Goal: Task Accomplishment & Management: Use online tool/utility

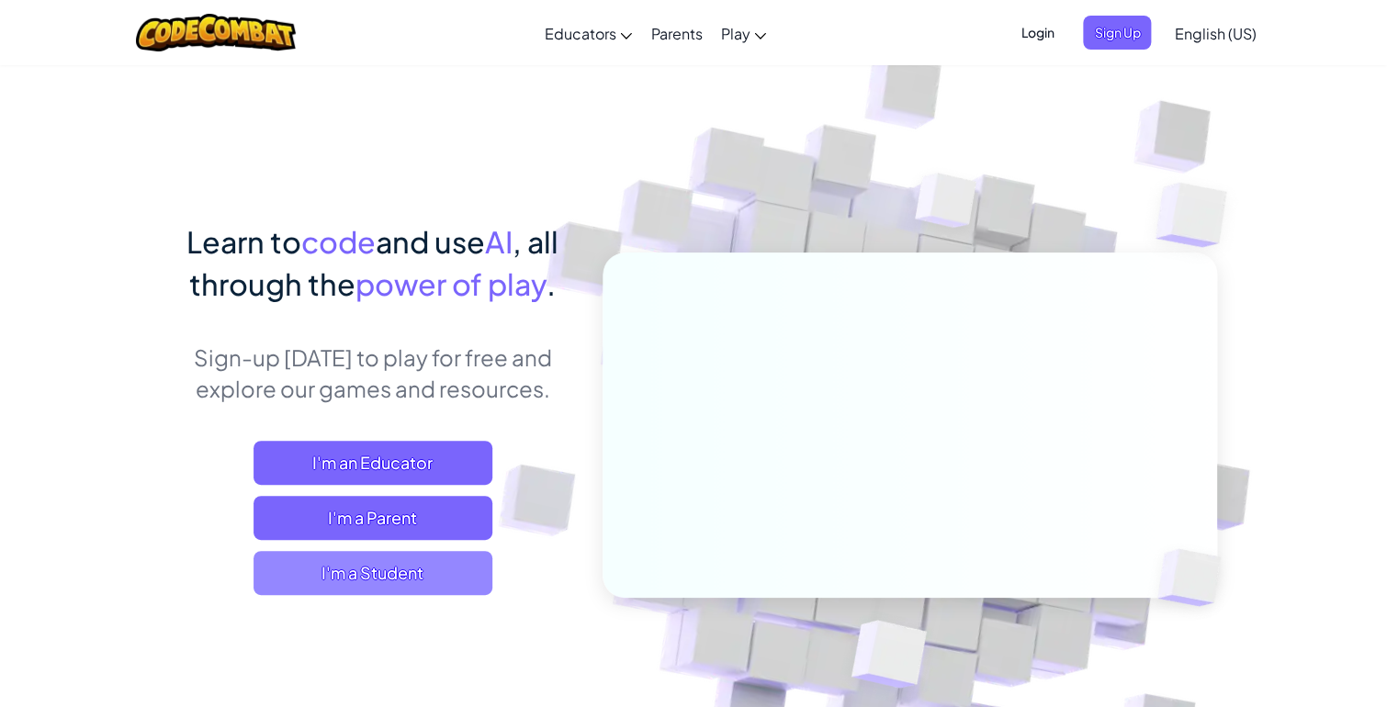
click at [451, 583] on span "I'm a Student" at bounding box center [373, 573] width 239 height 44
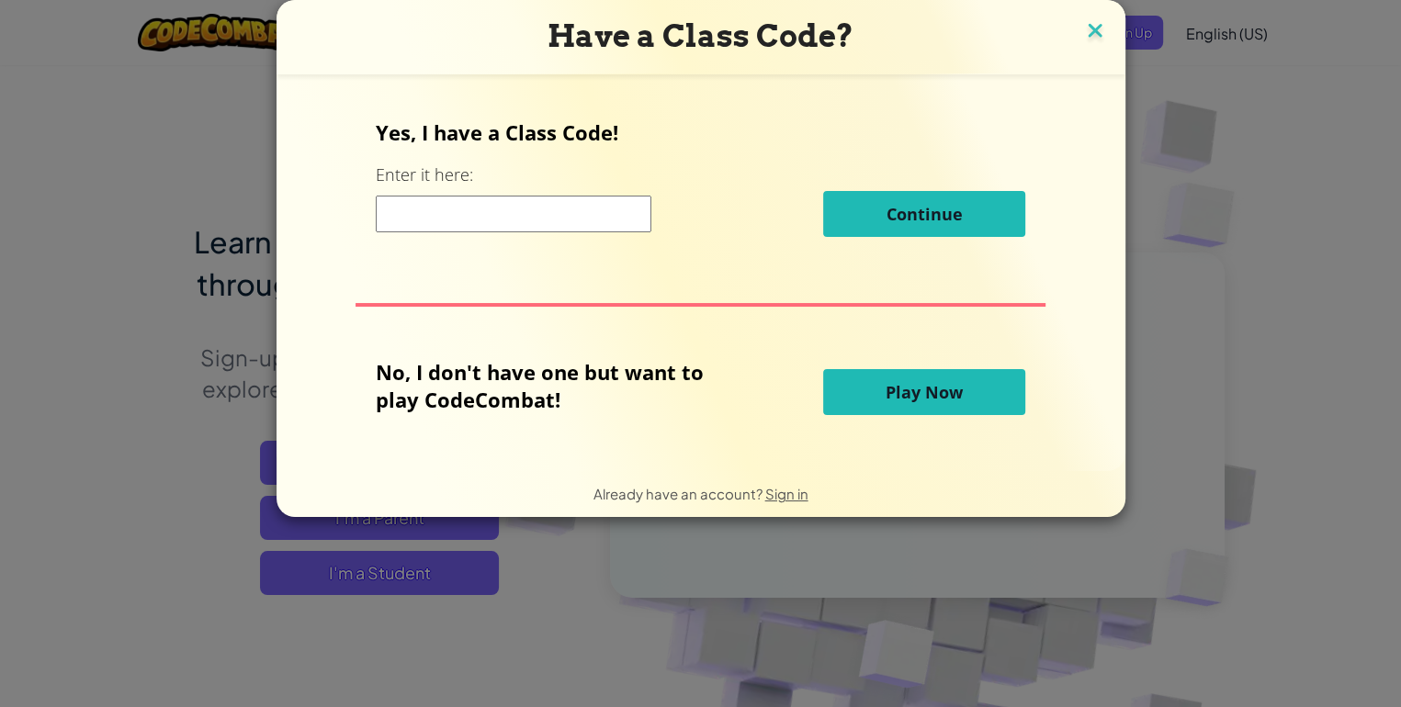
click at [1083, 30] on img at bounding box center [1095, 32] width 24 height 28
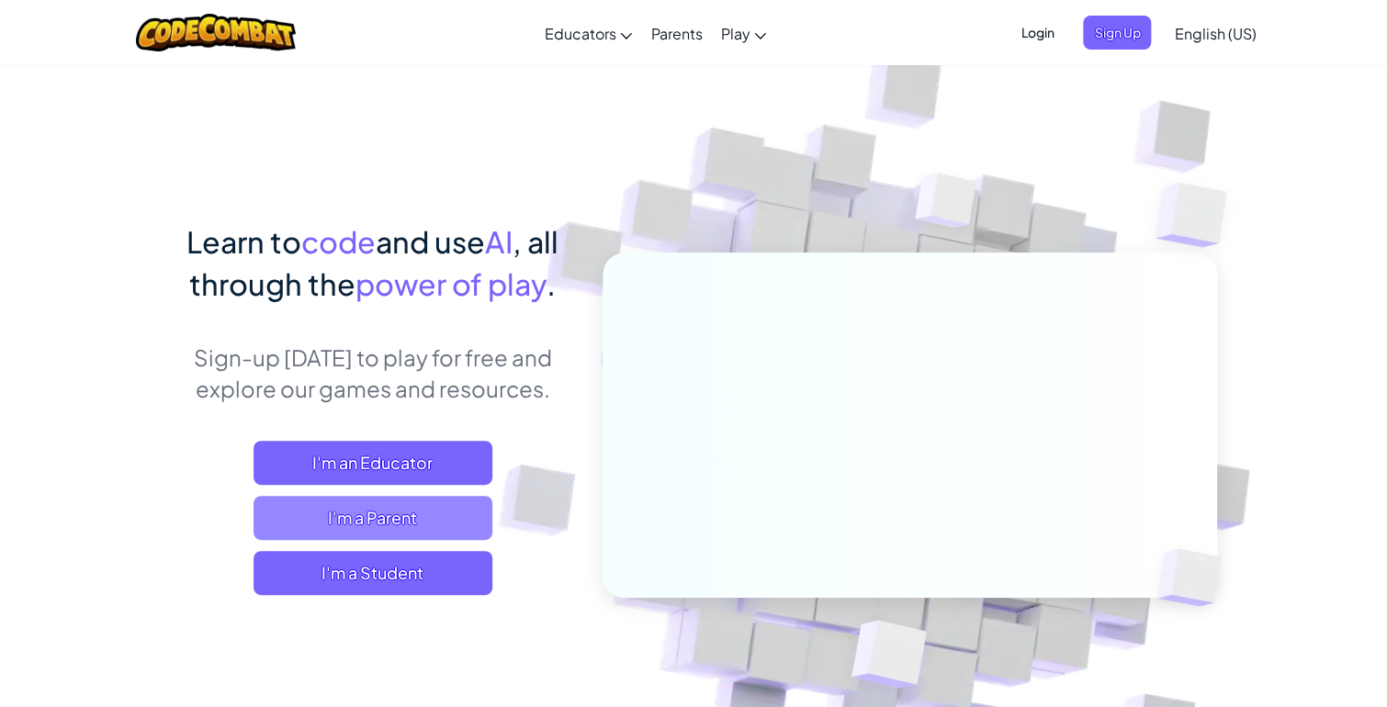
click at [432, 502] on span "I'm a Parent" at bounding box center [373, 518] width 239 height 44
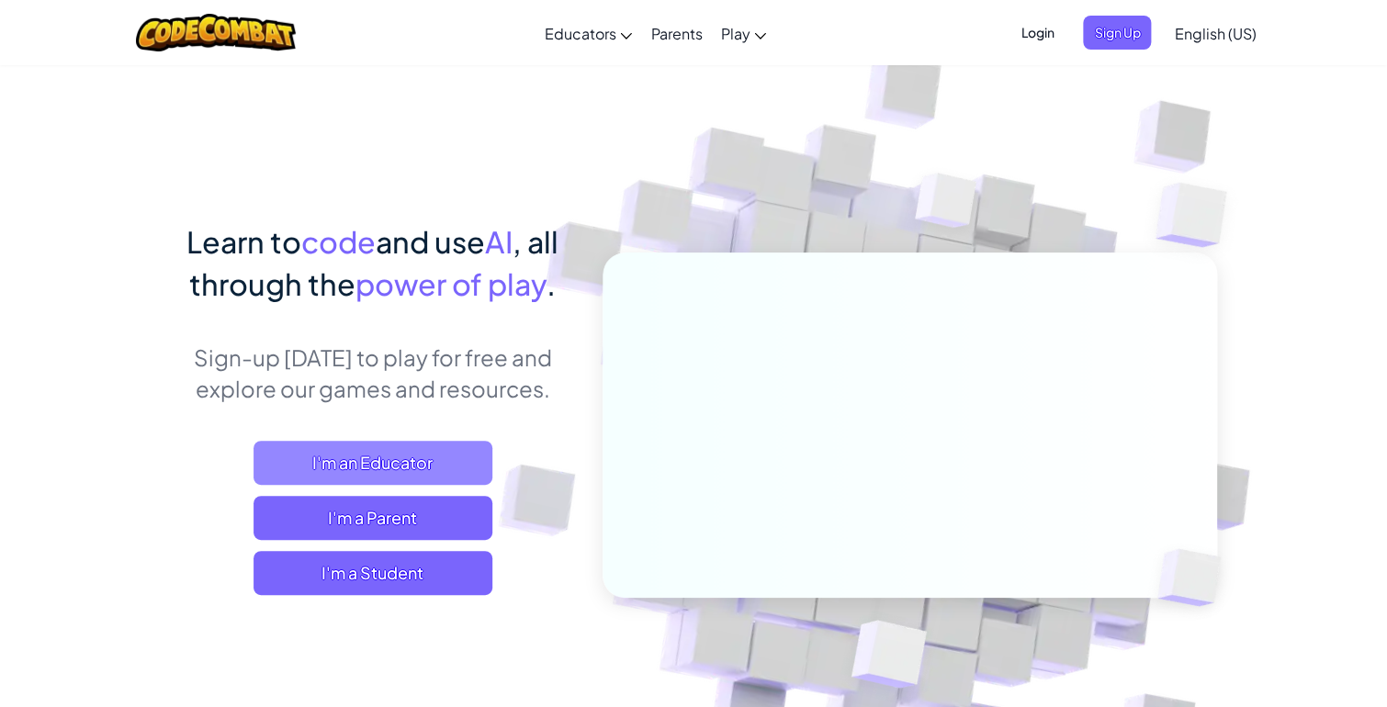
click at [363, 453] on span "I'm an Educator" at bounding box center [373, 463] width 239 height 44
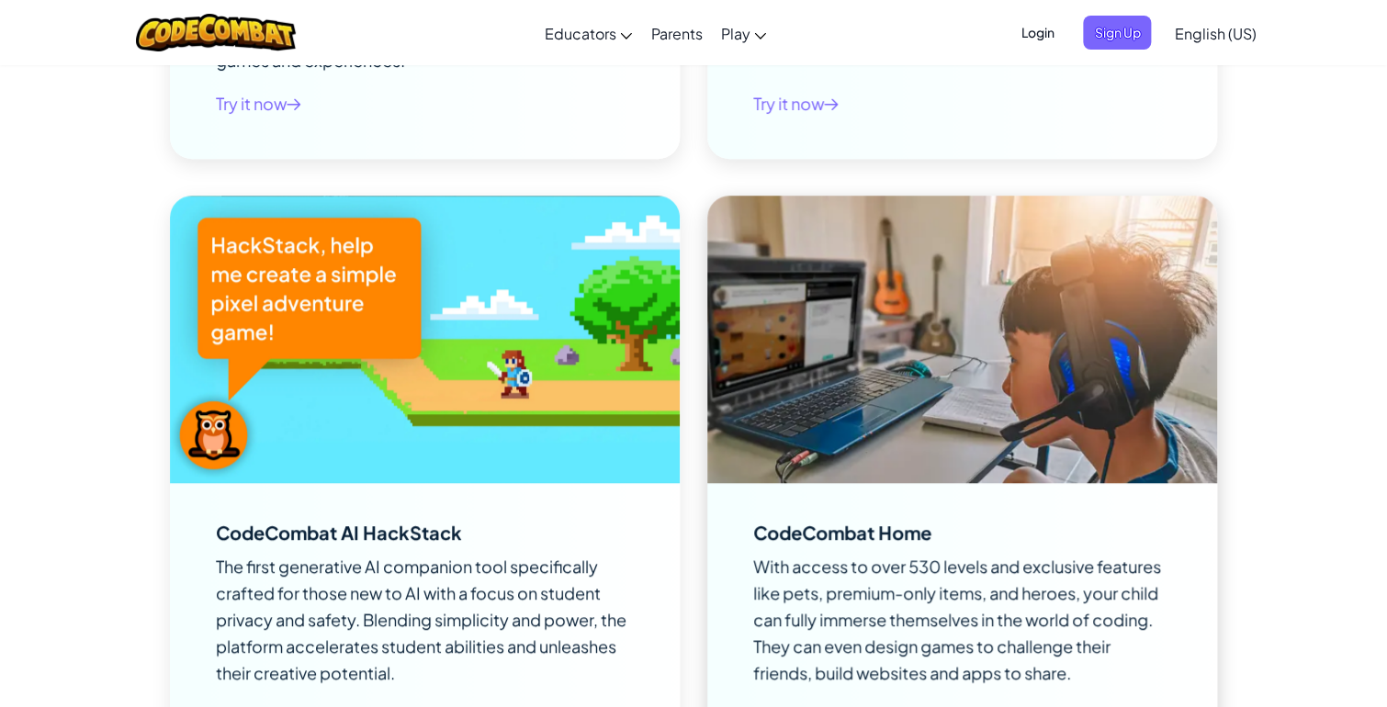
scroll to position [3367, 0]
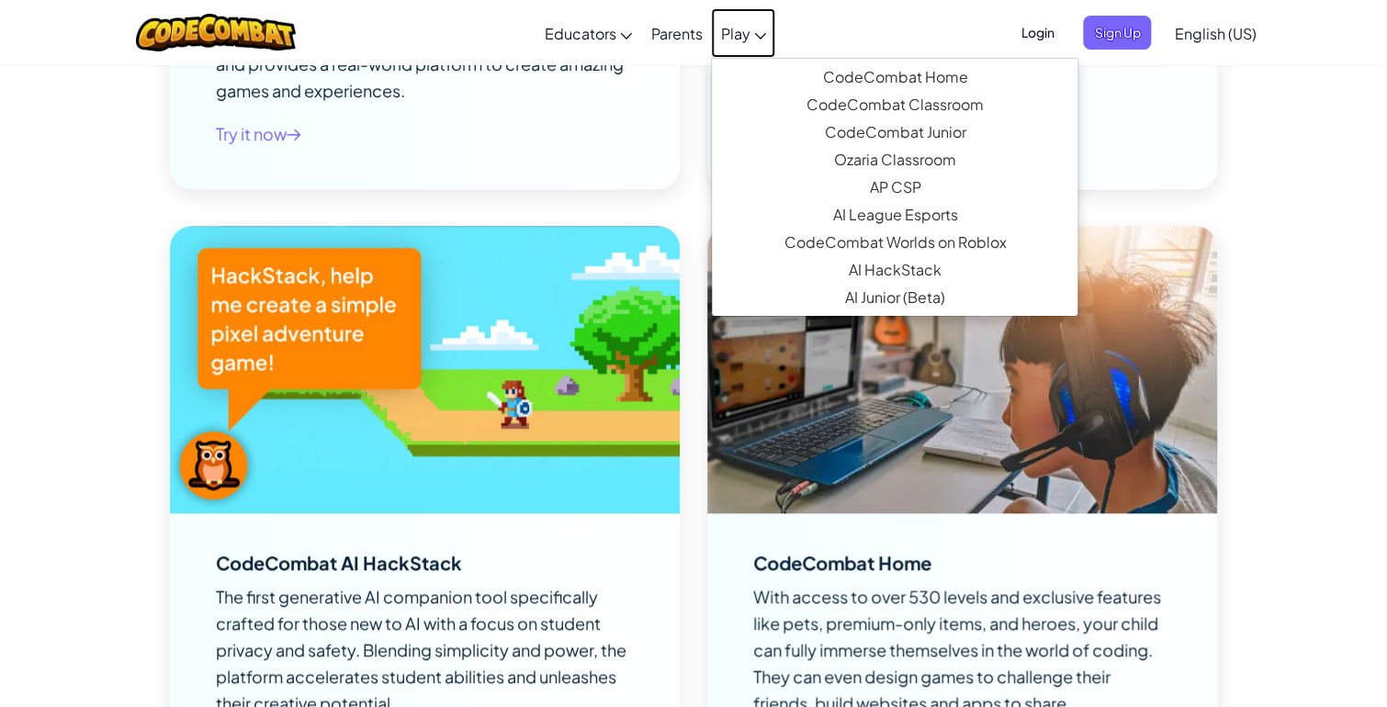
click at [733, 25] on span "Play" at bounding box center [734, 33] width 29 height 19
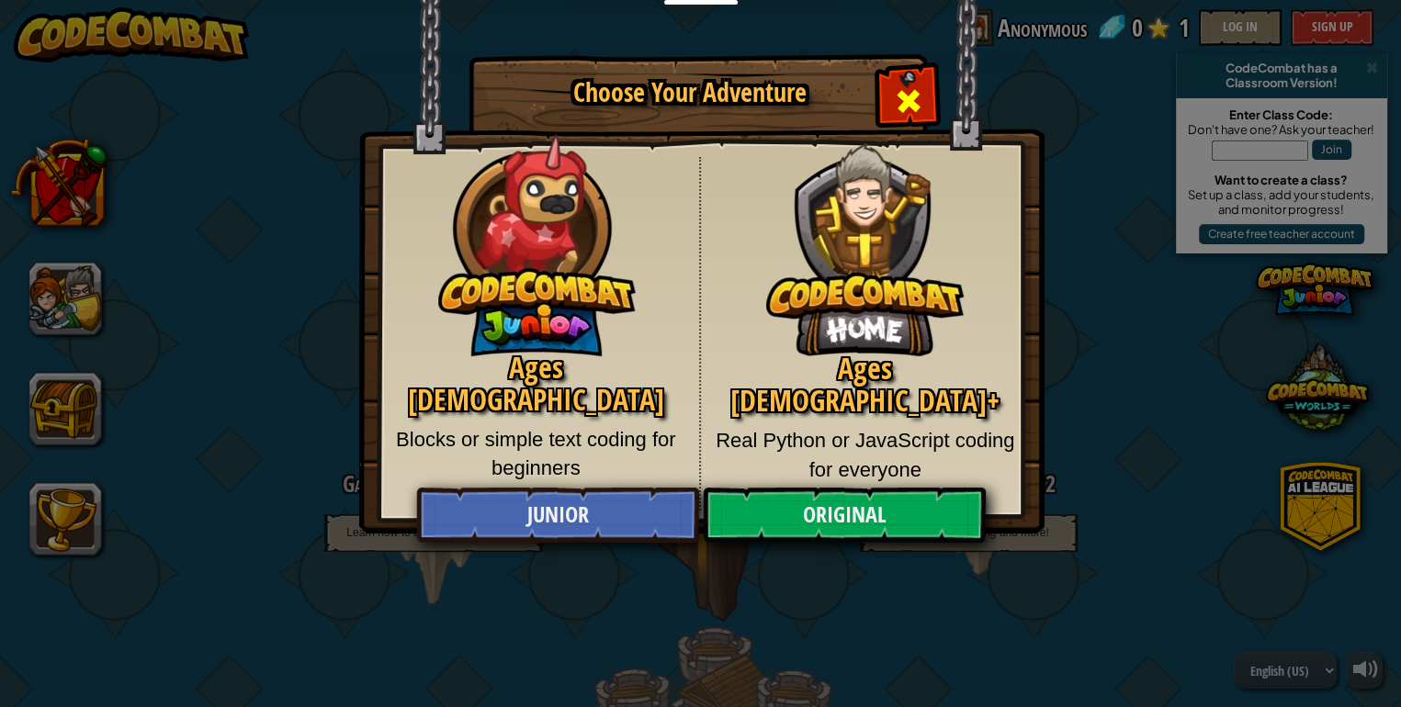
click at [924, 94] on div "Close modal" at bounding box center [908, 99] width 58 height 58
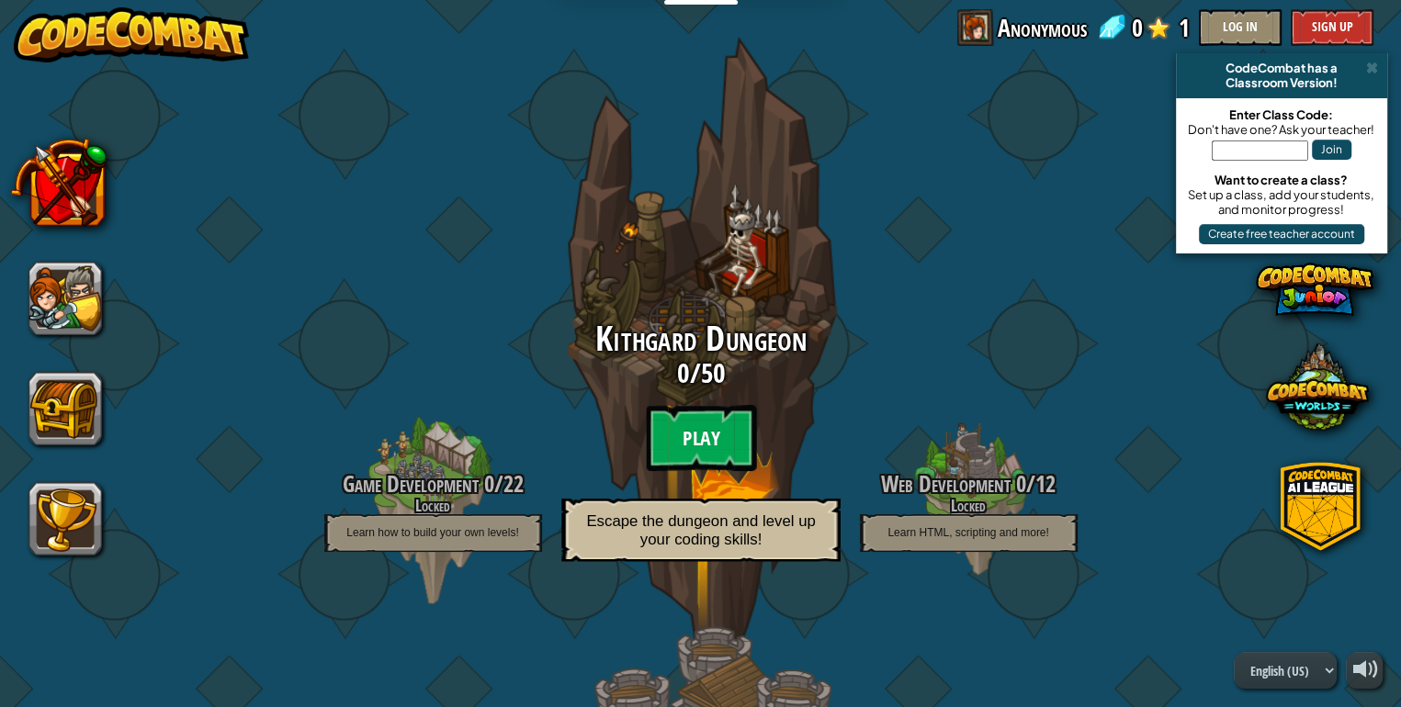
click at [716, 411] on btn "Play" at bounding box center [701, 438] width 110 height 66
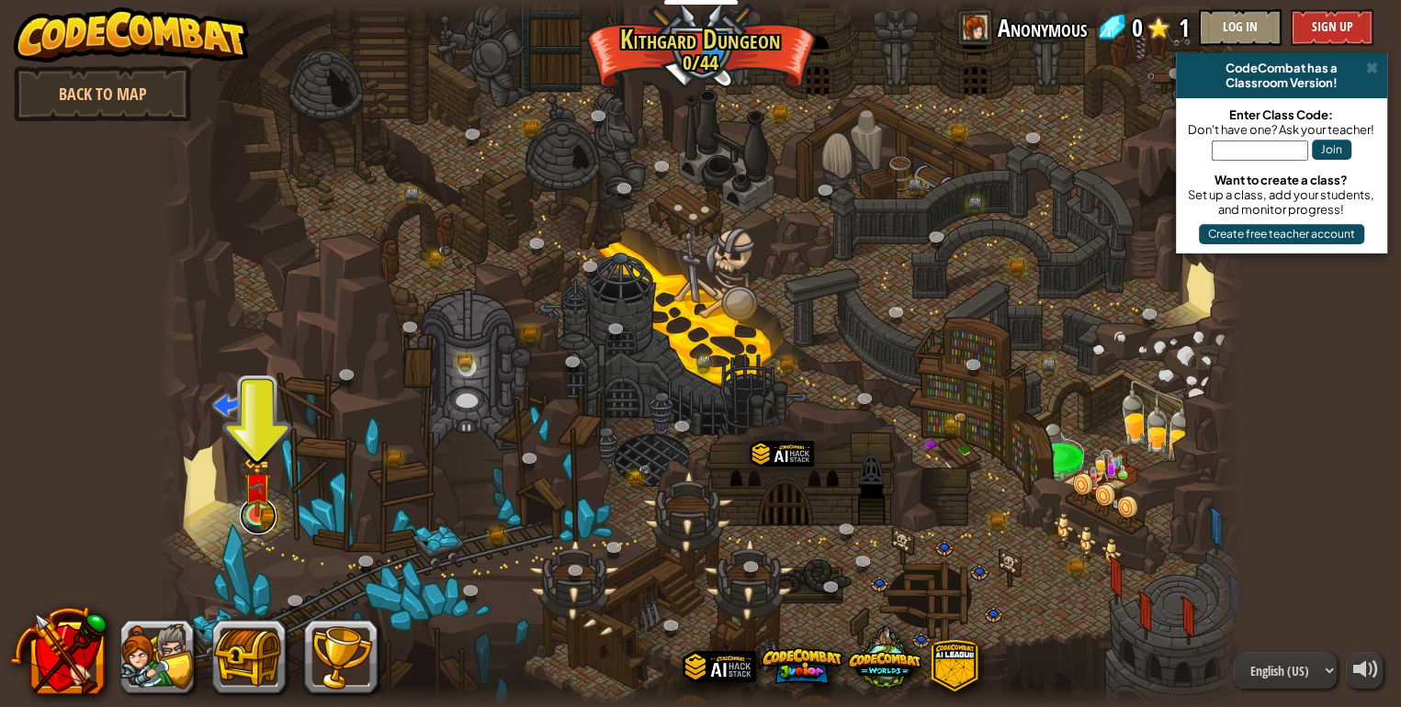
click at [271, 509] on link at bounding box center [258, 516] width 37 height 37
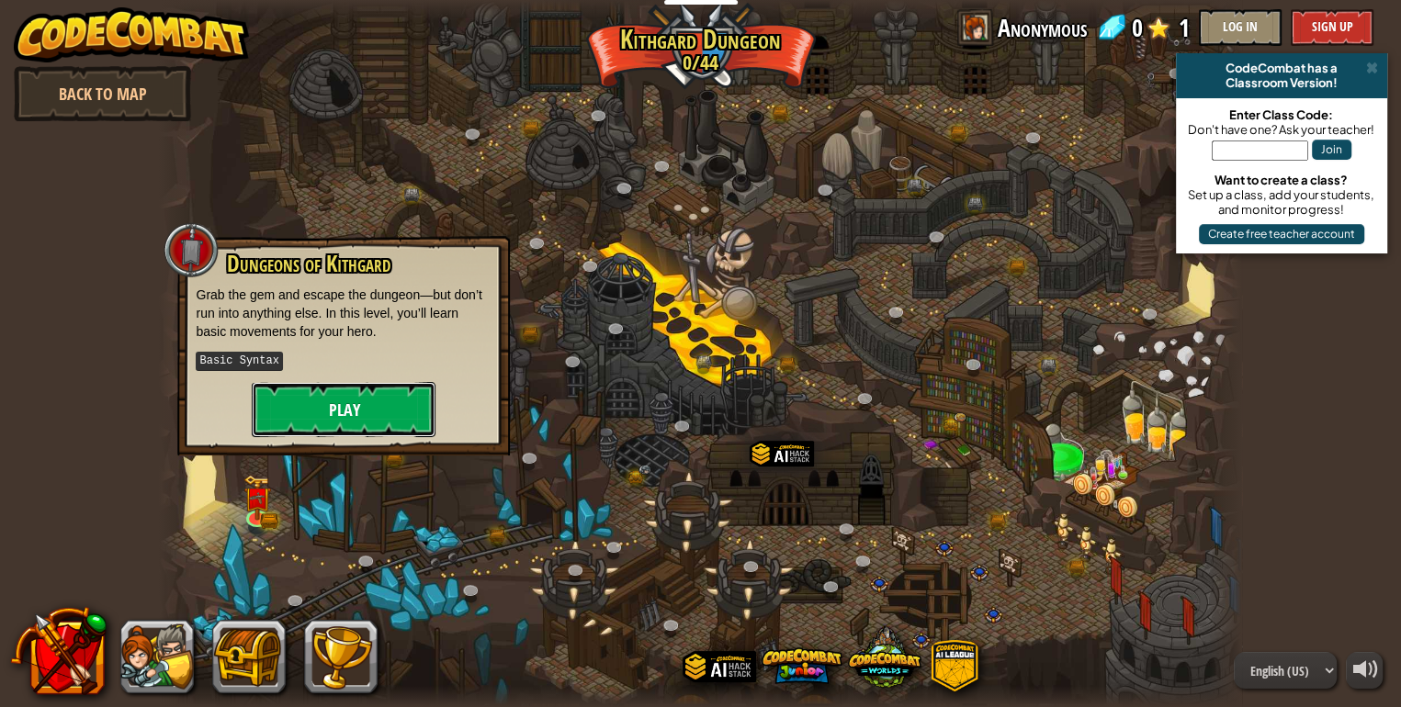
click at [396, 400] on button "Play" at bounding box center [344, 409] width 184 height 55
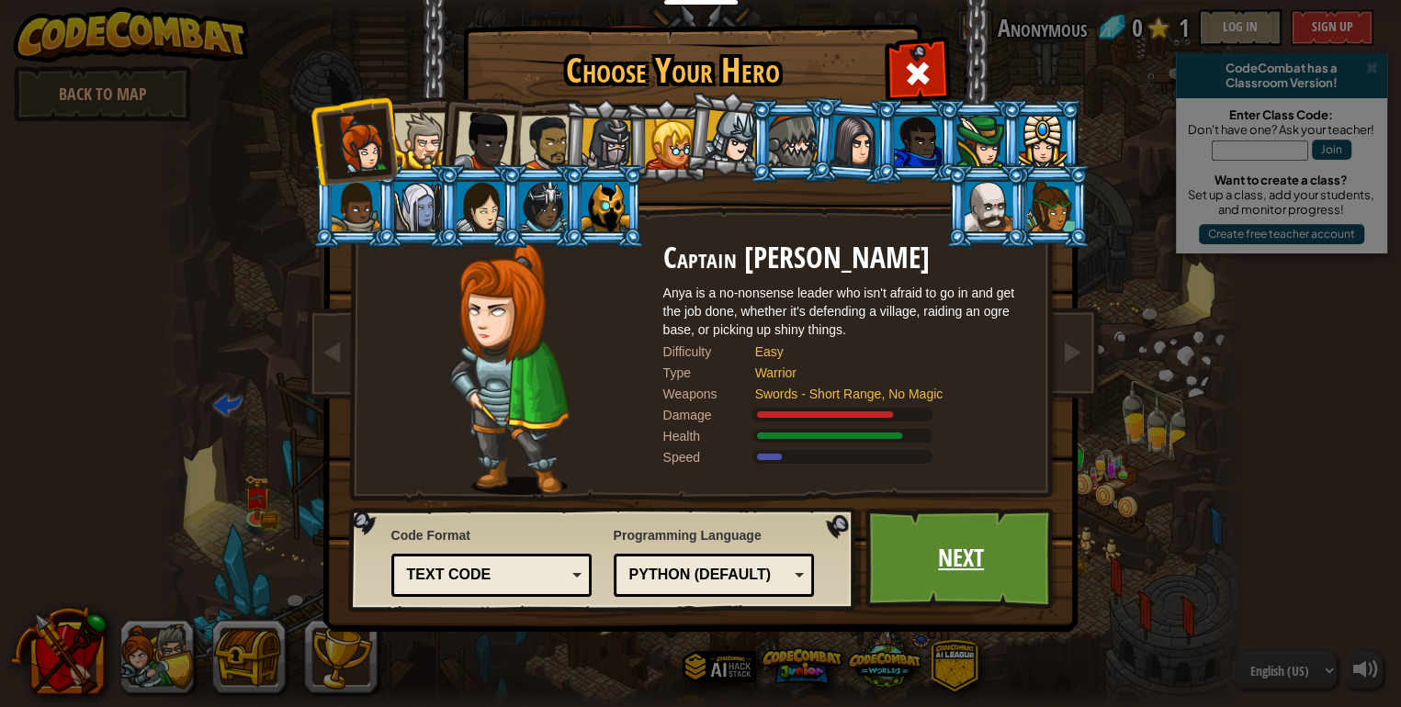
click at [951, 552] on link "Next" at bounding box center [961, 558] width 192 height 101
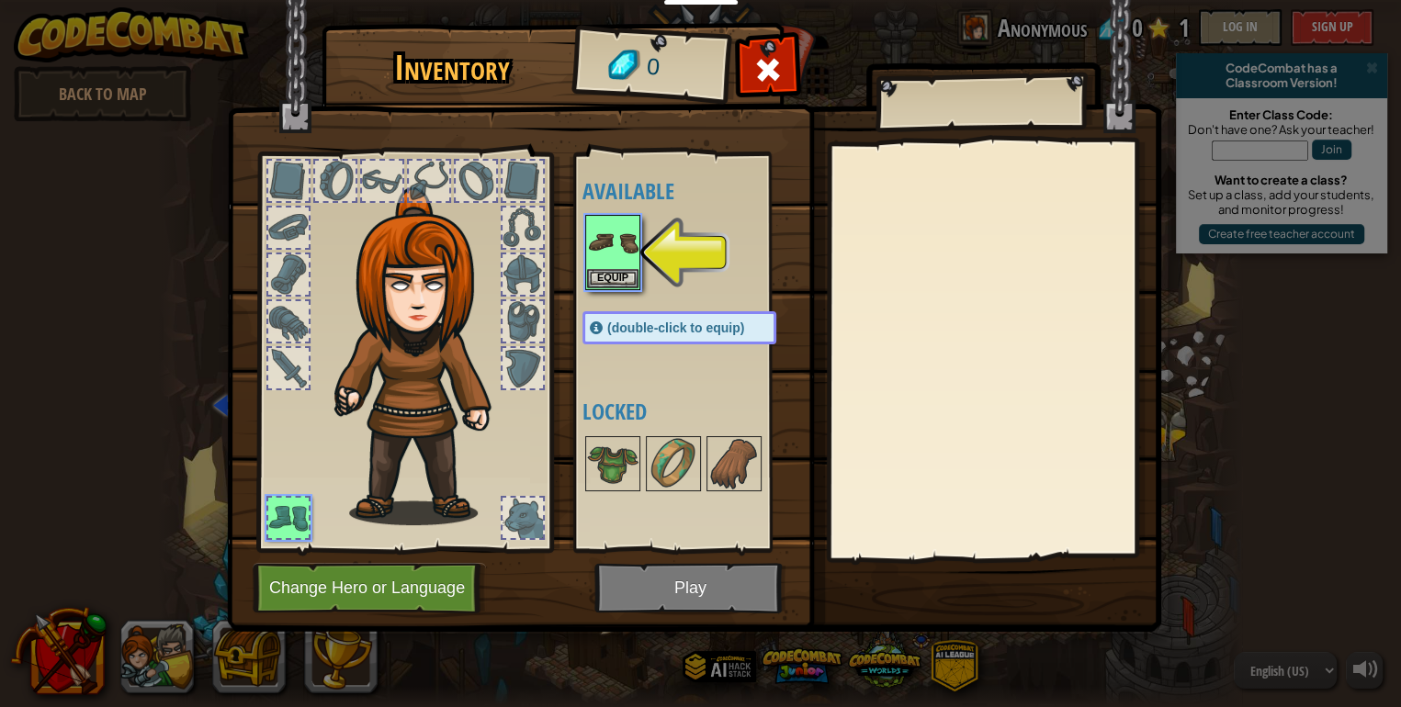
click at [700, 583] on img at bounding box center [694, 298] width 934 height 667
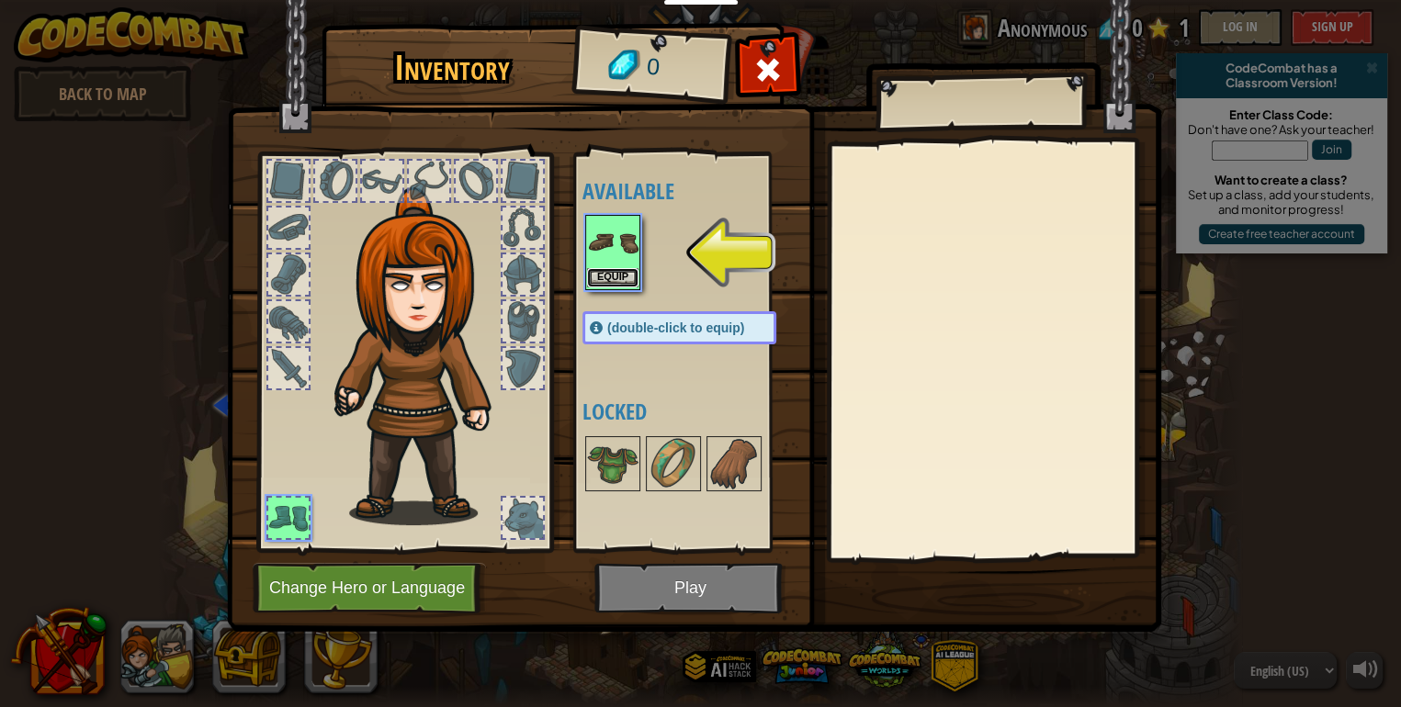
click at [627, 276] on button "Equip" at bounding box center [612, 277] width 51 height 19
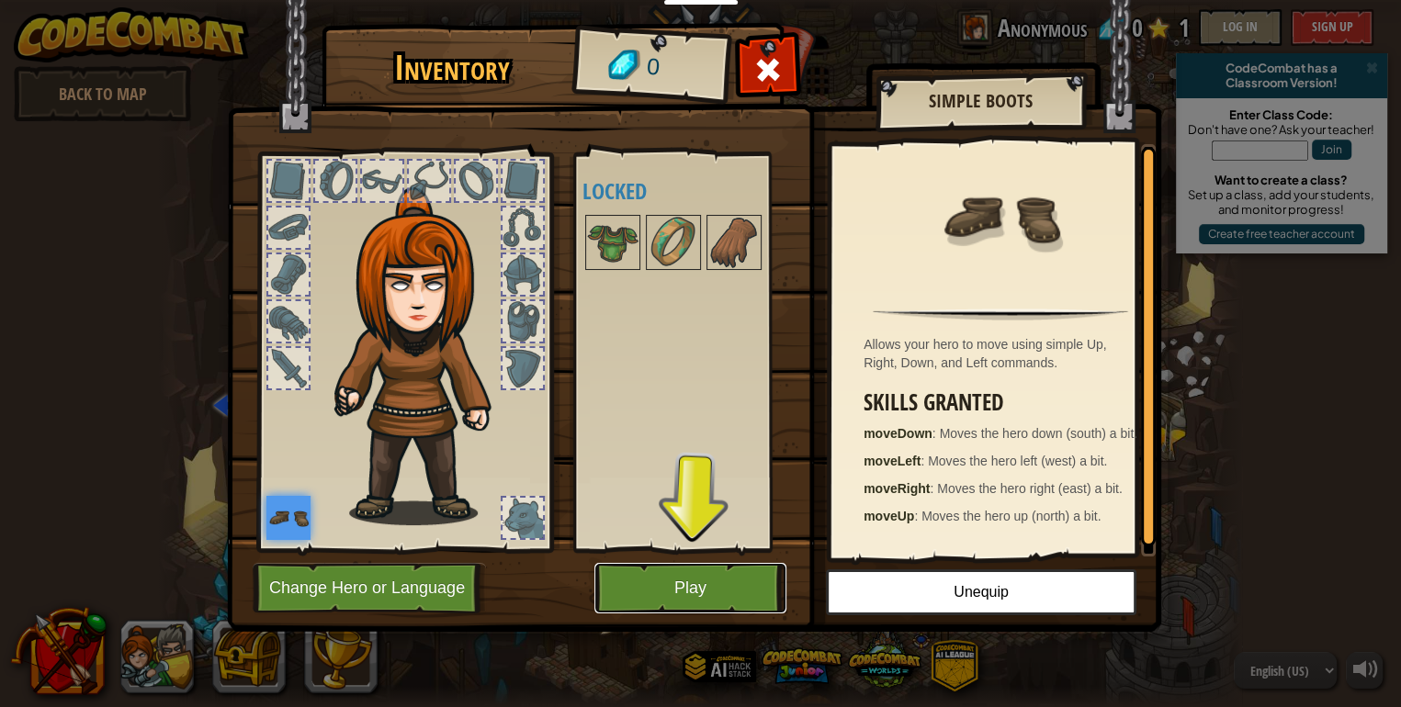
click at [720, 591] on button "Play" at bounding box center [690, 588] width 192 height 51
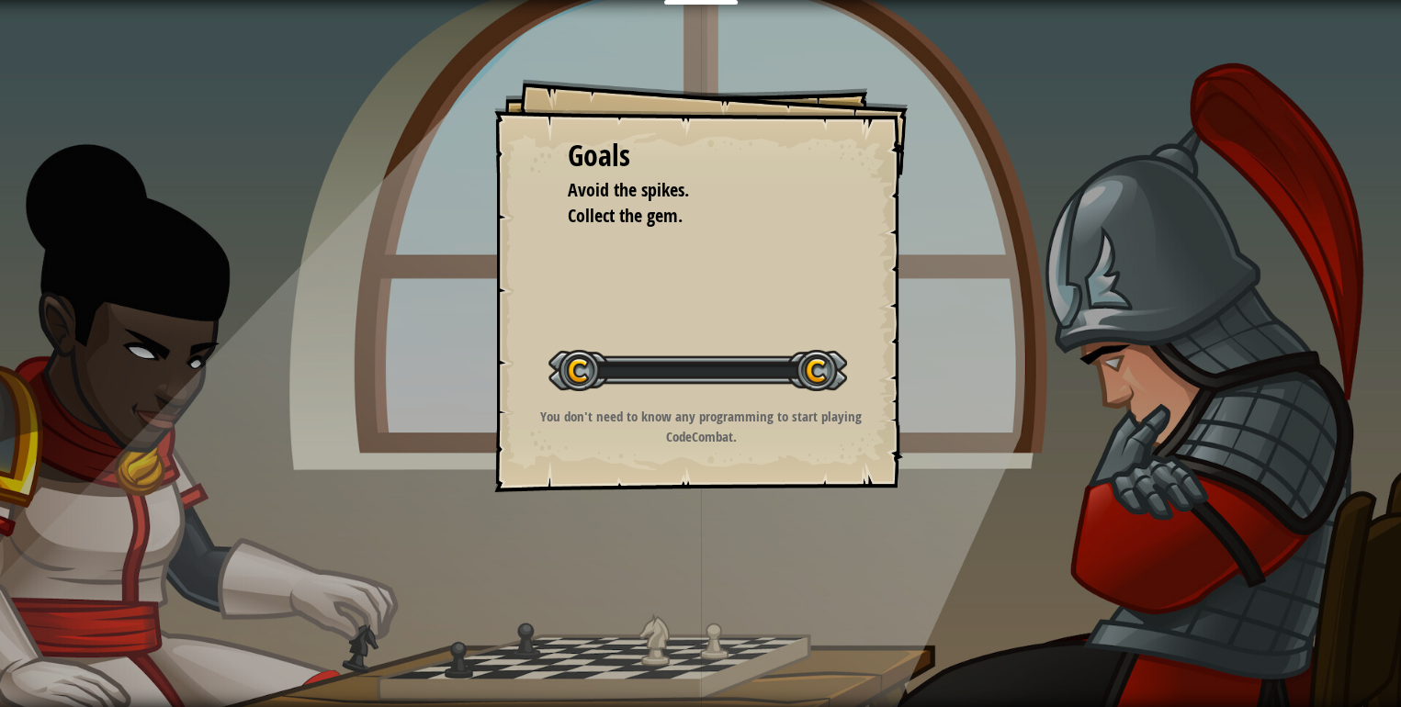
click at [720, 591] on div "Goals Avoid the spikes. Collect the gem. Start Level Error loading from server.…" at bounding box center [700, 353] width 1401 height 707
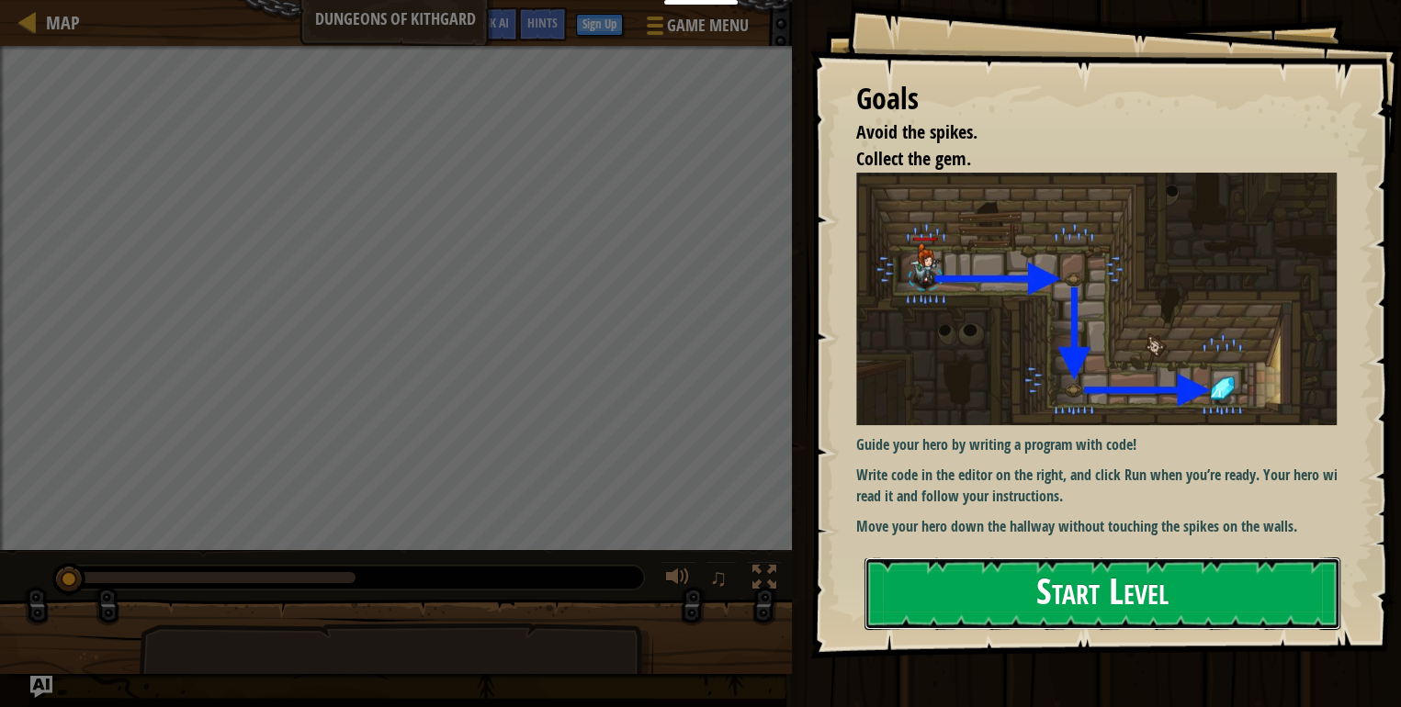
click at [1059, 577] on button "Start Level" at bounding box center [1102, 594] width 476 height 73
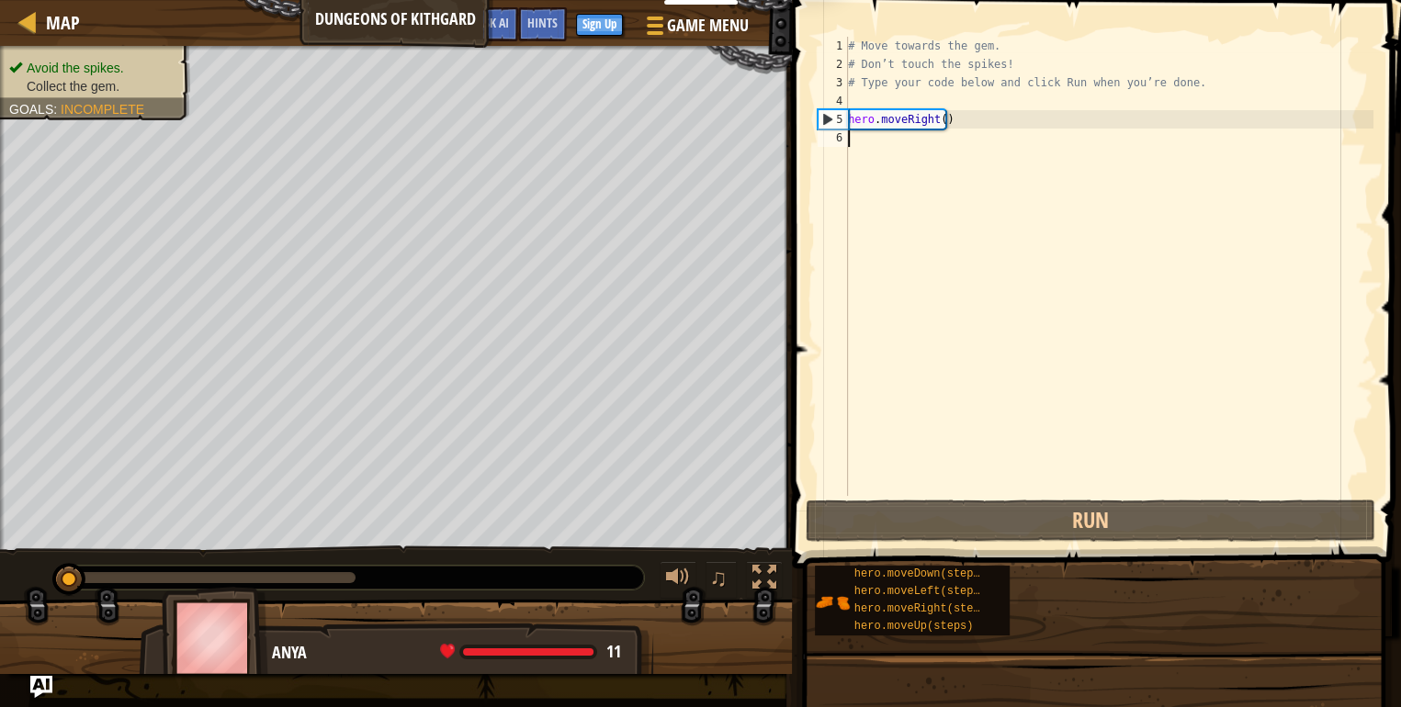
click at [1059, 577] on div "hero.moveDown(steps) hero.moveLeft(steps) hero.moveRight(steps) hero.moveUp(ste…" at bounding box center [1101, 601] width 574 height 72
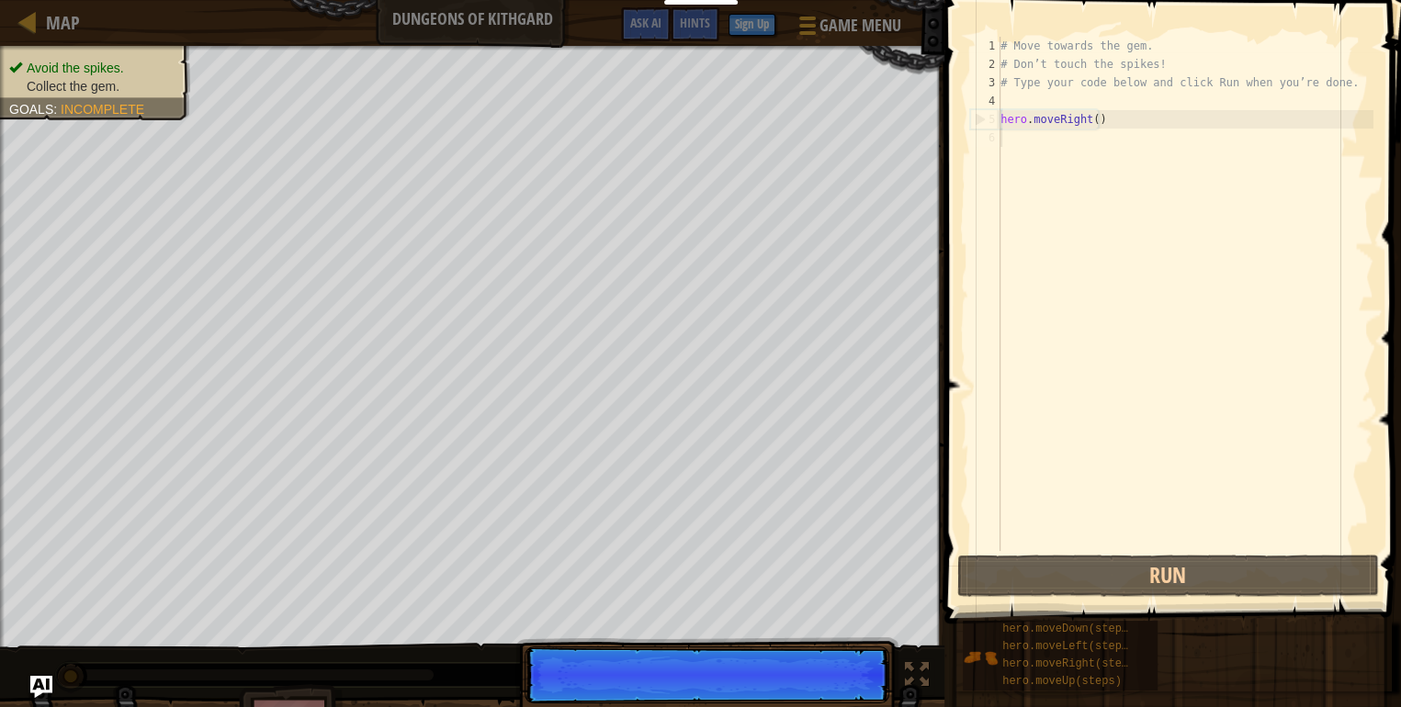
click at [1070, 119] on div "# Move towards the gem. # Don’t touch the spikes! # Type your code below and cl…" at bounding box center [1185, 312] width 377 height 551
type textarea "hero.moveRight()"
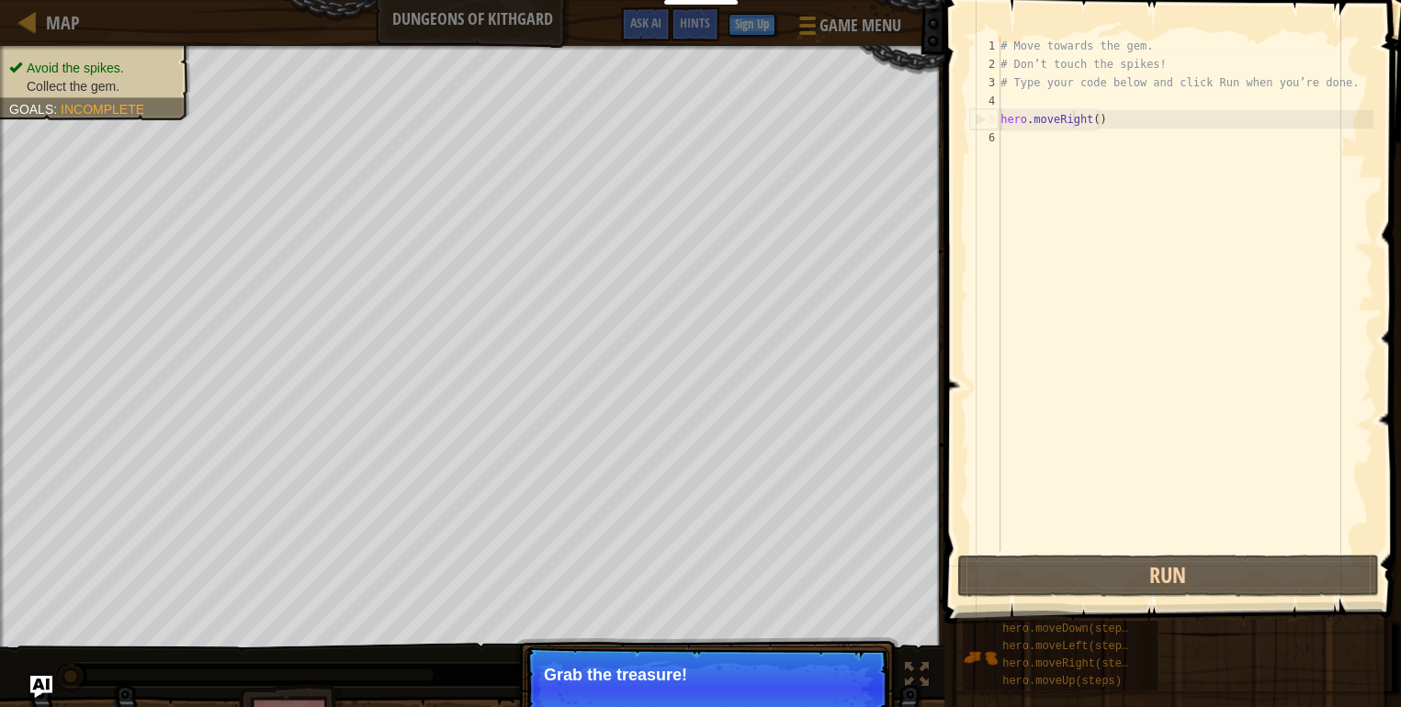
click at [1065, 171] on div "# Move towards the gem. # Don’t touch the spikes! # Type your code below and cl…" at bounding box center [1185, 312] width 377 height 551
click at [1160, 599] on span at bounding box center [1174, 286] width 471 height 678
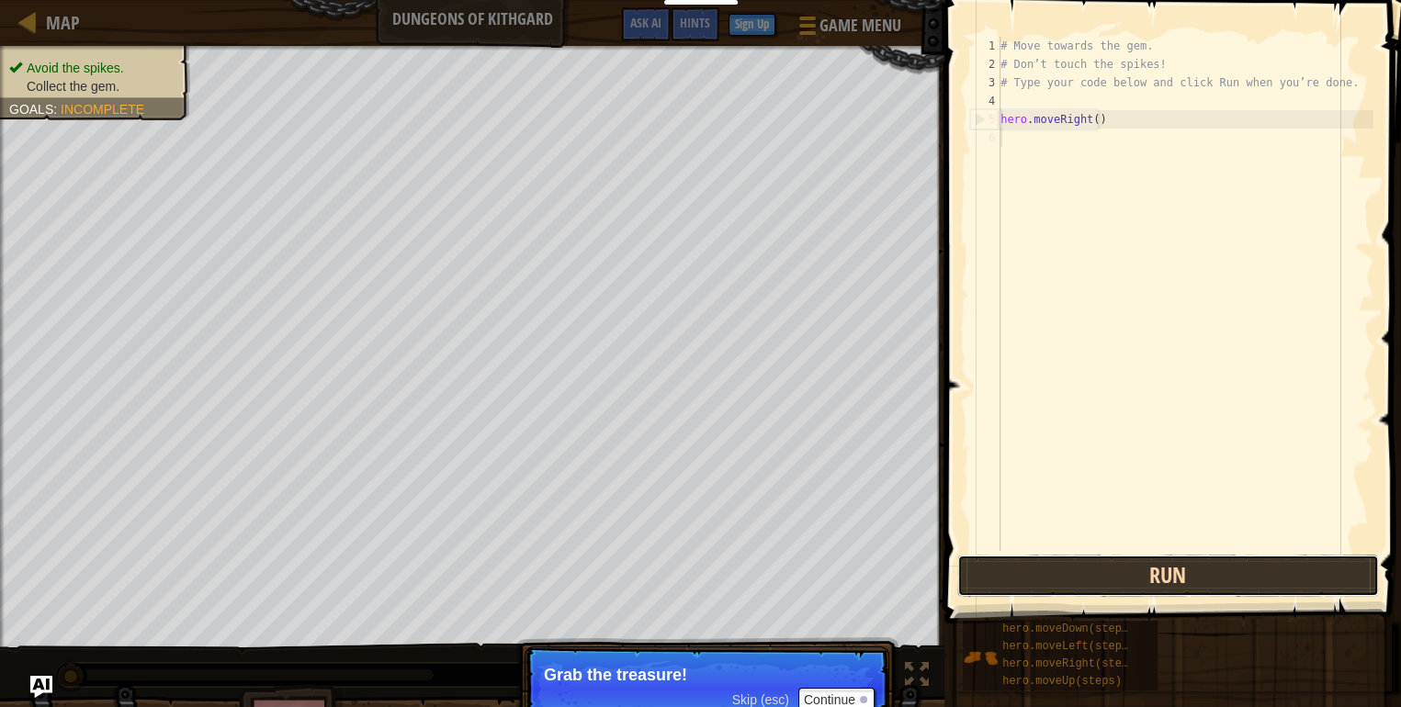
click at [1160, 574] on button "Run" at bounding box center [1168, 576] width 422 height 42
click at [1160, 574] on button "Running" at bounding box center [1168, 576] width 422 height 42
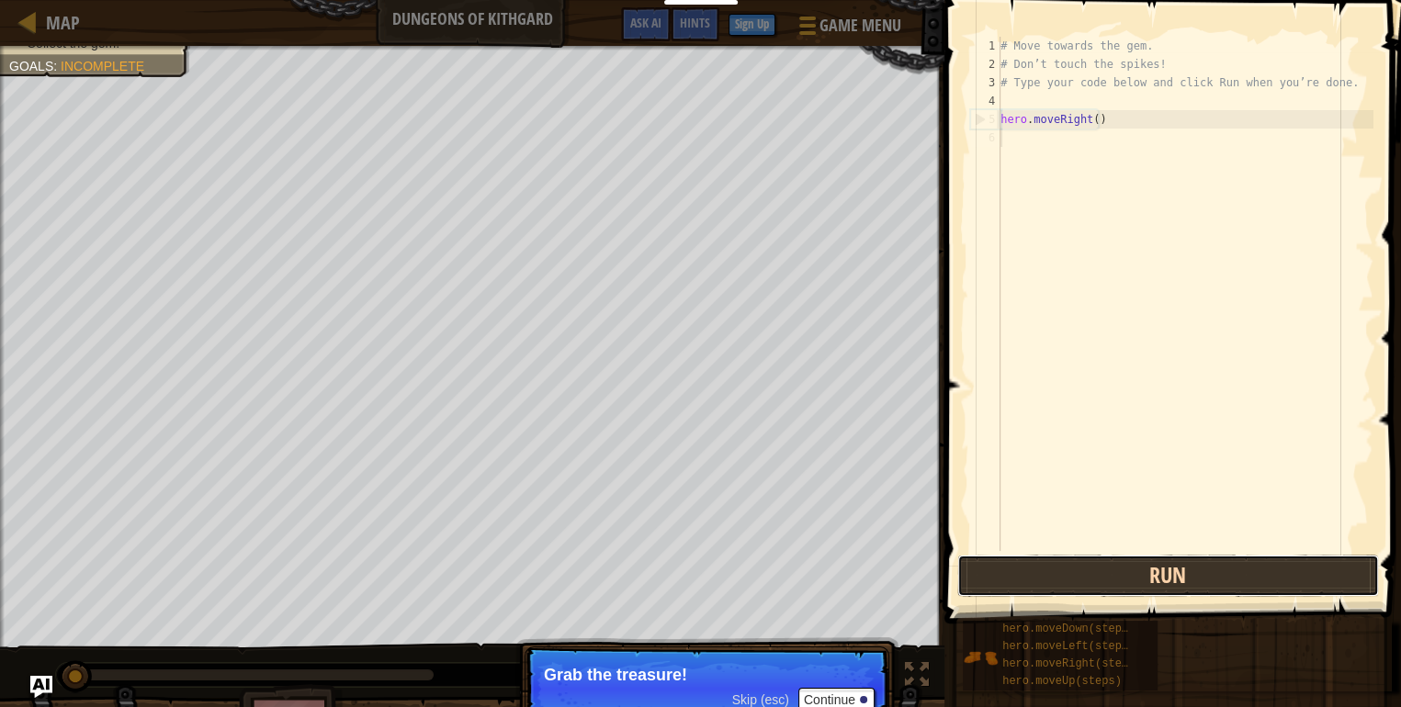
click at [1160, 574] on button "Run" at bounding box center [1168, 576] width 422 height 42
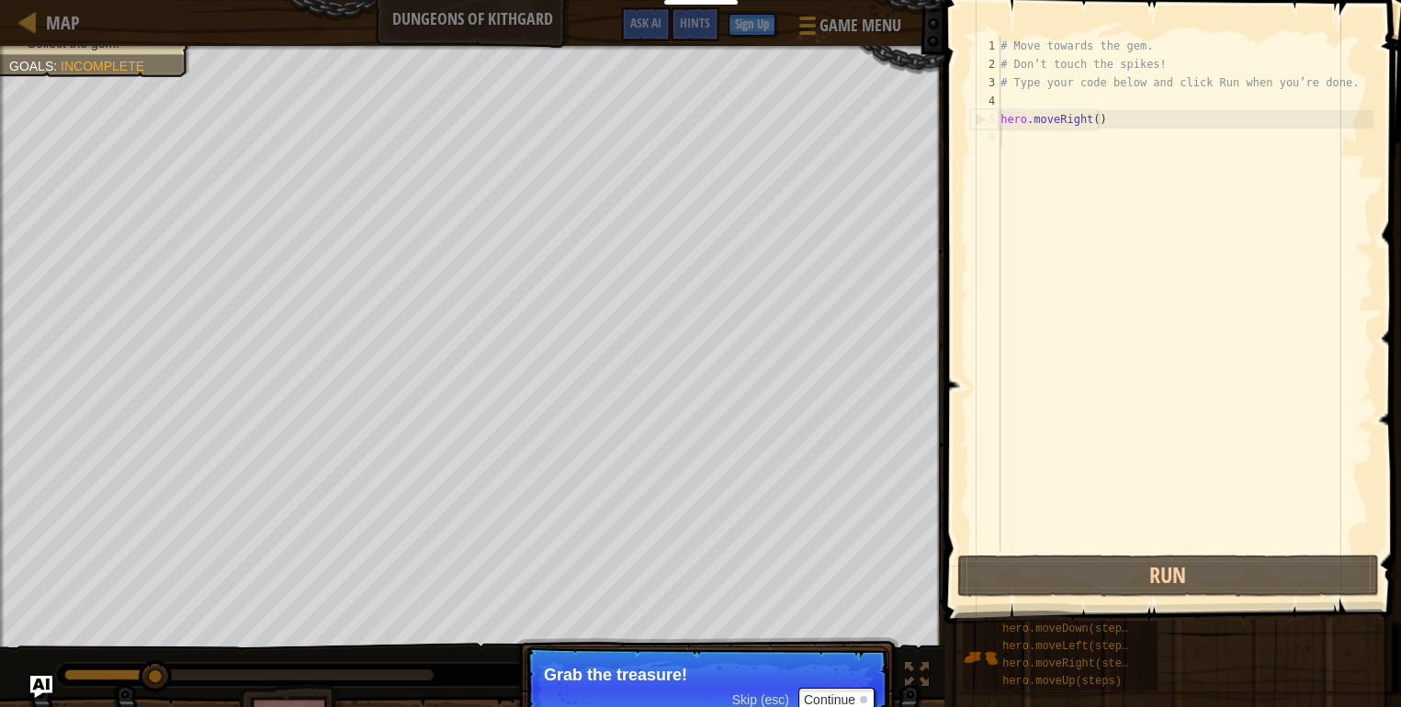
scroll to position [7, 0]
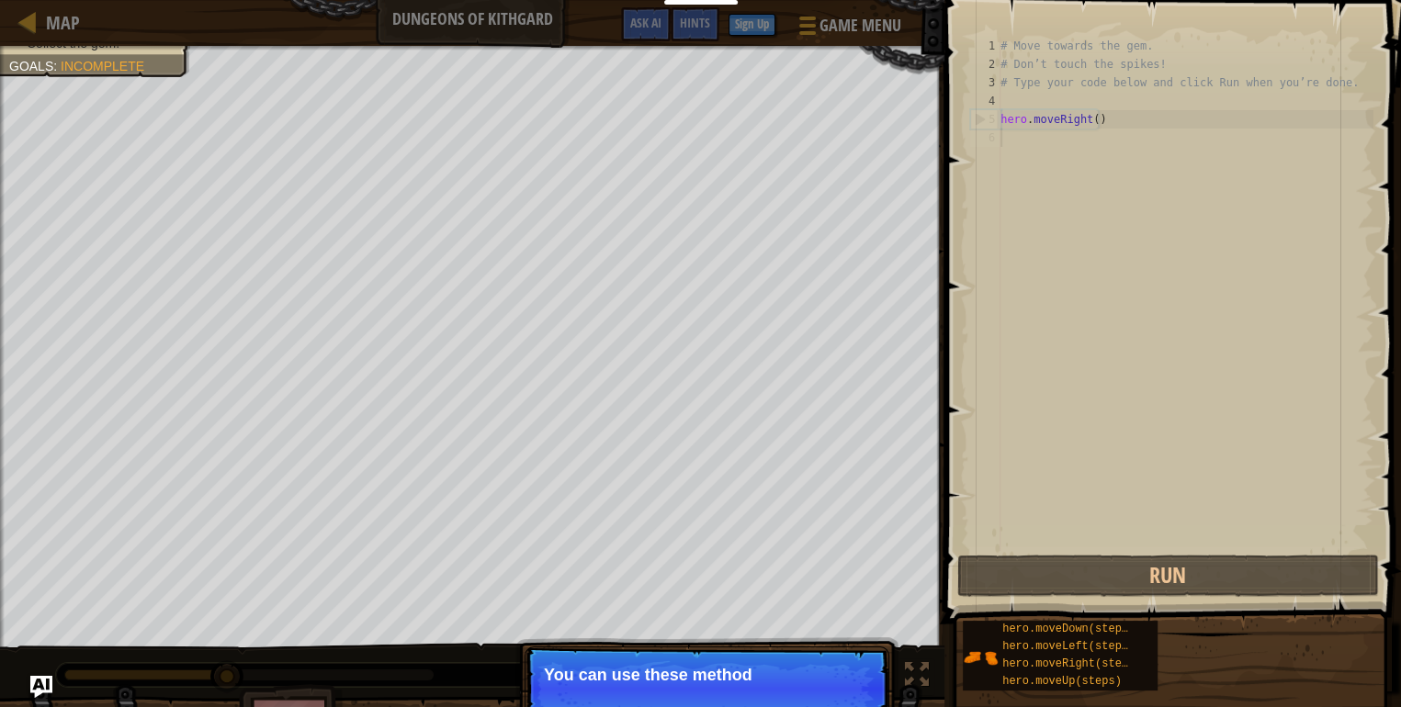
click at [1108, 430] on div "# Move towards the gem. # Don’t touch the spikes! # Type your code below and cl…" at bounding box center [1185, 312] width 377 height 551
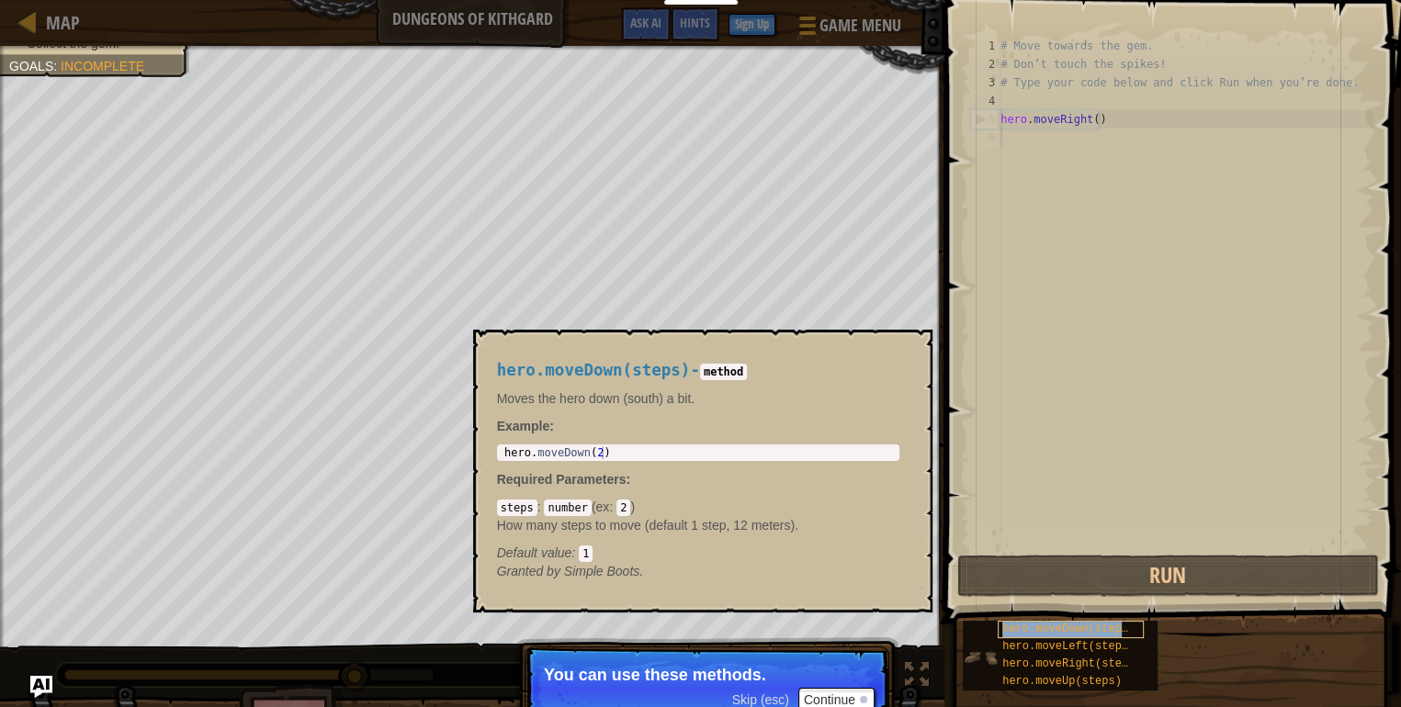
click at [1089, 626] on span "hero.moveDown(steps)" at bounding box center [1068, 629] width 132 height 13
click at [1088, 637] on div "hero.moveDown(steps)" at bounding box center [1071, 629] width 146 height 17
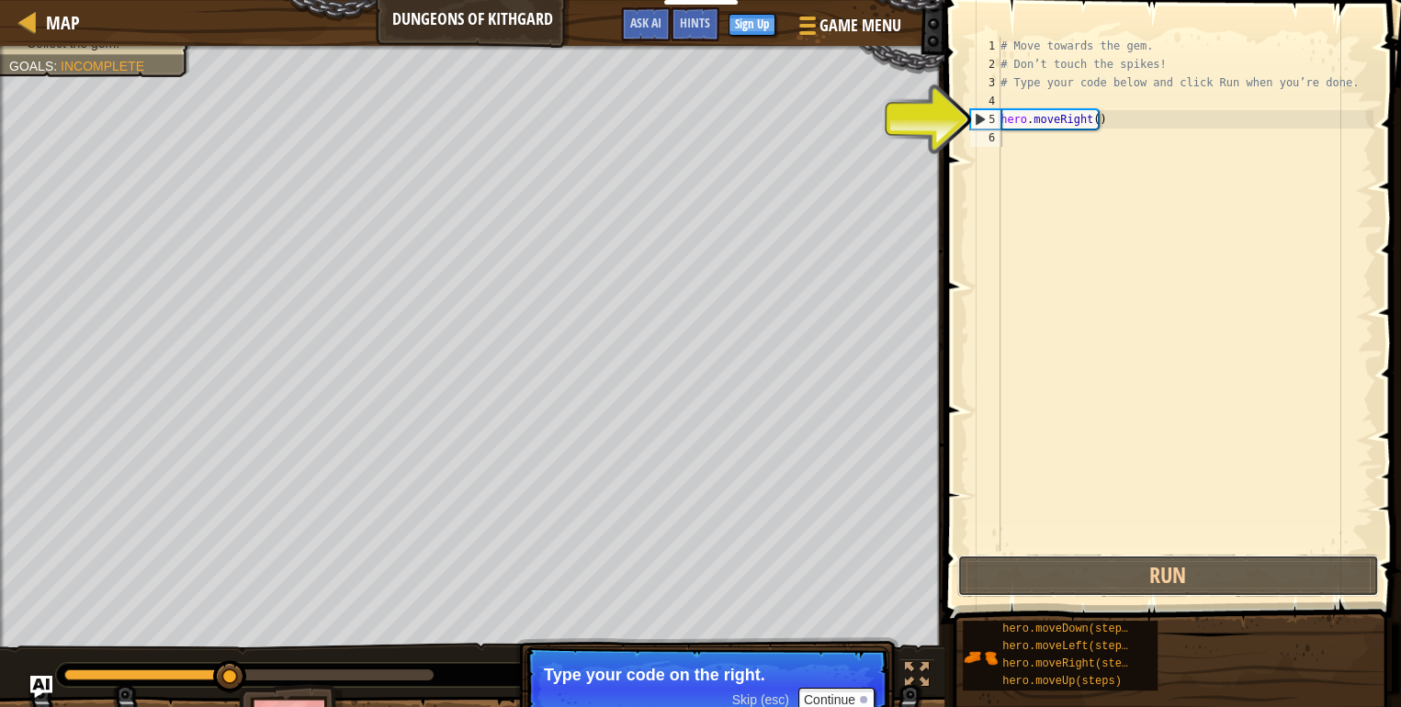
drag, startPoint x: 1123, startPoint y: 562, endPoint x: 1140, endPoint y: 527, distance: 38.6
click at [1139, 533] on div "1 2 3 4 5 6 # Move towards the gem. # Don’t touch the spikes! # Type your code …" at bounding box center [1170, 348] width 462 height 678
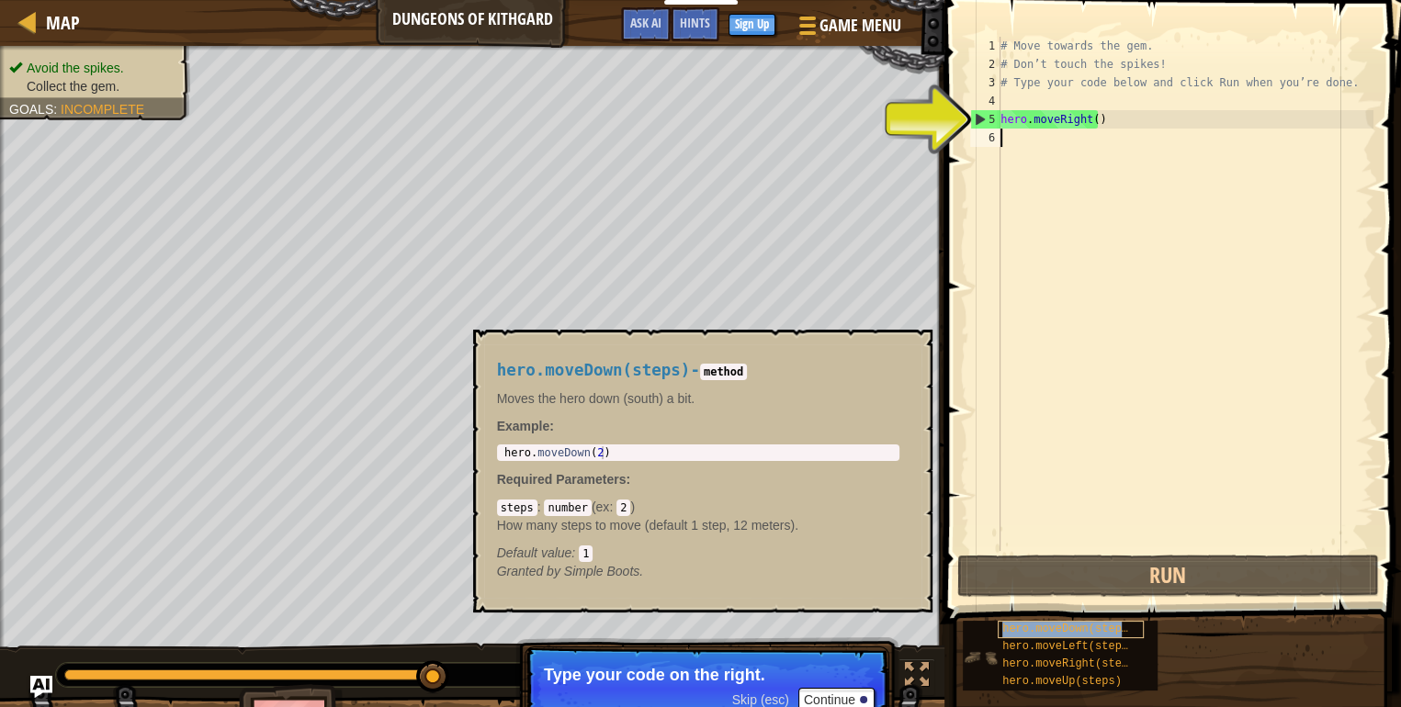
click at [1085, 631] on span "hero.moveDown(steps)" at bounding box center [1068, 629] width 132 height 13
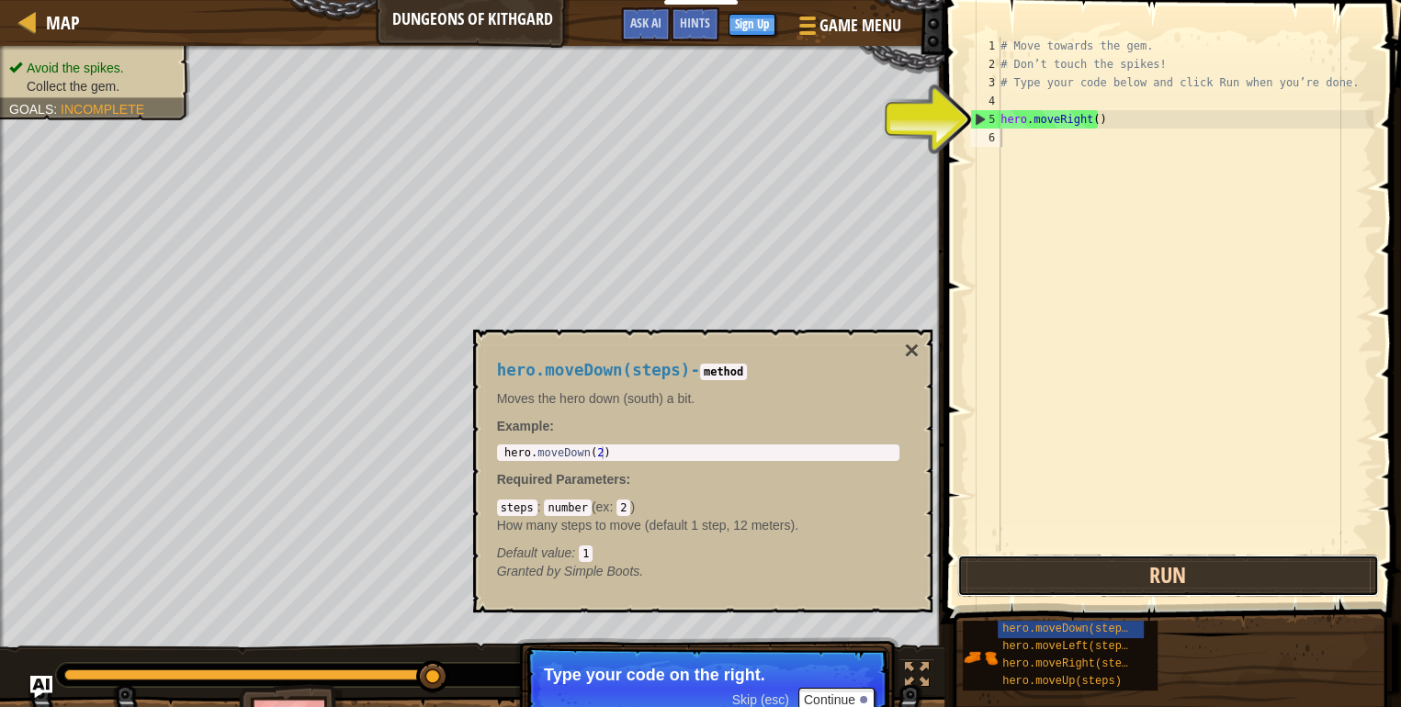
click at [1132, 582] on button "Run" at bounding box center [1168, 576] width 422 height 42
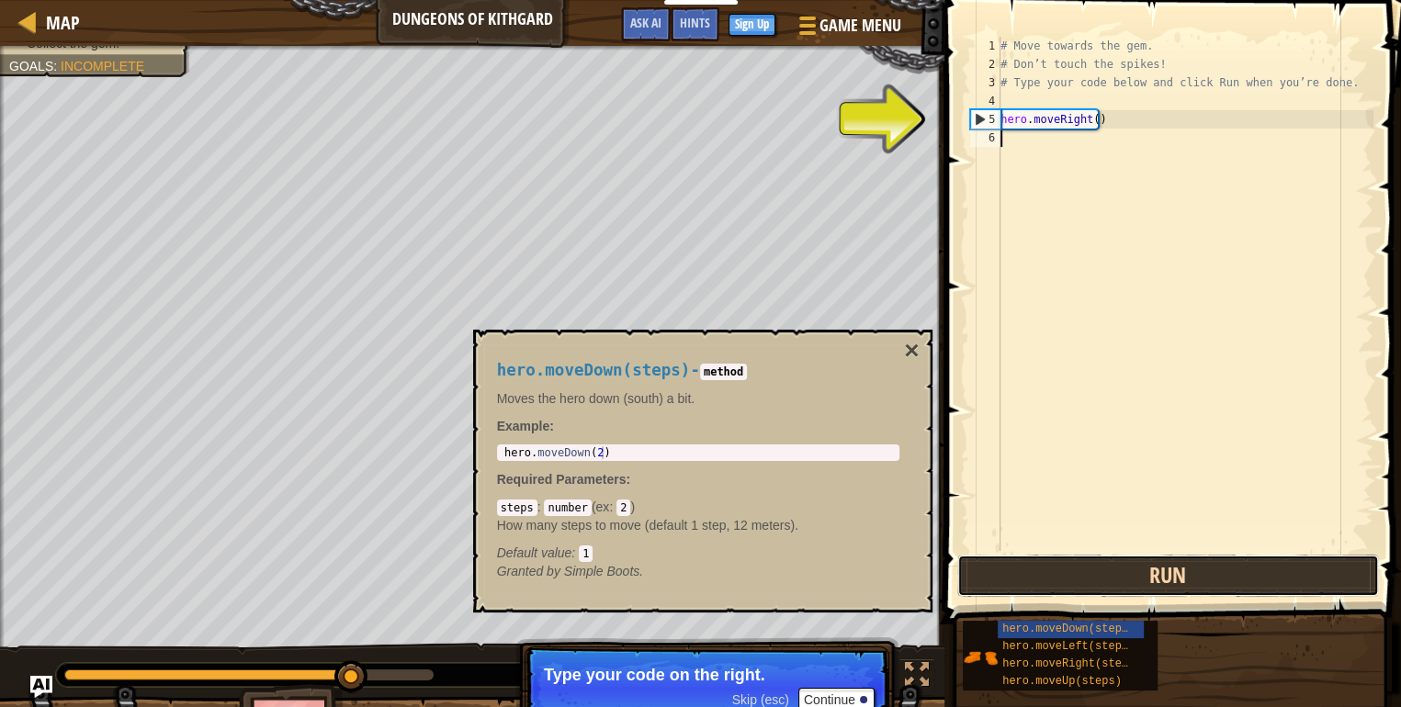
click at [1132, 582] on button "Run" at bounding box center [1168, 576] width 422 height 42
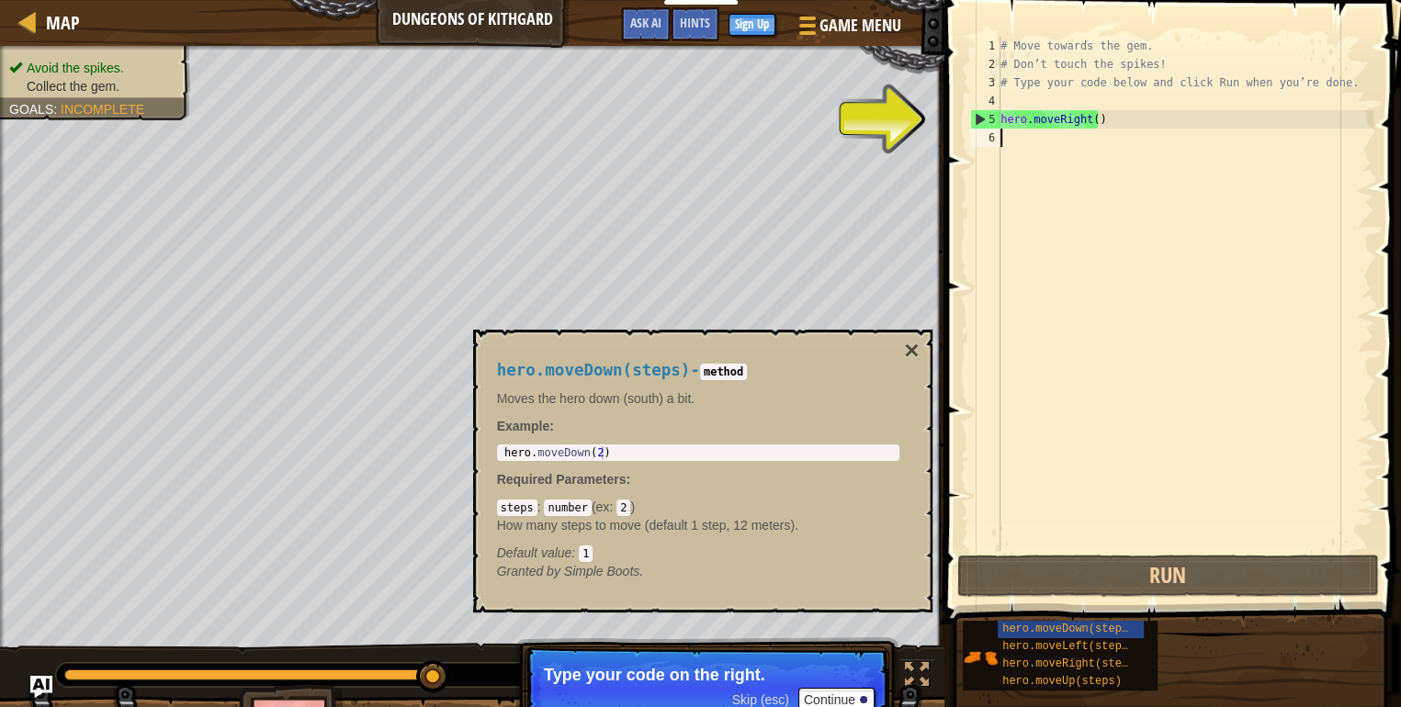
click at [1024, 148] on div "# Move towards the gem. # Don’t touch the spikes! # Type your code below and cl…" at bounding box center [1185, 312] width 377 height 551
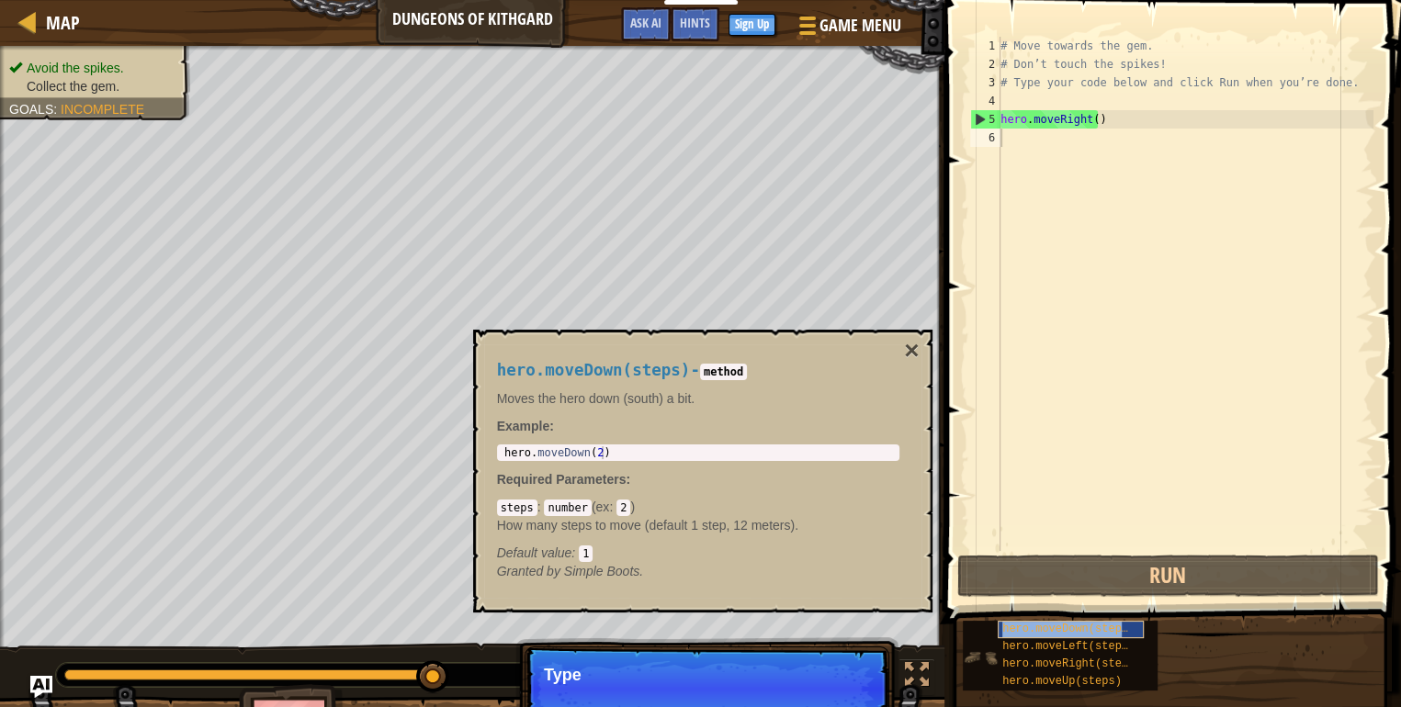
click at [1031, 634] on span "hero.moveDown(steps)" at bounding box center [1068, 629] width 132 height 13
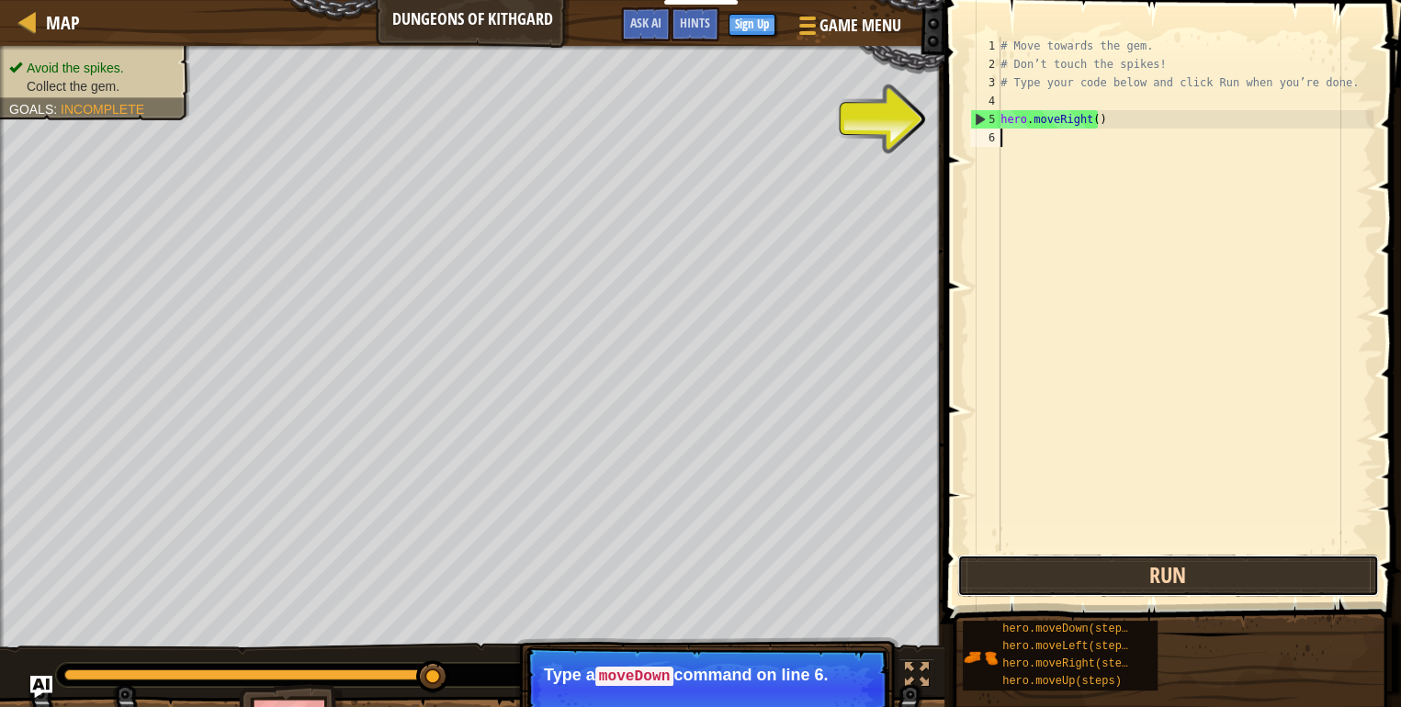
click at [1043, 574] on button "Run" at bounding box center [1168, 576] width 422 height 42
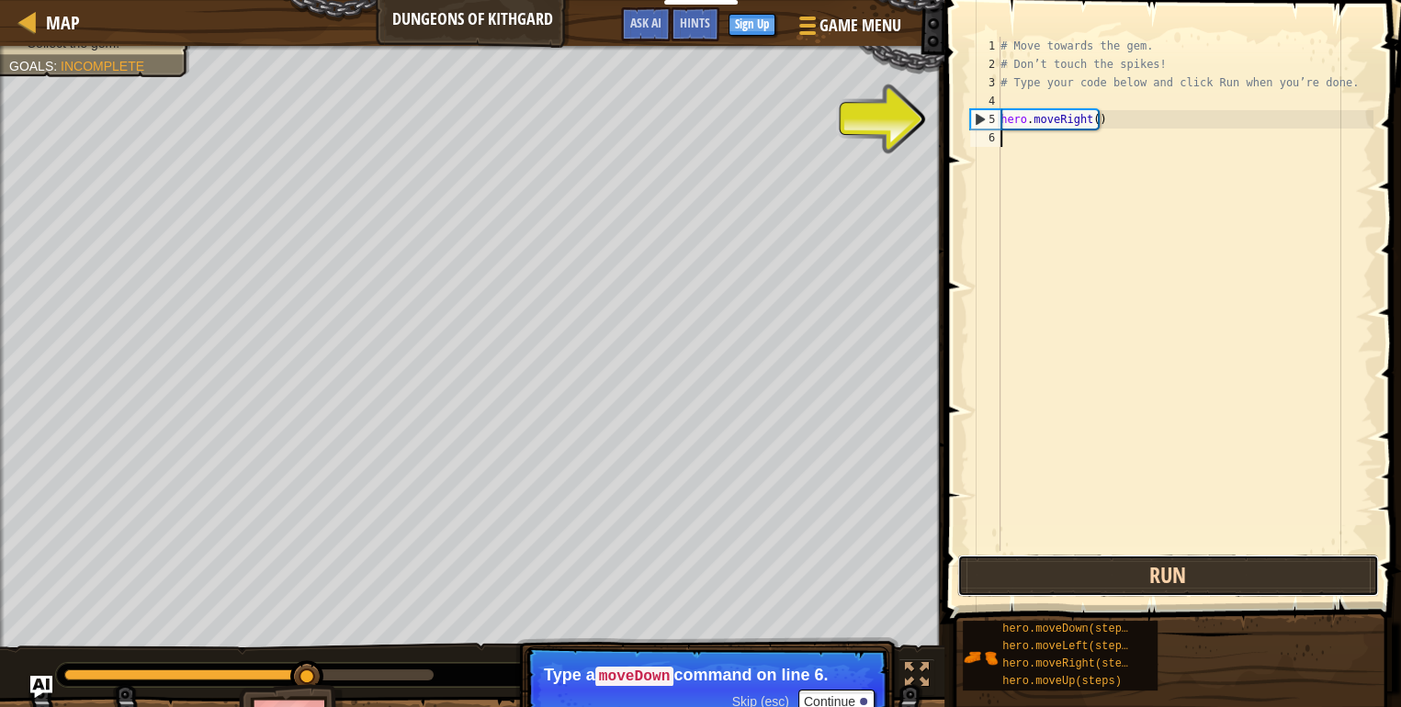
click at [1043, 574] on button "Run" at bounding box center [1168, 576] width 422 height 42
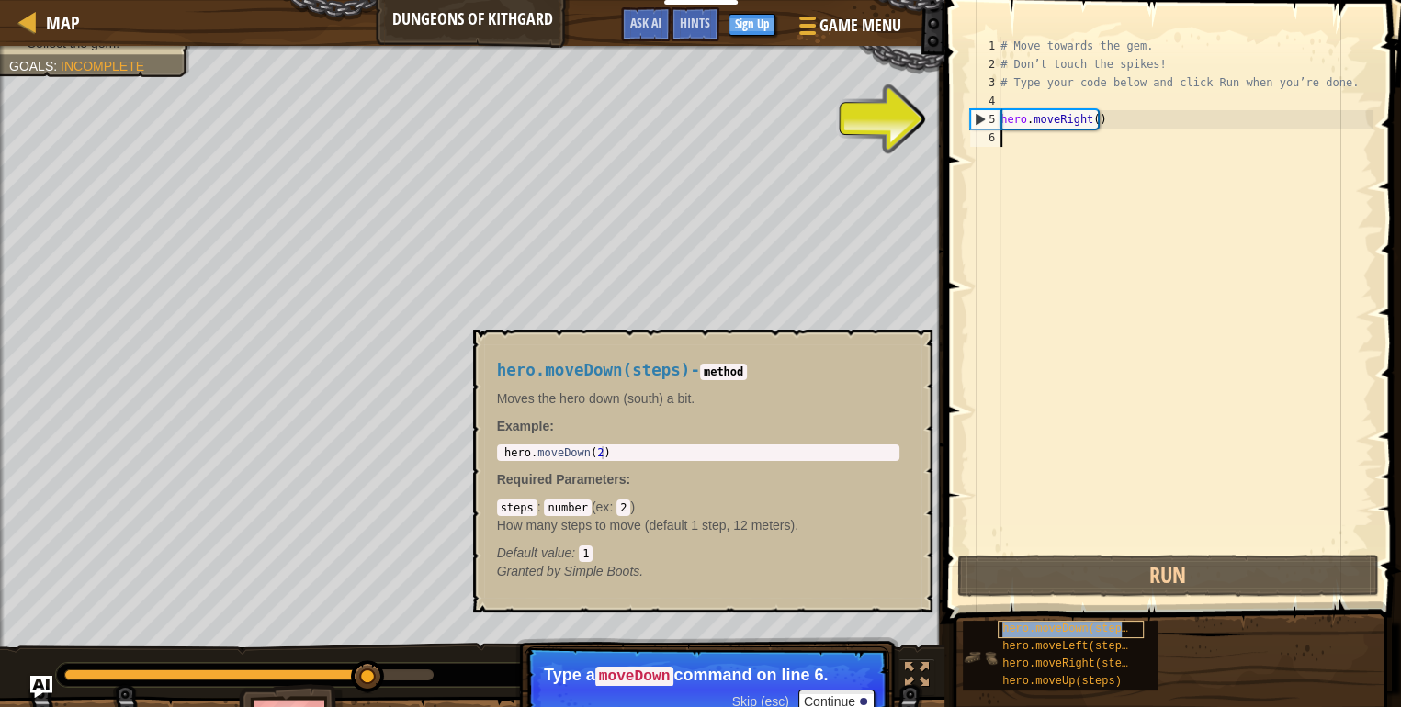
click at [1045, 630] on span "hero.moveDown(steps)" at bounding box center [1068, 629] width 132 height 13
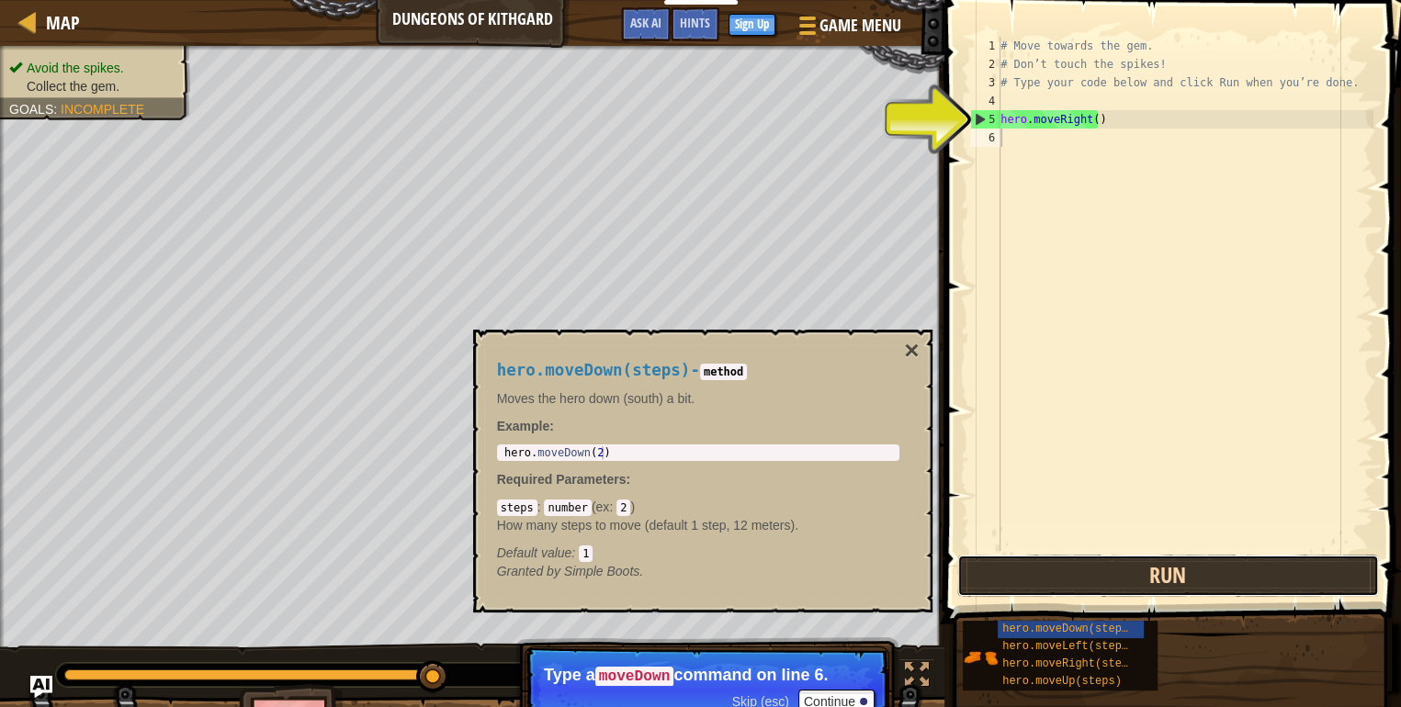
click at [1065, 584] on button "Run" at bounding box center [1168, 576] width 422 height 42
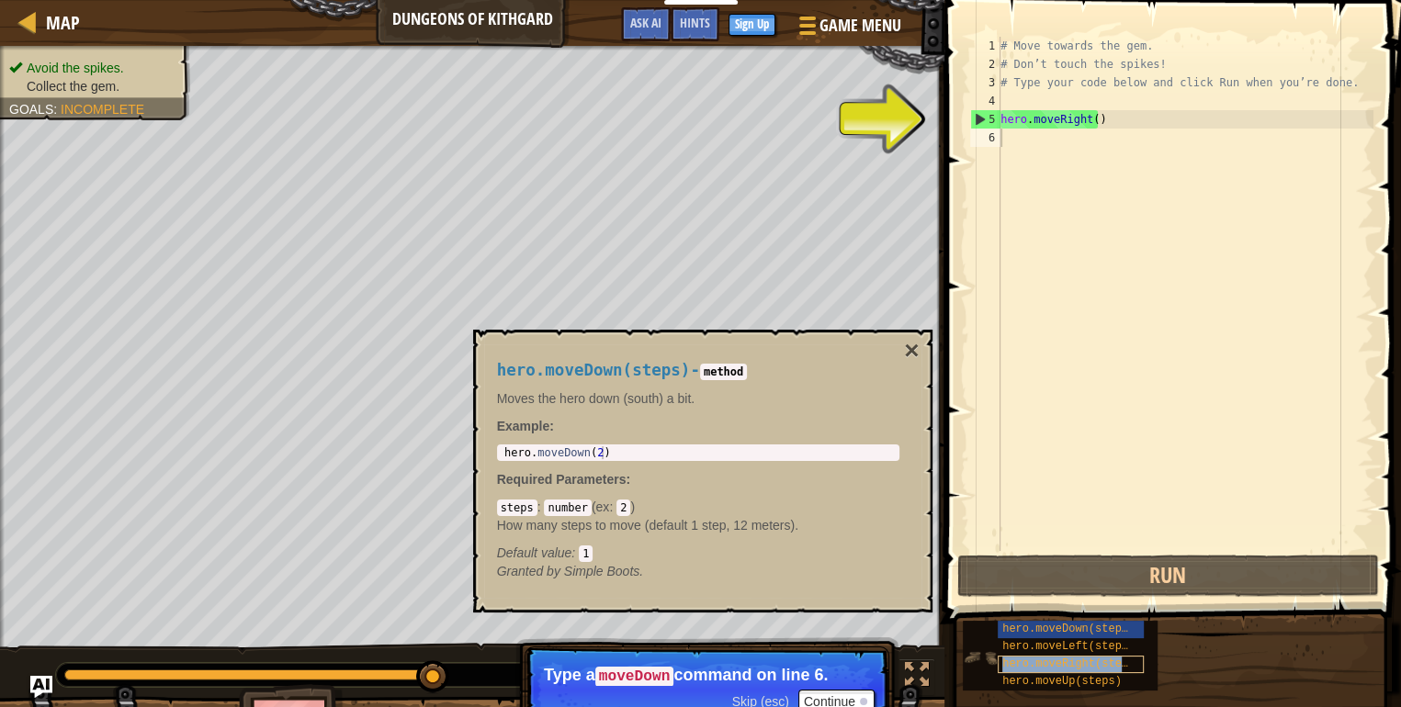
click at [1076, 665] on span "hero.moveRight(steps)" at bounding box center [1071, 664] width 139 height 13
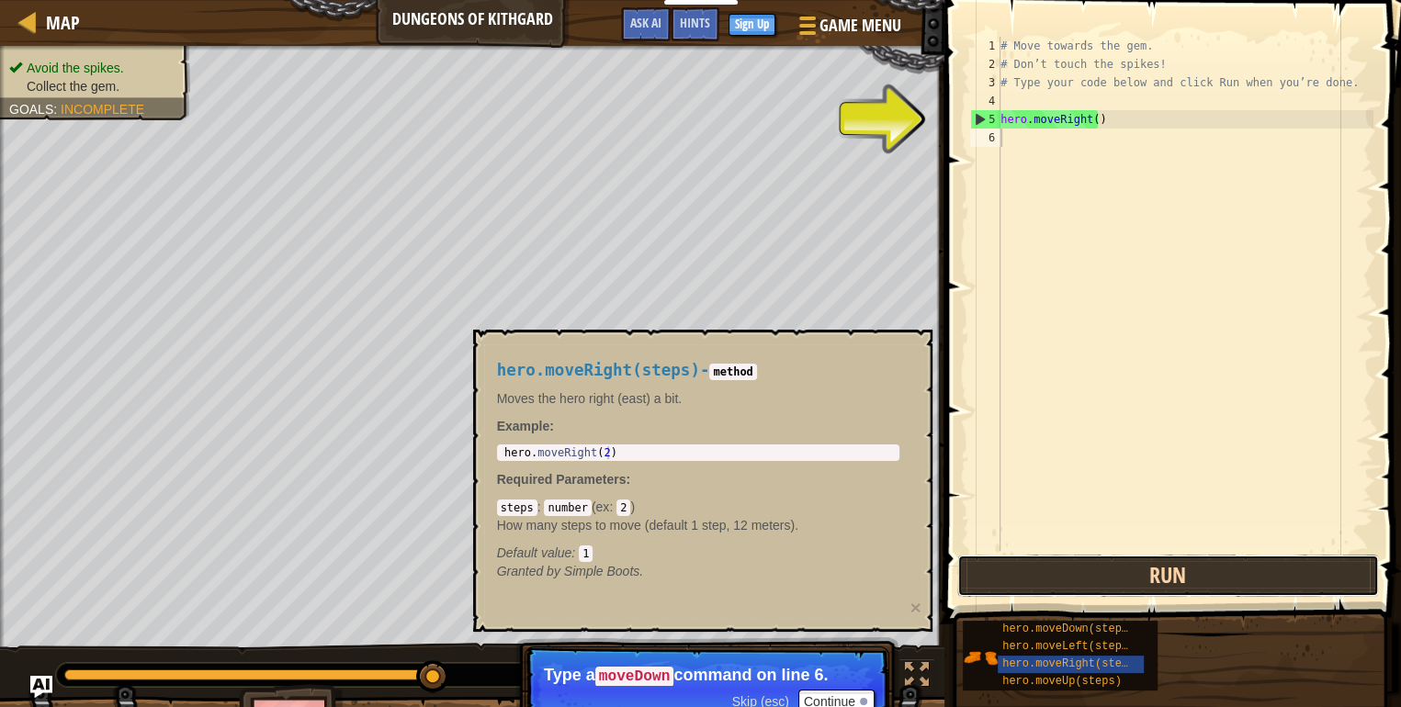
click at [1095, 565] on button "Run" at bounding box center [1168, 576] width 422 height 42
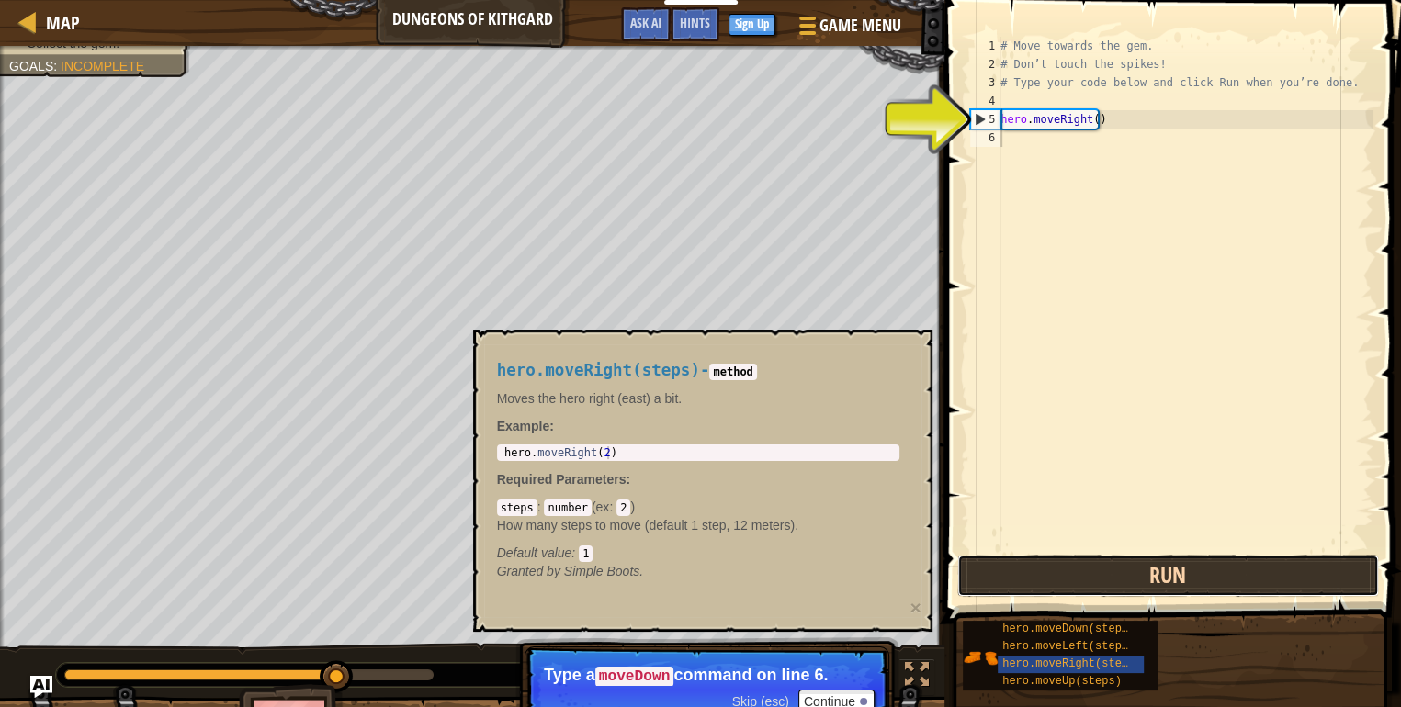
click at [1095, 565] on button "Run" at bounding box center [1168, 576] width 422 height 42
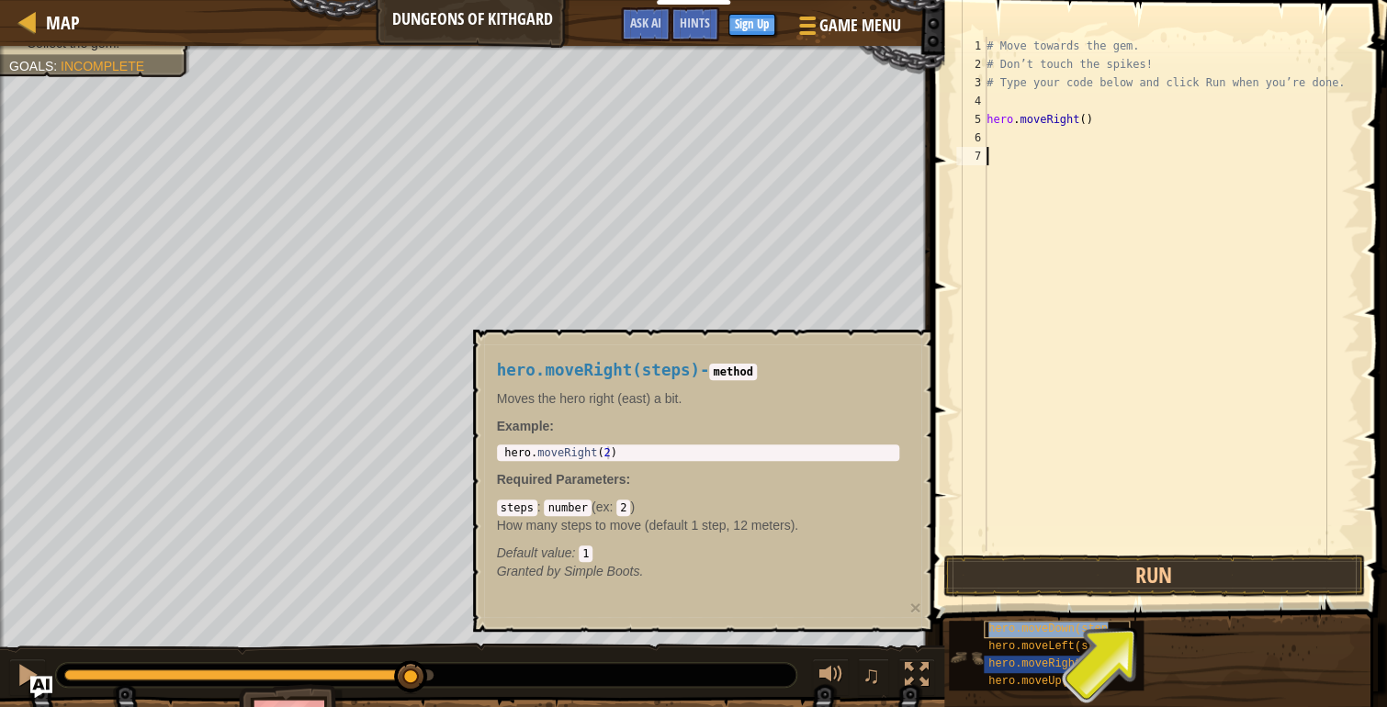
click at [1058, 625] on span "hero.moveDown(steps)" at bounding box center [1054, 629] width 132 height 13
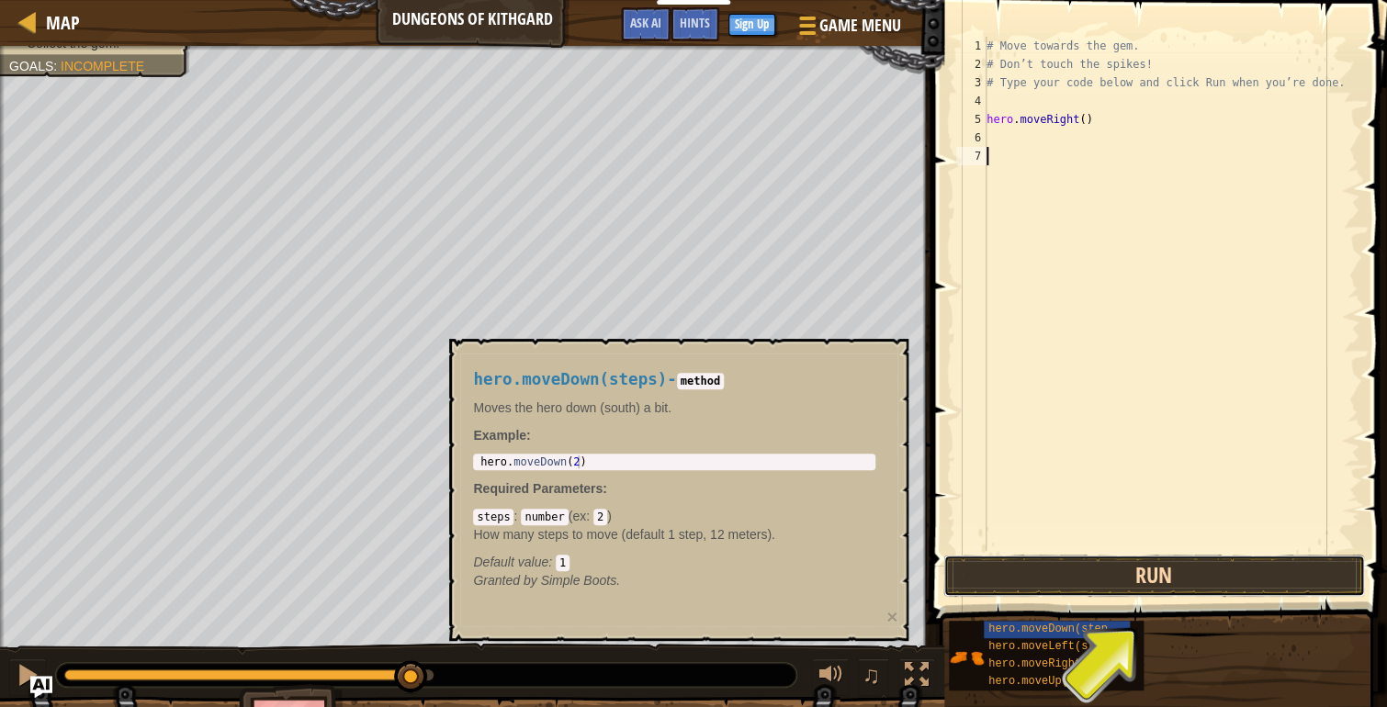
click at [1081, 558] on button "Run" at bounding box center [1154, 576] width 422 height 42
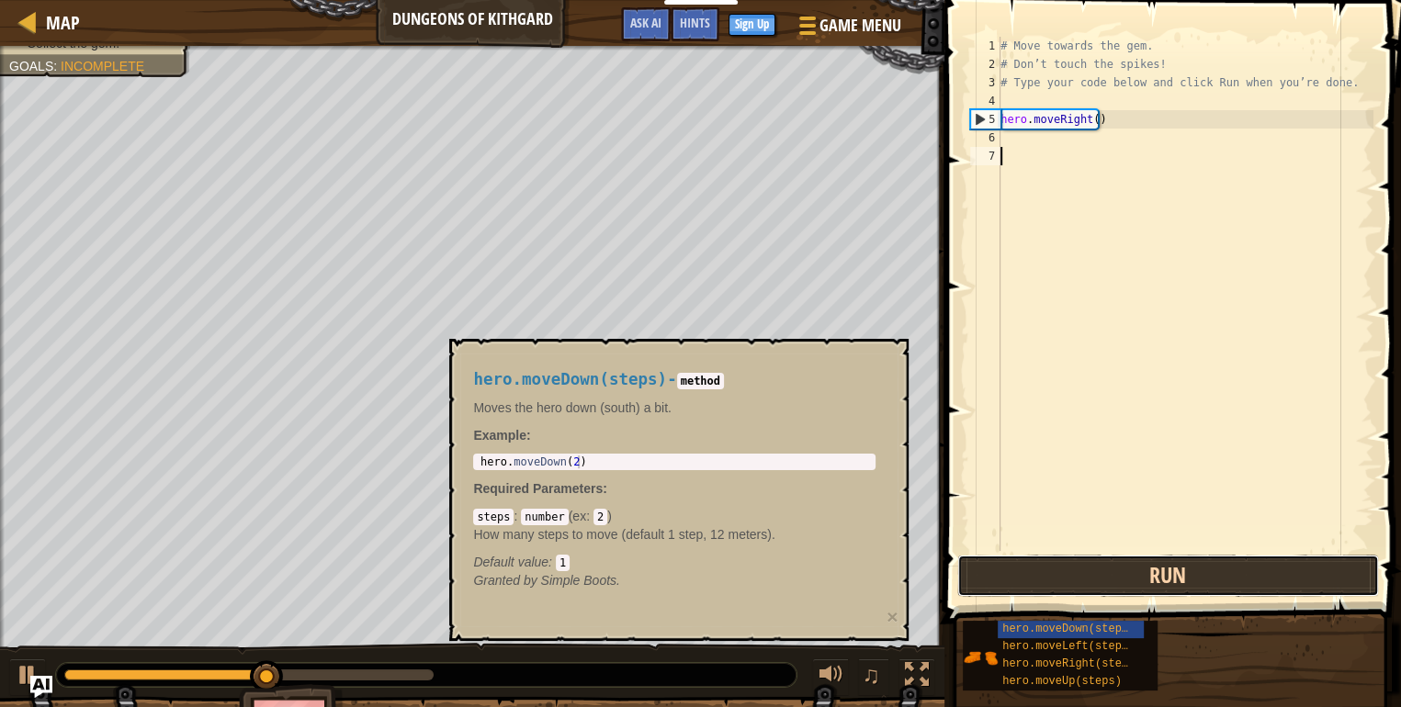
click at [1081, 558] on button "Run" at bounding box center [1168, 576] width 422 height 42
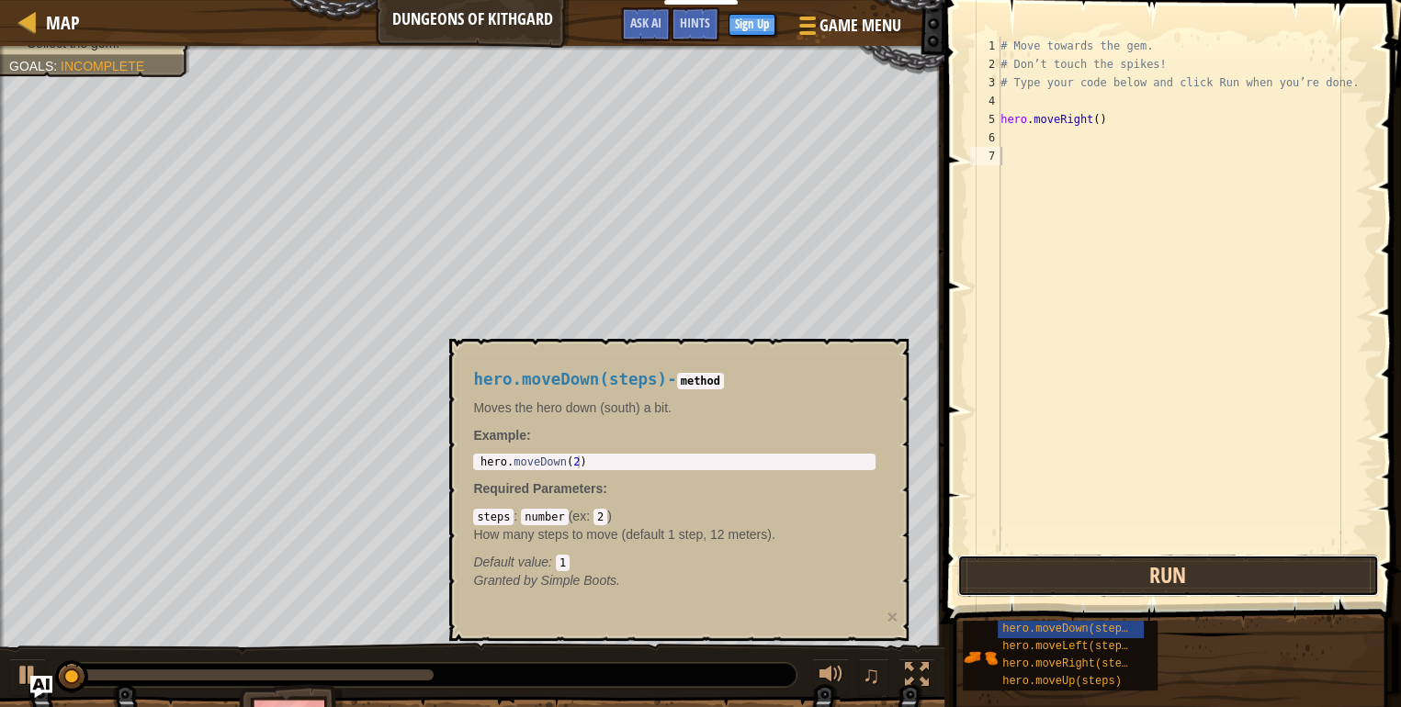
click at [1081, 558] on button "Run" at bounding box center [1168, 576] width 422 height 42
click at [1081, 558] on button "Running" at bounding box center [1168, 576] width 422 height 42
click at [1081, 558] on button "Run" at bounding box center [1168, 576] width 422 height 42
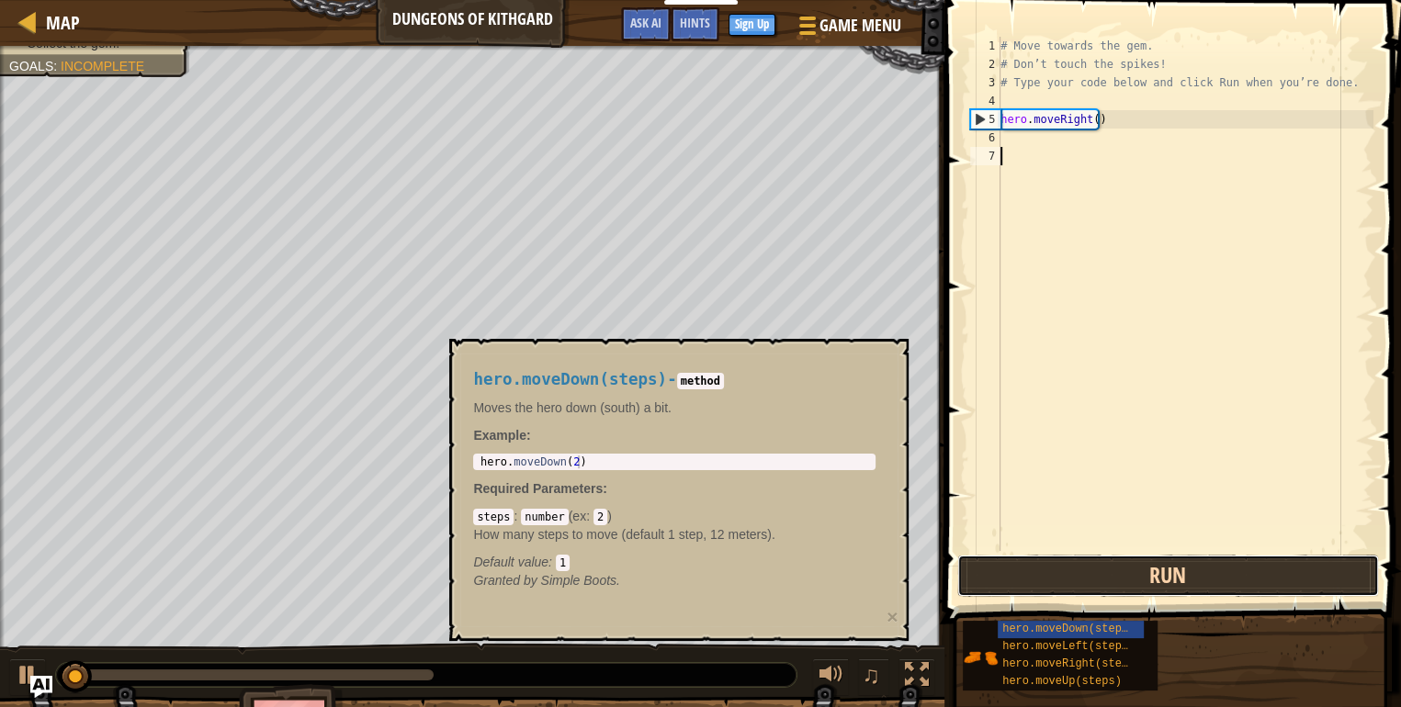
click at [1081, 558] on button "Run" at bounding box center [1168, 576] width 422 height 42
click at [1081, 558] on button "Running" at bounding box center [1168, 576] width 422 height 42
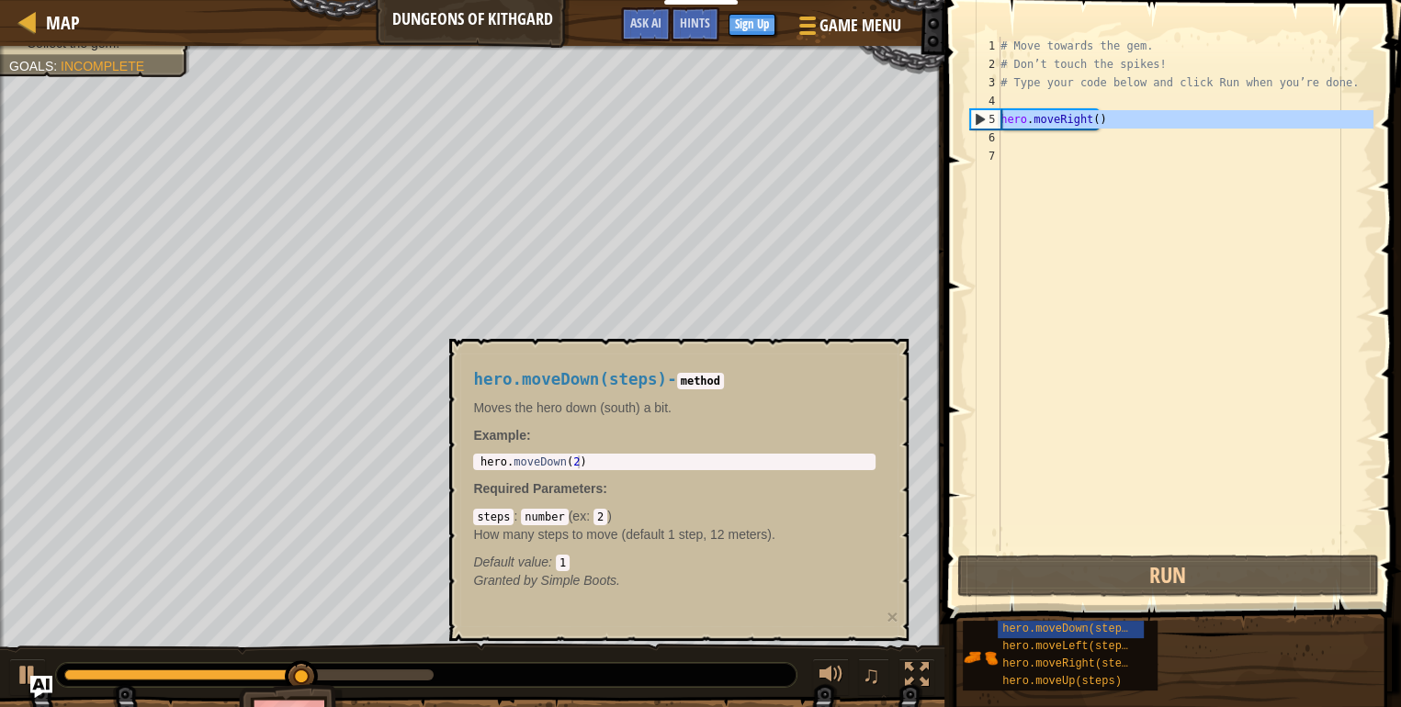
click at [974, 121] on div "5" at bounding box center [985, 119] width 29 height 18
type textarea "hero.moveRight()"
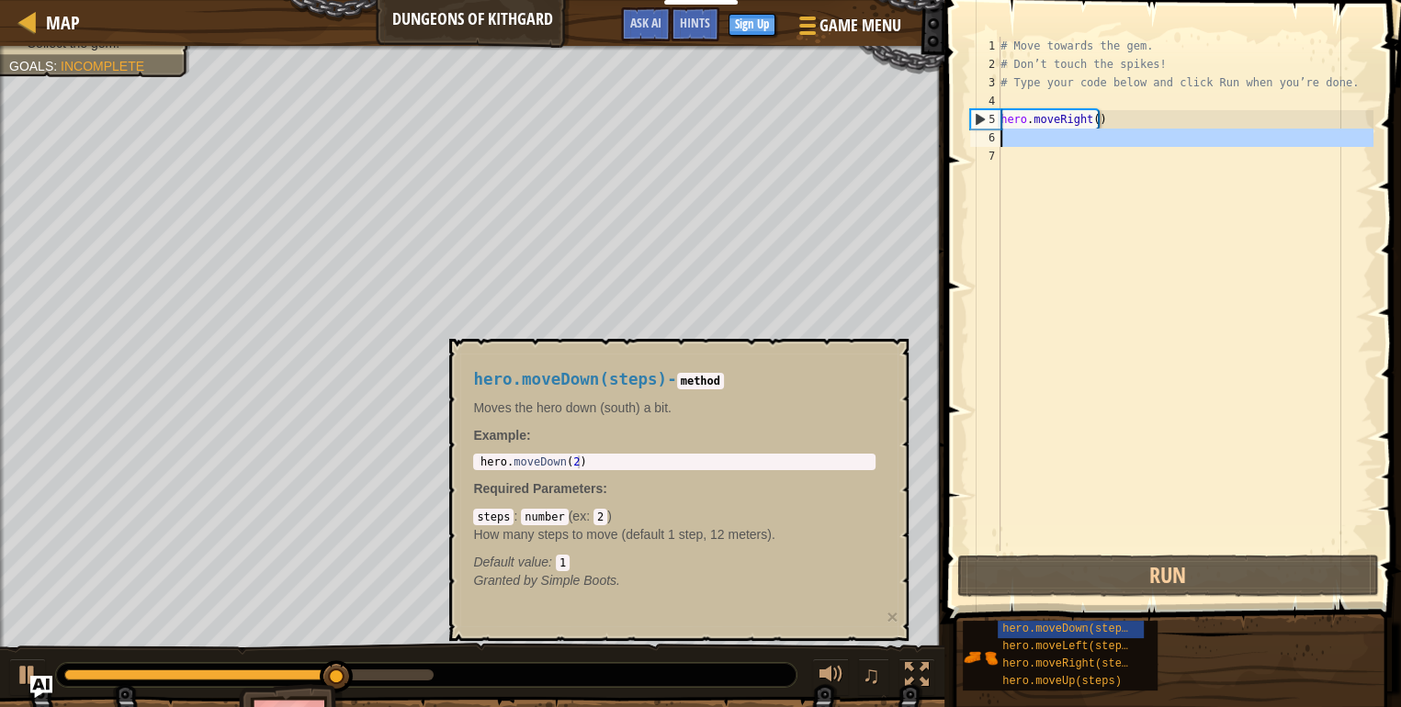
click at [981, 139] on div "6" at bounding box center [985, 138] width 30 height 18
click at [1013, 139] on div "# Move towards the gem. # Don’t touch the spikes! # Type your code below and cl…" at bounding box center [1185, 312] width 377 height 551
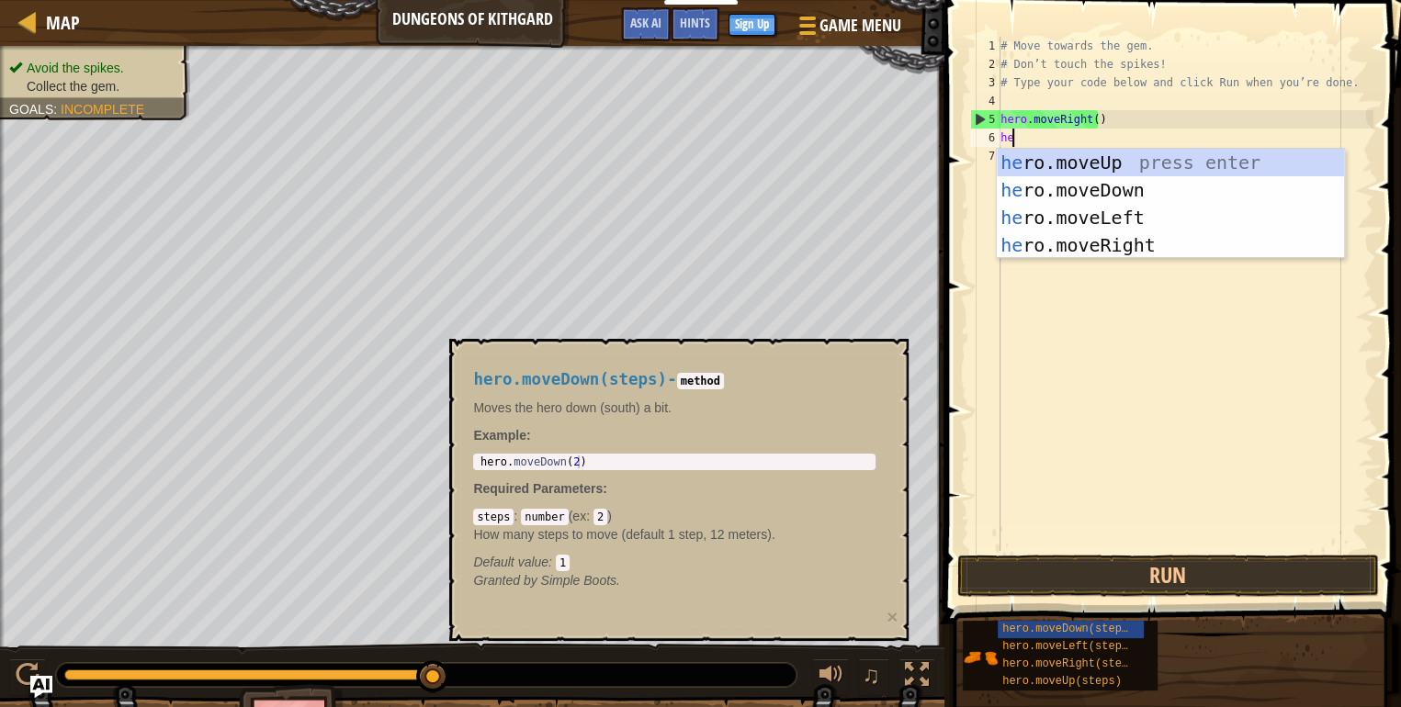
type textarea "her"
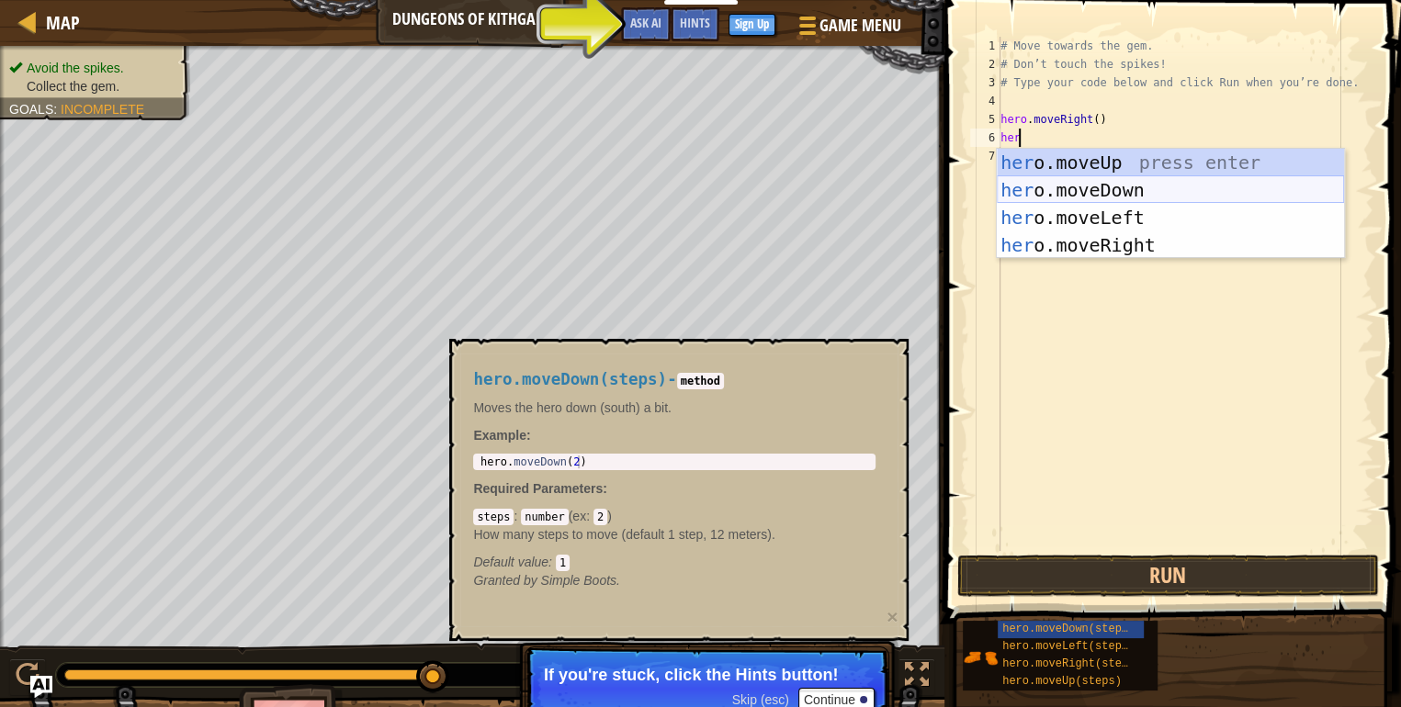
click at [1111, 183] on div "her o.moveUp press enter her o.moveDown press enter her o.moveLeft press enter …" at bounding box center [1170, 231] width 347 height 165
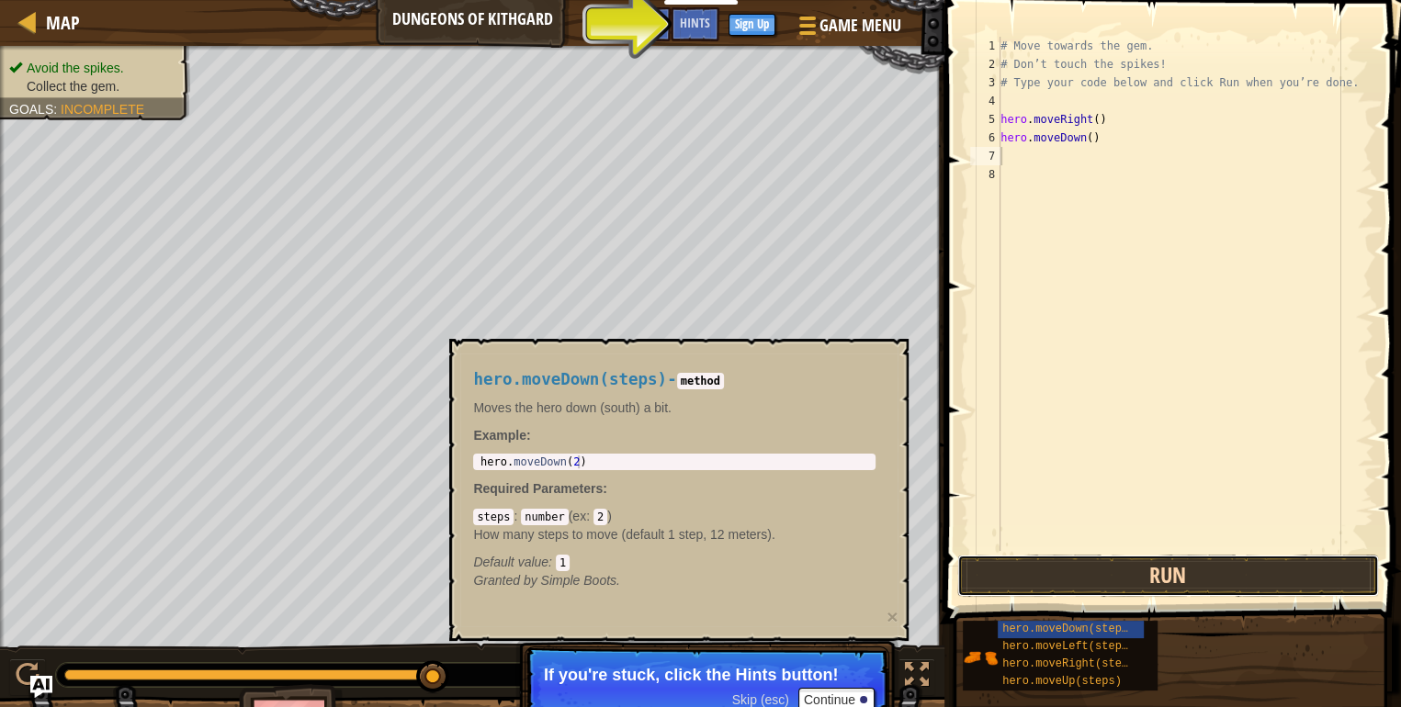
click at [1160, 570] on button "Run" at bounding box center [1168, 576] width 422 height 42
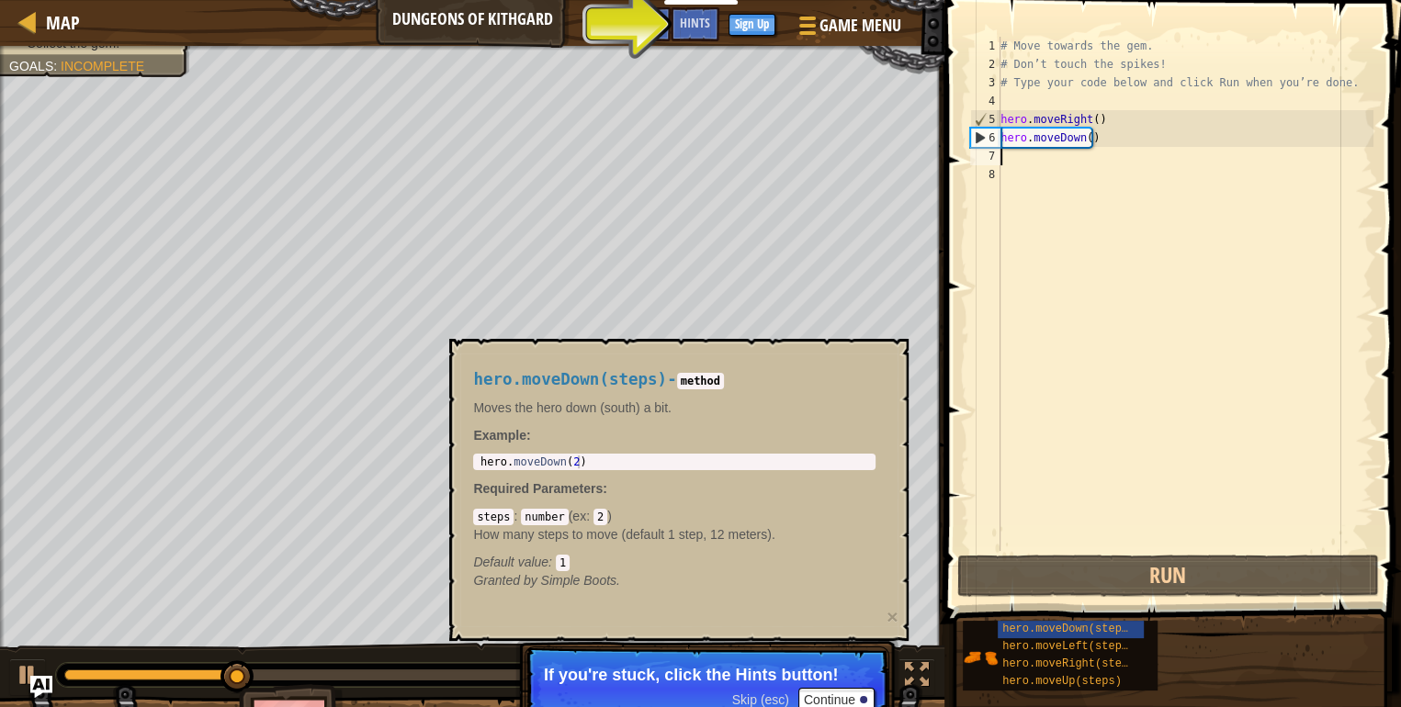
type textarea "h"
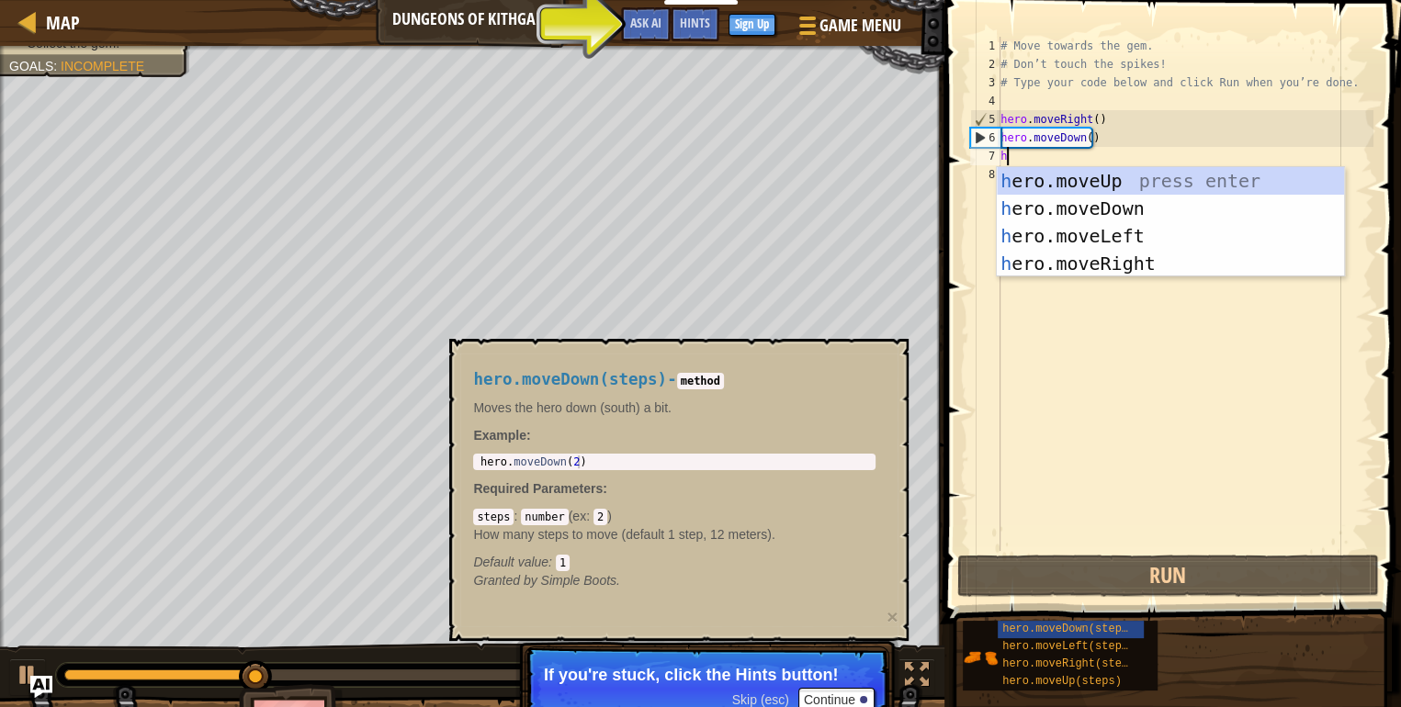
scroll to position [8, 0]
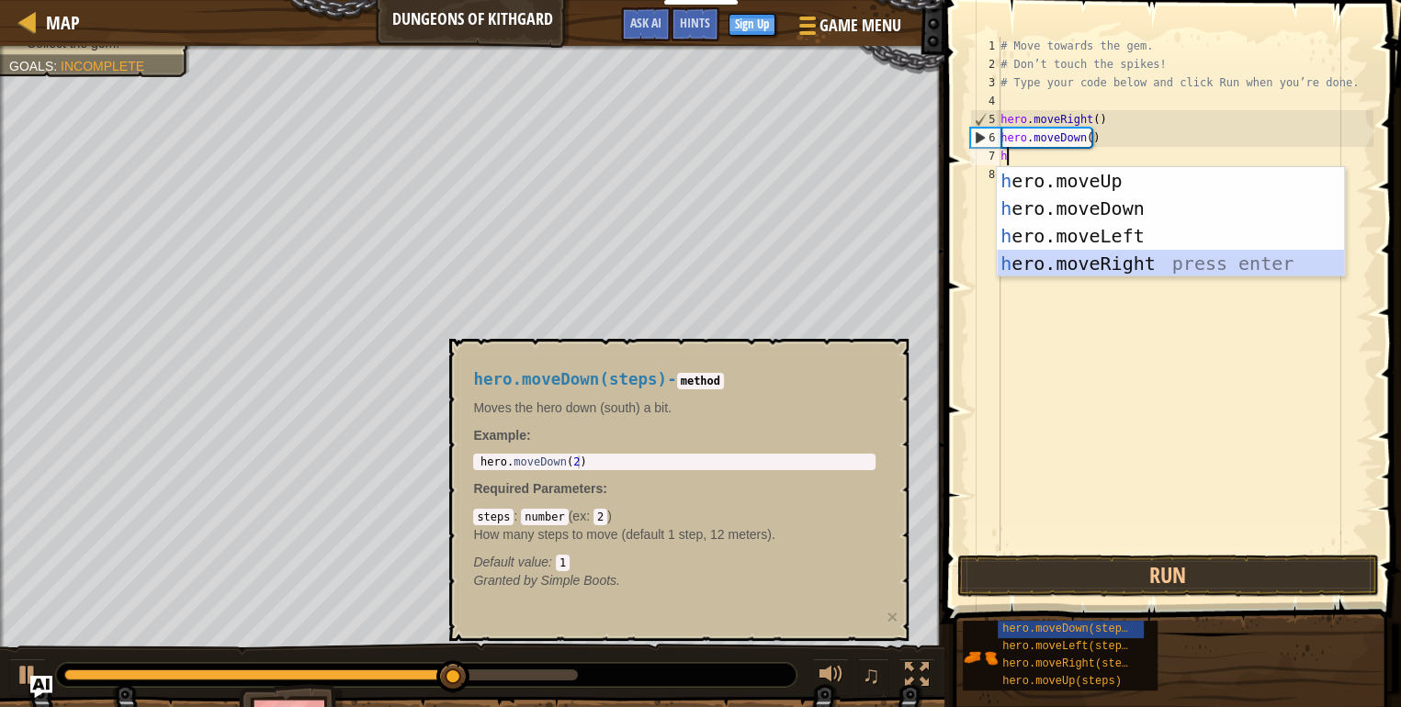
click at [1127, 251] on div "h ero.moveUp press enter h ero.moveDown press enter h ero.moveLeft press enter …" at bounding box center [1170, 249] width 347 height 165
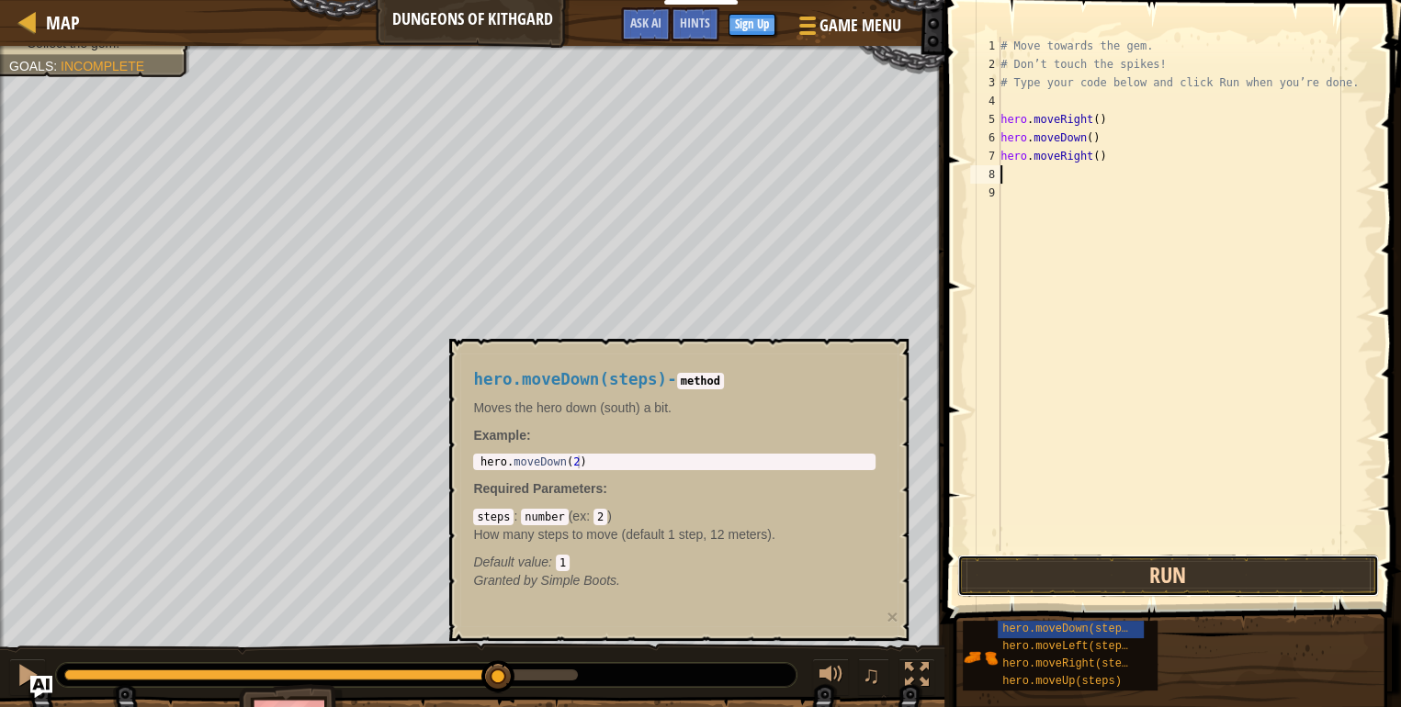
click at [1192, 573] on button "Run" at bounding box center [1168, 576] width 422 height 42
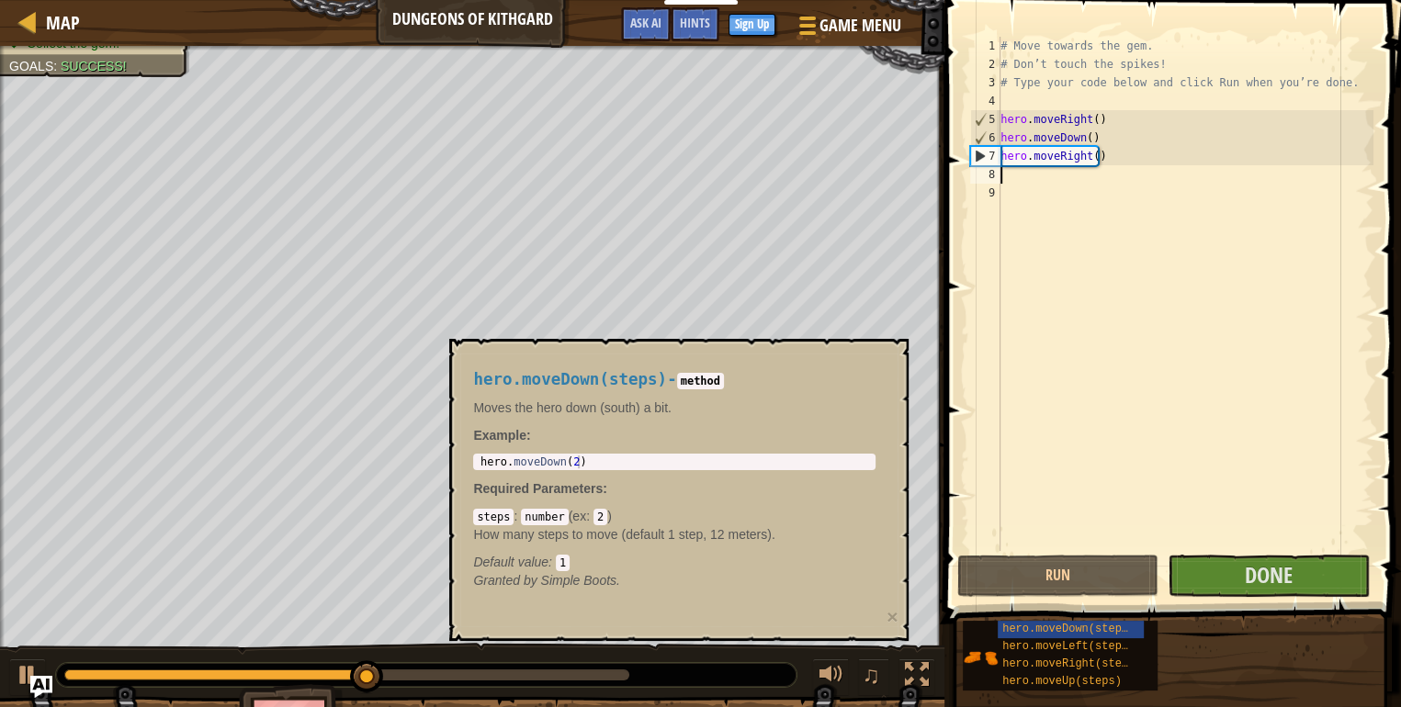
click at [873, 428] on p "Example :" at bounding box center [674, 435] width 402 height 18
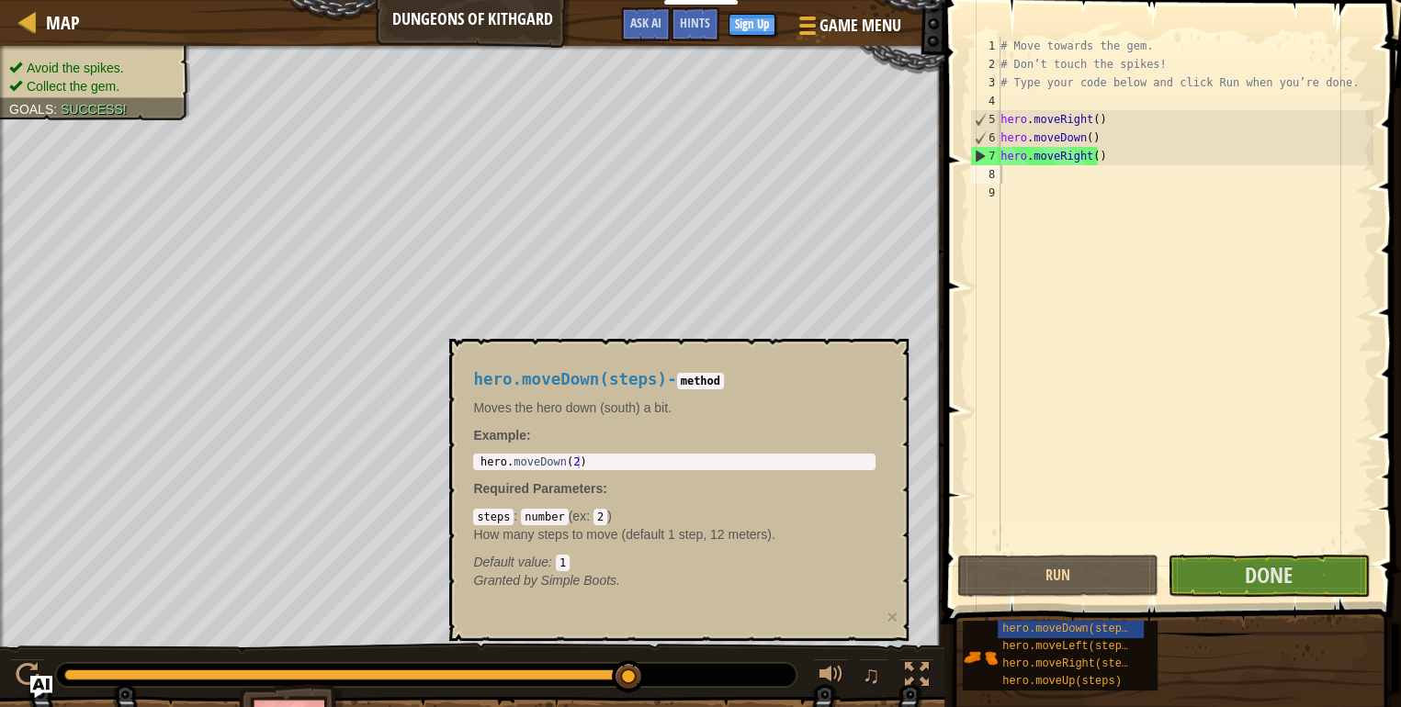
click at [903, 425] on div "hero.moveDown(steps) - method Moves the hero down (south) a bit. Example : 1 he…" at bounding box center [678, 490] width 459 height 302
click at [893, 616] on button "×" at bounding box center [891, 616] width 11 height 19
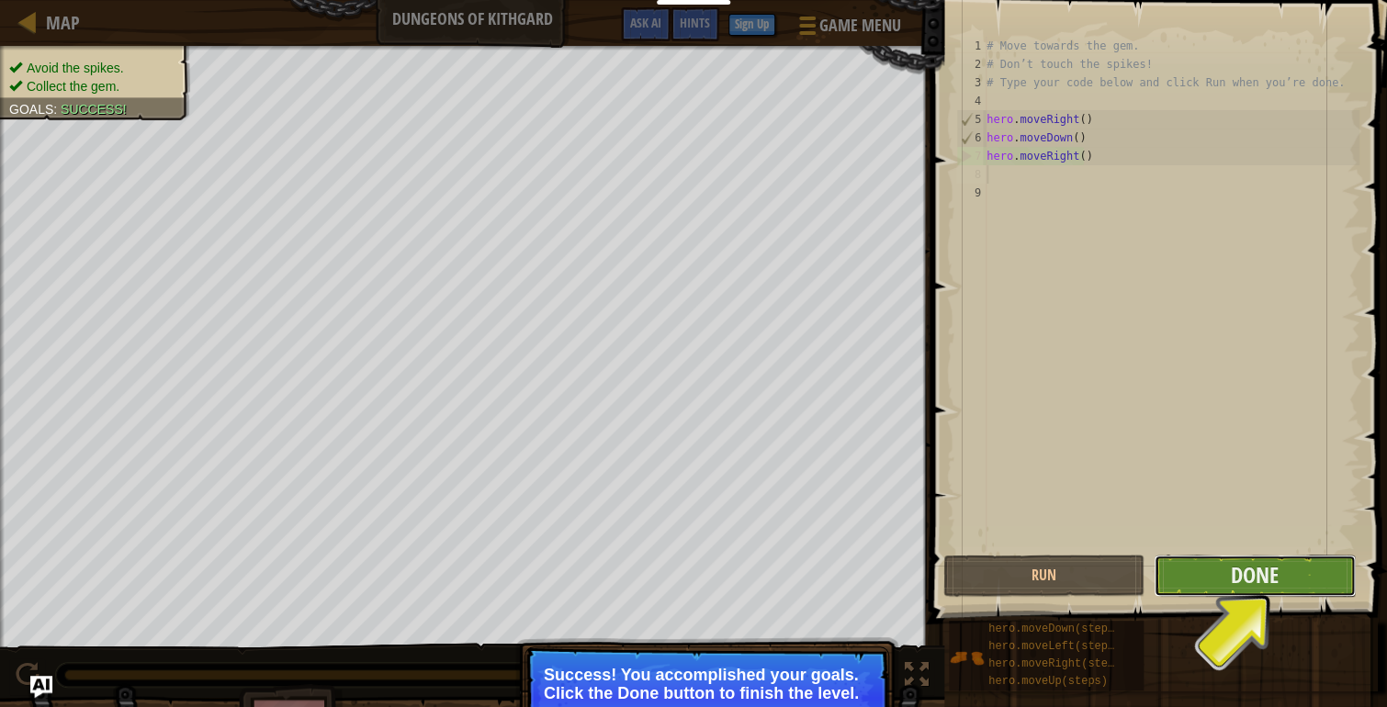
click at [1279, 567] on button "Done" at bounding box center [1254, 576] width 201 height 42
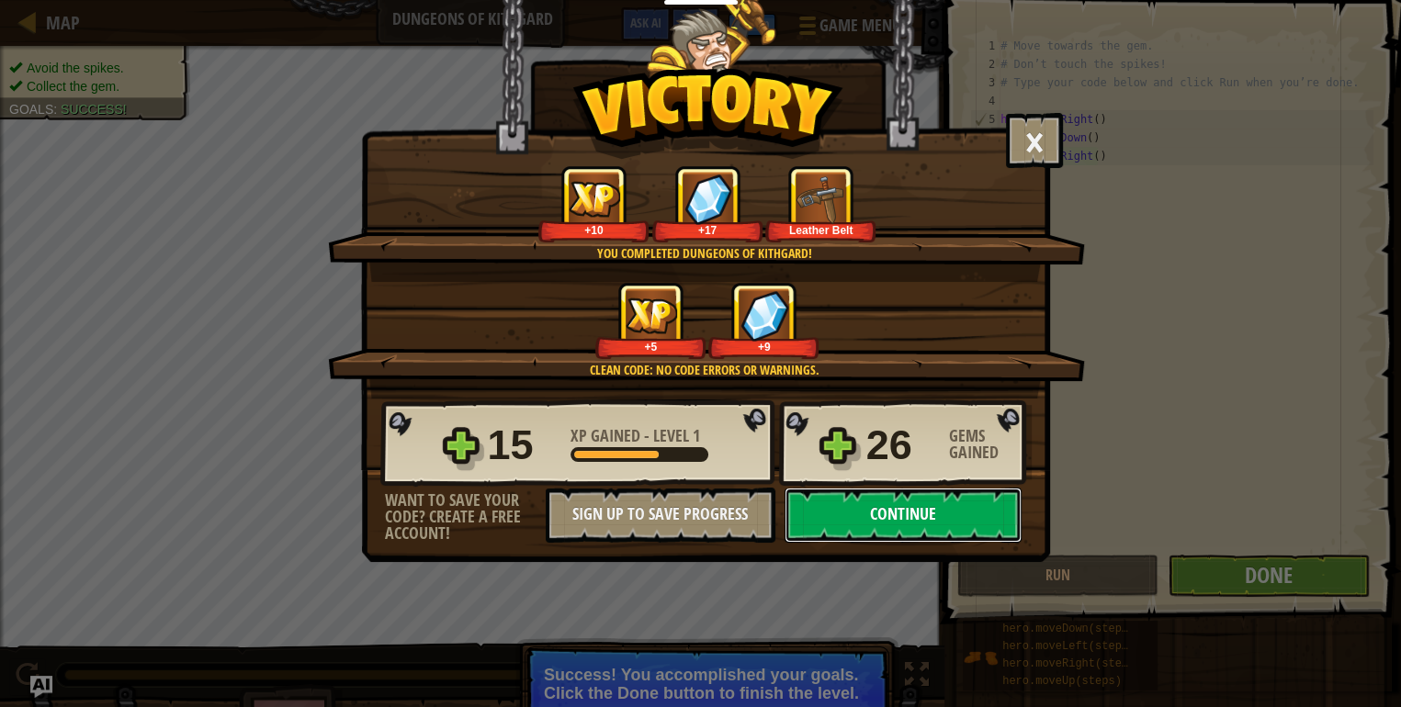
click at [891, 497] on button "Continue" at bounding box center [902, 515] width 237 height 55
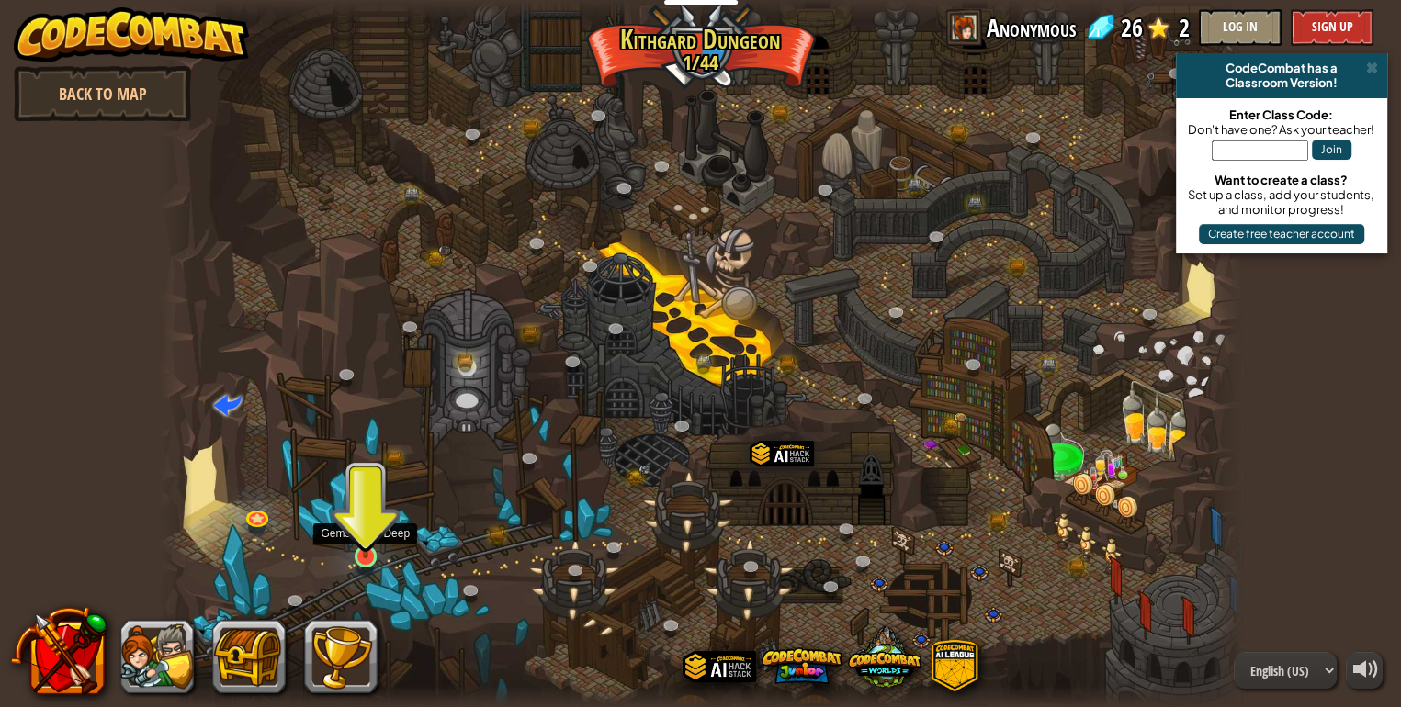
click at [375, 547] on img at bounding box center [366, 527] width 28 height 62
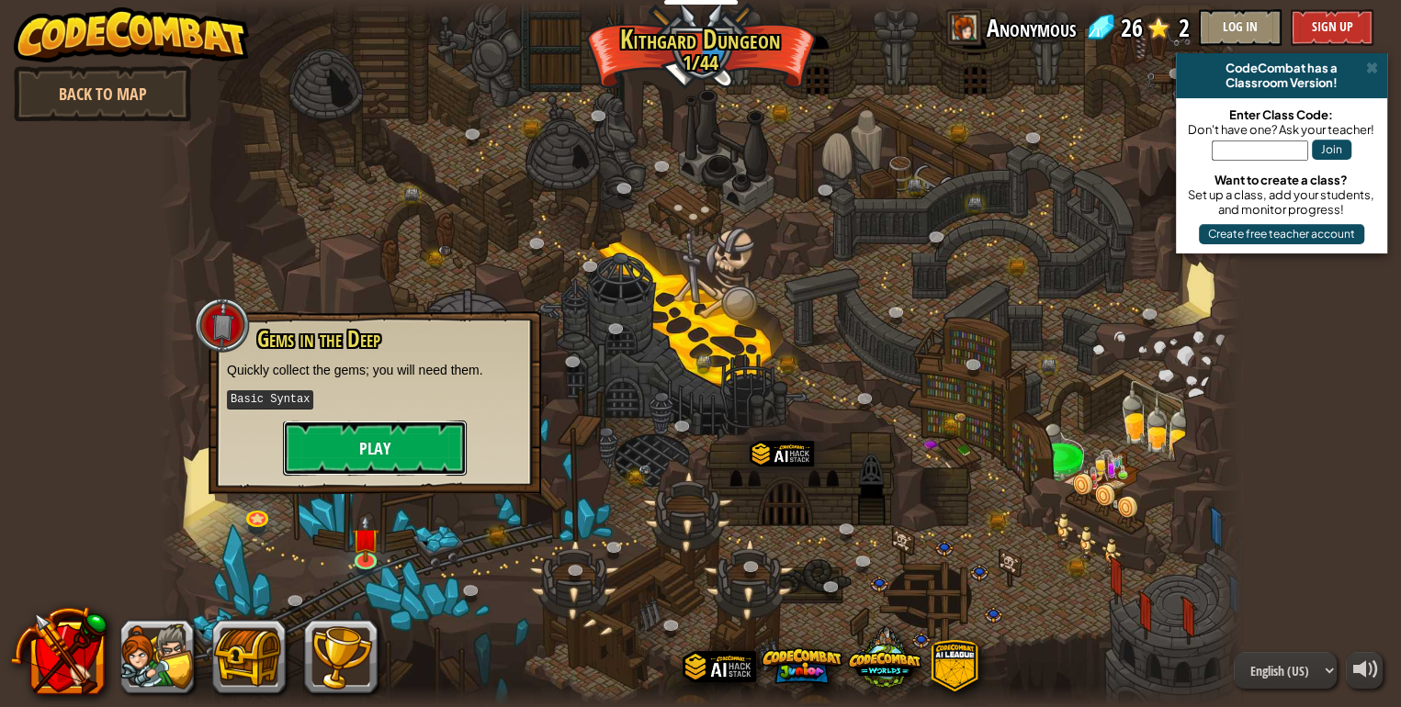
click at [403, 451] on button "Play" at bounding box center [375, 448] width 184 height 55
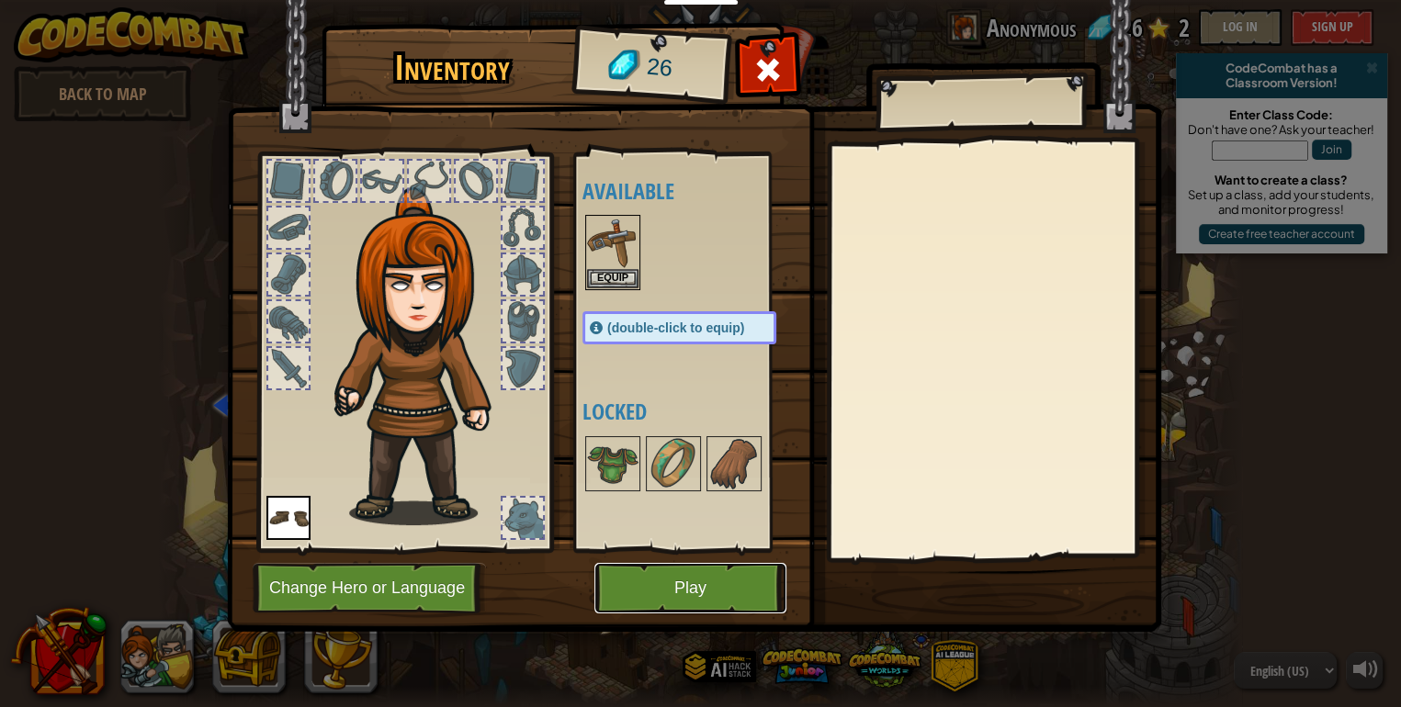
click at [617, 575] on button "Play" at bounding box center [690, 588] width 192 height 51
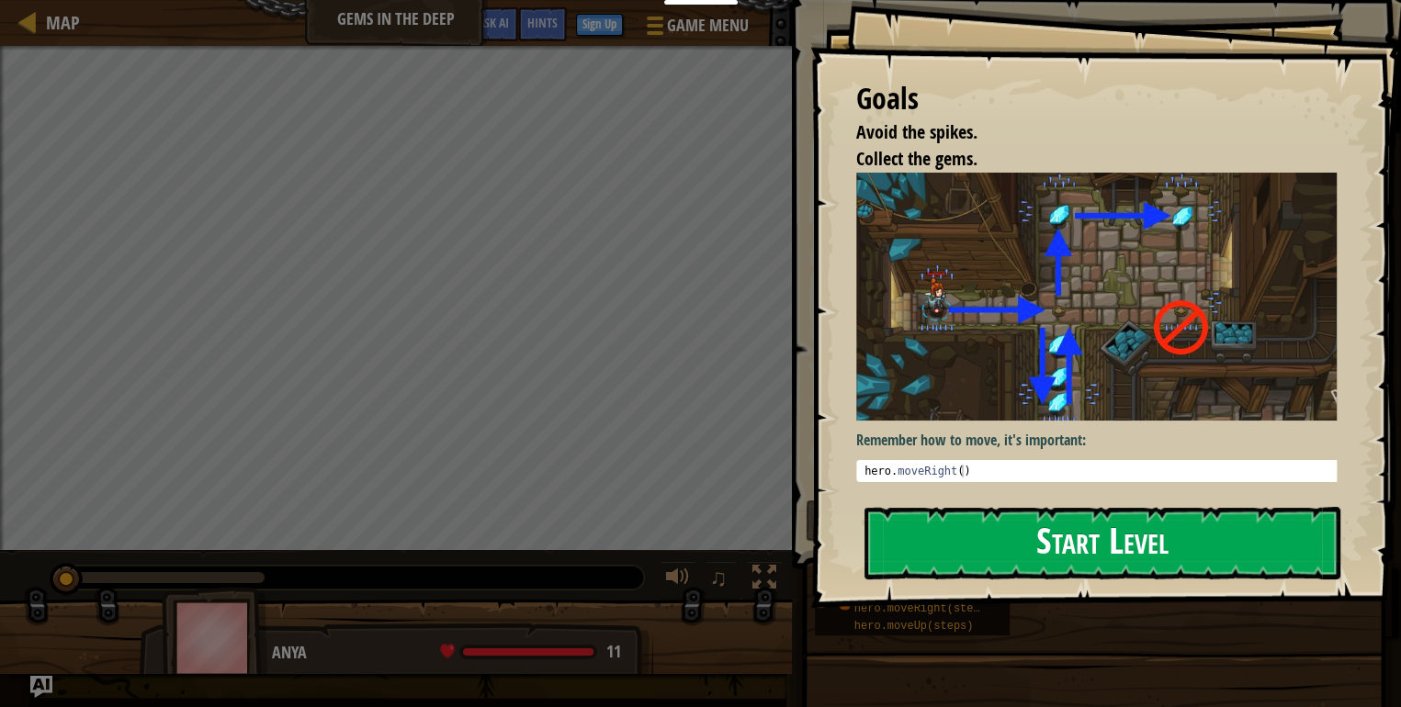
click at [1179, 560] on button "Start Level" at bounding box center [1102, 543] width 476 height 73
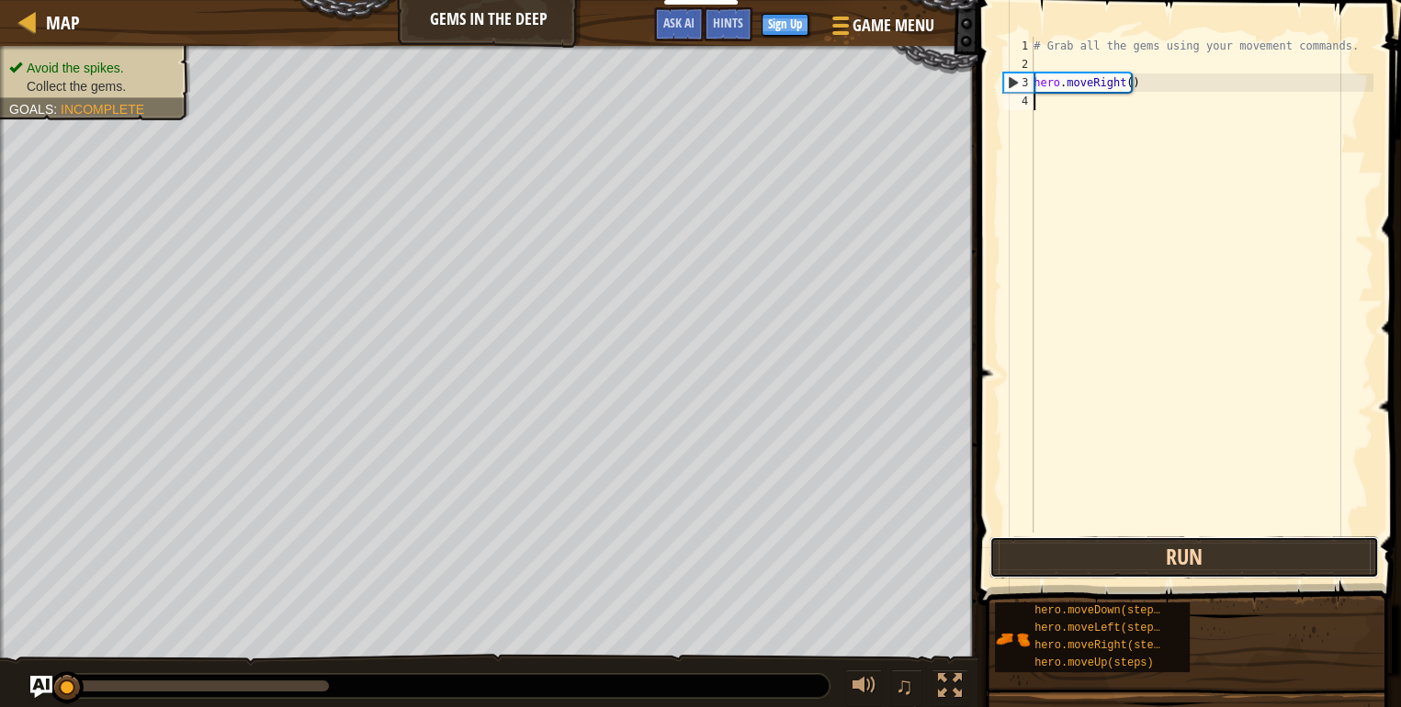
click at [1156, 545] on button "Run" at bounding box center [1183, 557] width 389 height 42
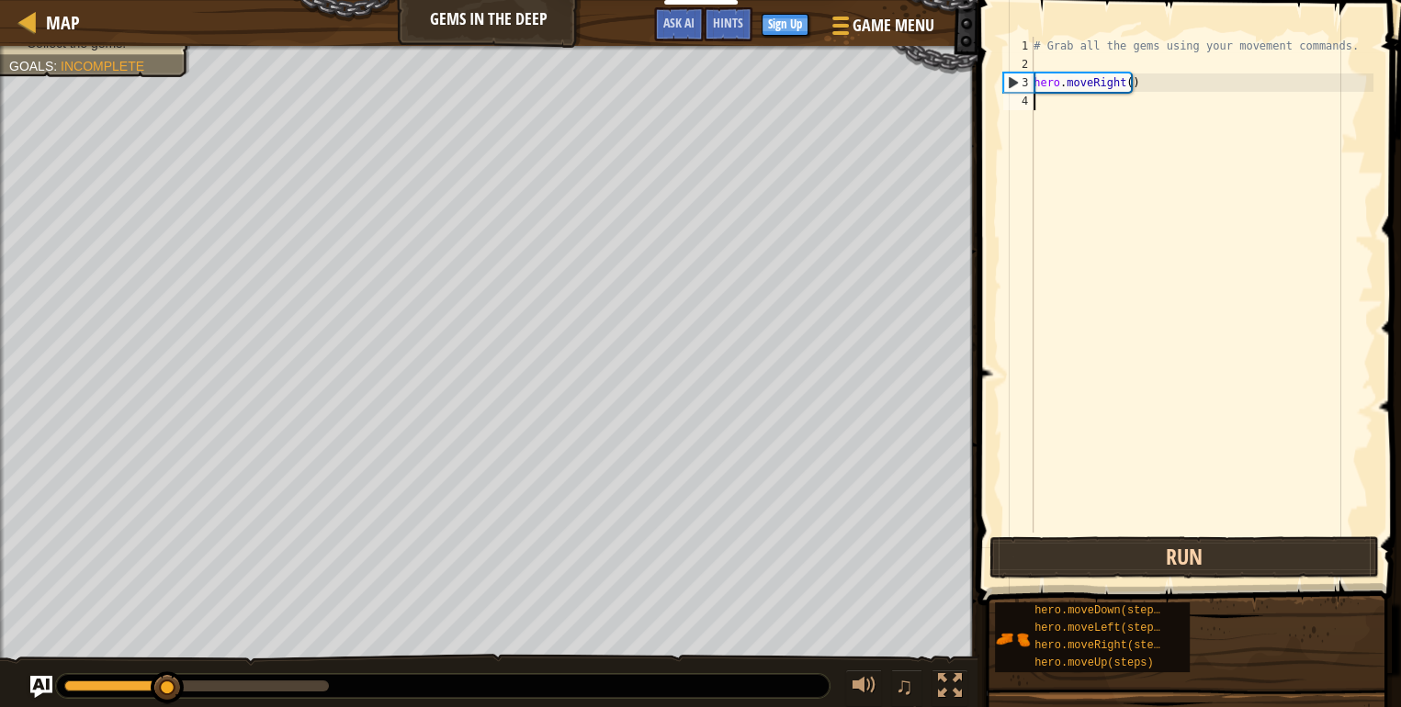
type textarea "h"
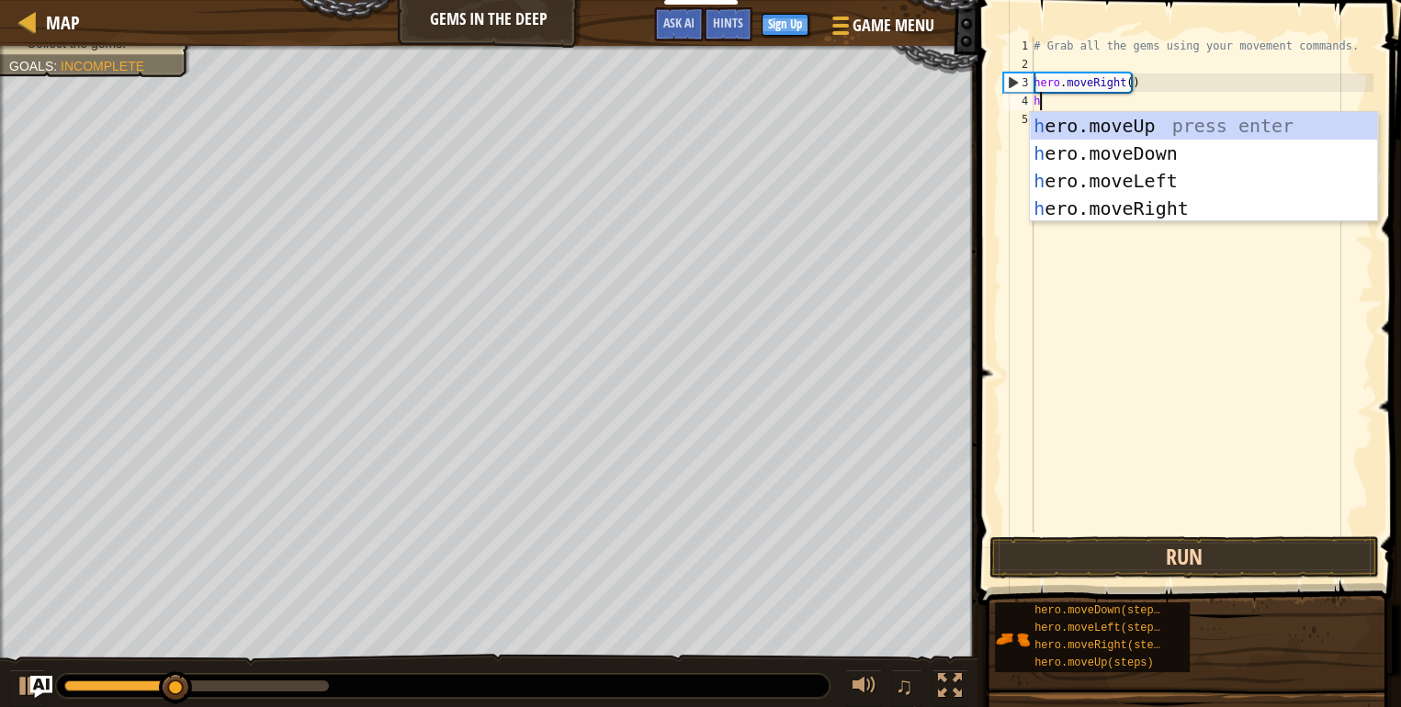
scroll to position [8, 0]
click at [1194, 139] on div "h ero.moveUp press enter h ero.moveDown press enter h ero.moveLeft press enter …" at bounding box center [1203, 194] width 347 height 165
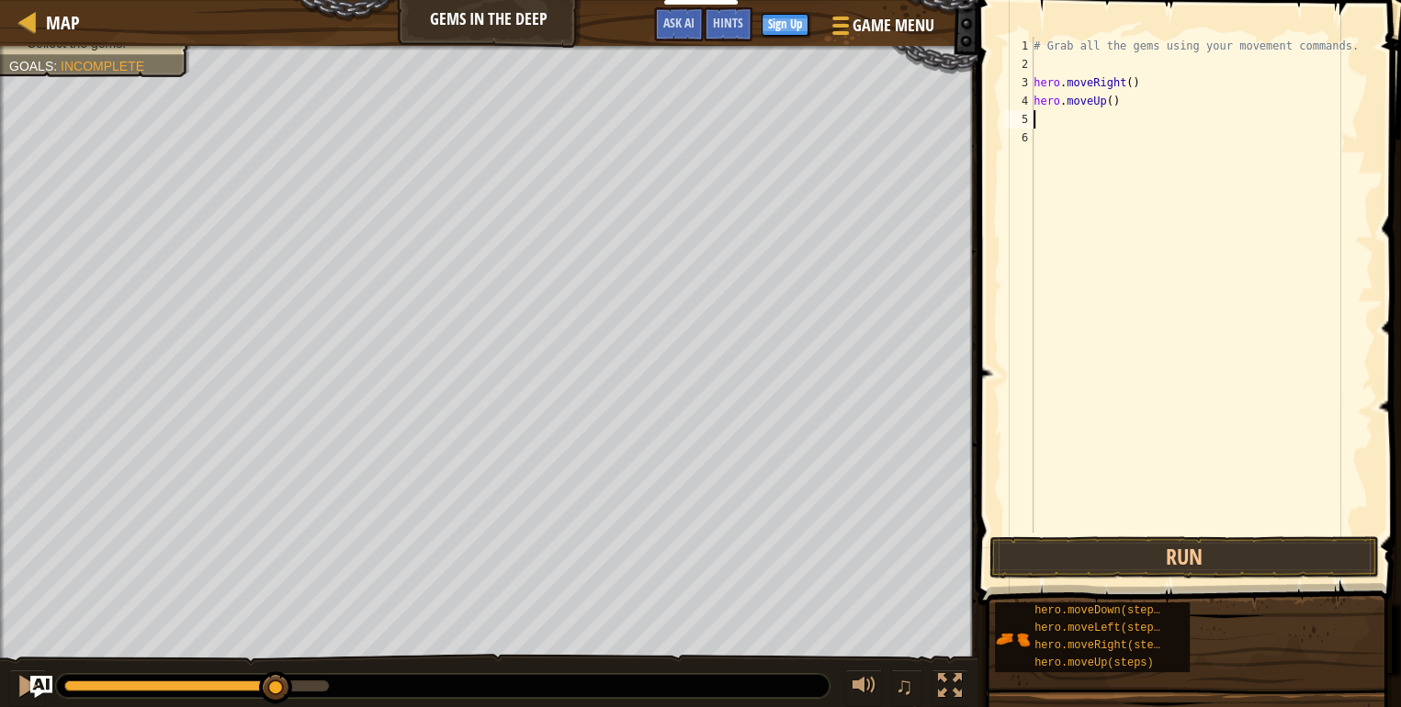
click at [1129, 114] on div "# Grab all the gems using your movement commands. hero . moveRight ( ) hero . m…" at bounding box center [1202, 303] width 344 height 533
click at [1127, 101] on div "# Grab all the gems using your movement commands. hero . moveRight ( ) hero . m…" at bounding box center [1202, 303] width 344 height 533
type textarea "h"
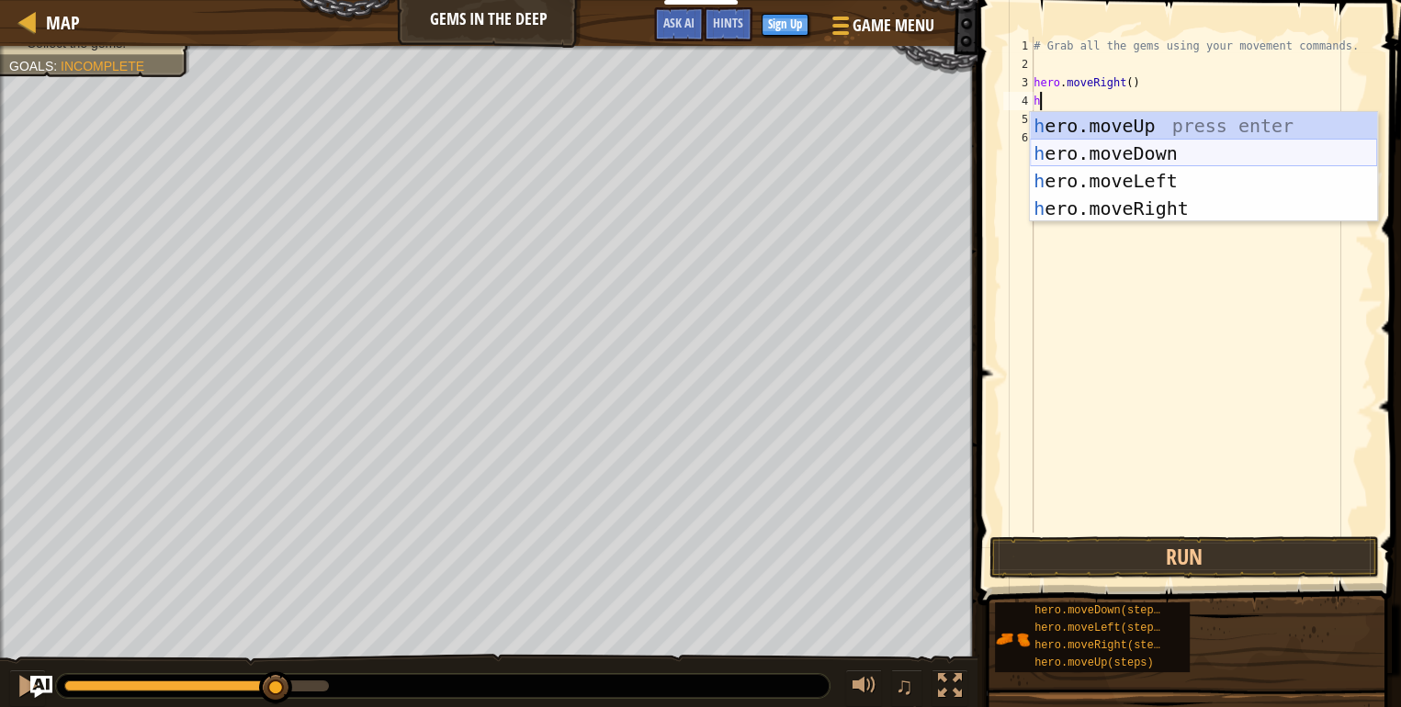
click at [1163, 163] on div "h ero.moveUp press enter h ero.moveDown press enter h ero.moveLeft press enter …" at bounding box center [1203, 194] width 347 height 165
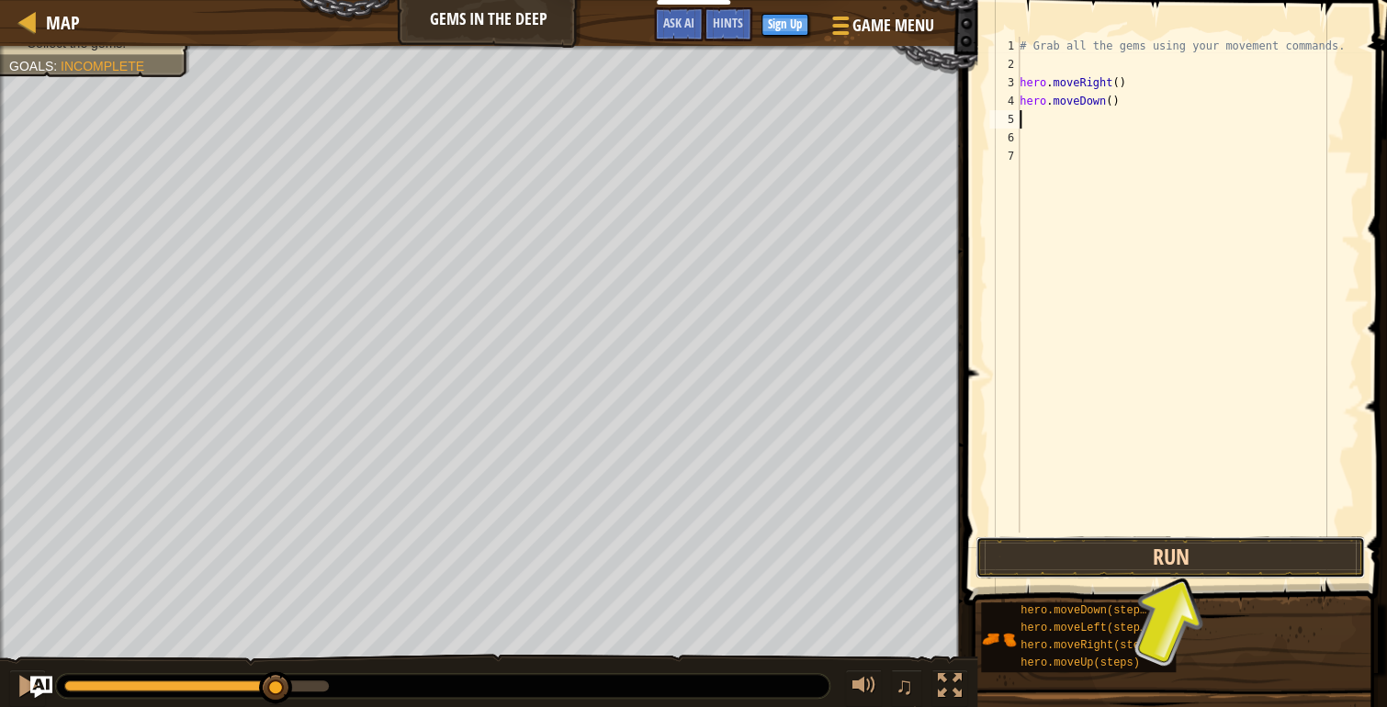
click at [1184, 564] on button "Run" at bounding box center [1169, 557] width 389 height 42
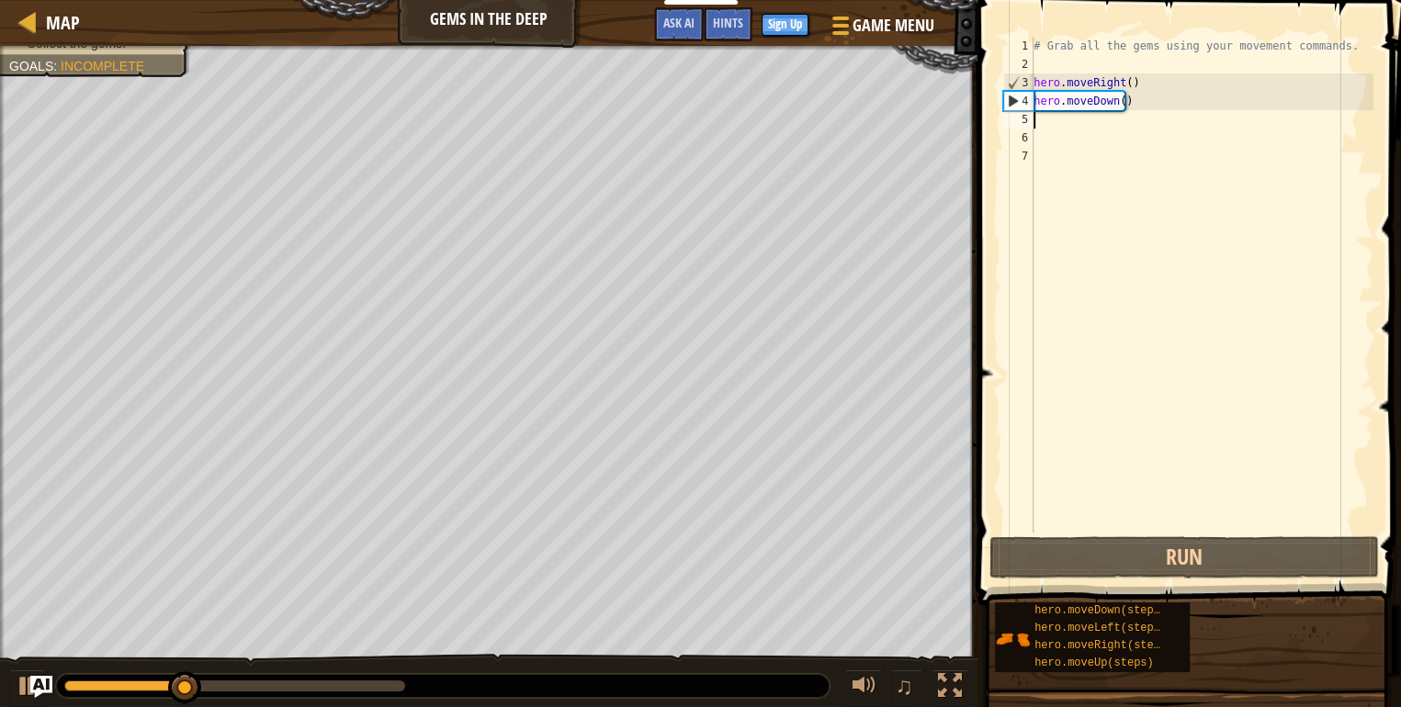
type textarea "h"
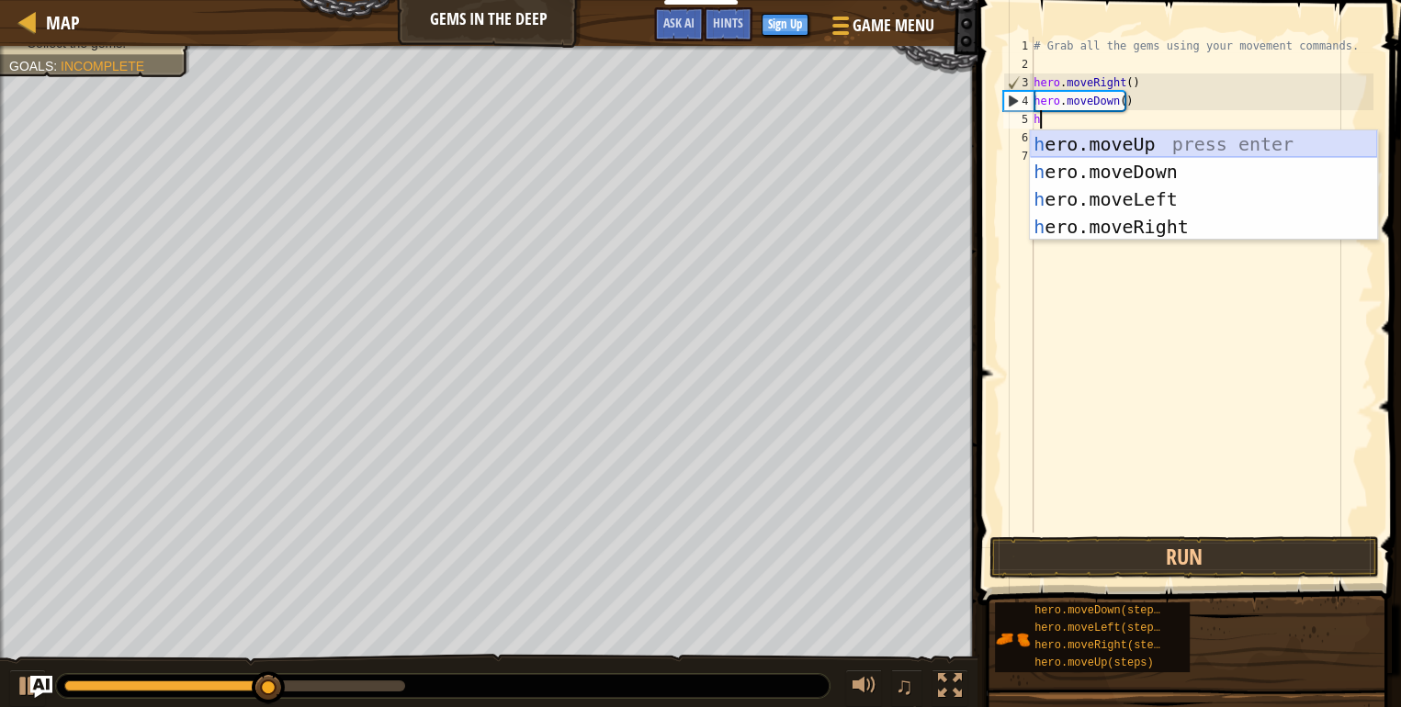
click at [1206, 141] on div "h ero.moveUp press enter h ero.moveDown press enter h ero.moveLeft press enter …" at bounding box center [1203, 212] width 347 height 165
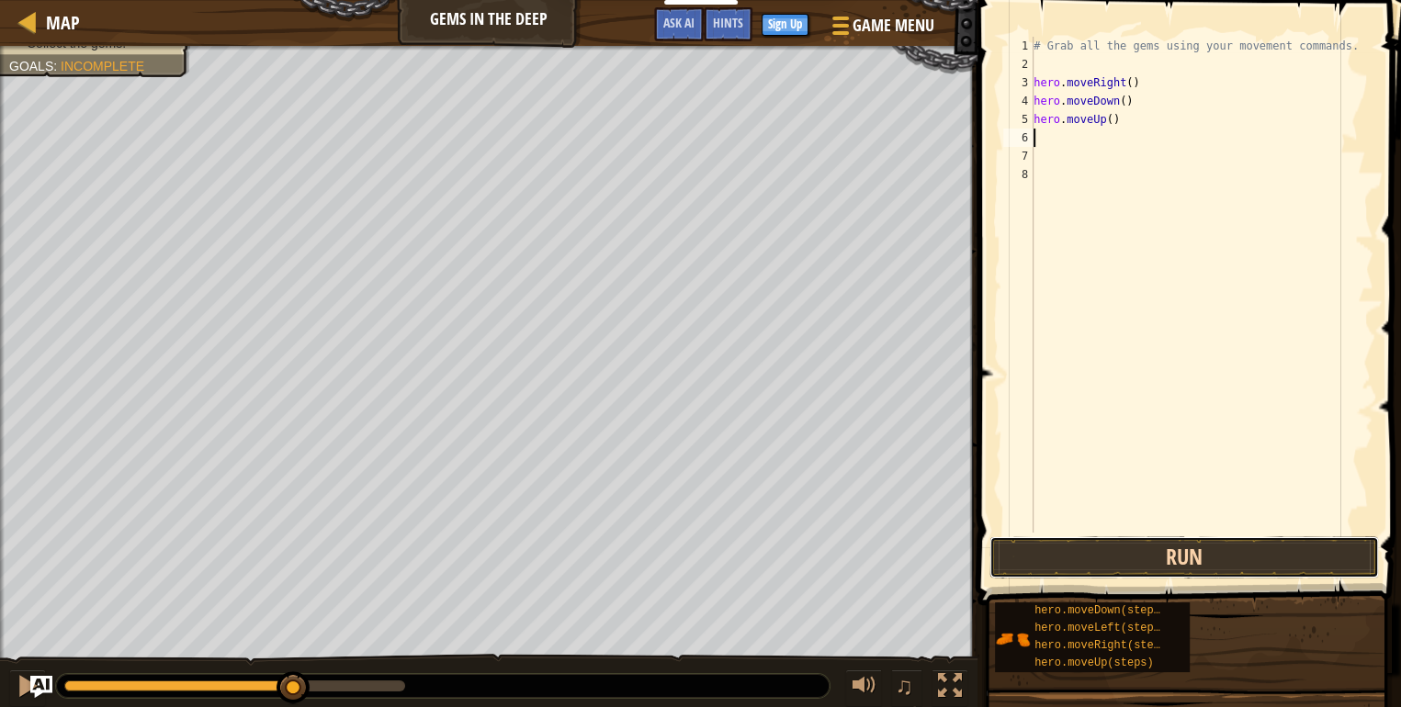
click at [1252, 563] on button "Run" at bounding box center [1183, 557] width 389 height 42
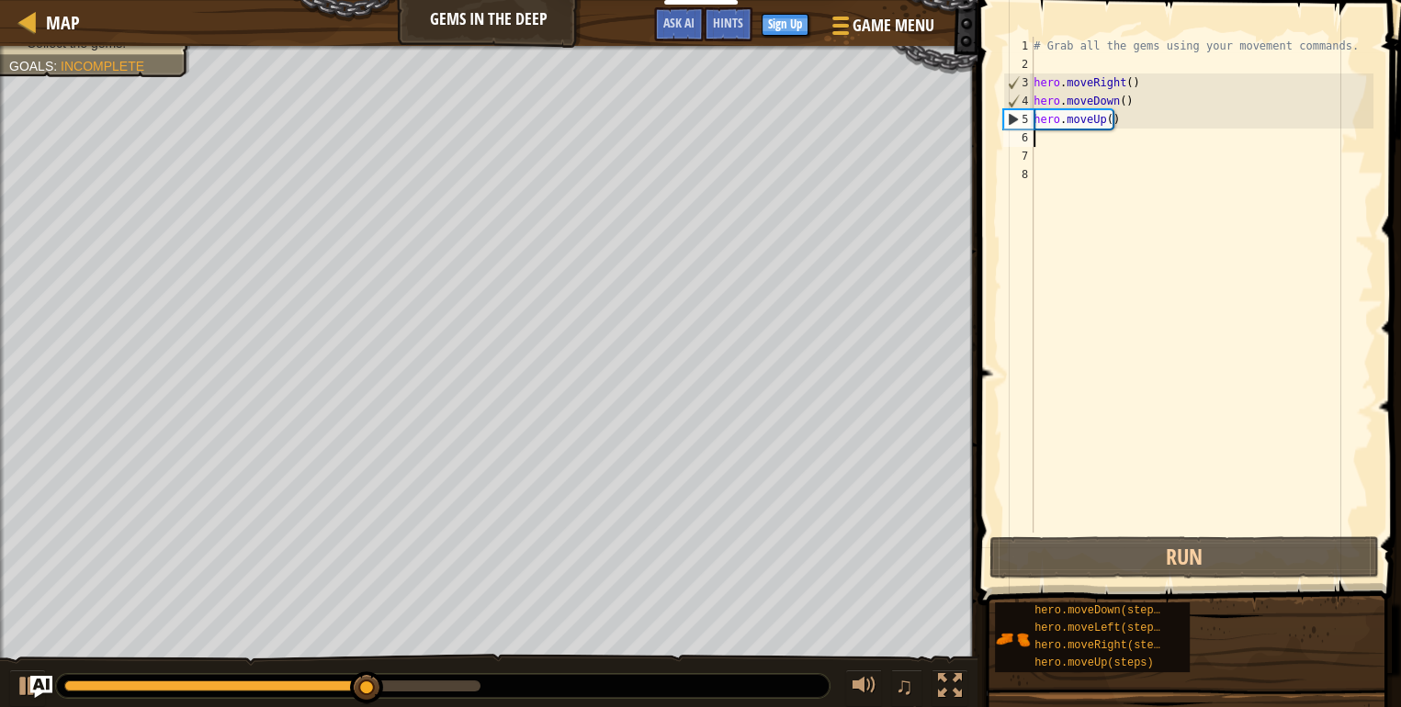
type textarea "h"
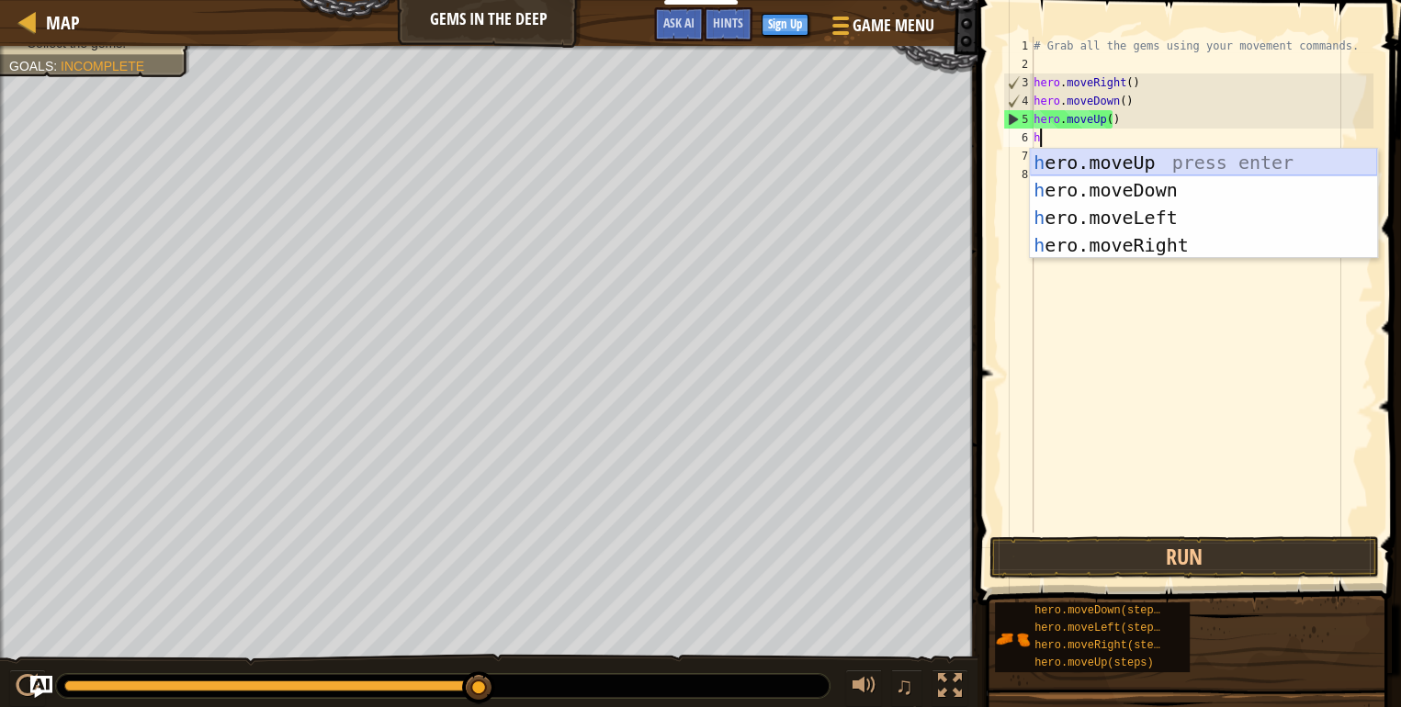
click at [1153, 161] on div "h ero.moveUp press enter h ero.moveDown press enter h ero.moveLeft press enter …" at bounding box center [1203, 231] width 347 height 165
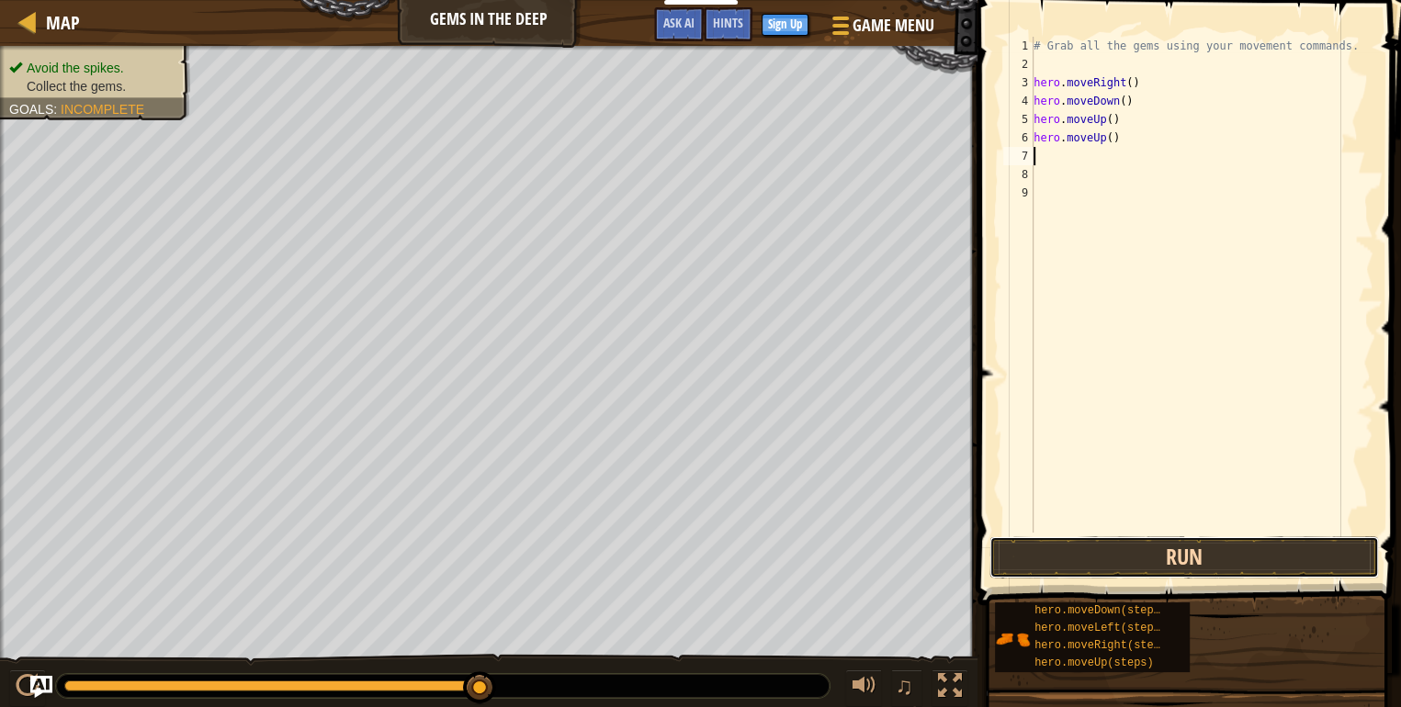
click at [1203, 559] on button "Run" at bounding box center [1183, 557] width 389 height 42
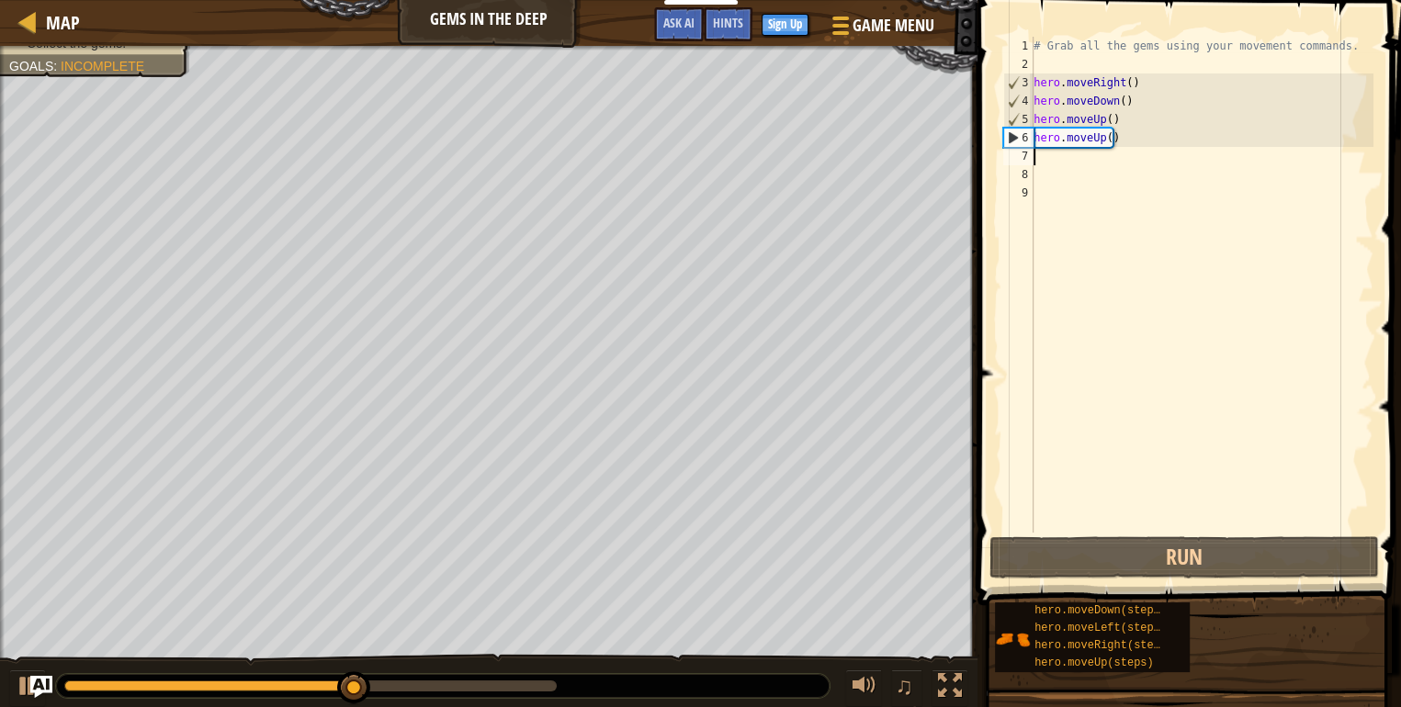
type textarea "h"
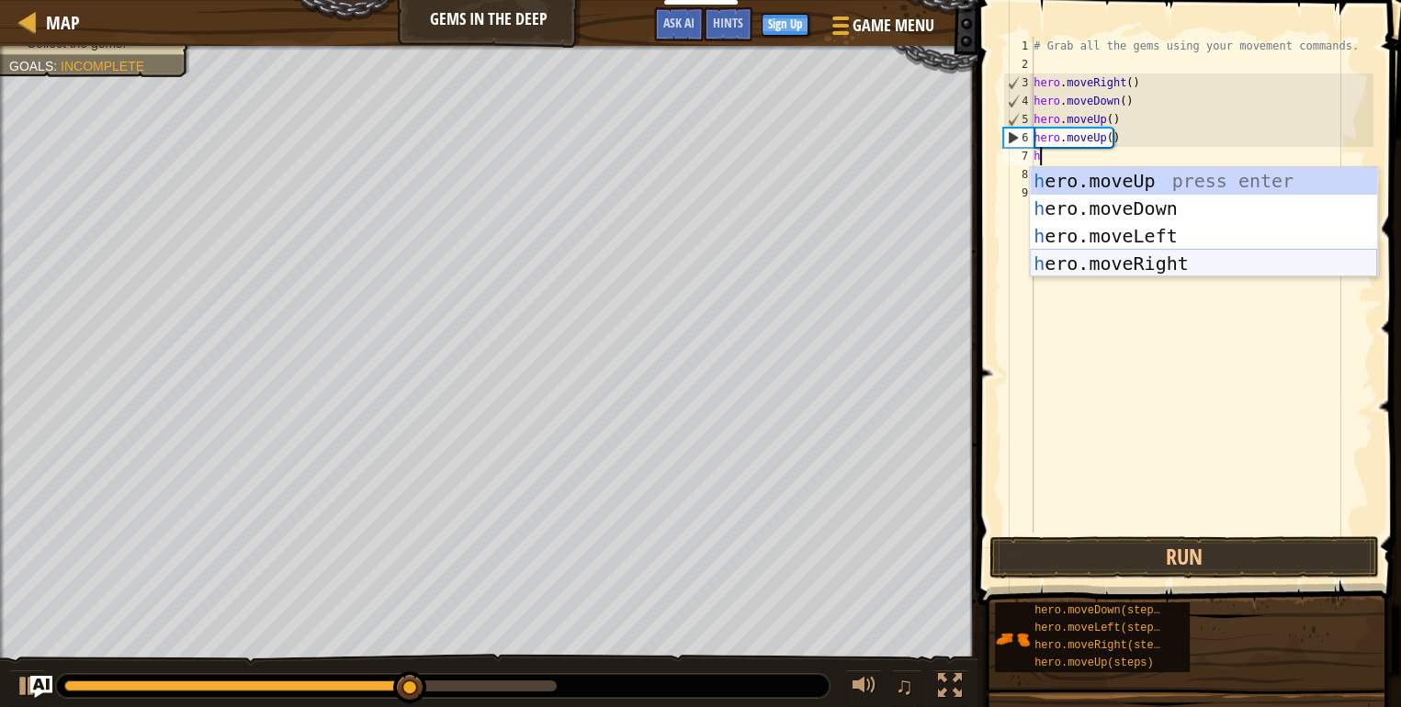
click at [1084, 257] on div "h ero.moveUp press enter h ero.moveDown press enter h ero.moveLeft press enter …" at bounding box center [1203, 249] width 347 height 165
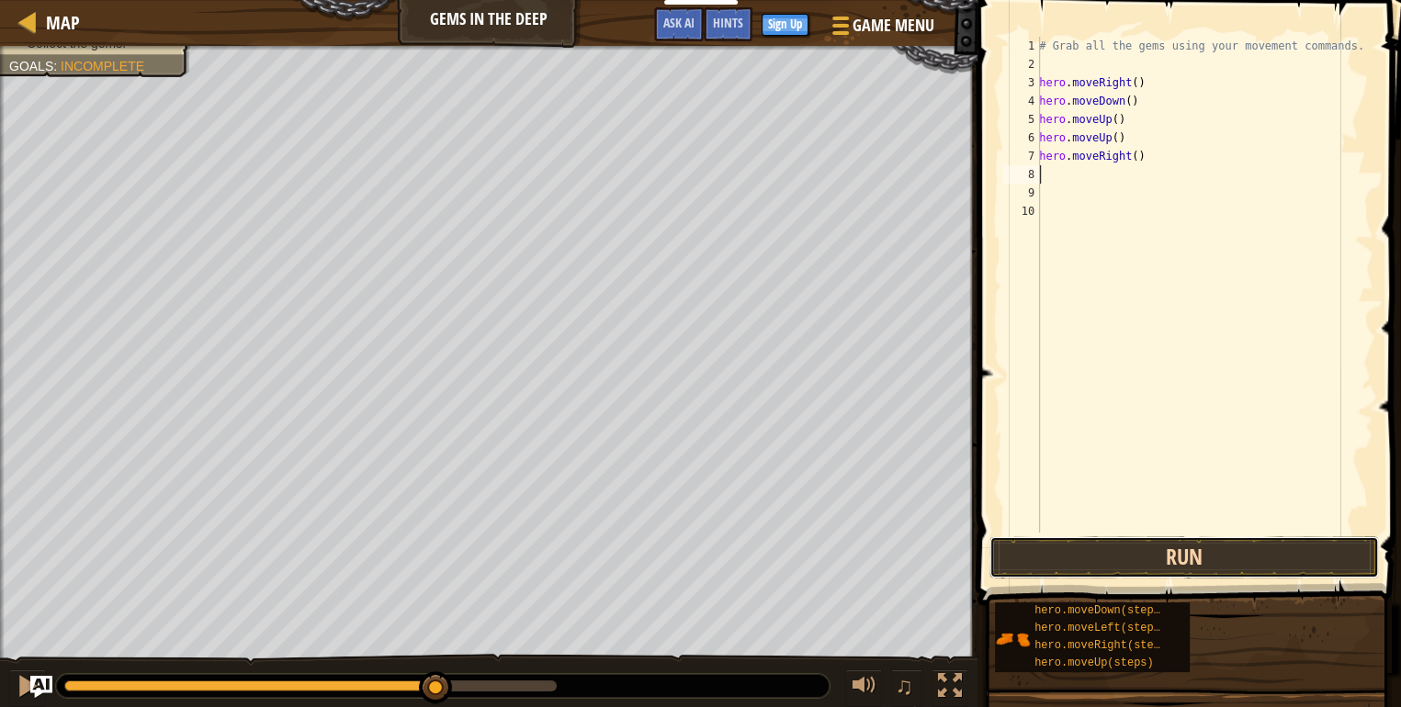
click at [1193, 540] on button "Run" at bounding box center [1183, 557] width 389 height 42
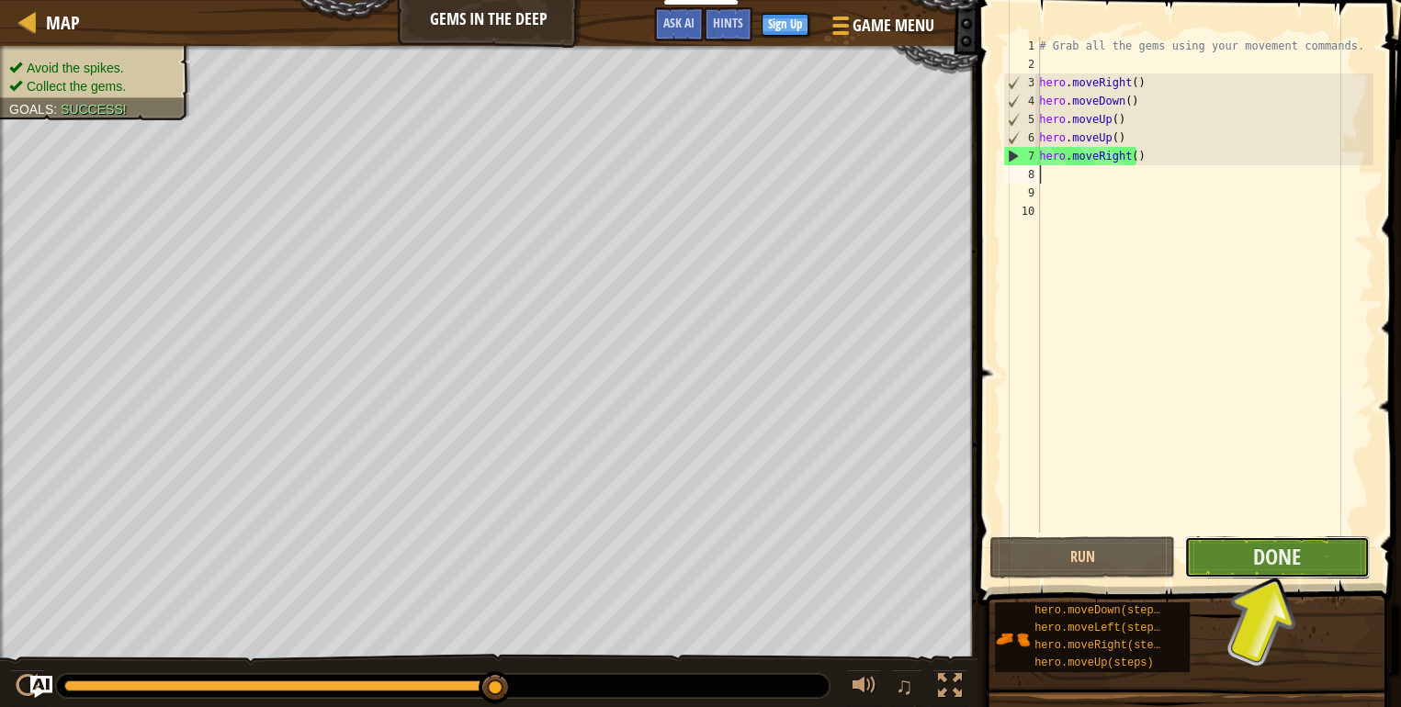
click at [1234, 560] on button "Done" at bounding box center [1277, 557] width 186 height 42
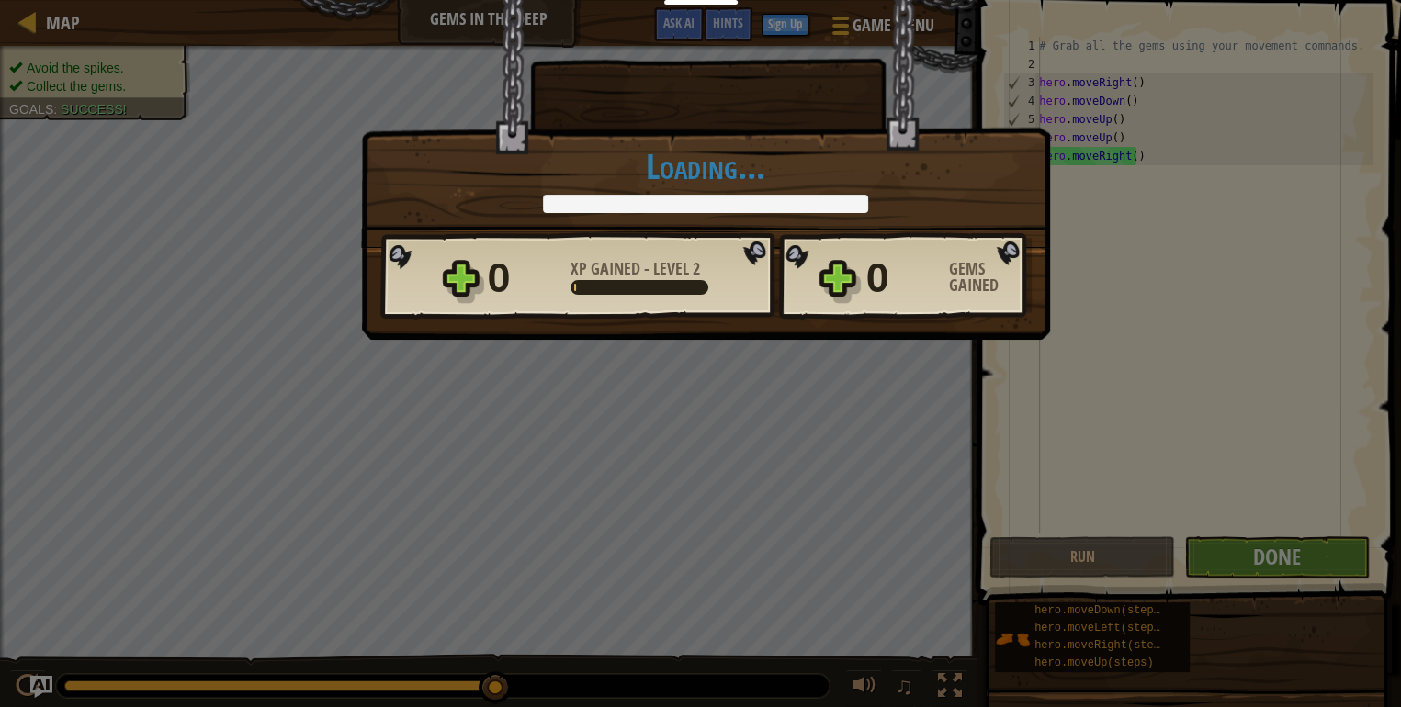
click at [1234, 560] on div "× You will find a use for these gems soon. How fun was this level? Loading... R…" at bounding box center [700, 353] width 1401 height 707
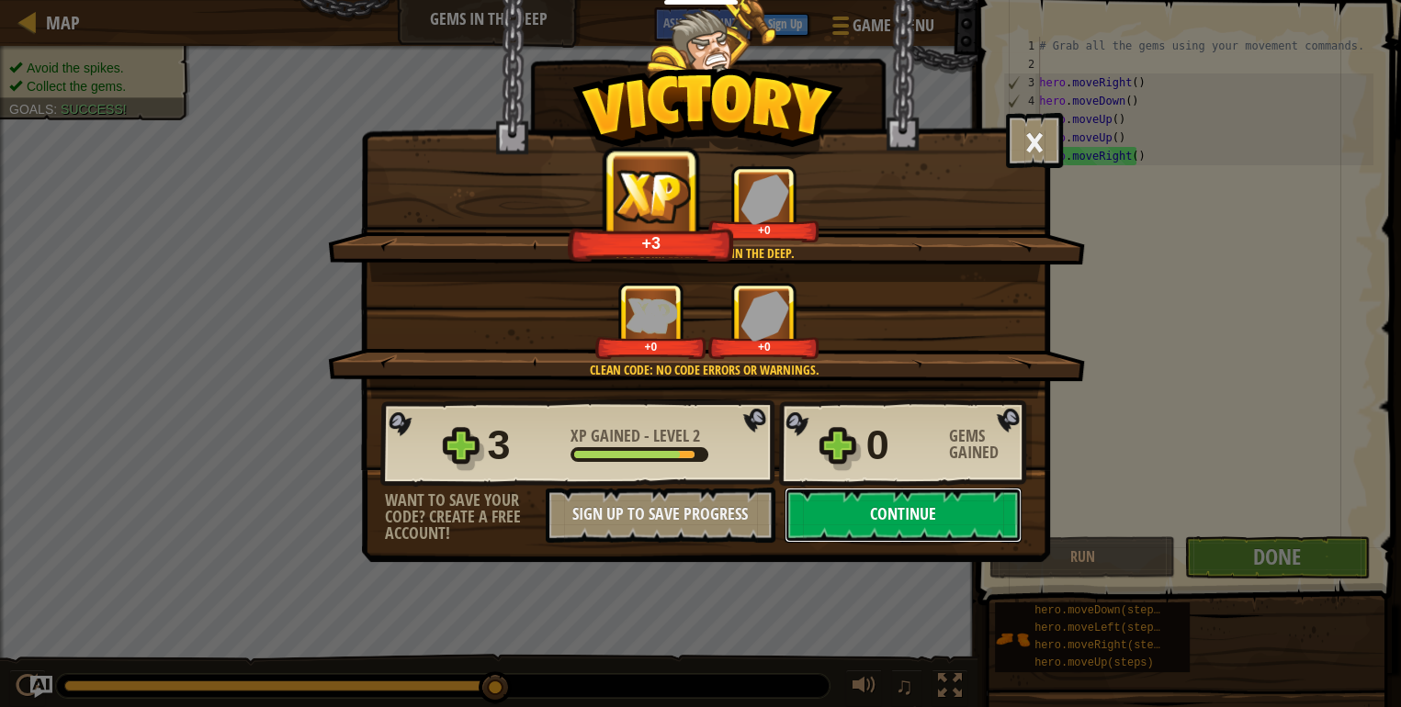
click at [827, 499] on button "Continue" at bounding box center [902, 515] width 237 height 55
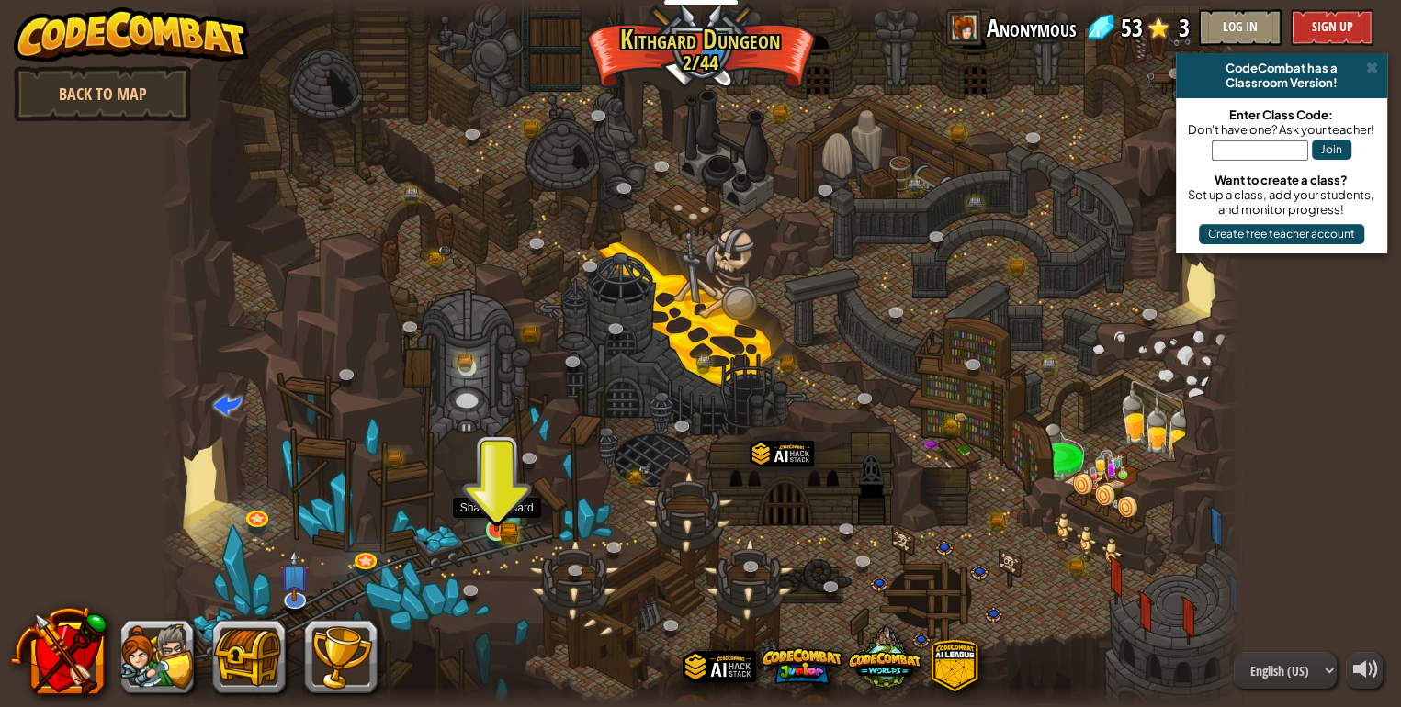
click at [505, 513] on img at bounding box center [497, 502] width 28 height 61
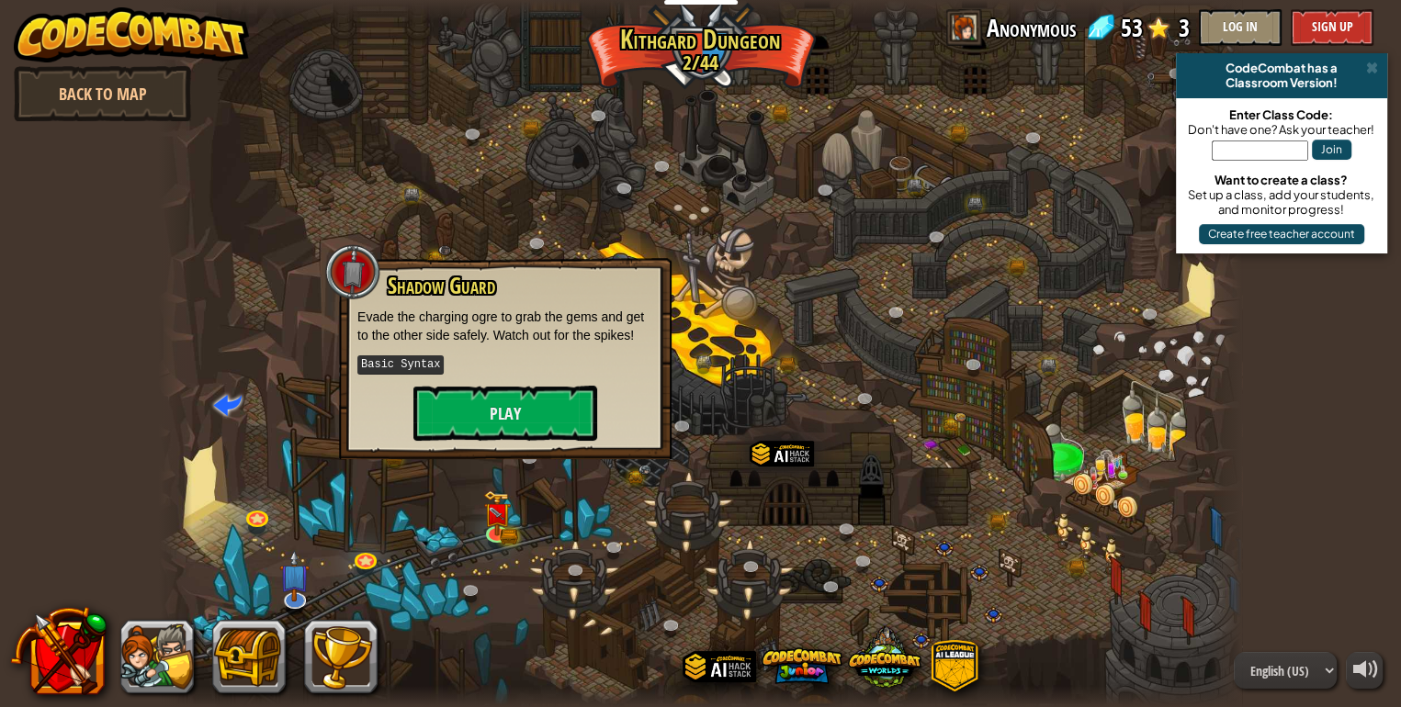
click at [598, 389] on div "Shadow Guard Evade the charging ogre to grab the gems and get to the other side…" at bounding box center [505, 357] width 296 height 167
click at [570, 395] on button "Play" at bounding box center [505, 413] width 184 height 55
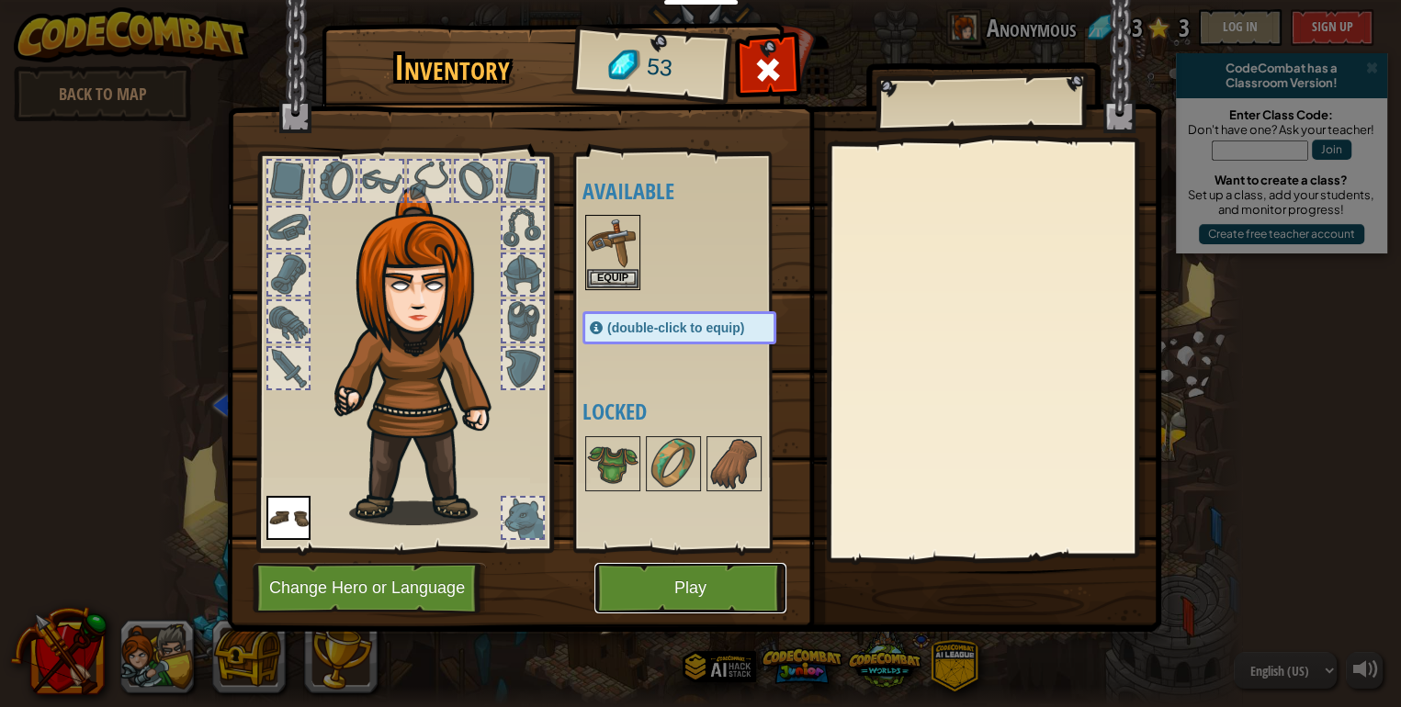
click at [644, 592] on button "Play" at bounding box center [690, 588] width 192 height 51
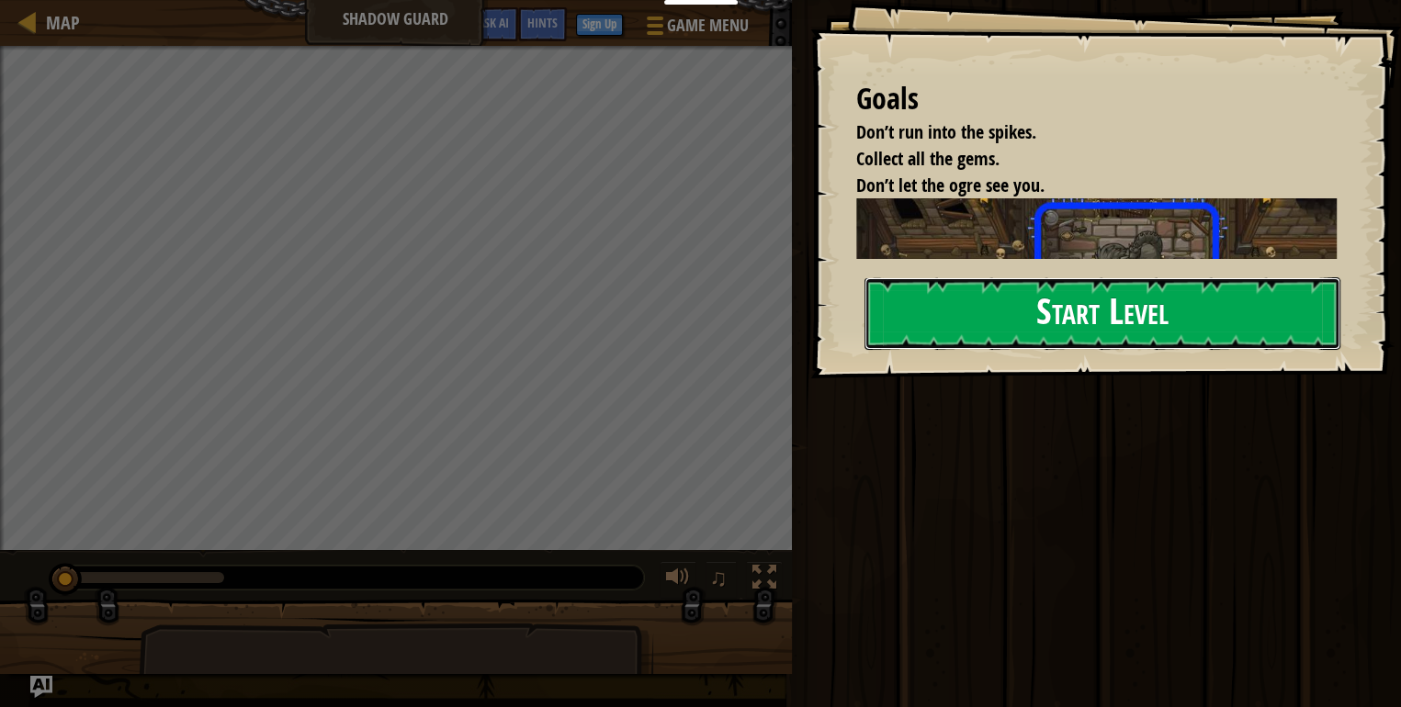
click at [957, 332] on button "Start Level" at bounding box center [1102, 313] width 476 height 73
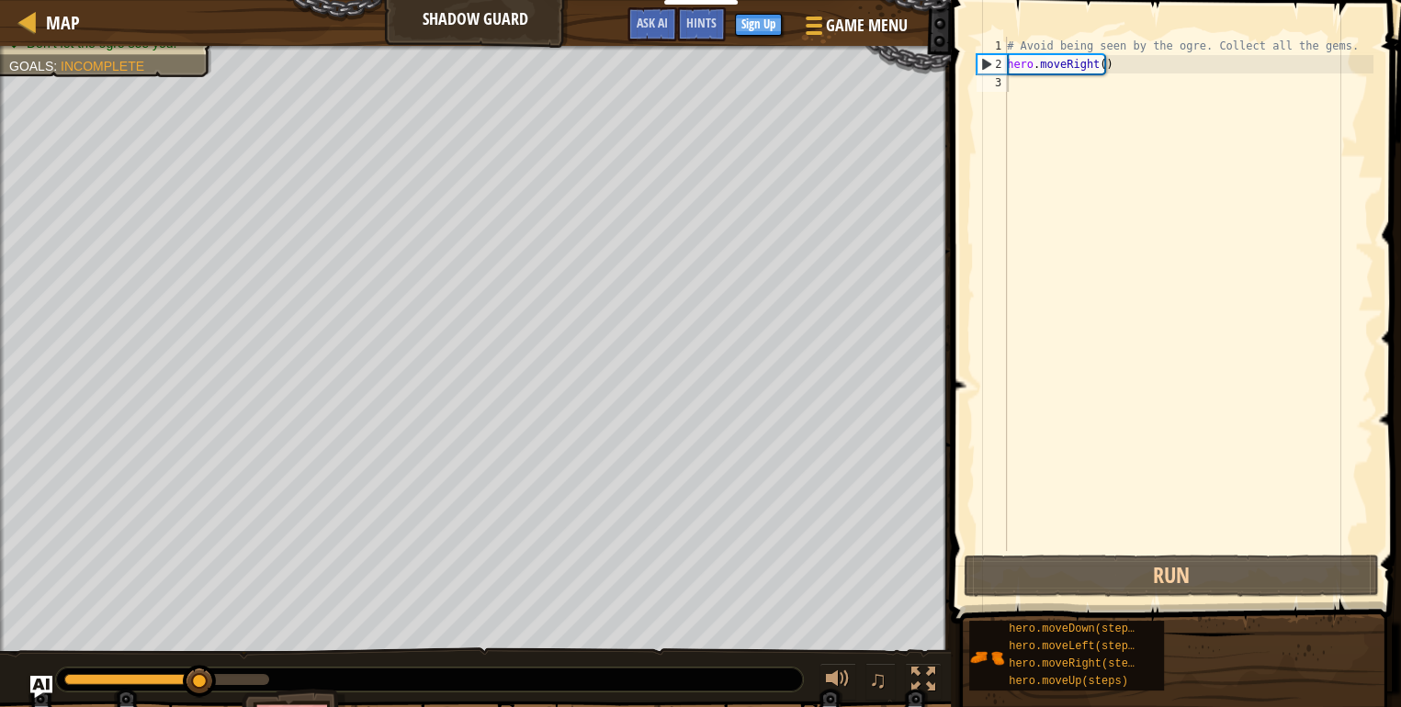
click at [1077, 67] on div "# Avoid being seen by the ogre. Collect all the gems. hero . moveRight ( )" at bounding box center [1188, 312] width 370 height 551
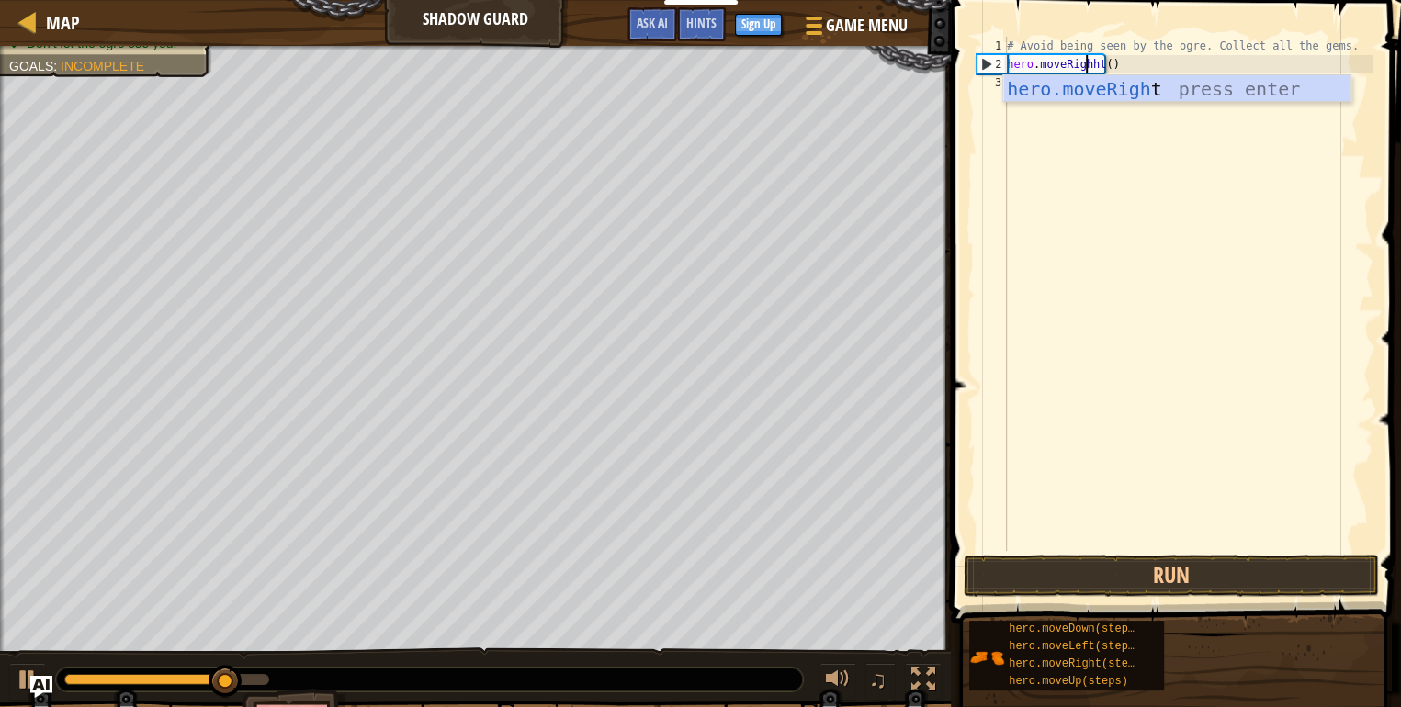
scroll to position [8, 6]
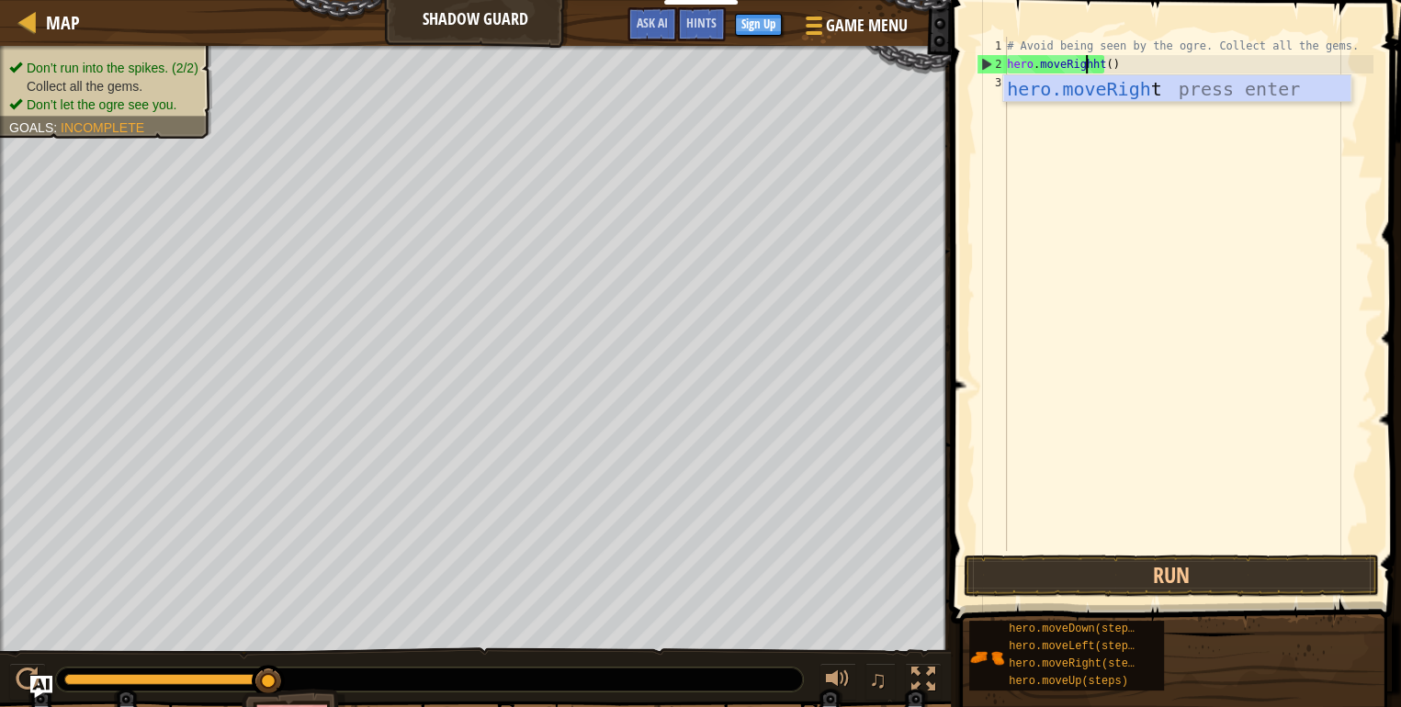
click at [1161, 99] on div "hero.moveRigh t press enter" at bounding box center [1176, 116] width 347 height 83
type textarea "hero.moveRight()"
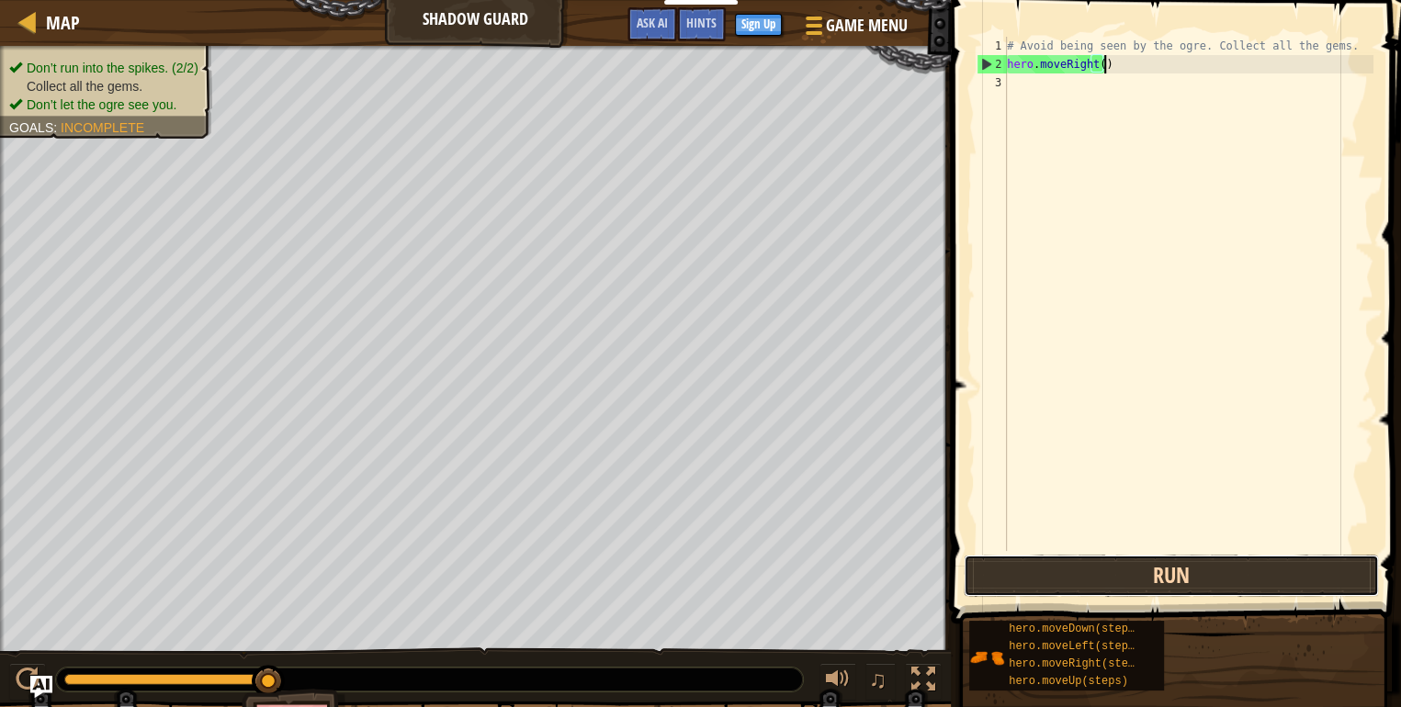
click at [1078, 564] on button "Run" at bounding box center [1171, 576] width 415 height 42
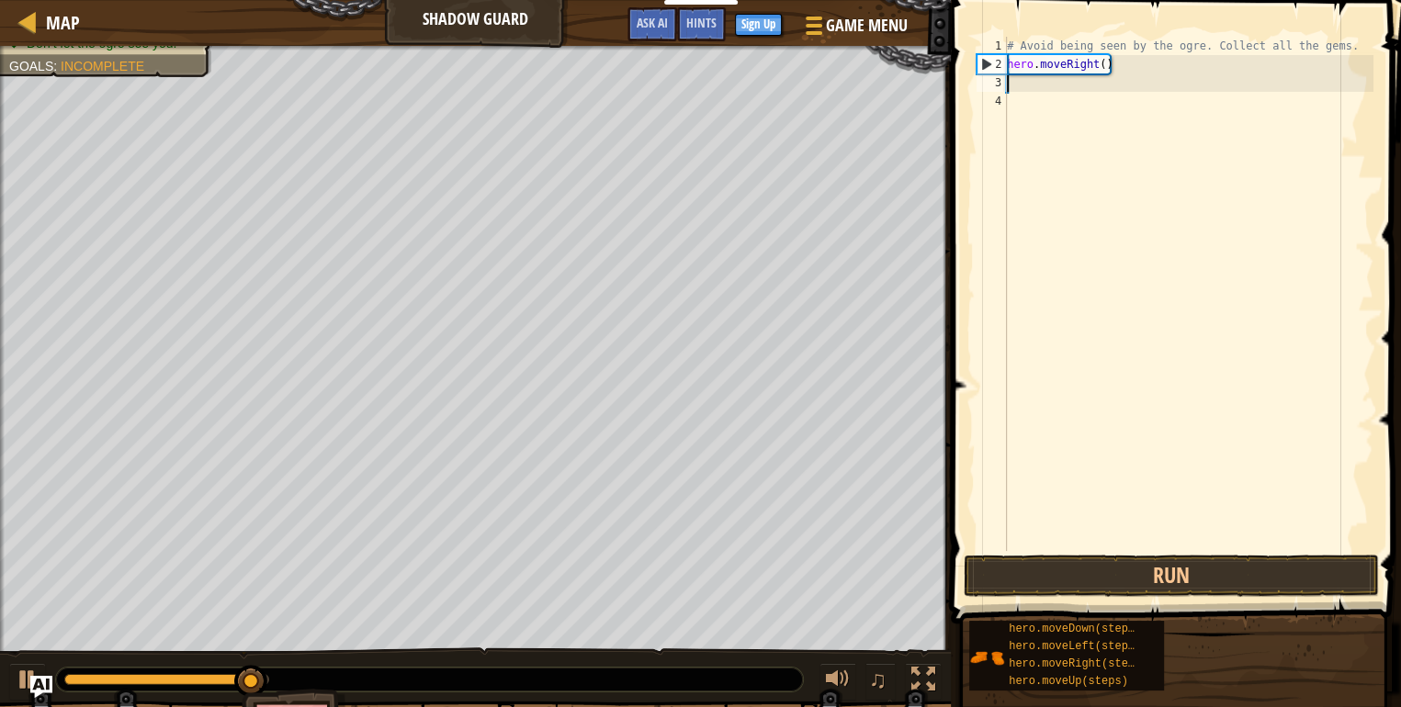
scroll to position [8, 0]
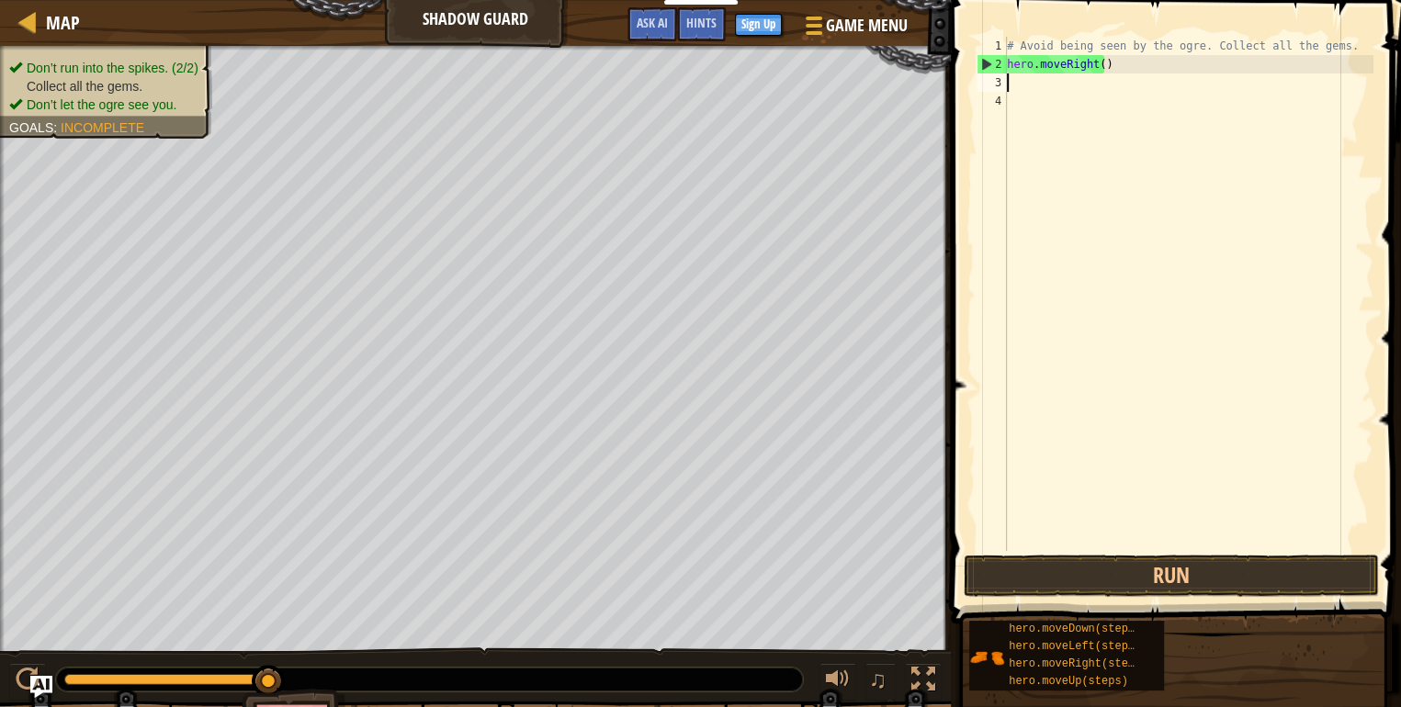
type textarea "h"
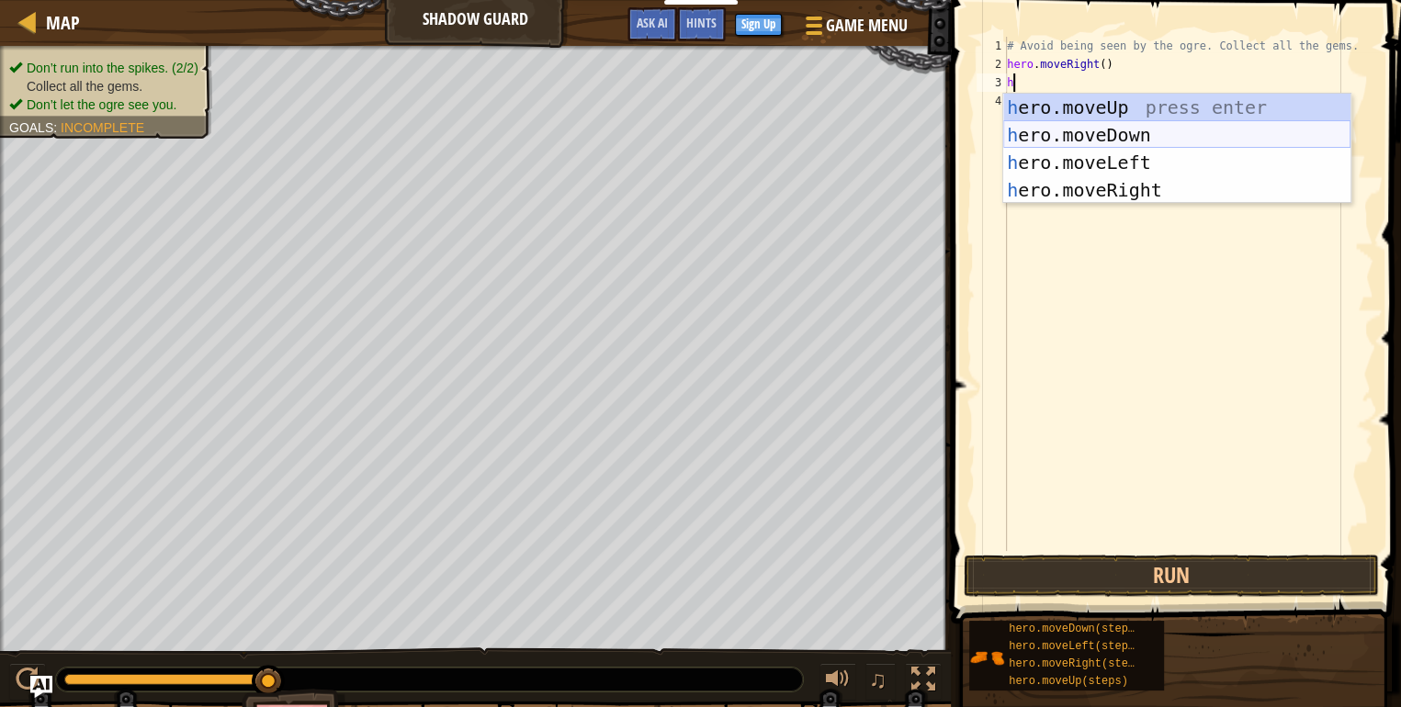
click at [1090, 140] on div "h ero.moveUp press enter h ero.moveDown press enter h ero.moveLeft press enter …" at bounding box center [1176, 176] width 347 height 165
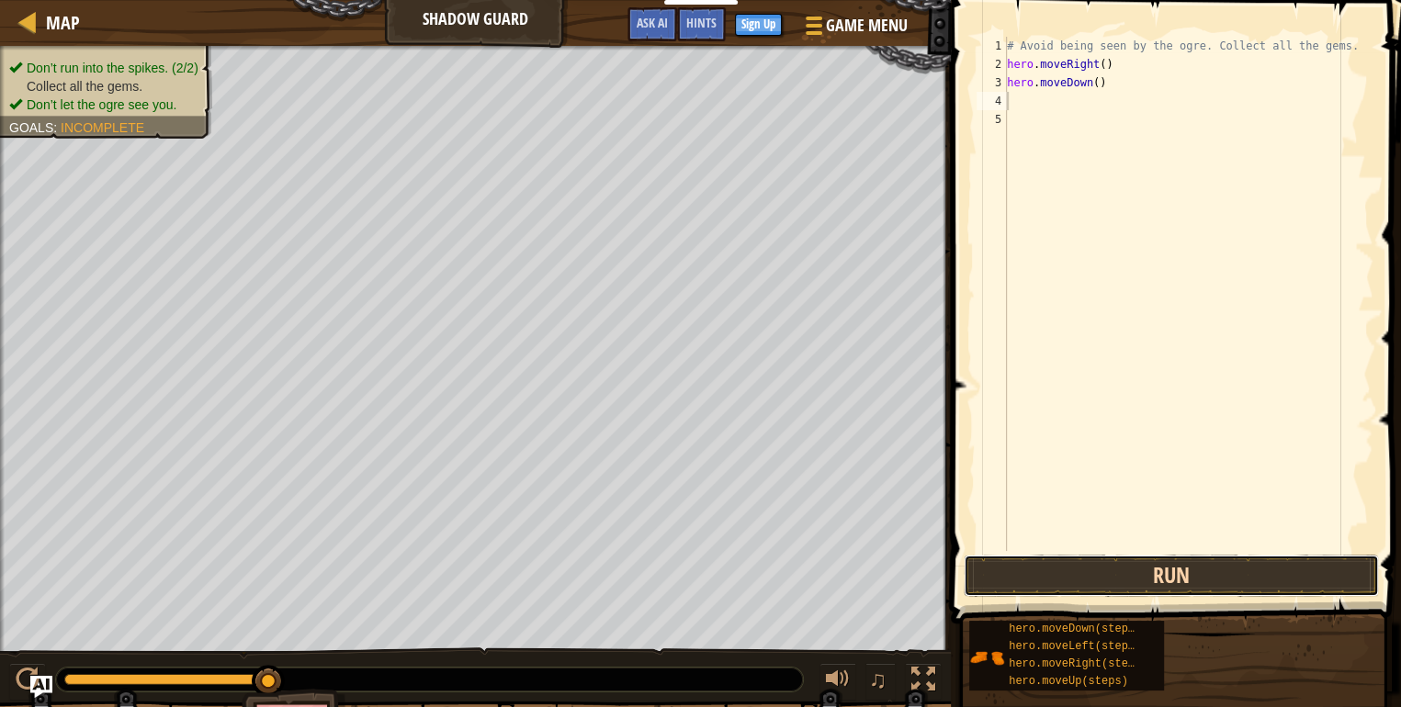
click at [1170, 572] on button "Run" at bounding box center [1171, 576] width 415 height 42
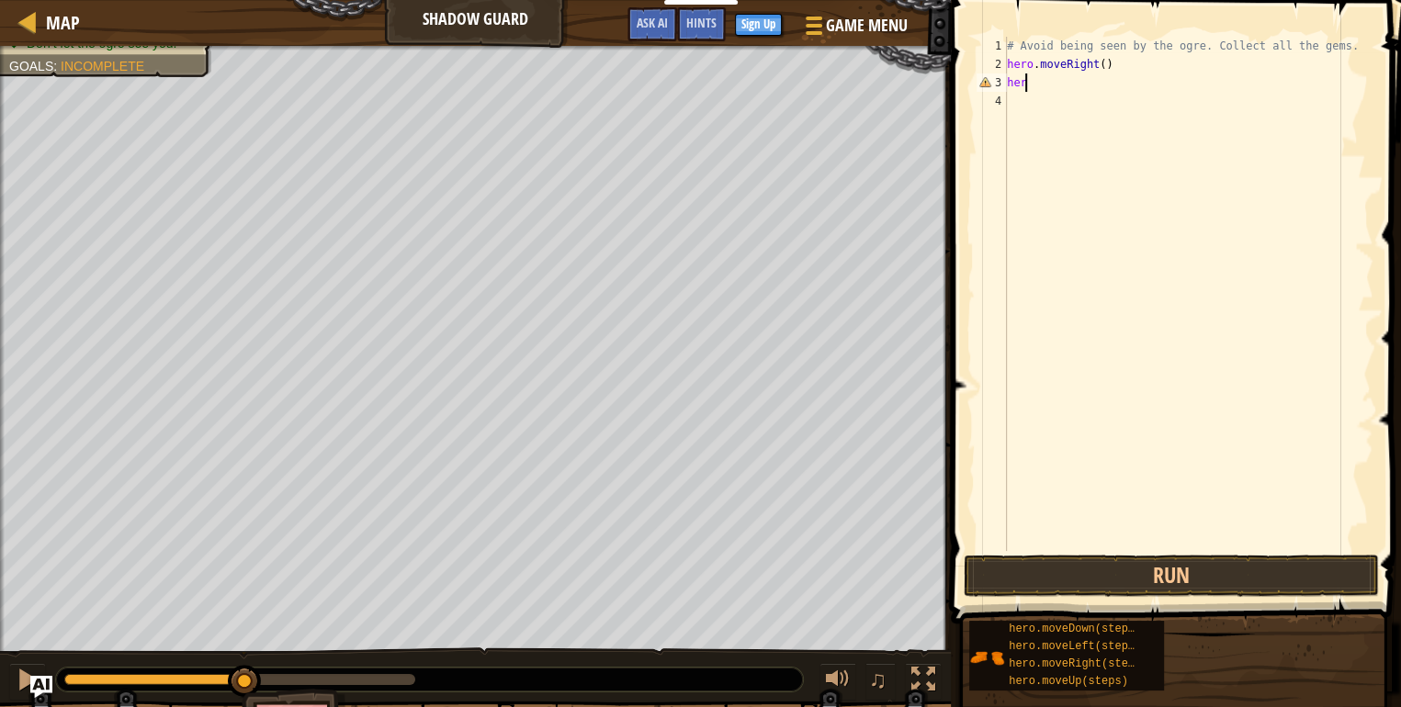
type textarea "h"
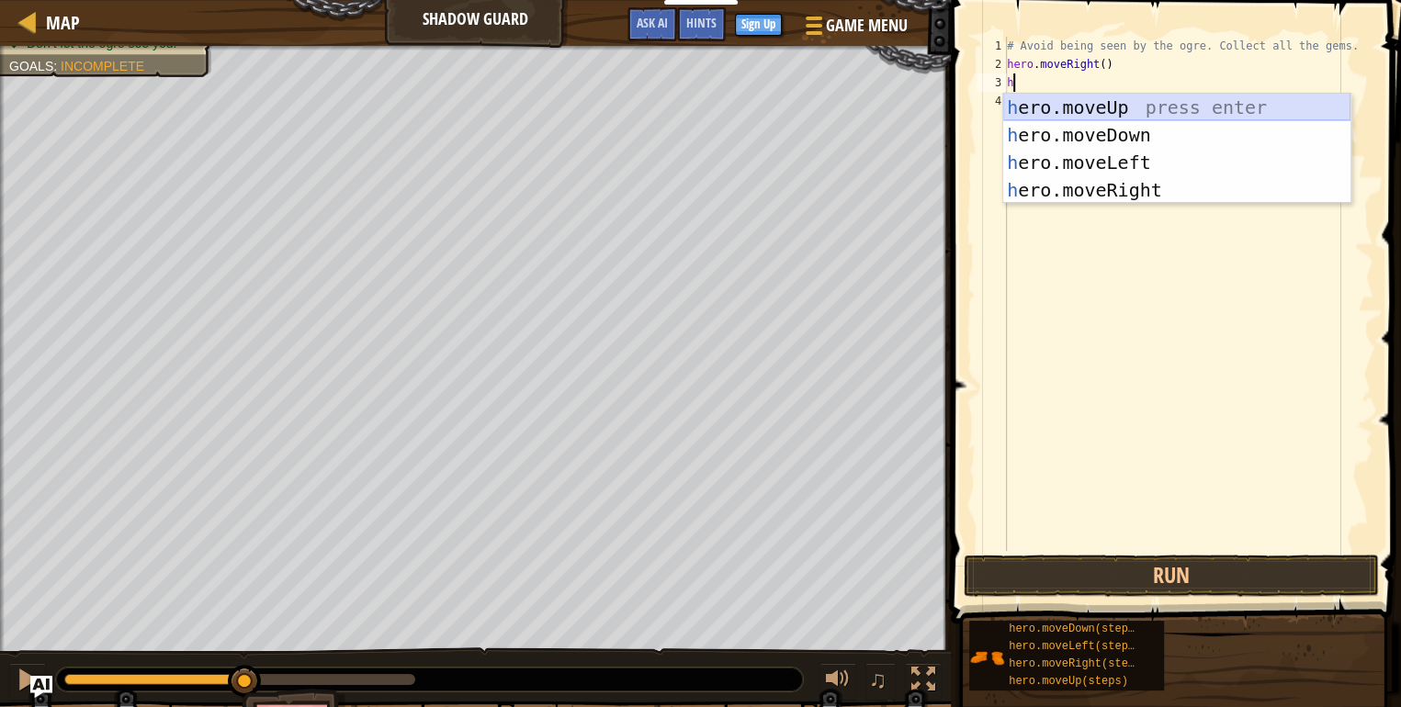
click at [1157, 101] on div "h ero.moveUp press enter h ero.moveDown press enter h ero.moveLeft press enter …" at bounding box center [1176, 176] width 347 height 165
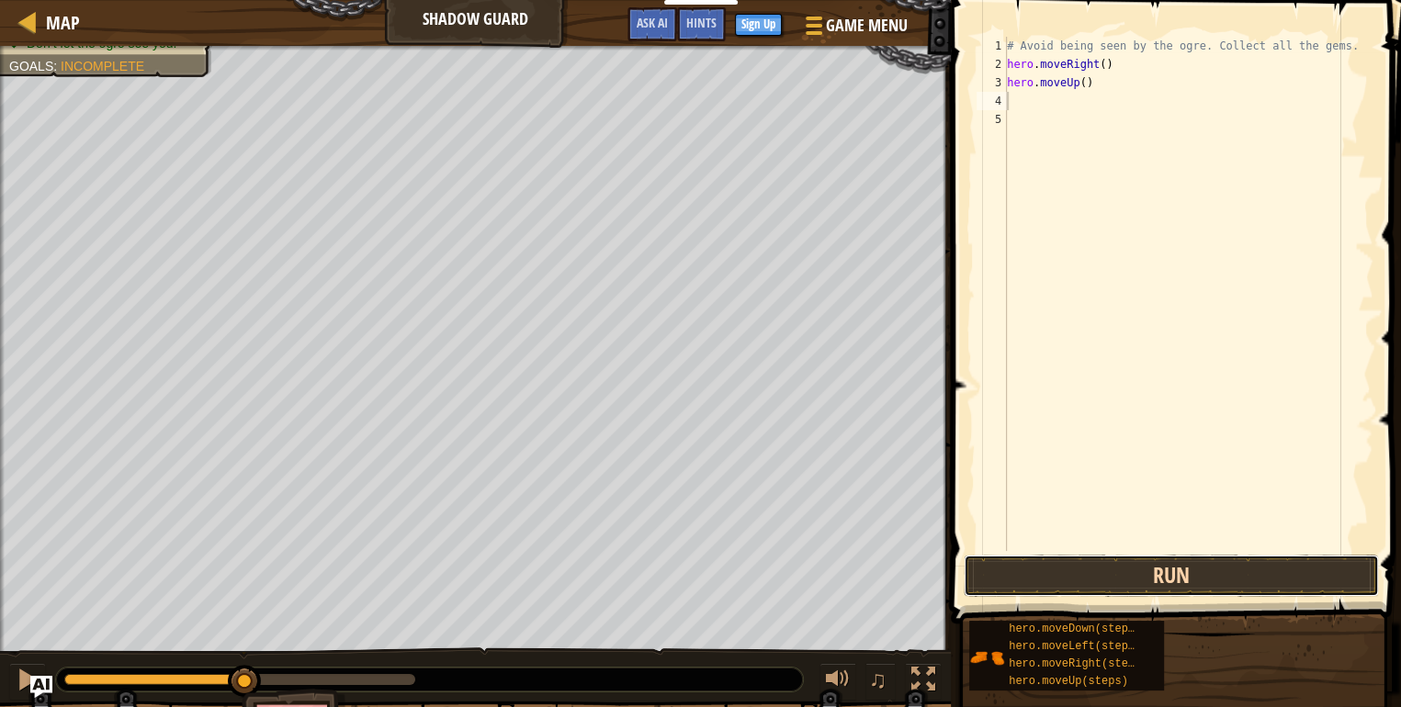
click at [1177, 564] on button "Run" at bounding box center [1171, 576] width 415 height 42
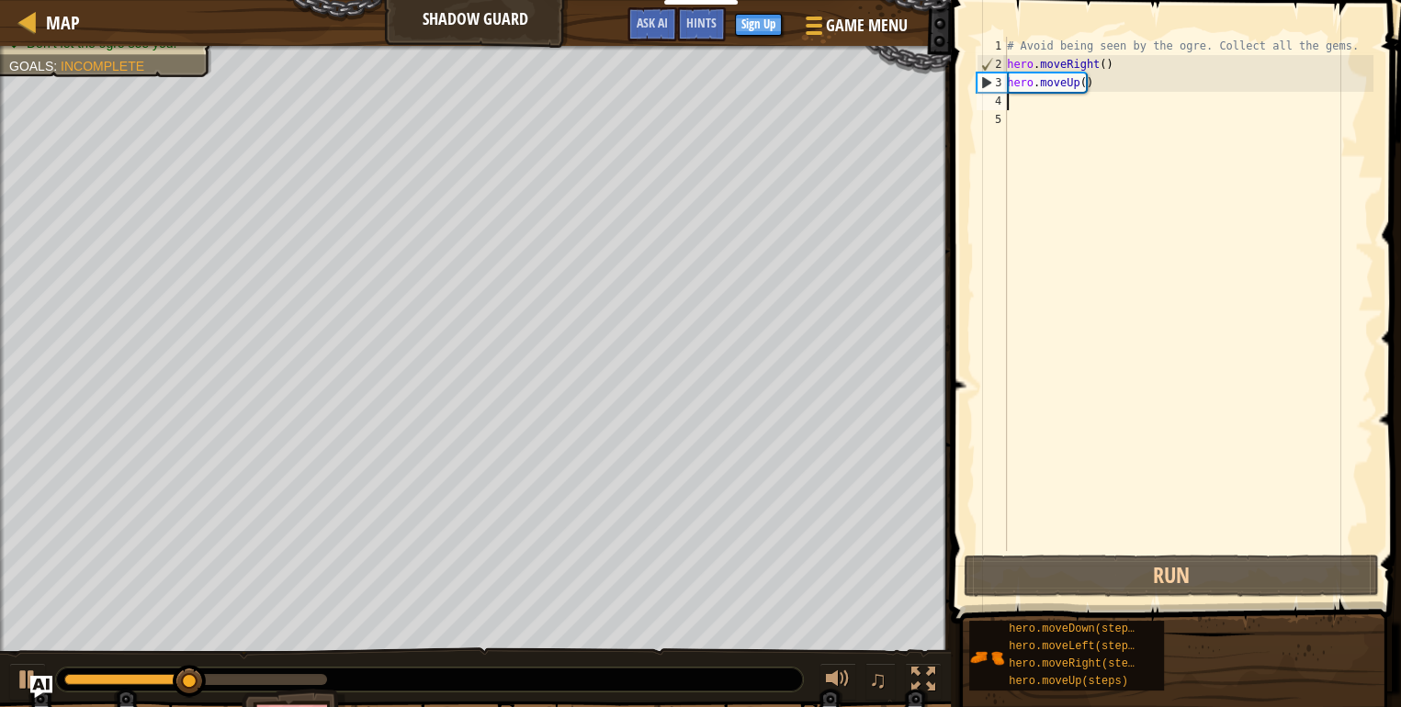
drag, startPoint x: 1126, startPoint y: 141, endPoint x: 1052, endPoint y: 101, distance: 84.2
click at [1052, 101] on div "# Avoid being seen by the ogre. Collect all the gems. hero . moveRight ( ) hero…" at bounding box center [1188, 312] width 370 height 551
type textarea "h"
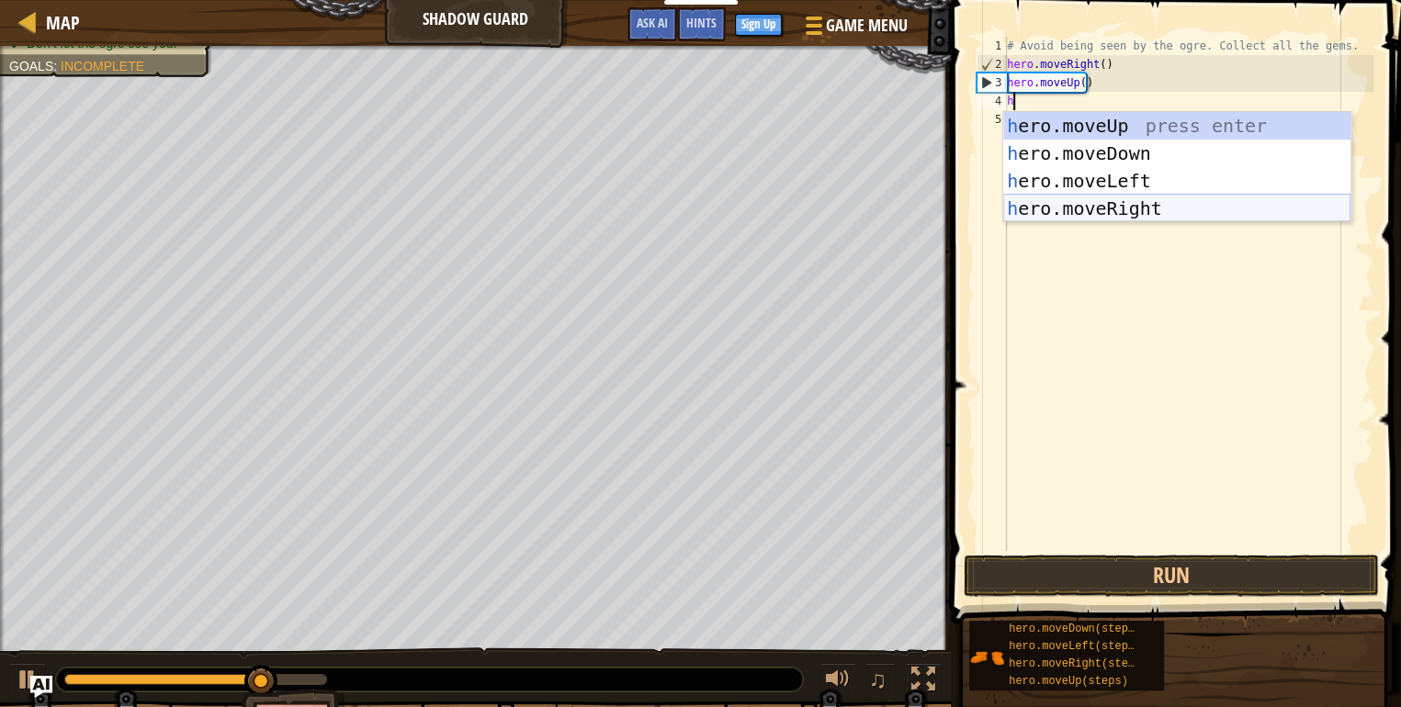
click at [1085, 199] on div "h ero.moveUp press enter h ero.moveDown press enter h ero.moveLeft press enter …" at bounding box center [1176, 194] width 347 height 165
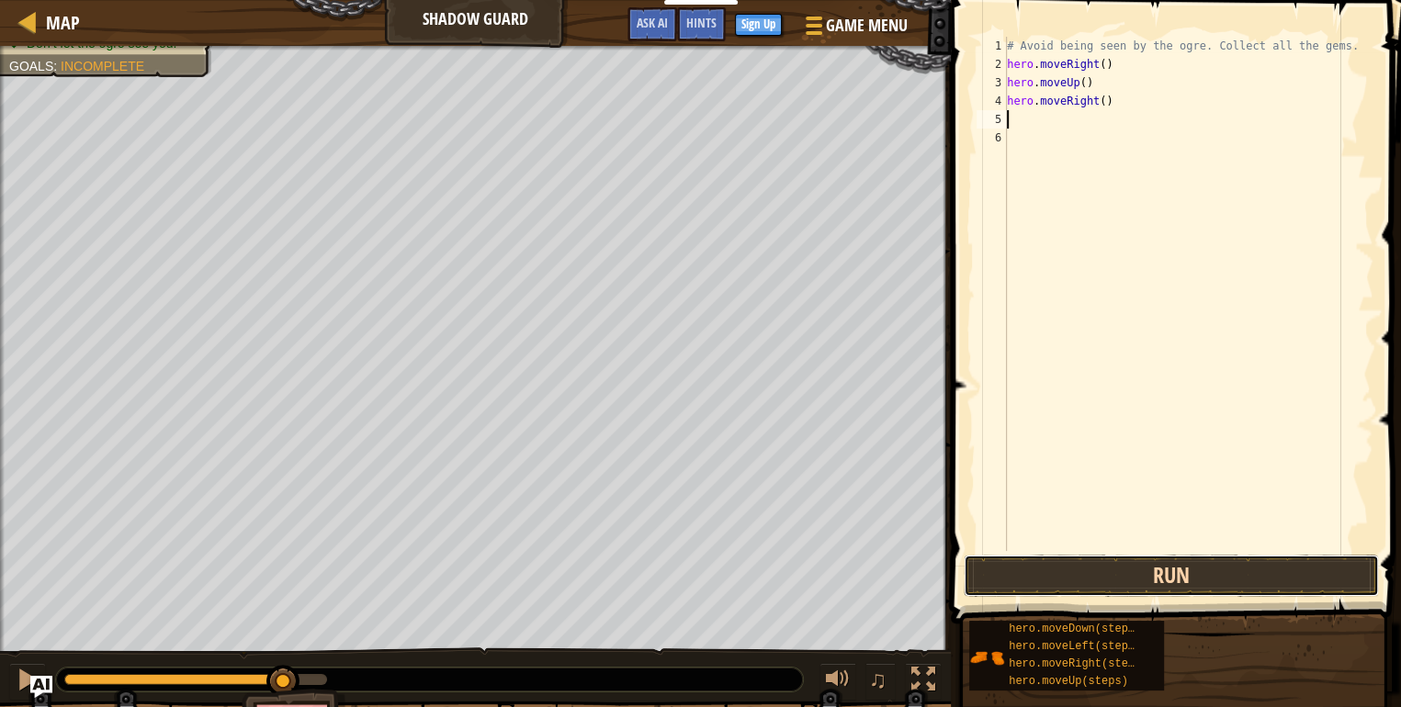
click at [1263, 569] on button "Run" at bounding box center [1171, 576] width 415 height 42
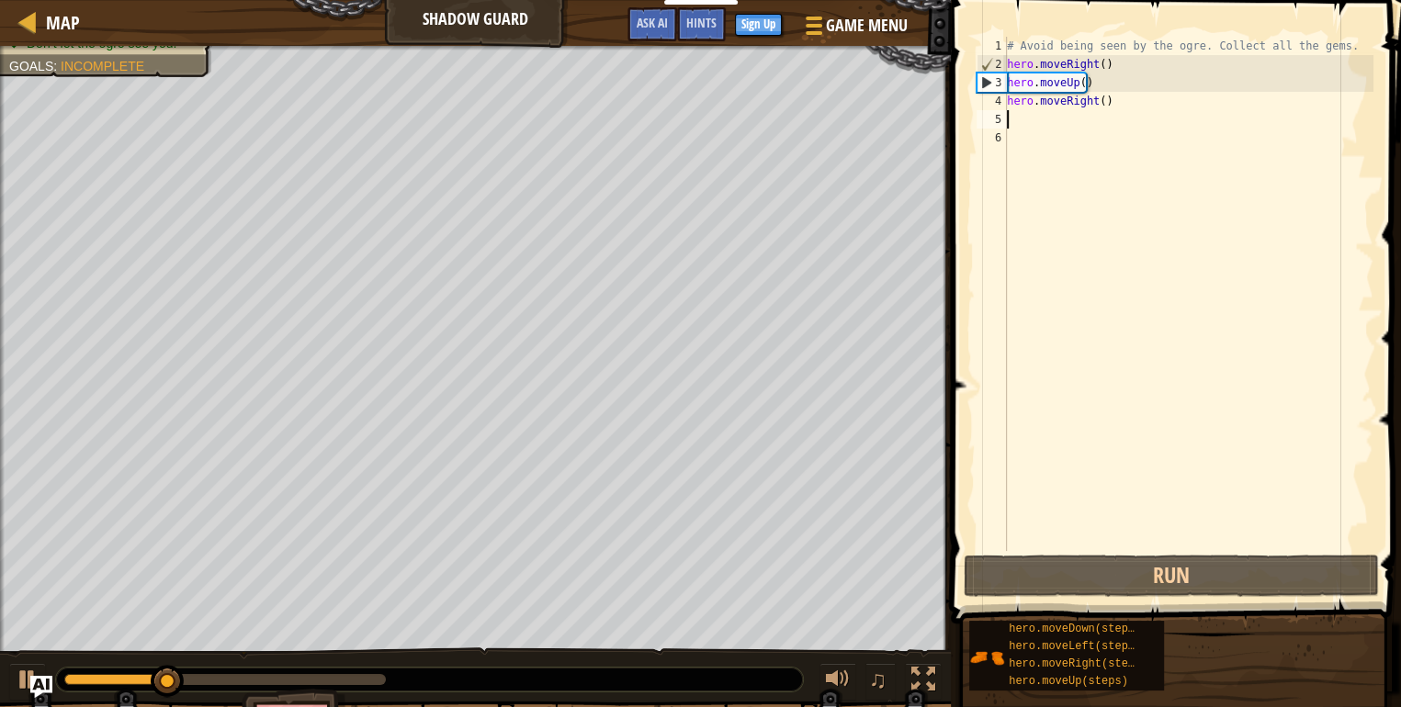
click at [1035, 125] on div "# Avoid being seen by the ogre. Collect all the gems. hero . moveRight ( ) hero…" at bounding box center [1188, 312] width 370 height 551
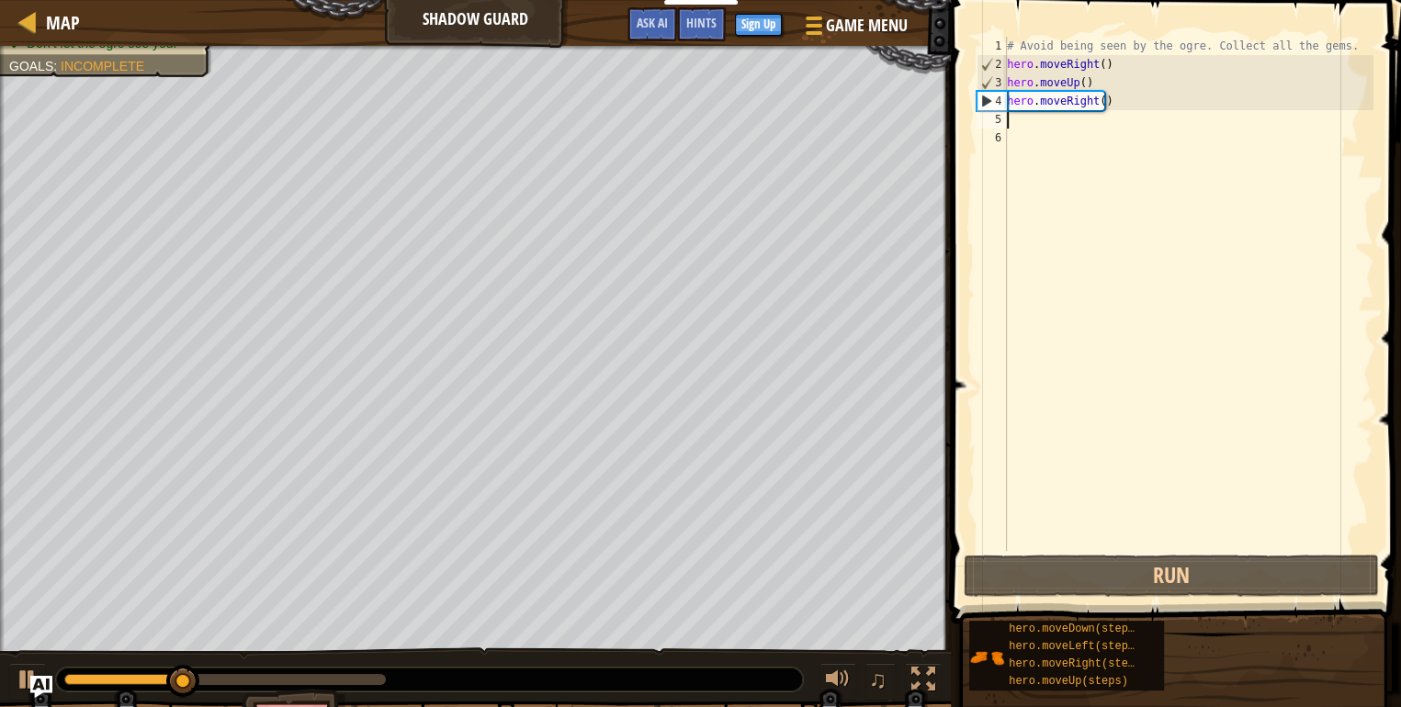
type textarea "h"
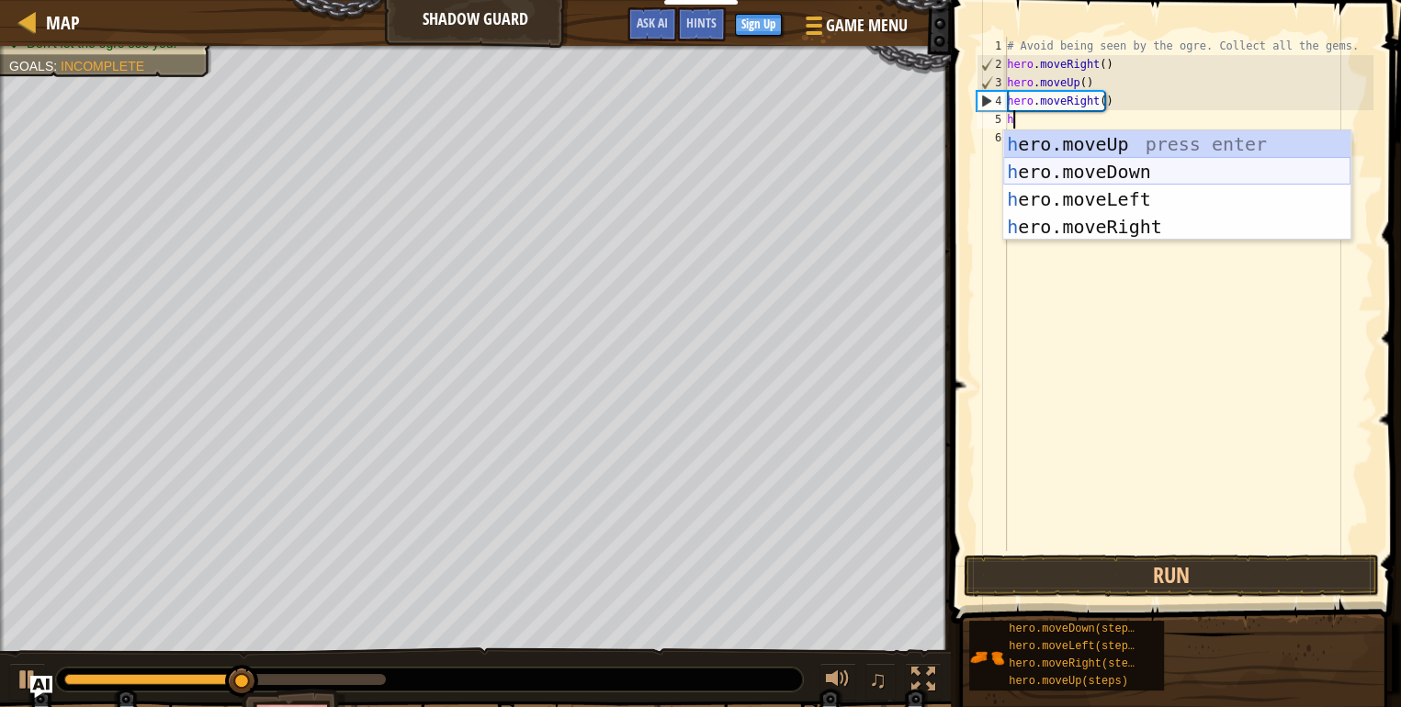
click at [1111, 168] on div "h ero.moveUp press enter h ero.moveDown press enter h ero.moveLeft press enter …" at bounding box center [1176, 212] width 347 height 165
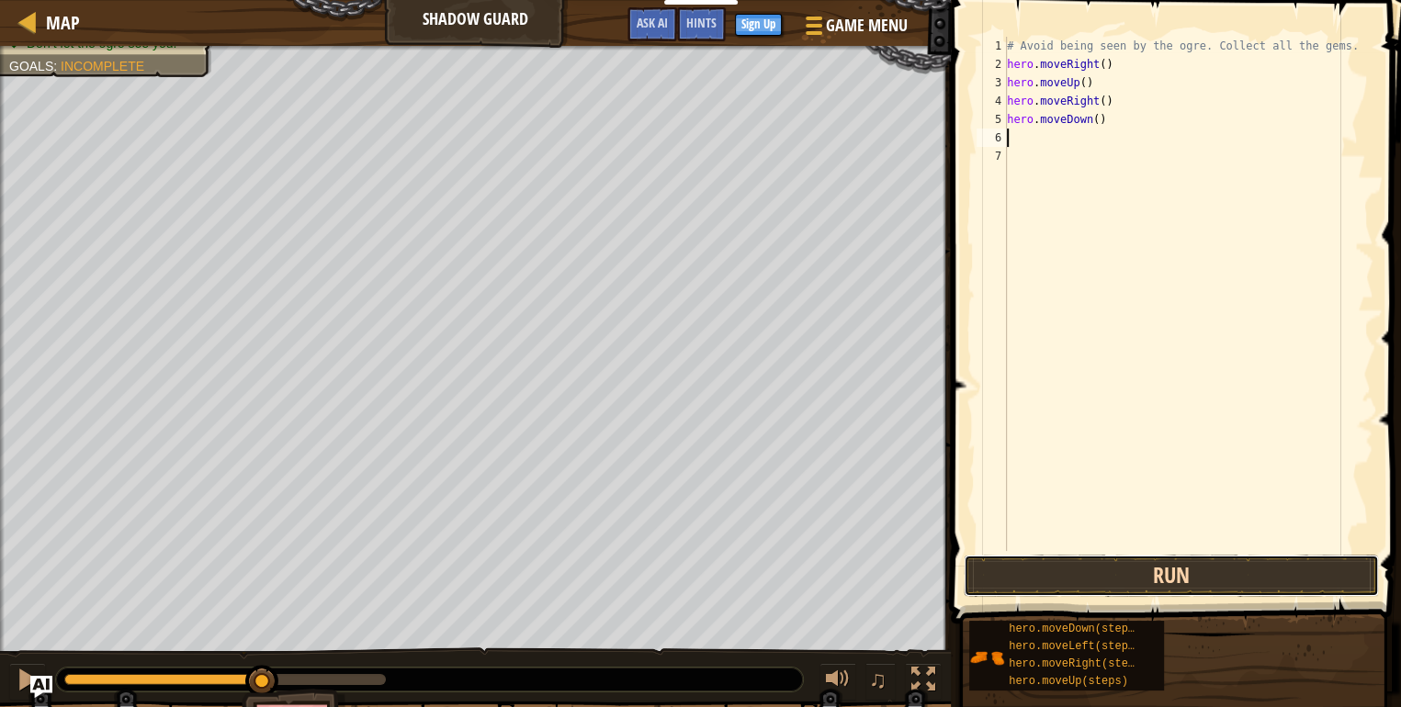
click at [1104, 570] on button "Run" at bounding box center [1171, 576] width 415 height 42
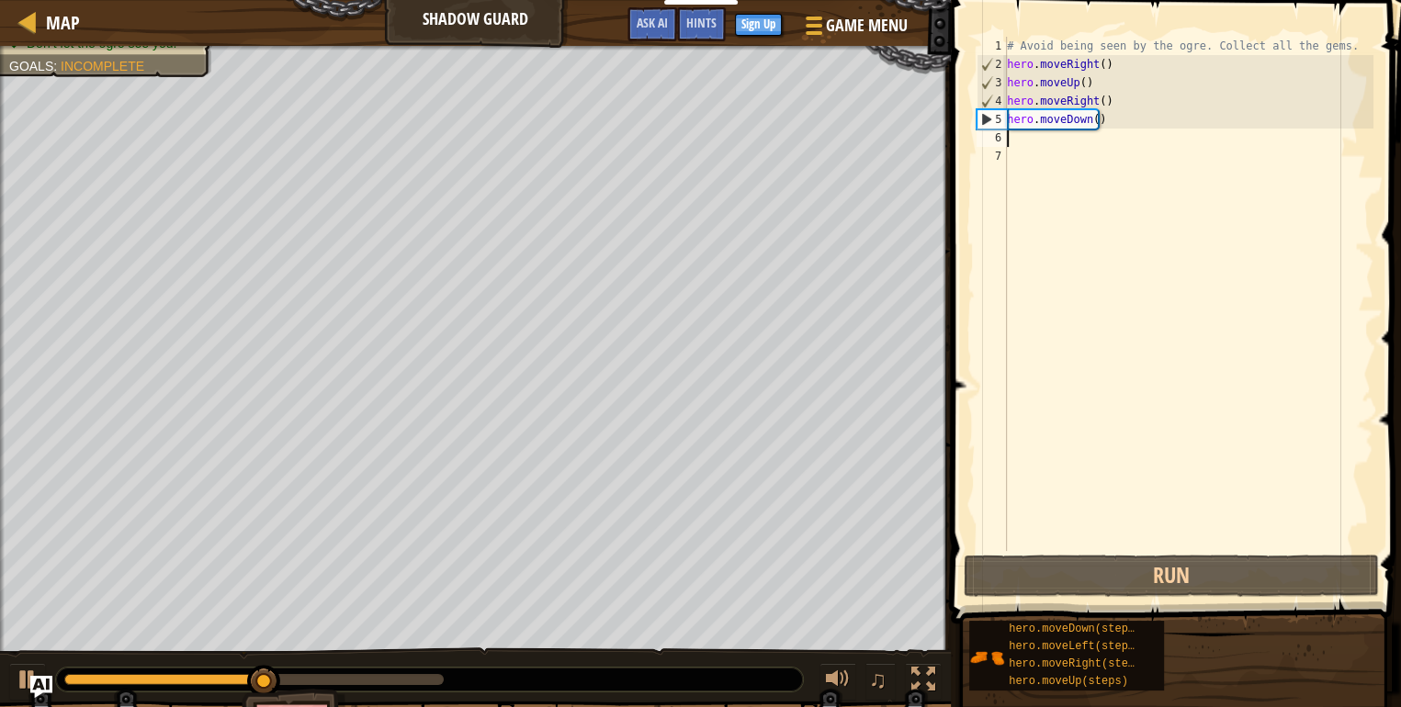
type textarea "h"
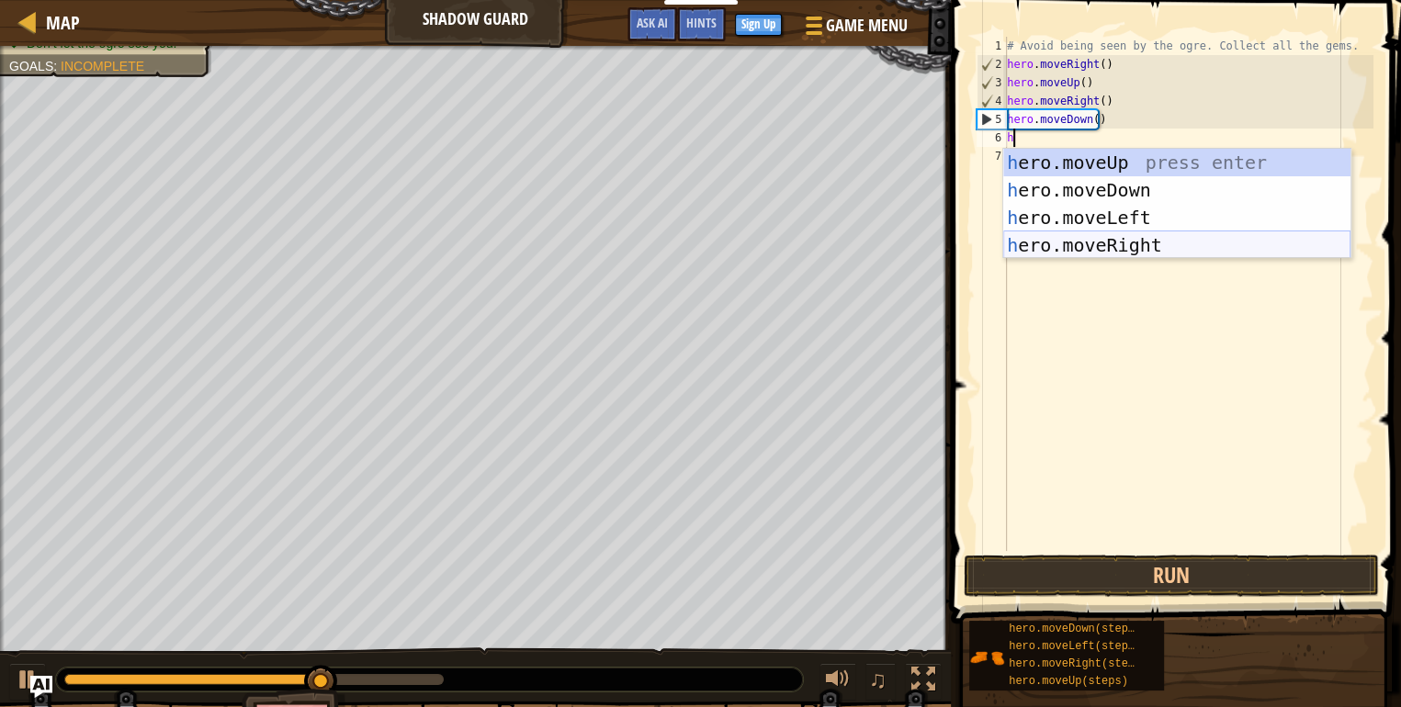
click at [1132, 246] on div "h ero.moveUp press enter h ero.moveDown press enter h ero.moveLeft press enter …" at bounding box center [1176, 231] width 347 height 165
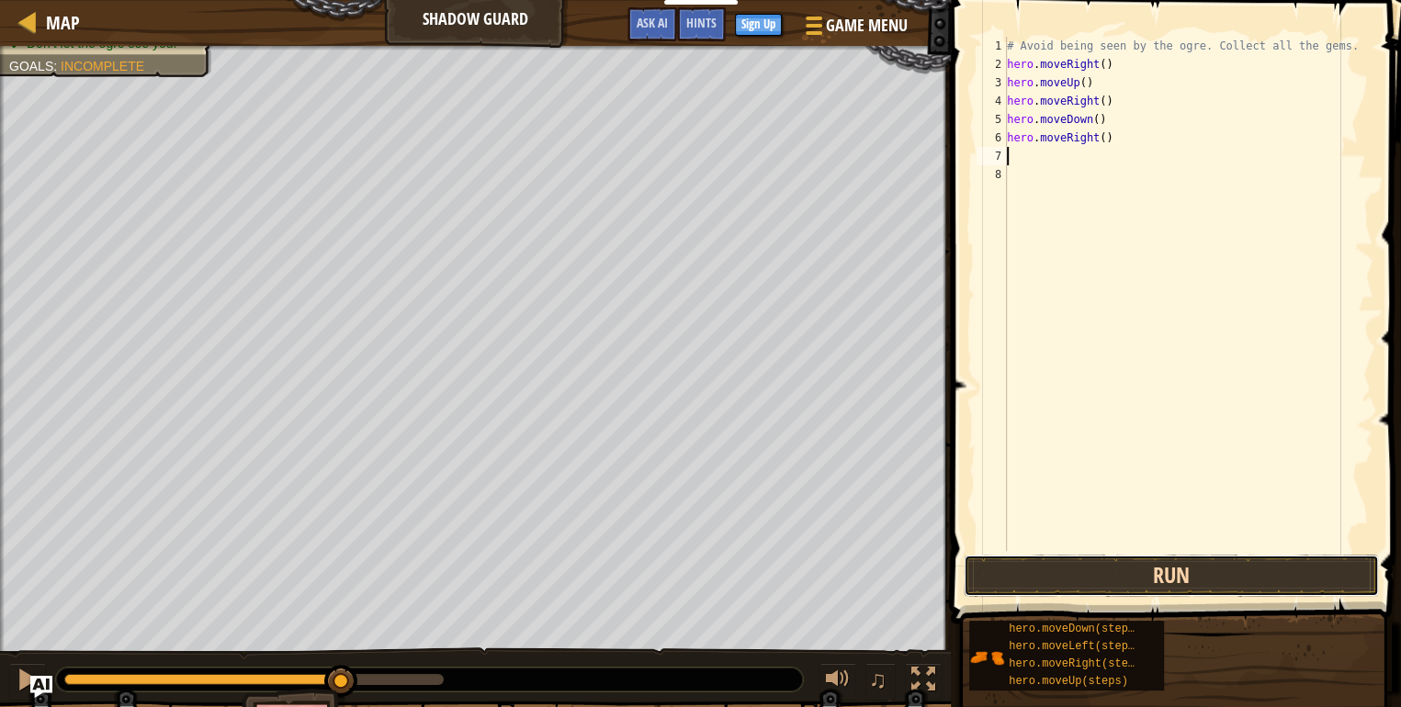
click at [1257, 574] on button "Run" at bounding box center [1171, 576] width 415 height 42
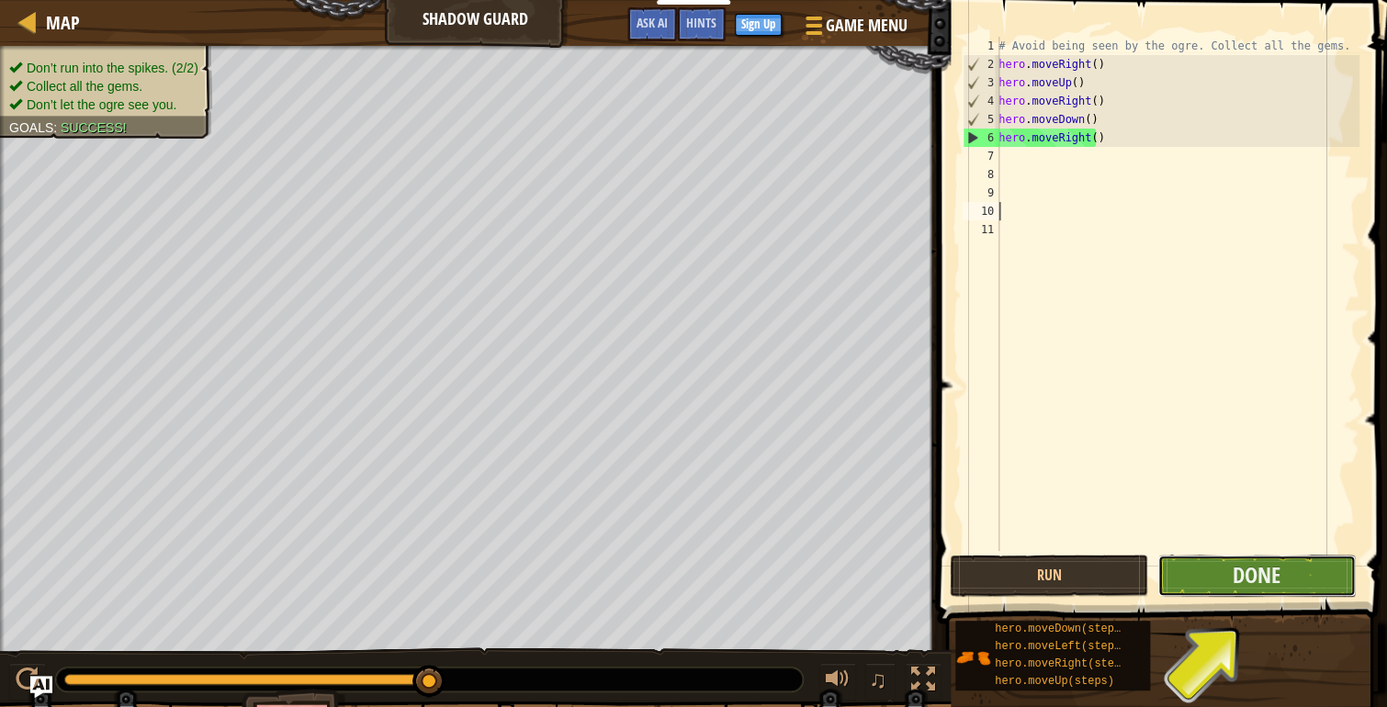
click at [1324, 579] on button "Done" at bounding box center [1256, 576] width 198 height 42
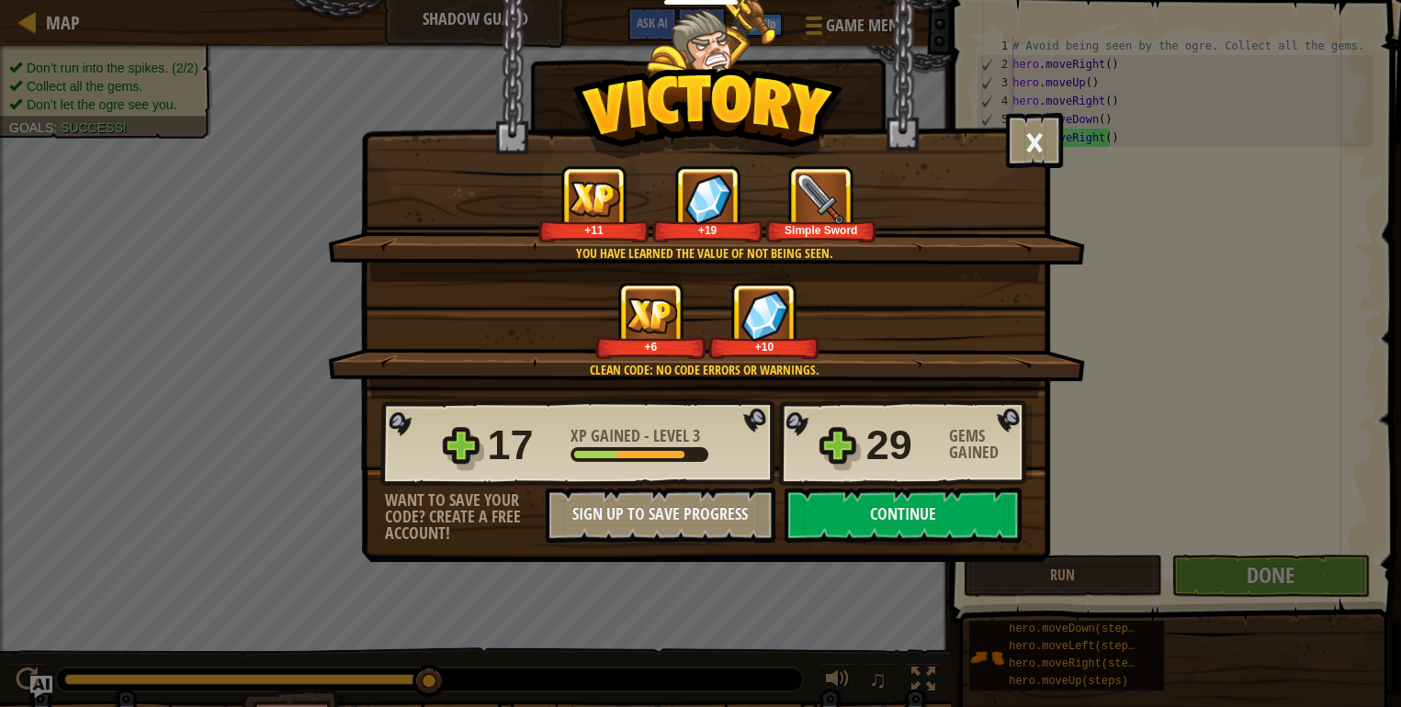
click button "Continue" at bounding box center [902, 515] width 237 height 55
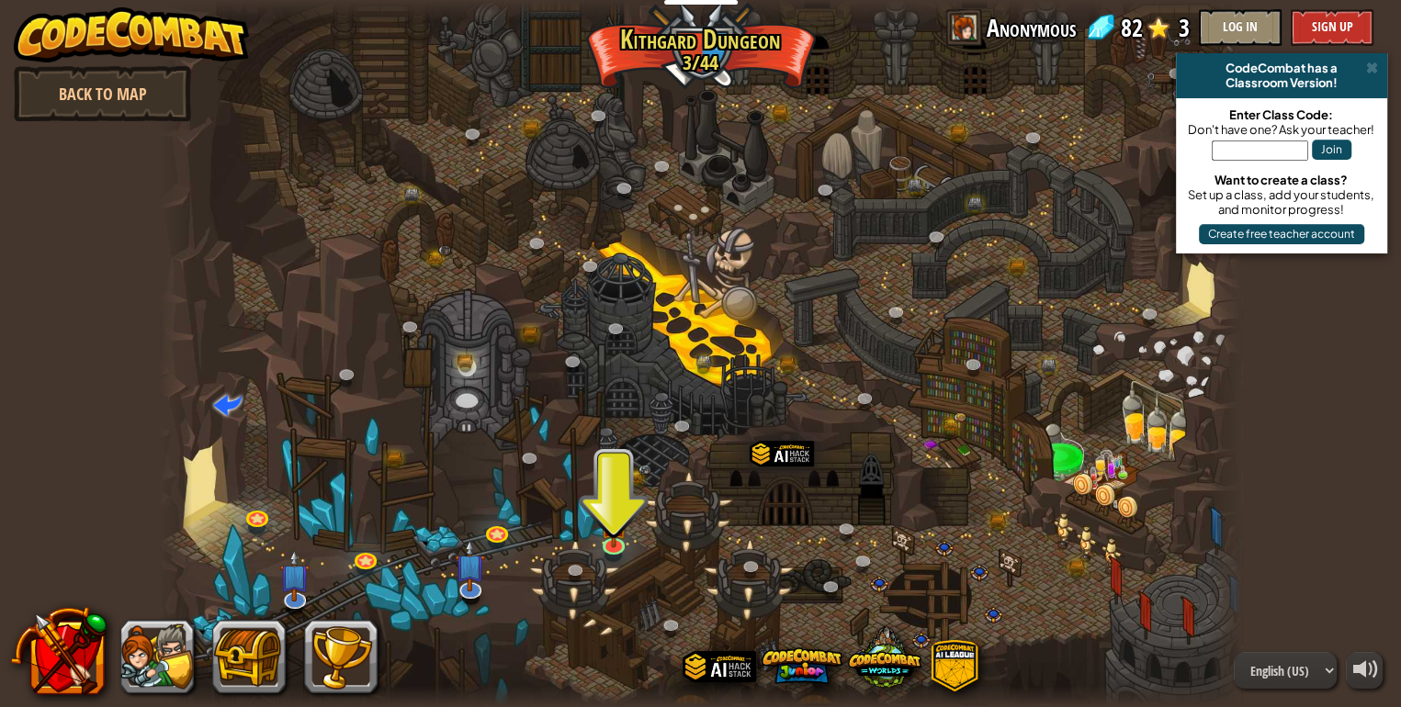
click at [594, 544] on div at bounding box center [700, 353] width 1082 height 707
click at [606, 544] on img at bounding box center [614, 512] width 28 height 62
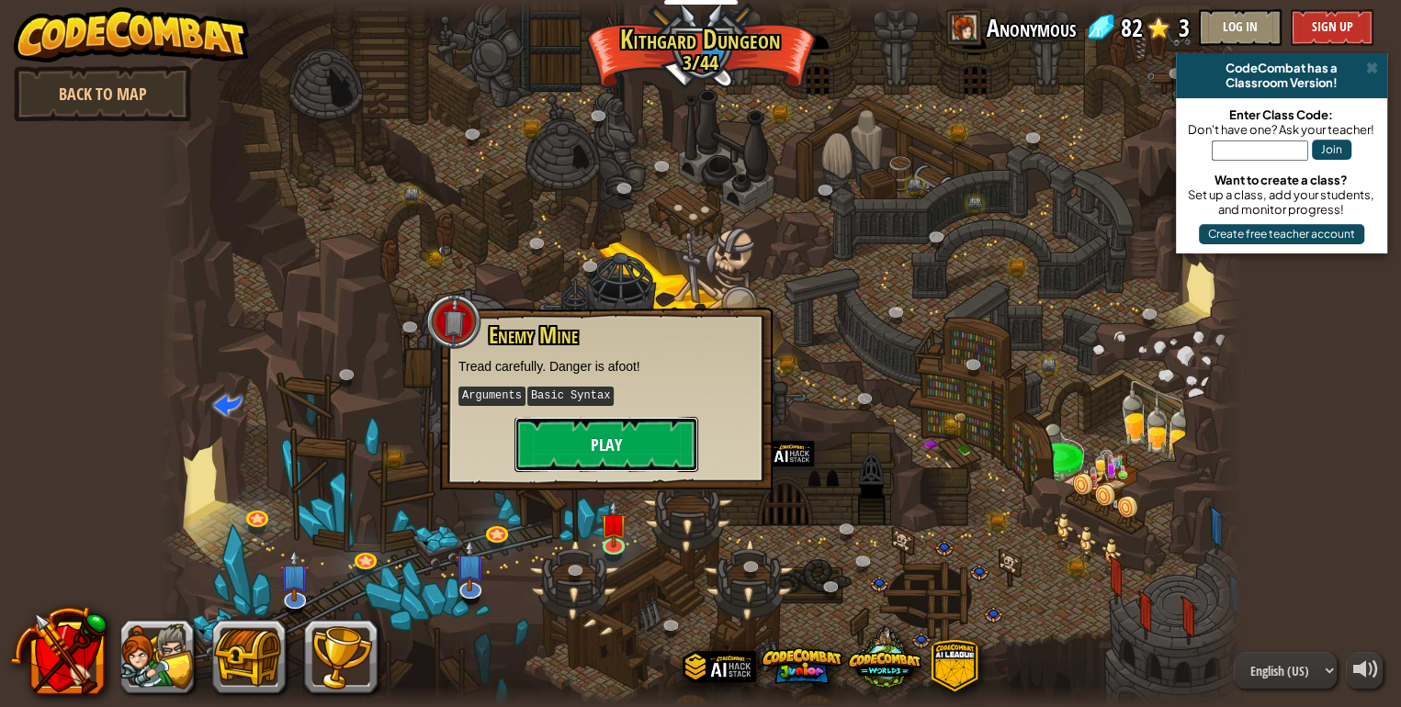
click at [648, 462] on button "Play" at bounding box center [606, 444] width 184 height 55
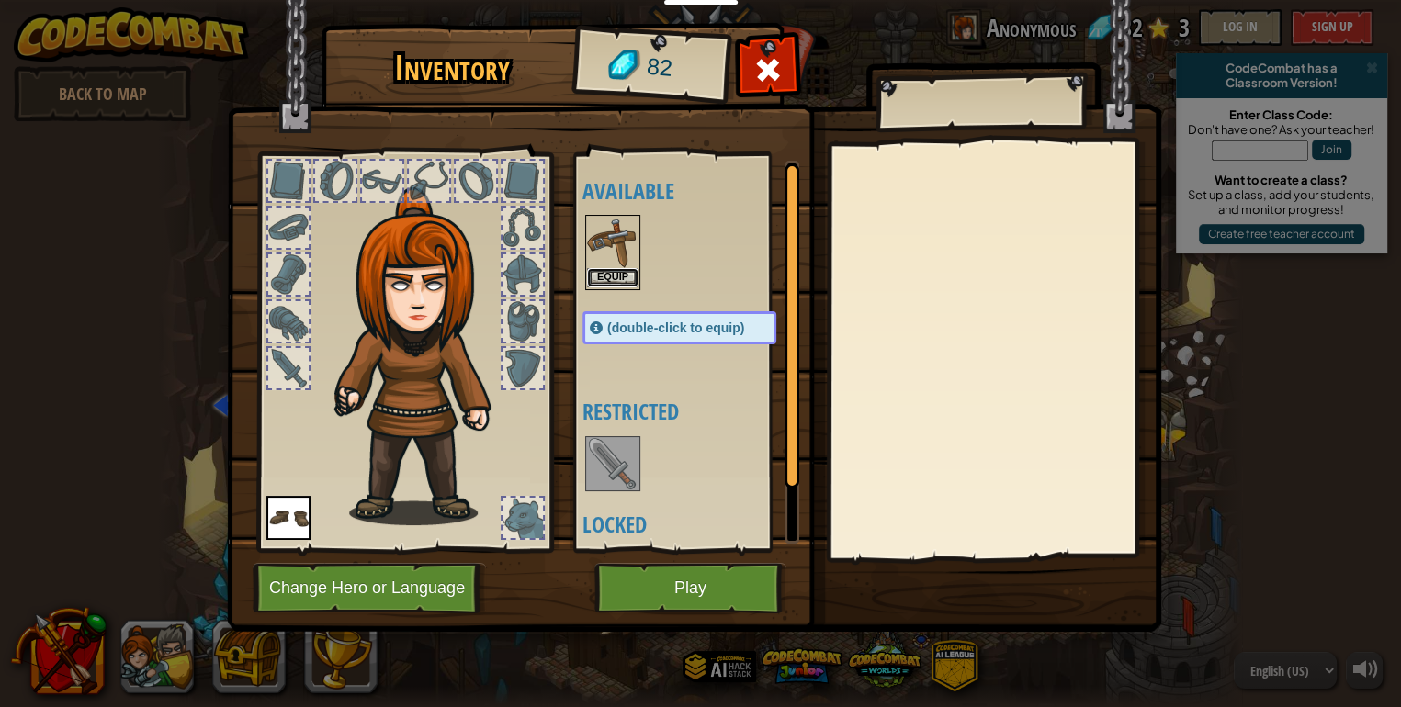
click at [614, 269] on button "Equip" at bounding box center [612, 277] width 51 height 19
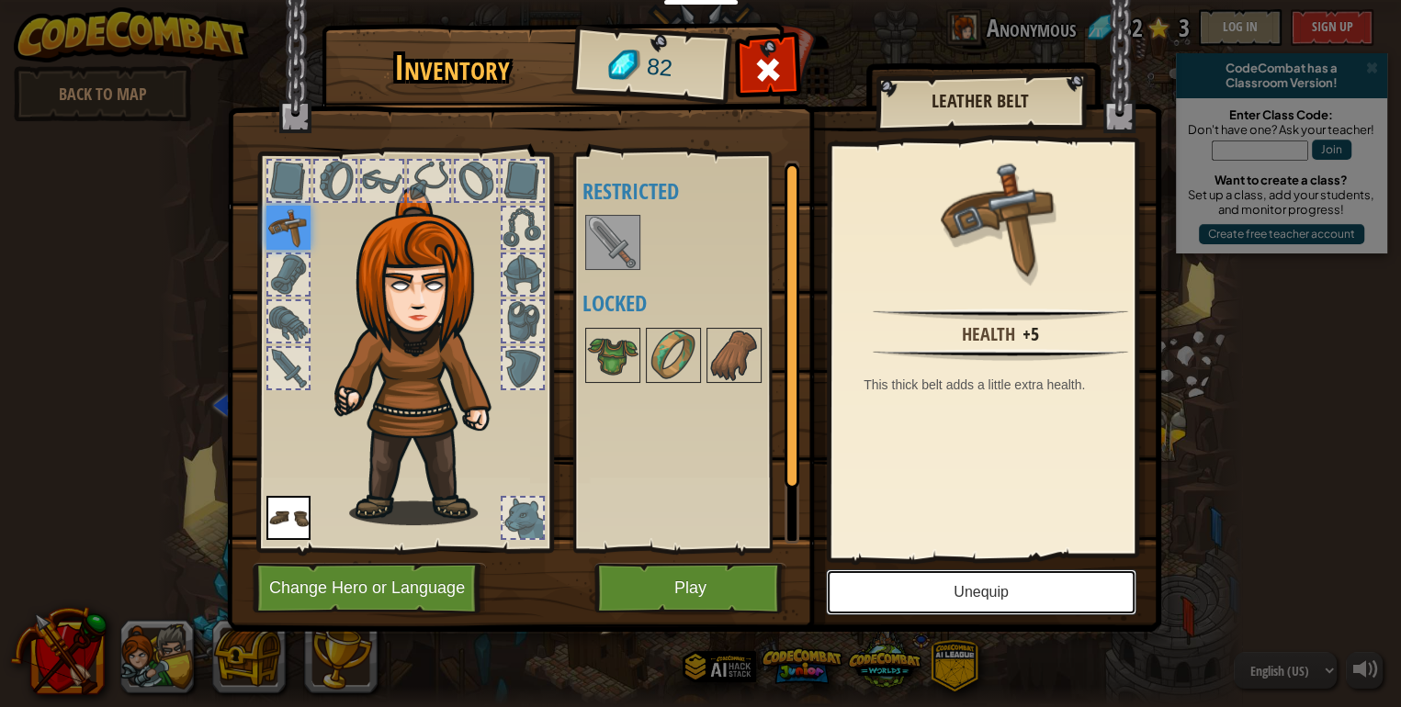
click at [933, 592] on button "Unequip" at bounding box center [981, 592] width 310 height 46
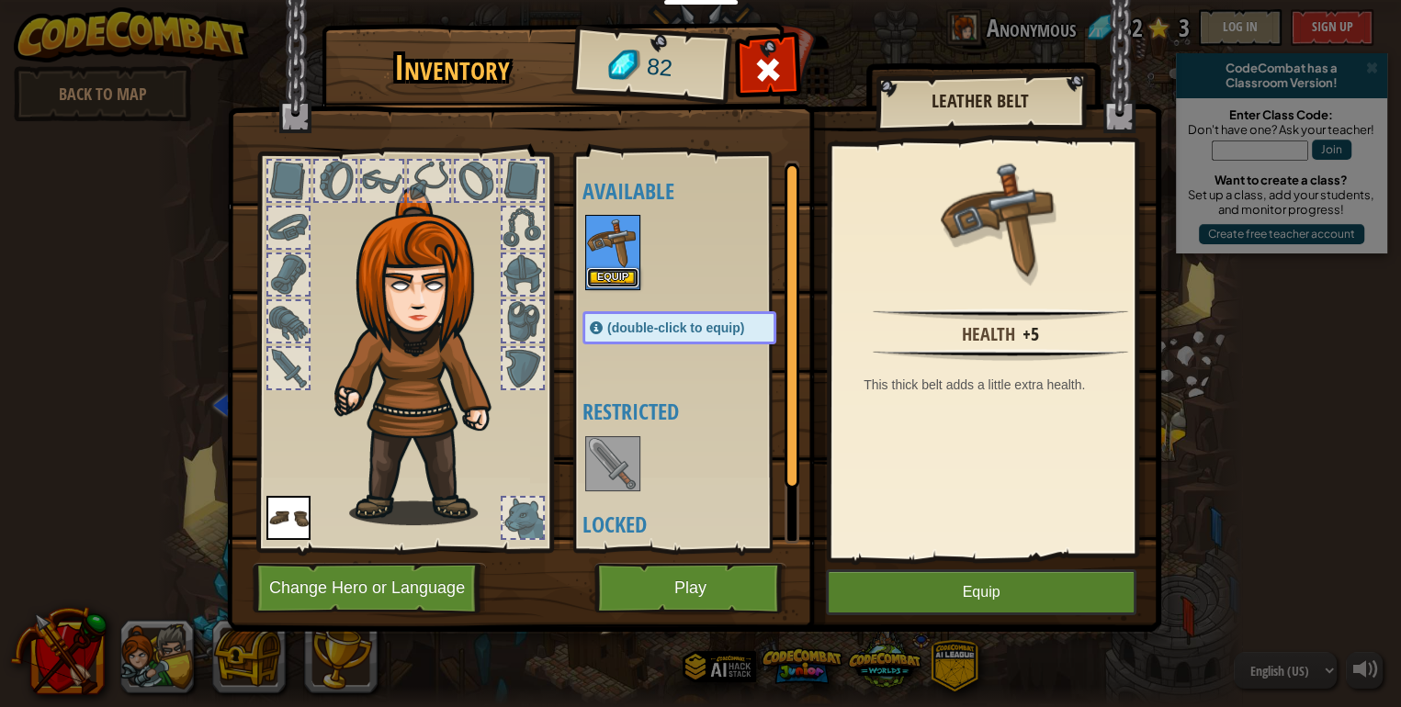
click at [630, 278] on button "Equip" at bounding box center [612, 277] width 51 height 19
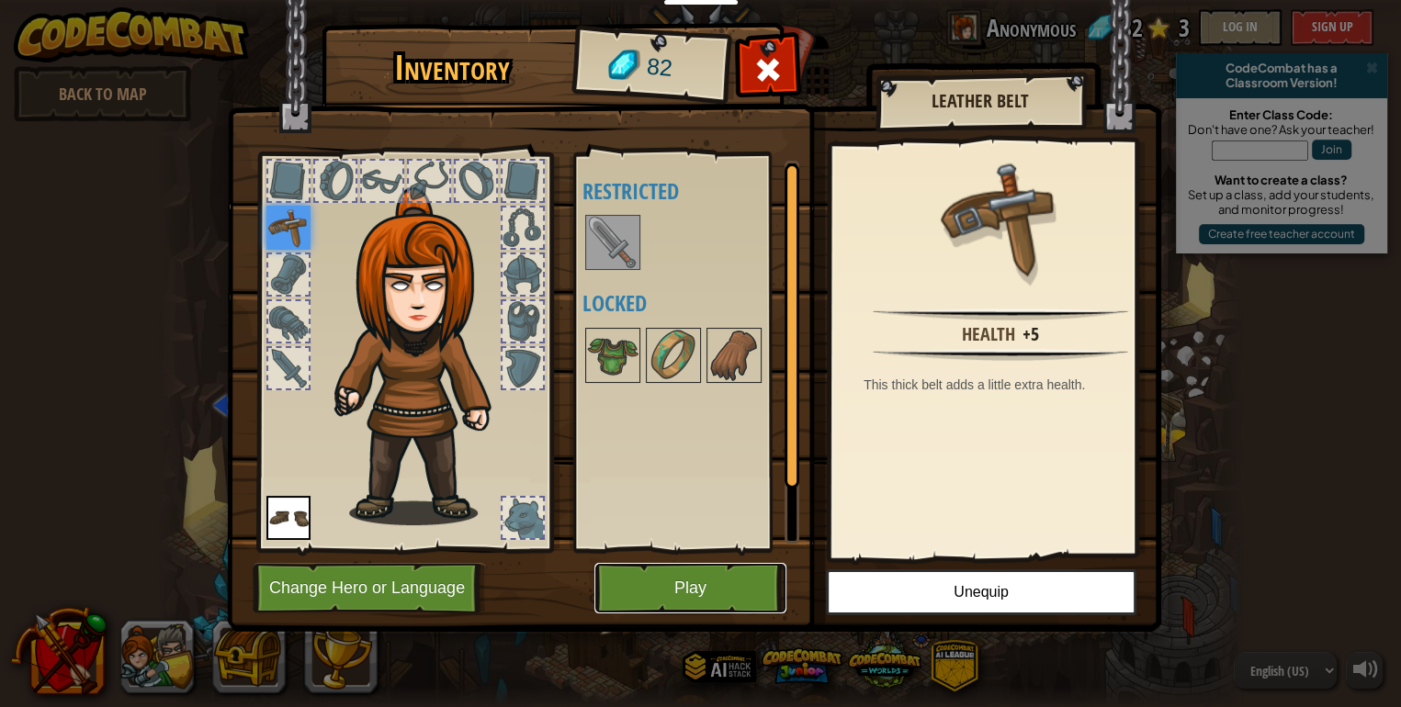
click at [716, 569] on button "Play" at bounding box center [690, 588] width 192 height 51
click at [716, 2] on body "Educators Create Free Account School & District Solutions Teacher Toolkit Previ…" at bounding box center [700, 1] width 1401 height 2
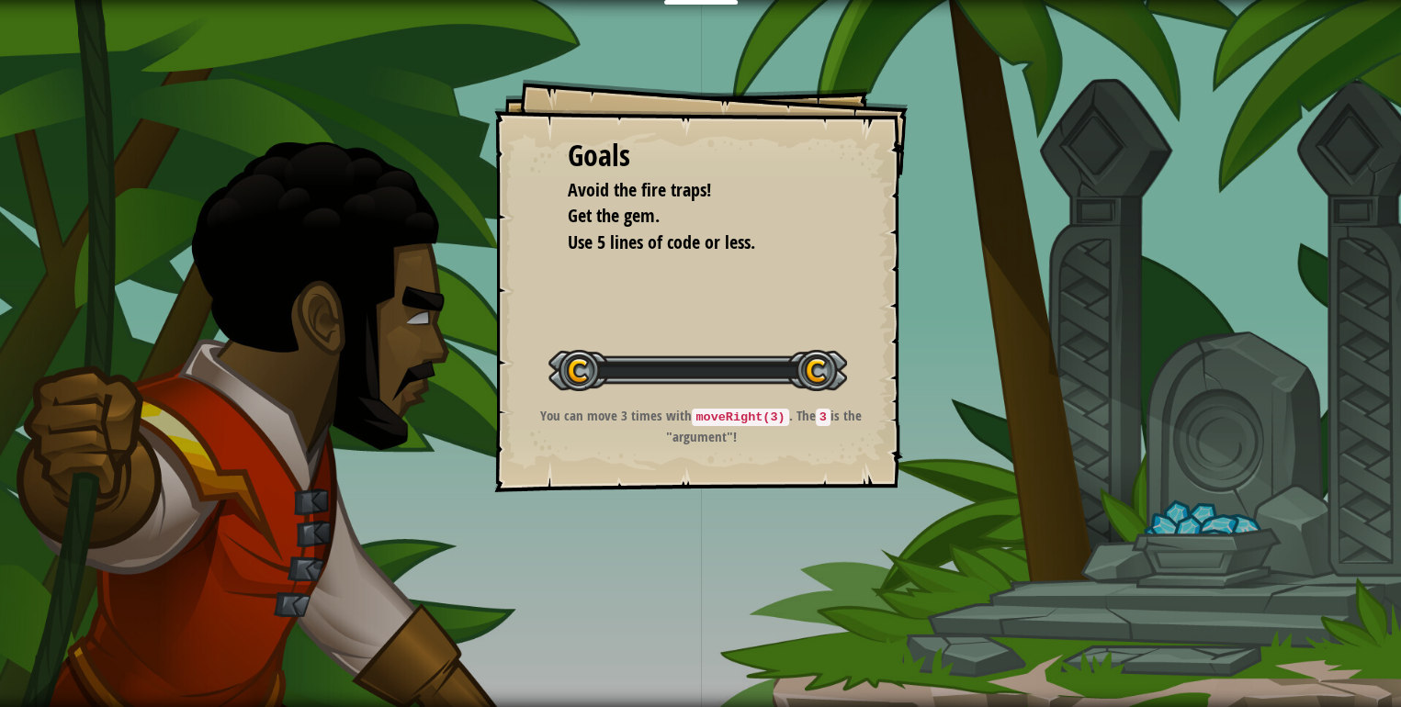
click at [716, 569] on div "Goals Avoid the fire traps! Get the gem. Use 5 lines of code or less. Start Lev…" at bounding box center [700, 353] width 1401 height 707
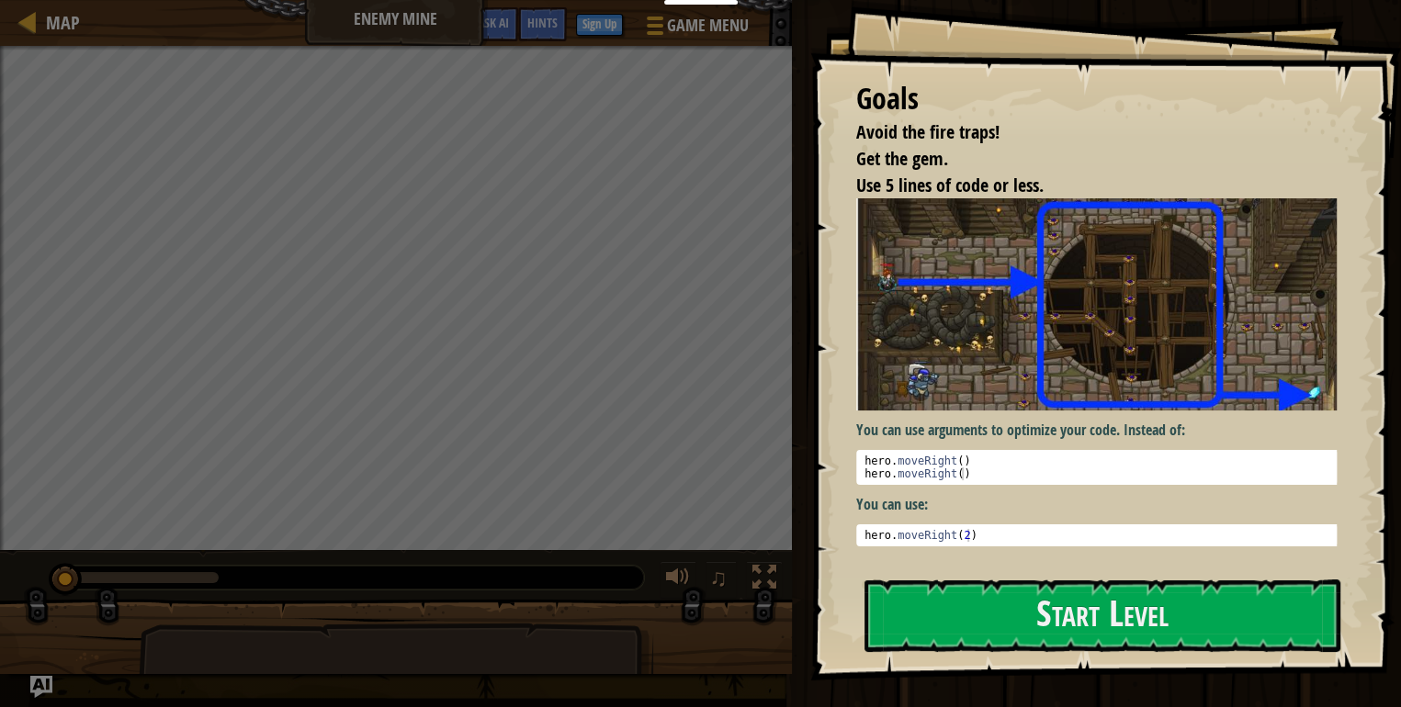
click at [1152, 652] on div "Start Level" at bounding box center [1102, 616] width 476 height 73
click at [1124, 601] on button "Start Level" at bounding box center [1102, 616] width 476 height 73
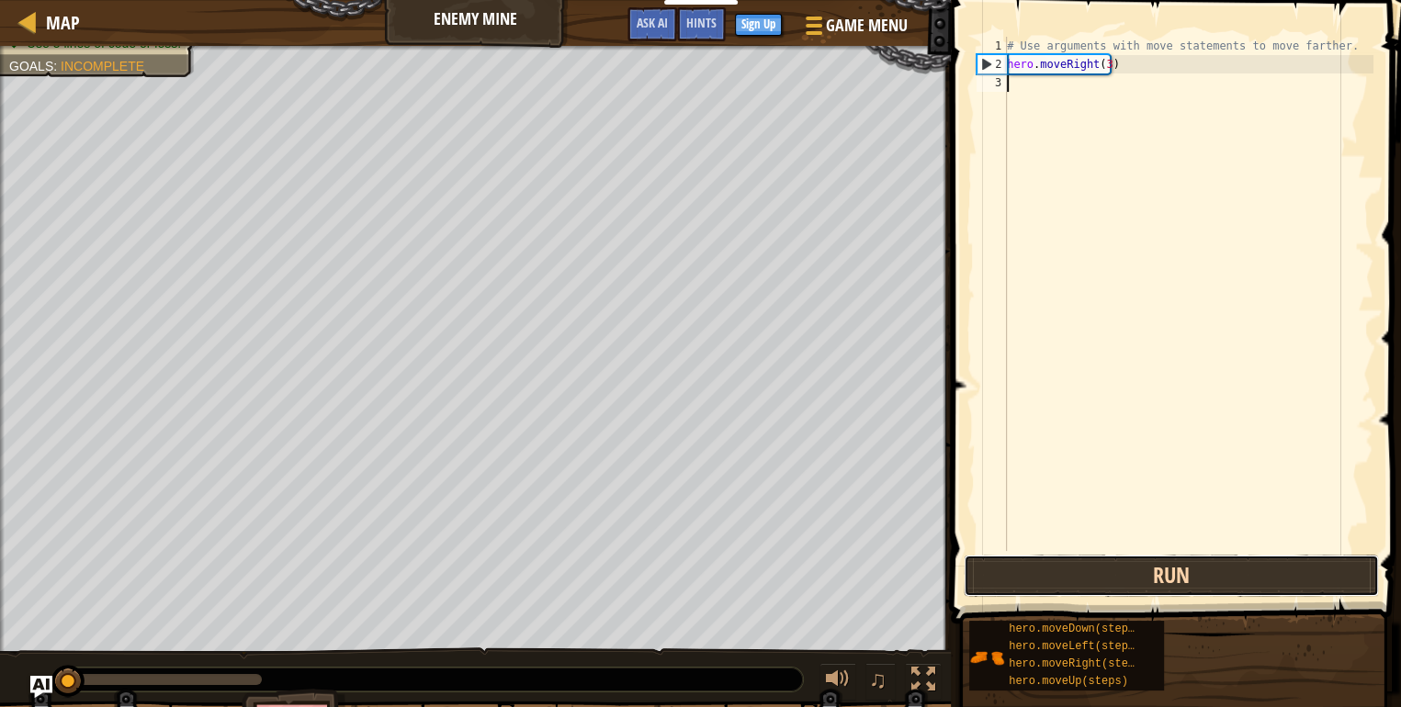
click at [1040, 587] on button "Run" at bounding box center [1171, 576] width 415 height 42
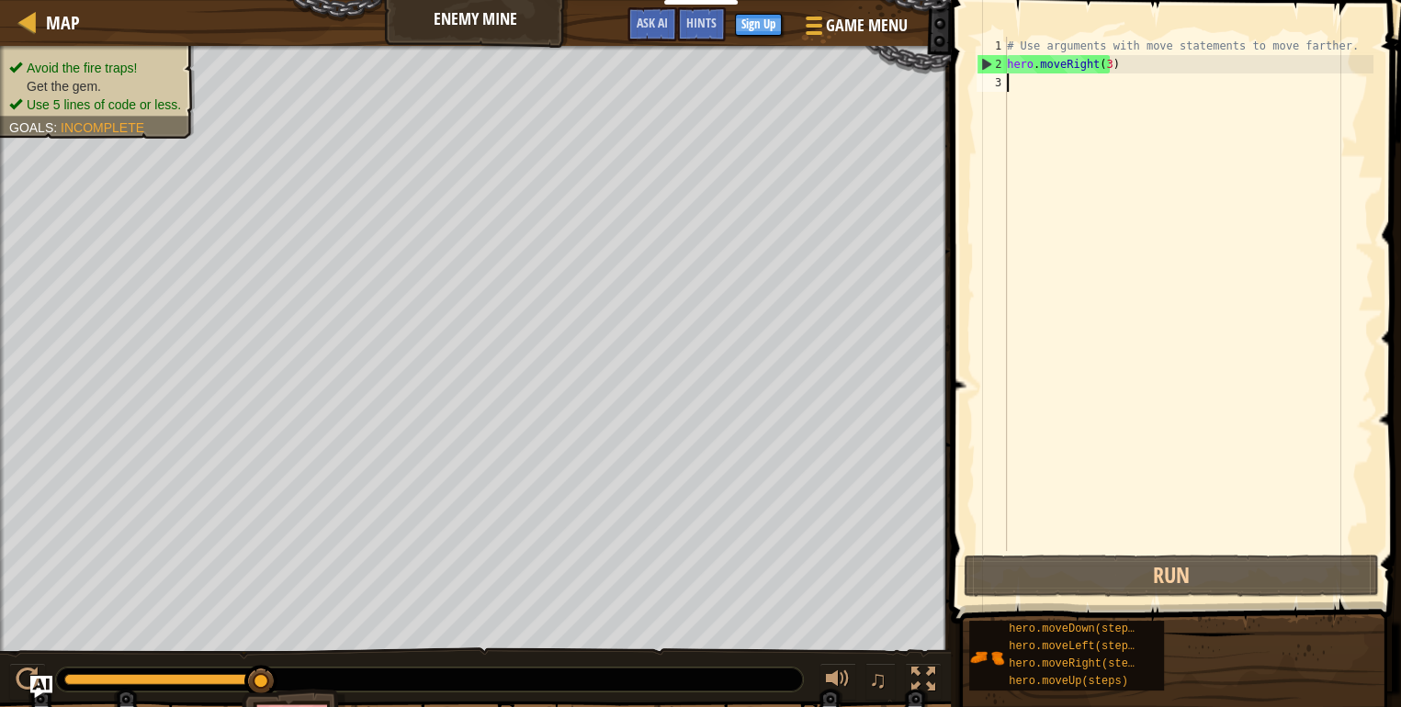
type textarea "h"
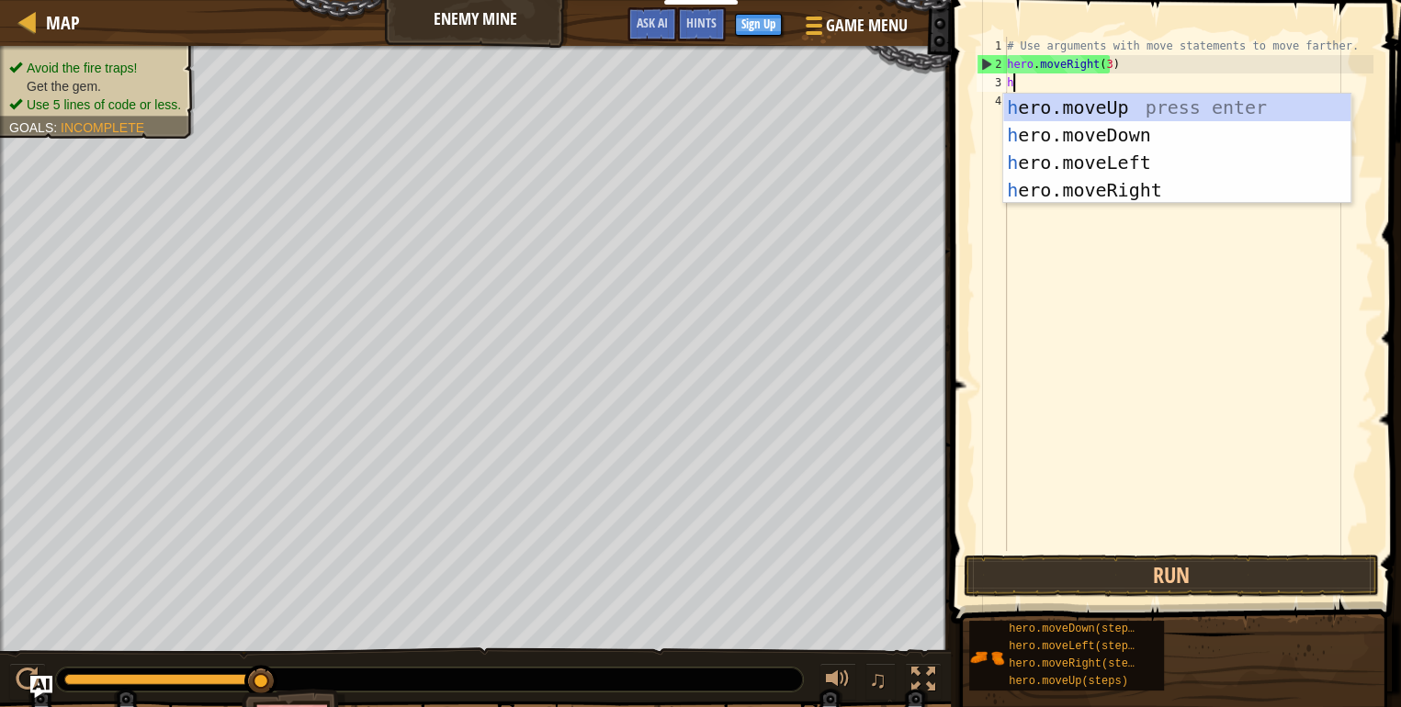
scroll to position [7, 0]
click at [1183, 96] on div "h ero.moveUp press enter h ero.moveDown press enter h ero.moveLeft press enter …" at bounding box center [1176, 176] width 347 height 165
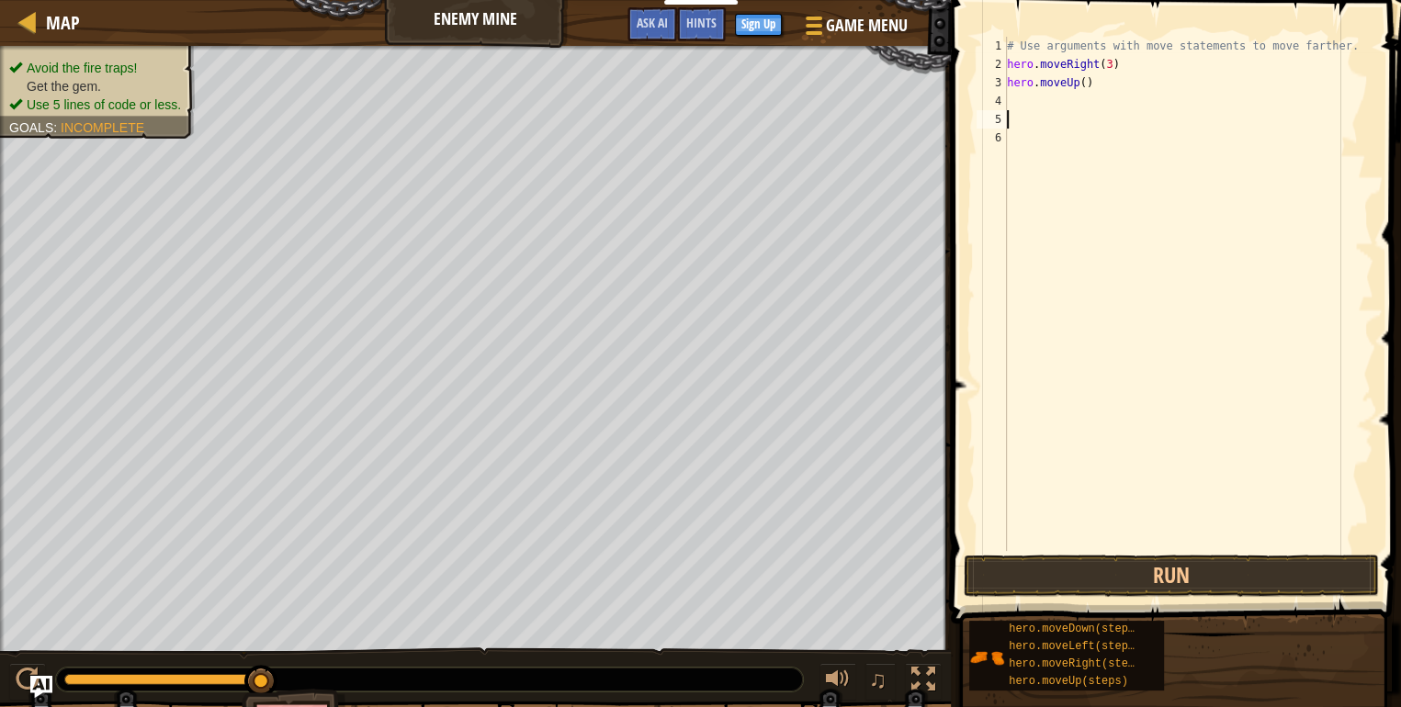
drag, startPoint x: 1302, startPoint y: 601, endPoint x: 1306, endPoint y: 540, distance: 60.8
click at [1304, 567] on div "Hints 1 2 3 4 5 6 # Use arguments with move statements to move farther. hero . …" at bounding box center [1173, 349] width 456 height 698
drag, startPoint x: 1306, startPoint y: 539, endPoint x: 1295, endPoint y: 568, distance: 30.5
click at [1306, 539] on div "# Use arguments with move statements to move farther. hero . moveRight ( 3 ) he…" at bounding box center [1188, 312] width 370 height 551
click at [1295, 568] on button "Run" at bounding box center [1171, 576] width 415 height 42
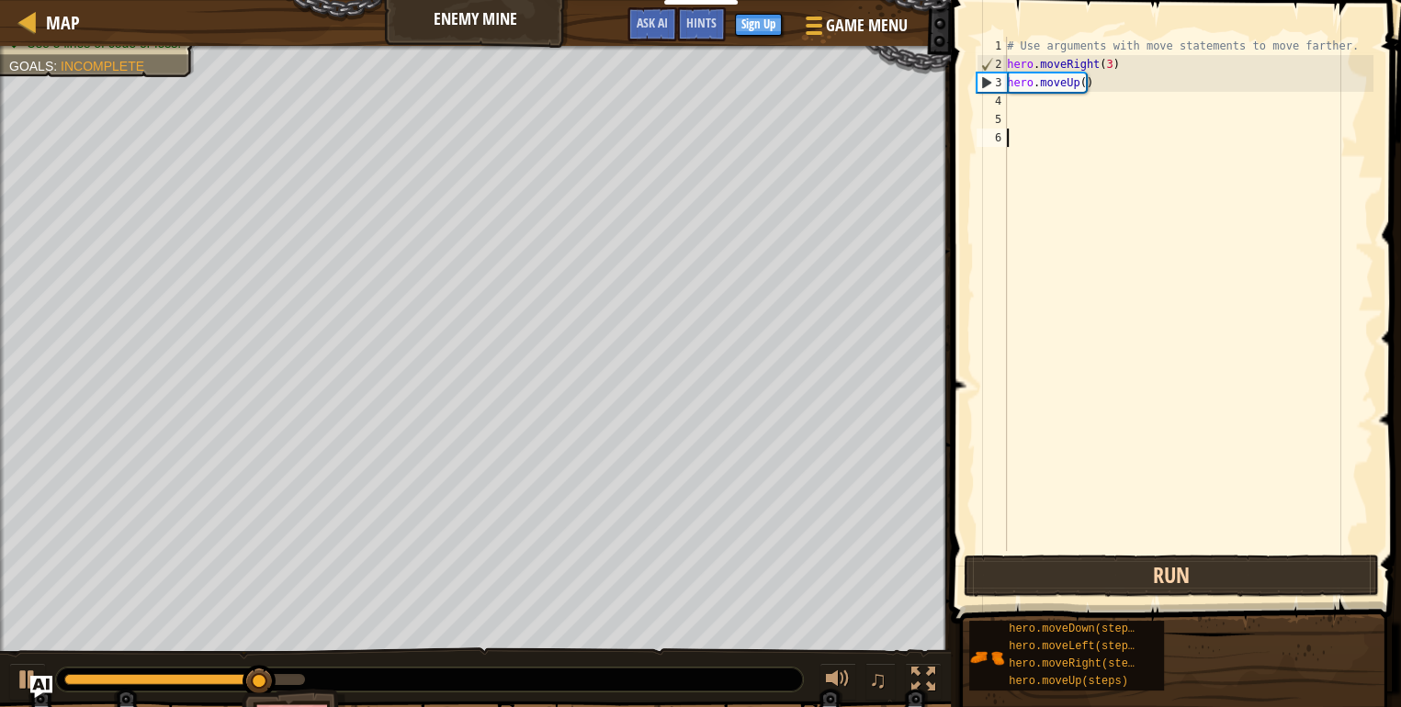
type textarea "h"
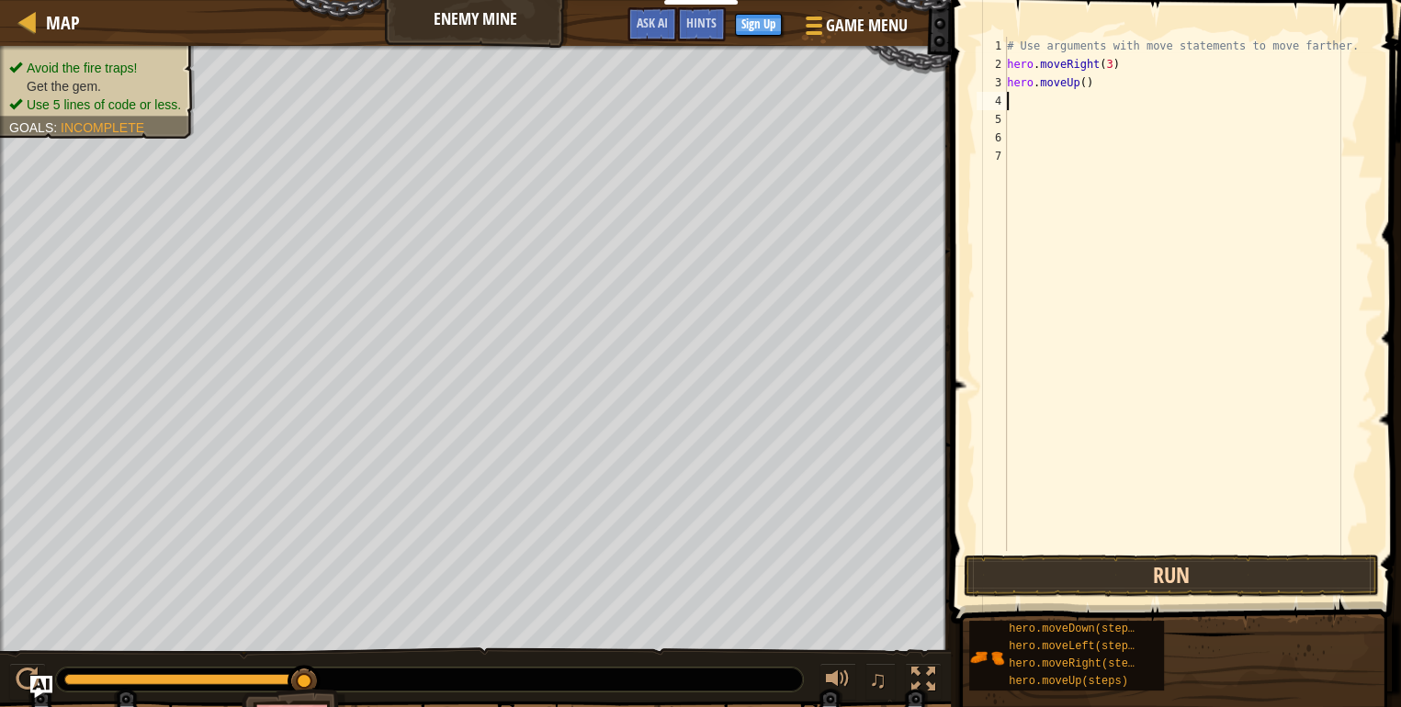
type textarea "hero.moveUp()"
type textarea "h"
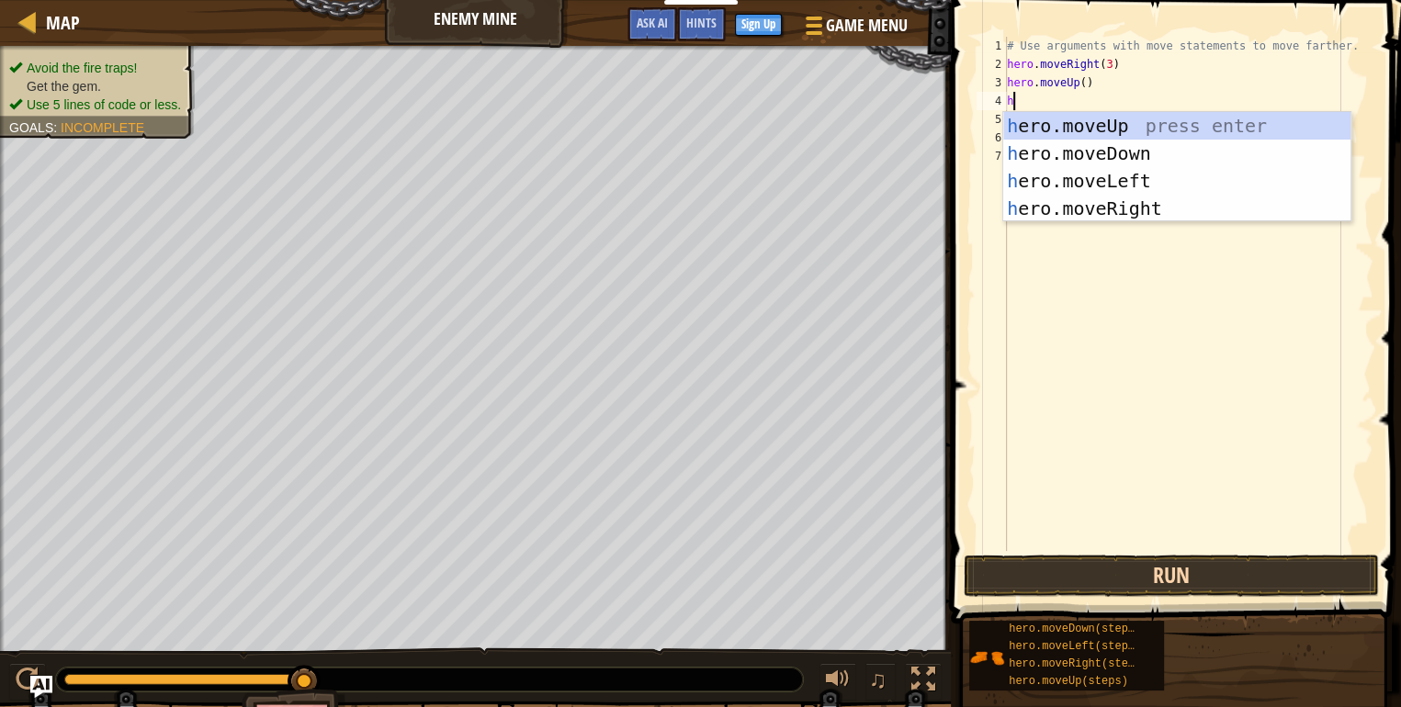
scroll to position [8, 0]
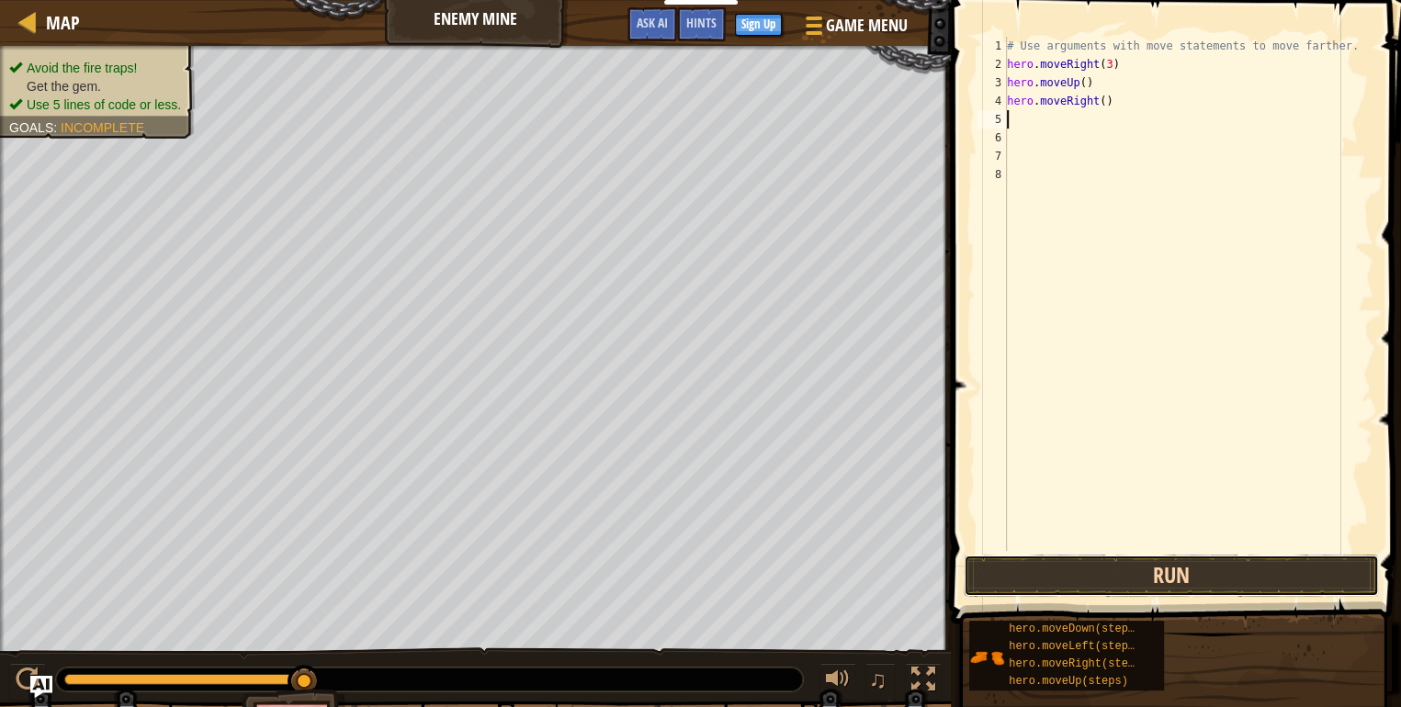
click at [1279, 581] on button "Run" at bounding box center [1171, 576] width 415 height 42
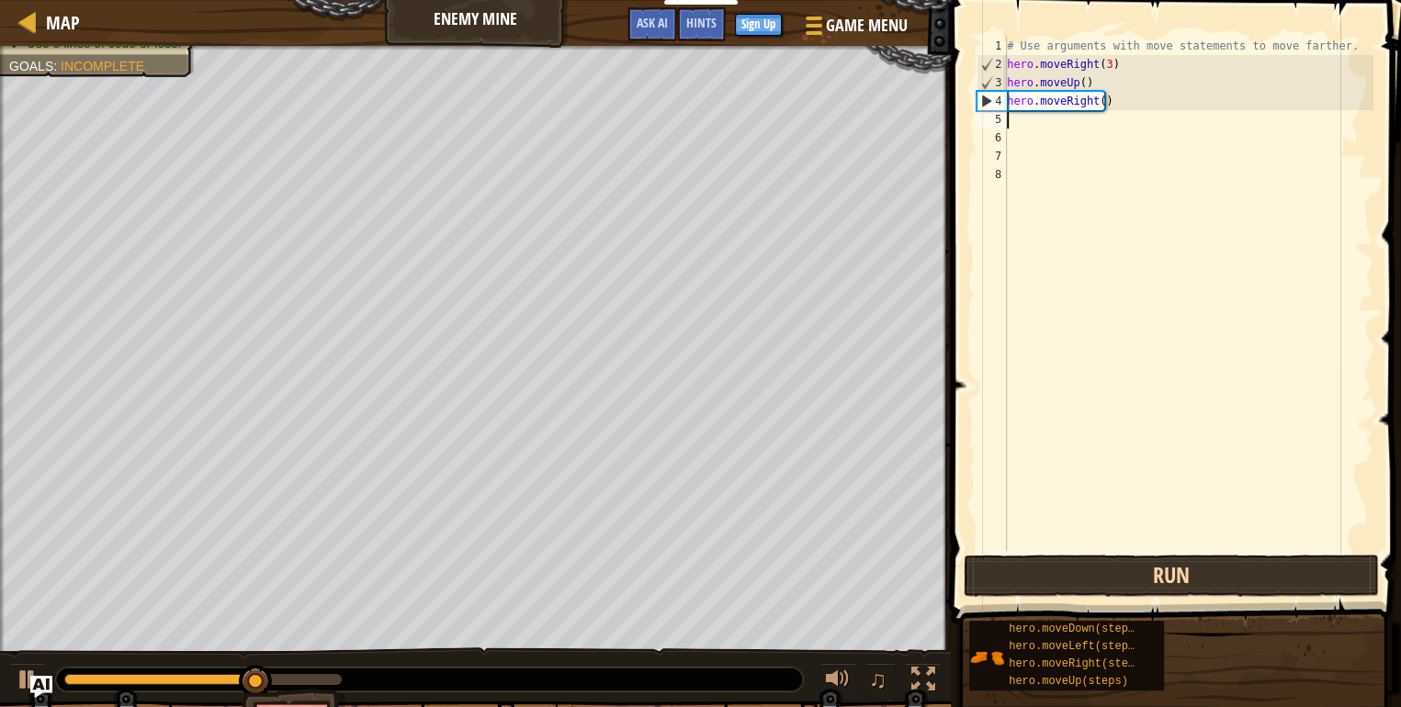
type textarea "h"
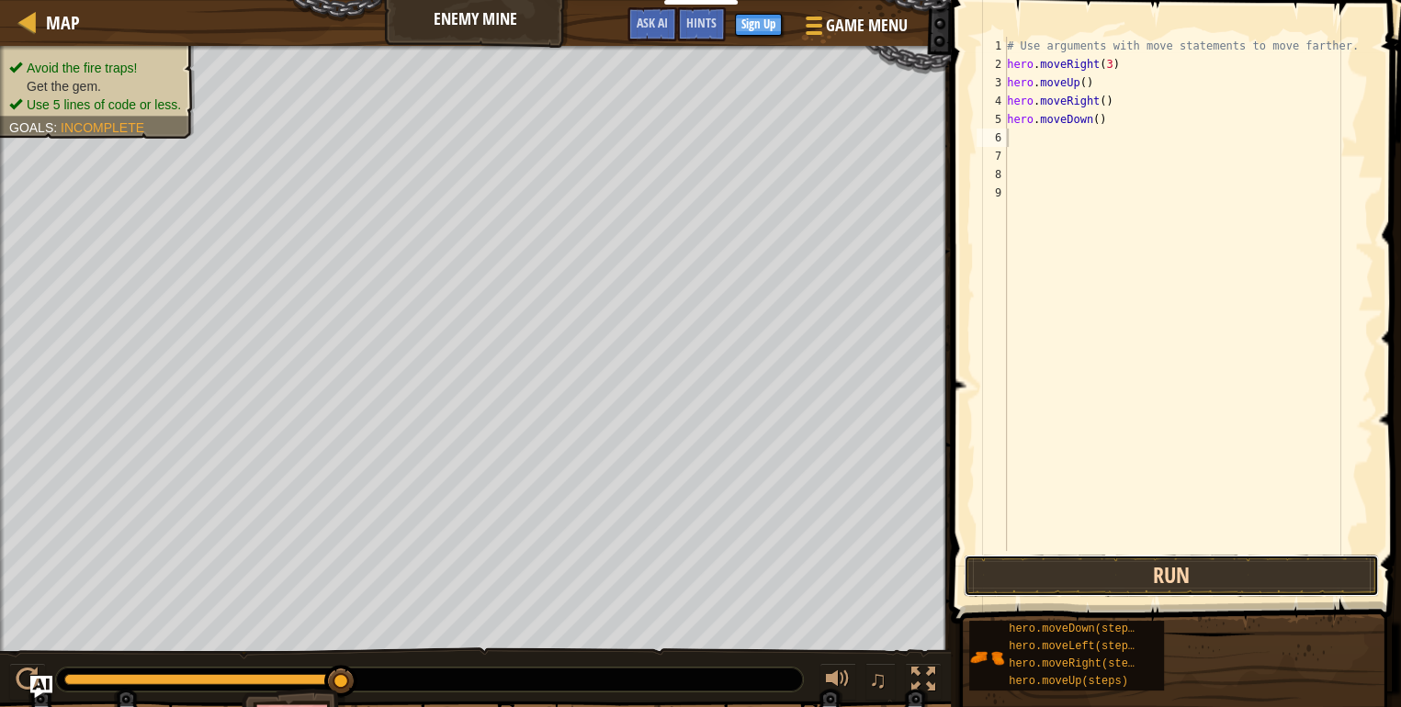
click at [1344, 567] on button "Run" at bounding box center [1171, 576] width 415 height 42
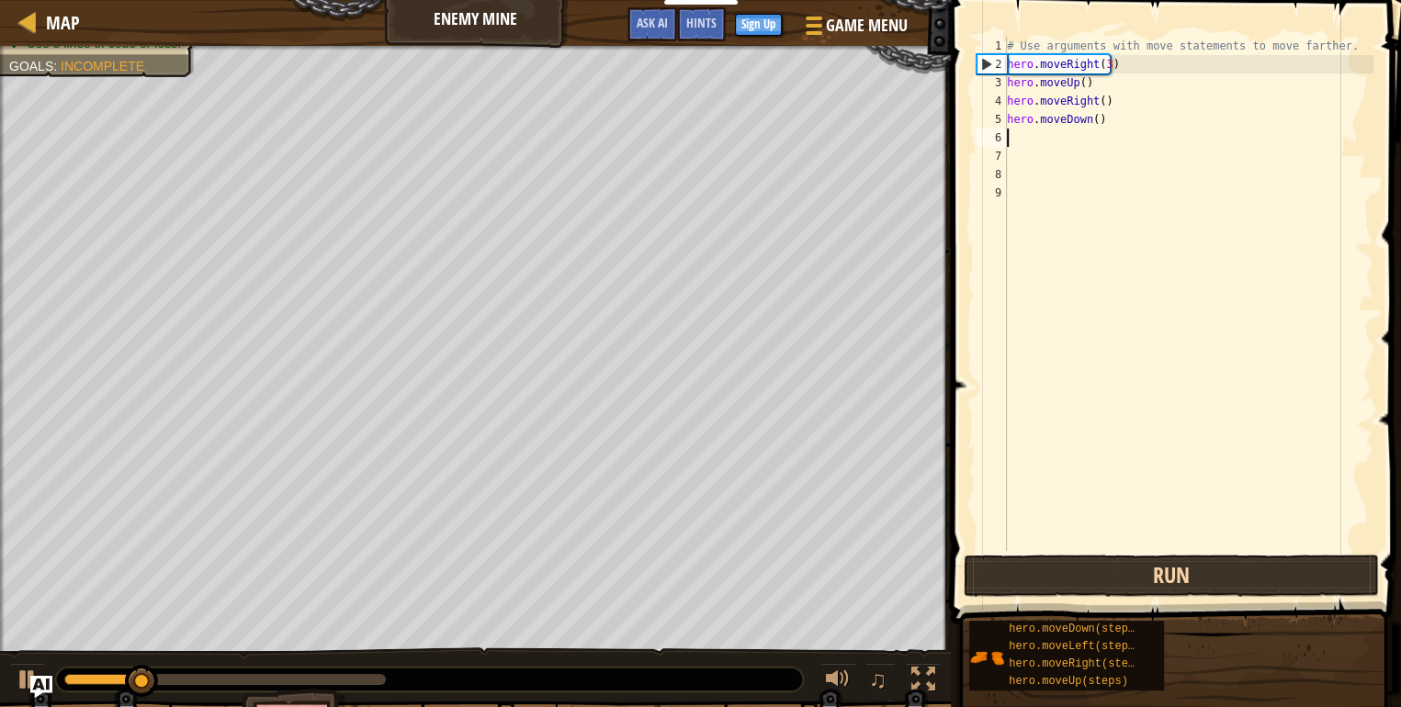
type textarea "h"
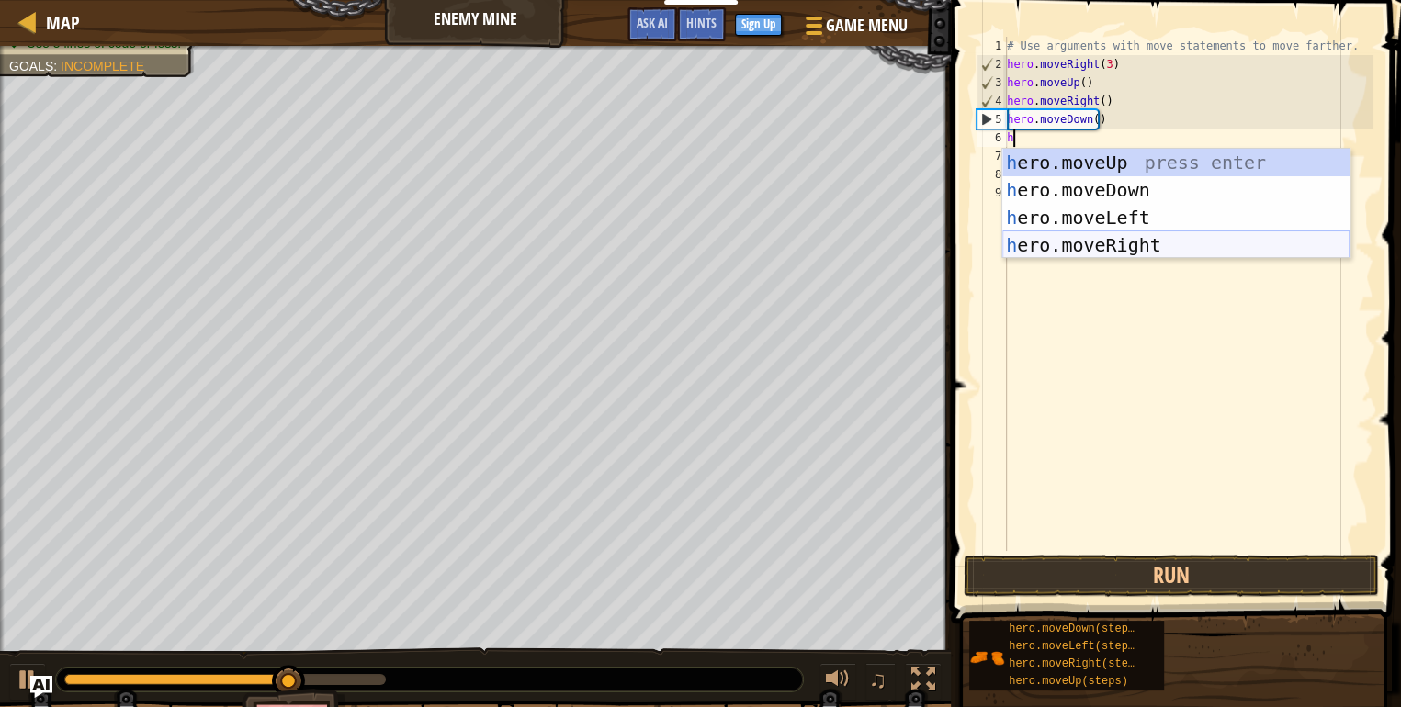
click at [1273, 249] on div "h ero.moveUp press enter h ero.moveDown press enter h ero.moveLeft press enter …" at bounding box center [1175, 231] width 347 height 165
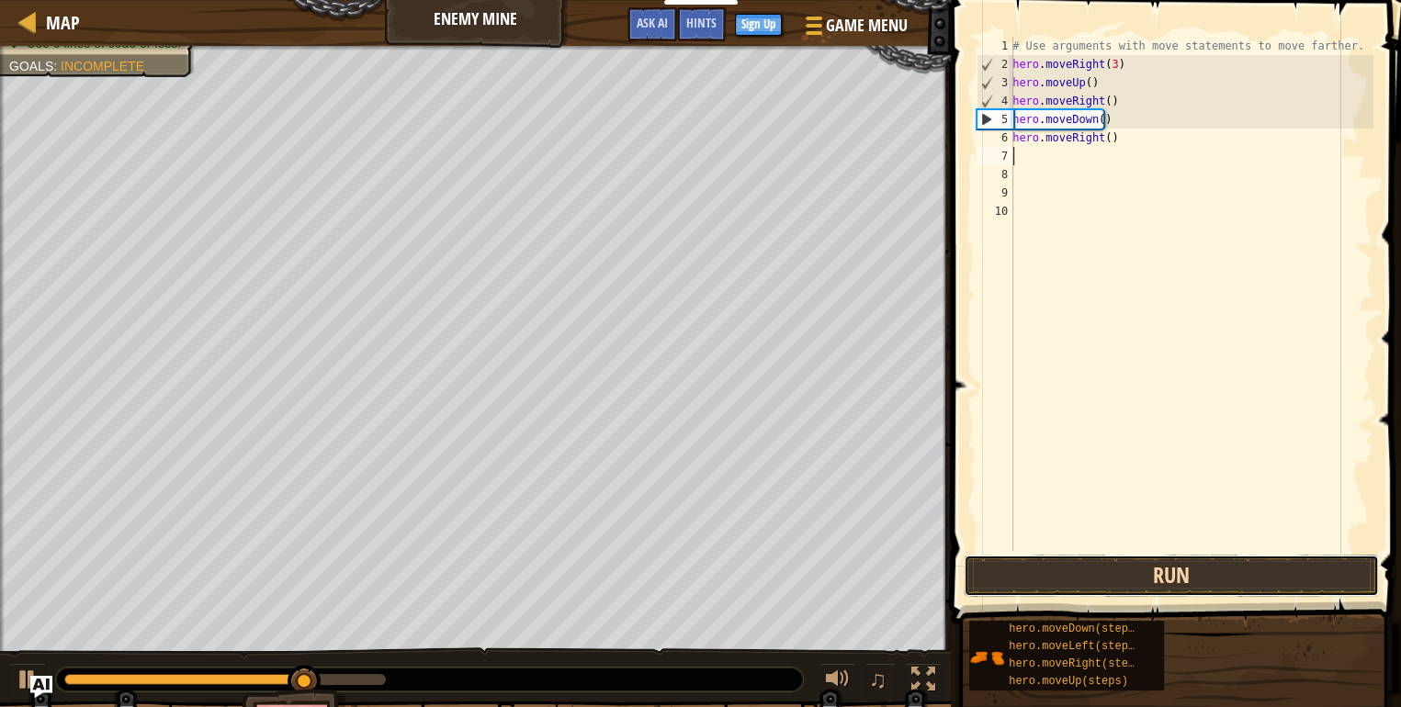
click at [1290, 575] on button "Run" at bounding box center [1171, 576] width 415 height 42
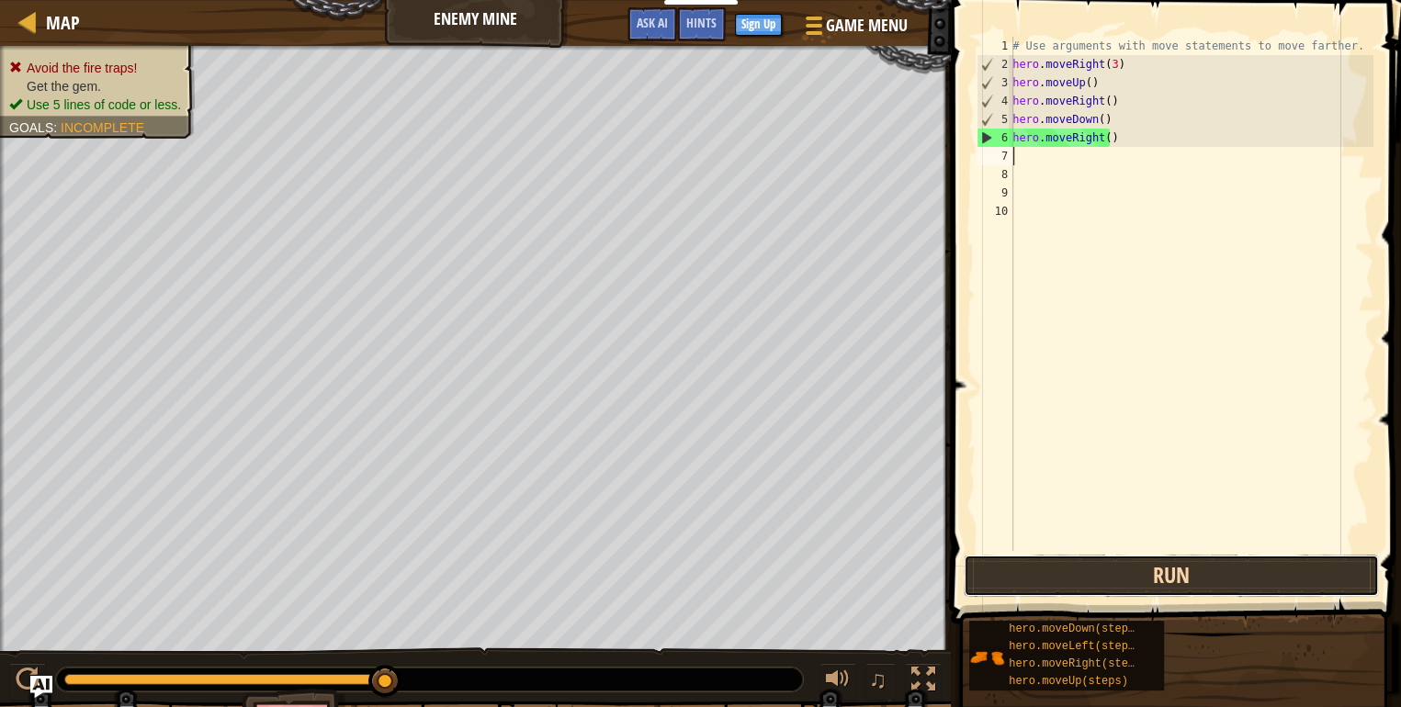
click at [1257, 559] on button "Run" at bounding box center [1171, 576] width 415 height 42
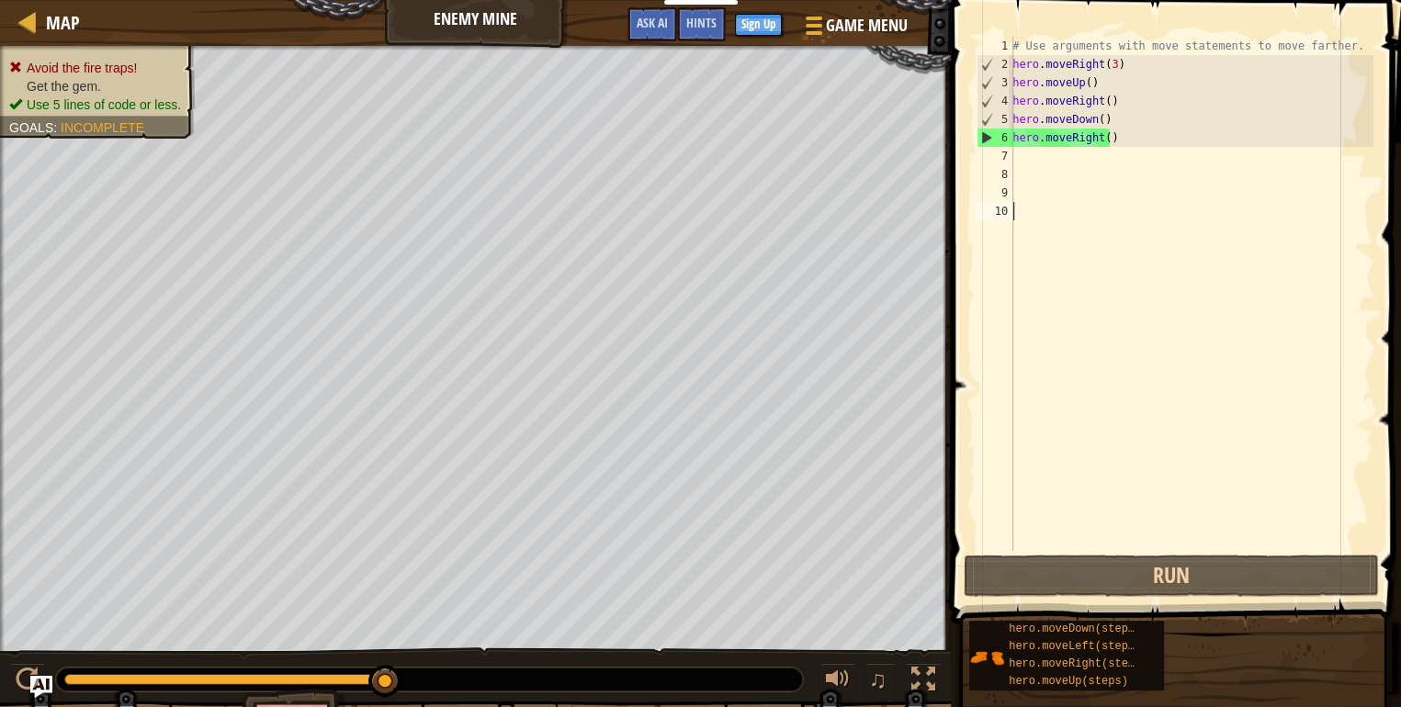
click at [1082, 479] on div "# Use arguments with move statements to move farther. hero . moveRight ( 3 ) he…" at bounding box center [1191, 312] width 365 height 551
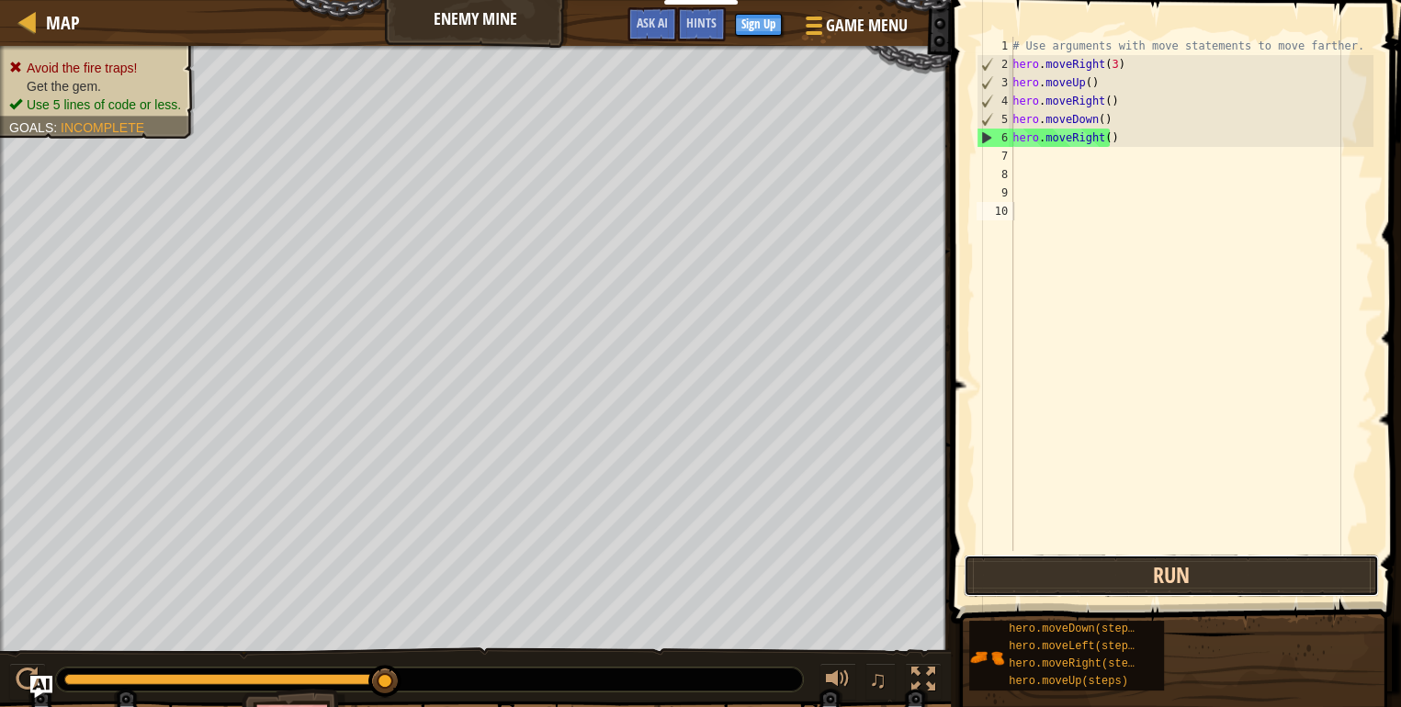
click at [988, 572] on button "Run" at bounding box center [1171, 576] width 415 height 42
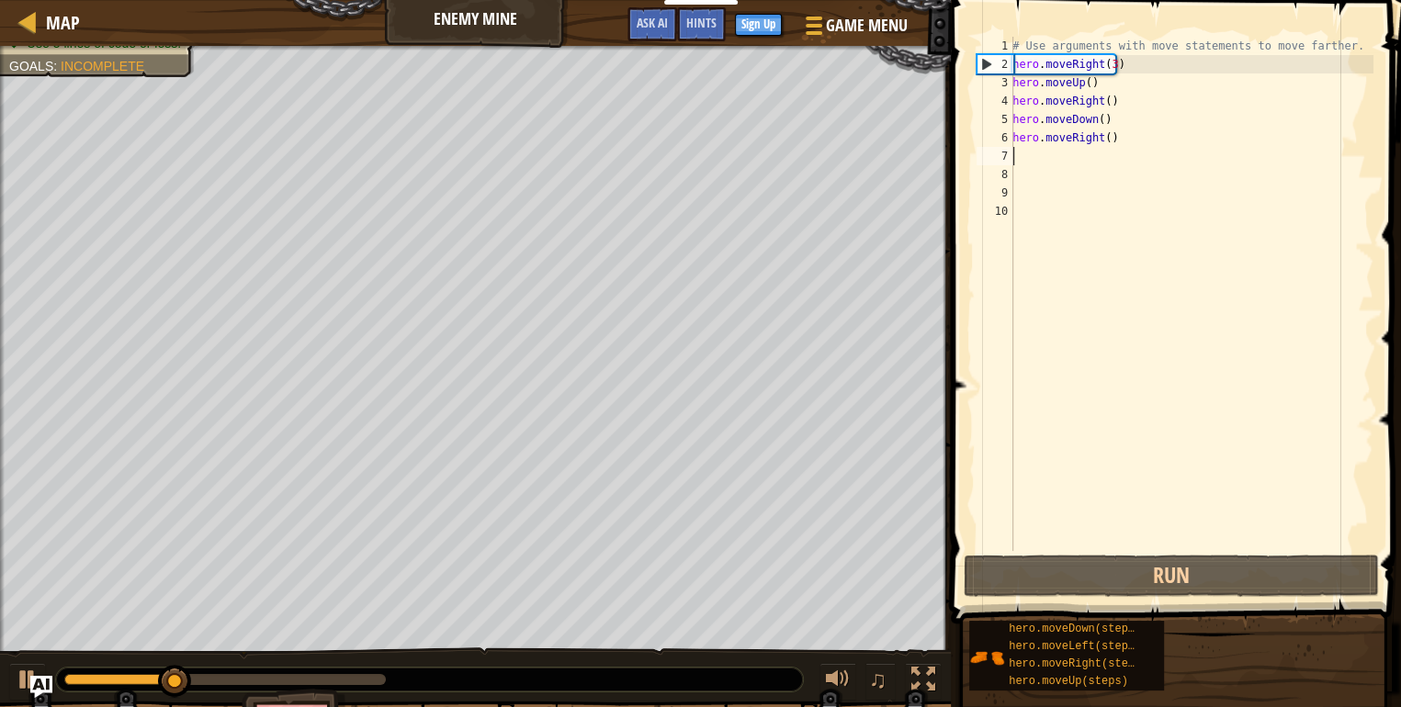
click at [1188, 152] on div "# Use arguments with move statements to move farther. hero . moveRight ( 3 ) he…" at bounding box center [1191, 312] width 365 height 551
click at [1185, 141] on div "# Use arguments with move statements to move farther. hero . moveRight ( 3 ) he…" at bounding box center [1191, 312] width 365 height 551
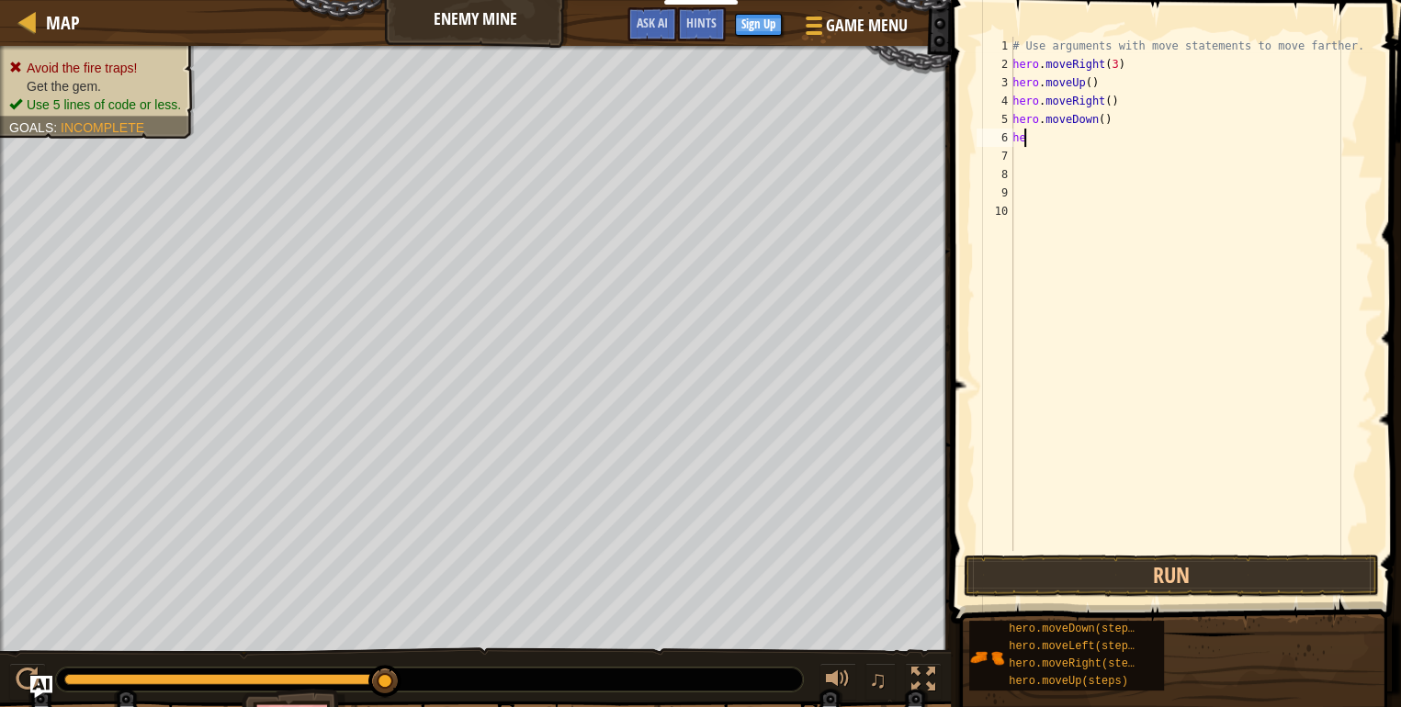
type textarea "h"
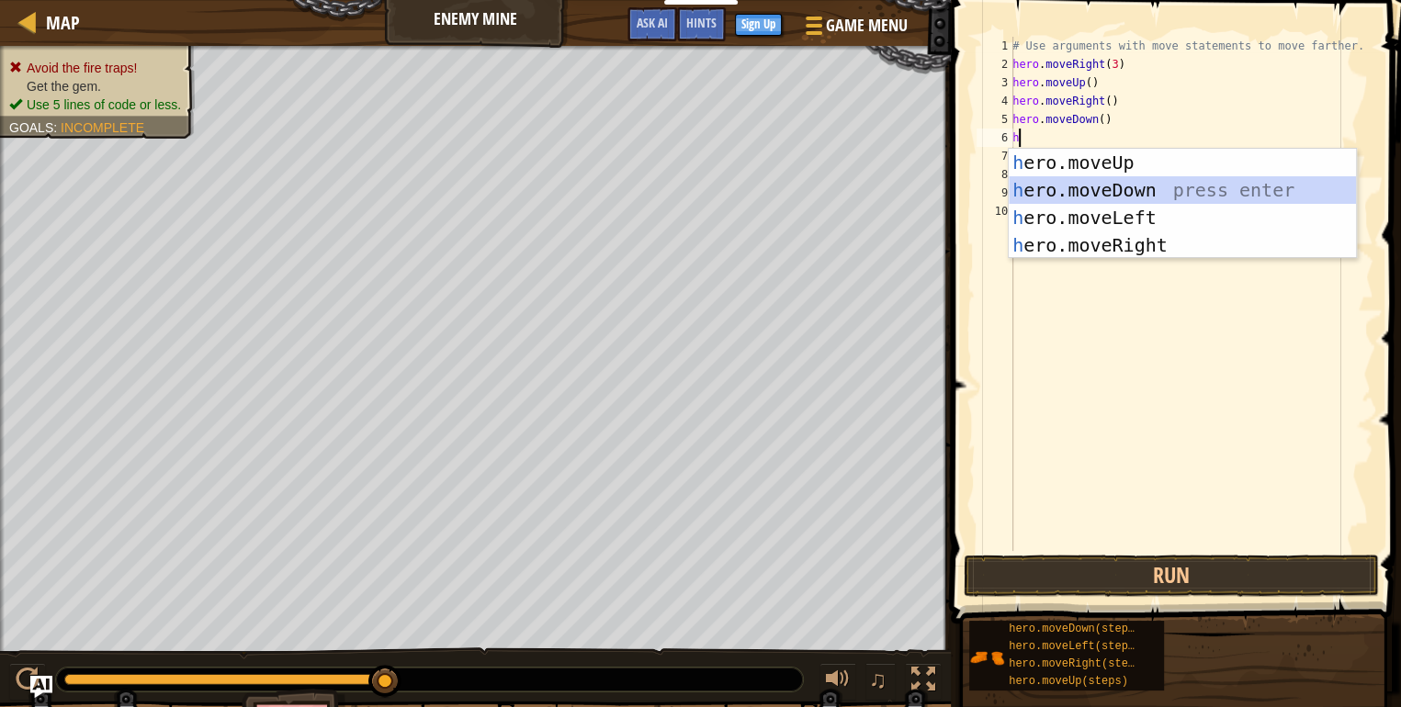
click at [1109, 195] on div "h ero.moveUp press enter h ero.moveDown press enter h ero.moveLeft press enter …" at bounding box center [1182, 231] width 347 height 165
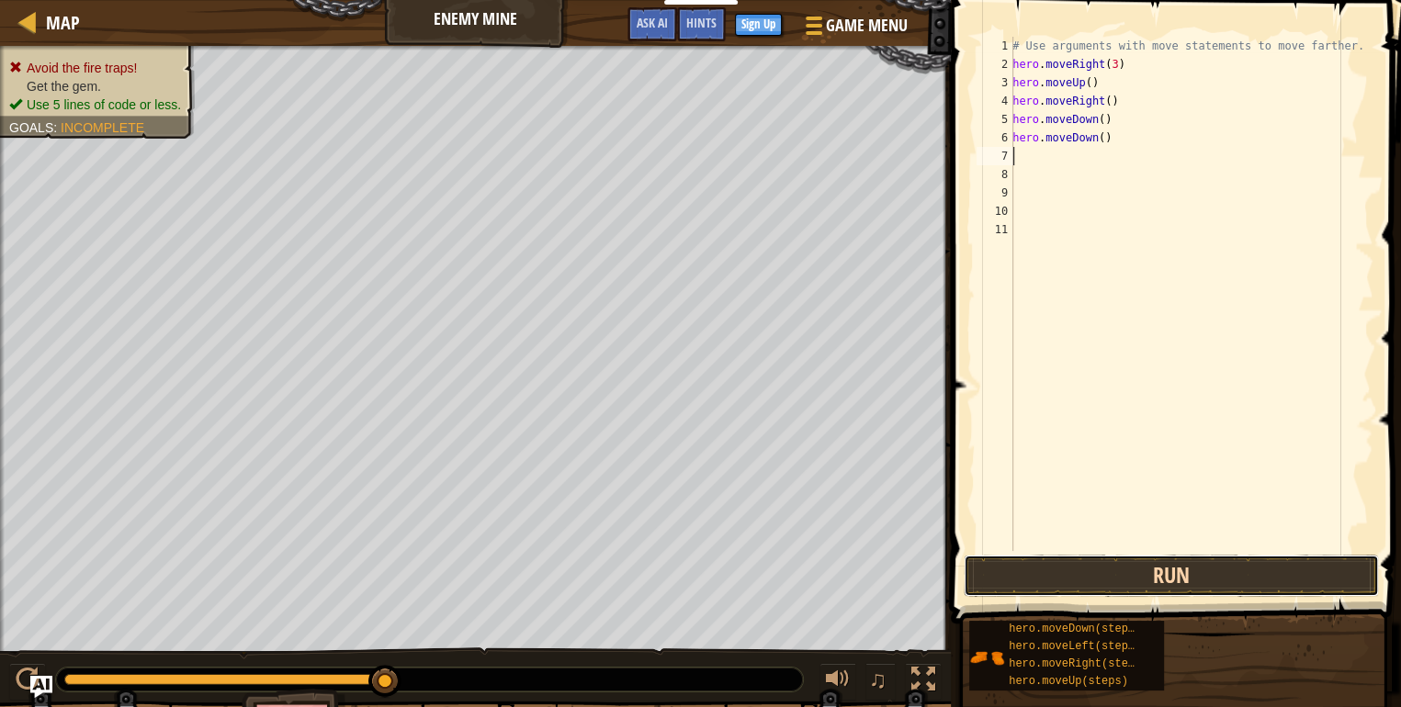
click at [1235, 581] on button "Run" at bounding box center [1171, 576] width 415 height 42
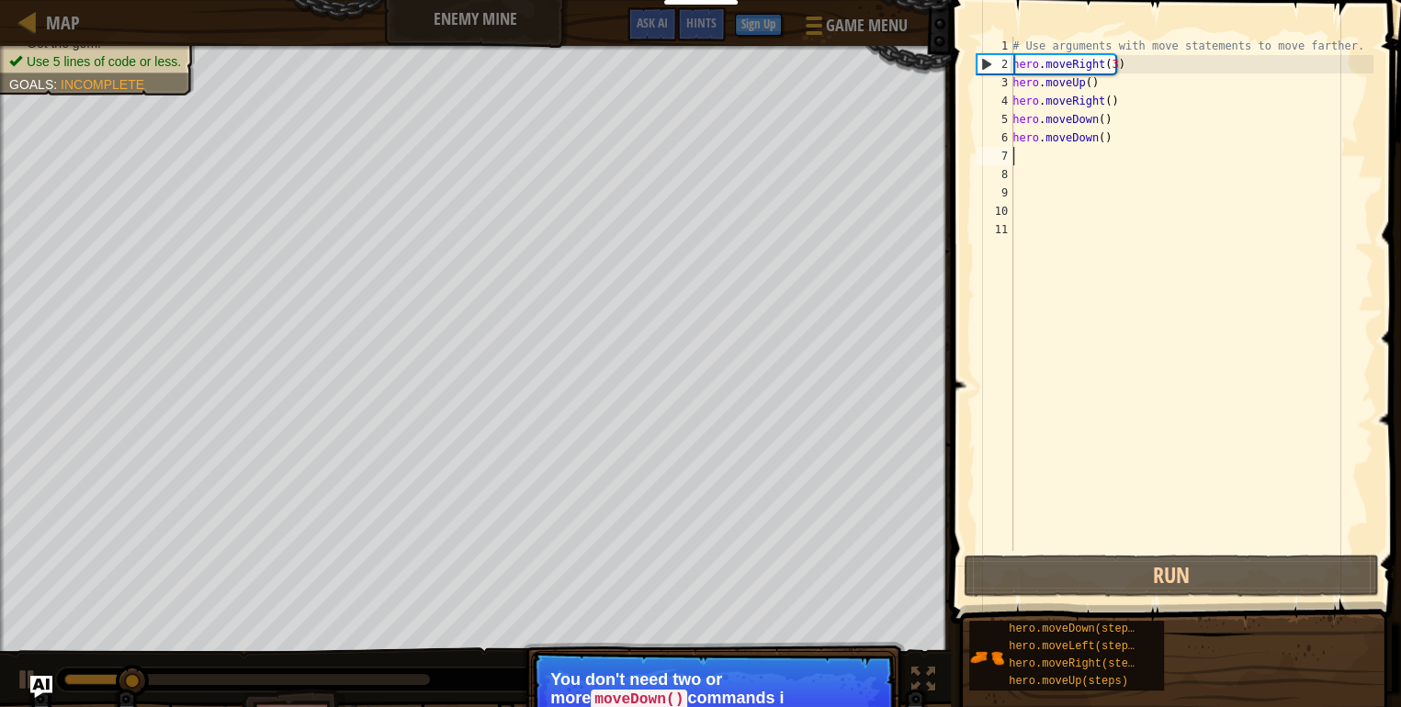
type textarea "h"
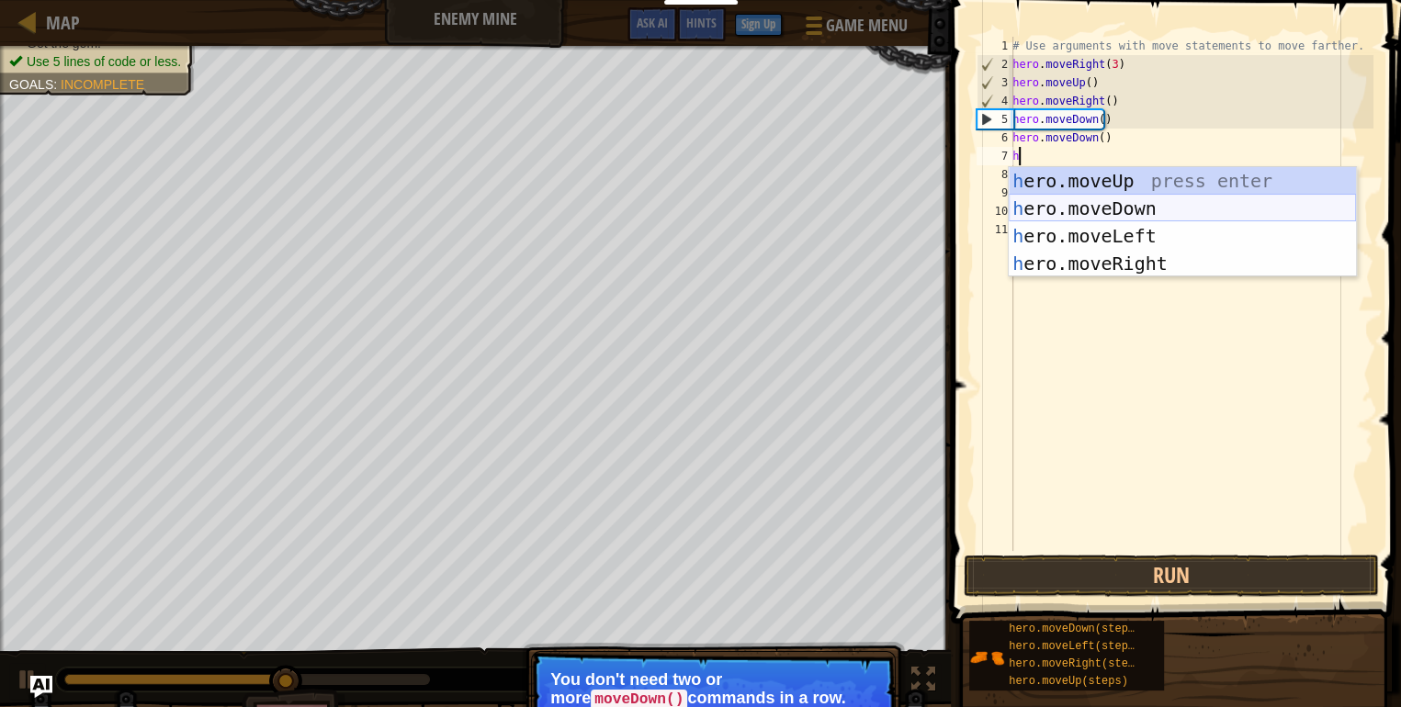
click at [1121, 208] on div "h ero.moveUp press enter h ero.moveDown press enter h ero.moveLeft press enter …" at bounding box center [1182, 249] width 347 height 165
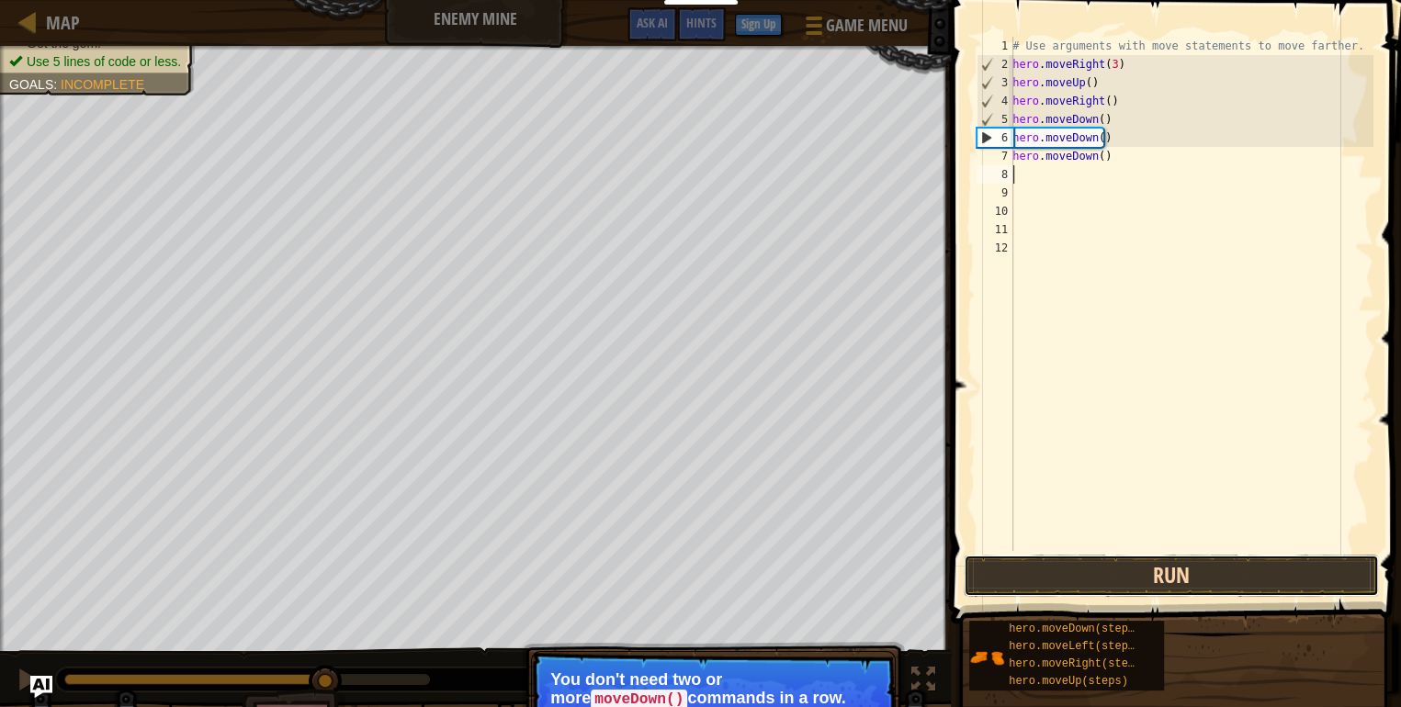
click at [1241, 575] on button "Run" at bounding box center [1171, 576] width 415 height 42
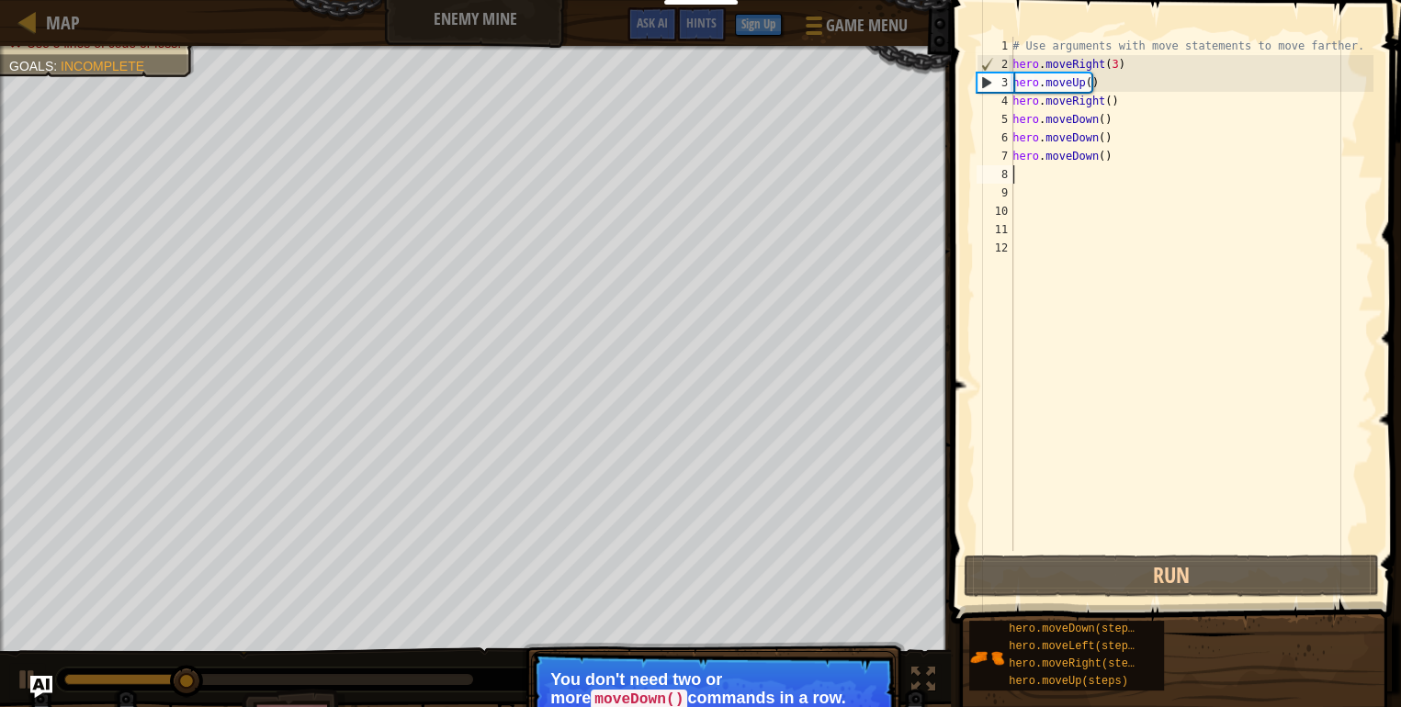
type textarea "h"
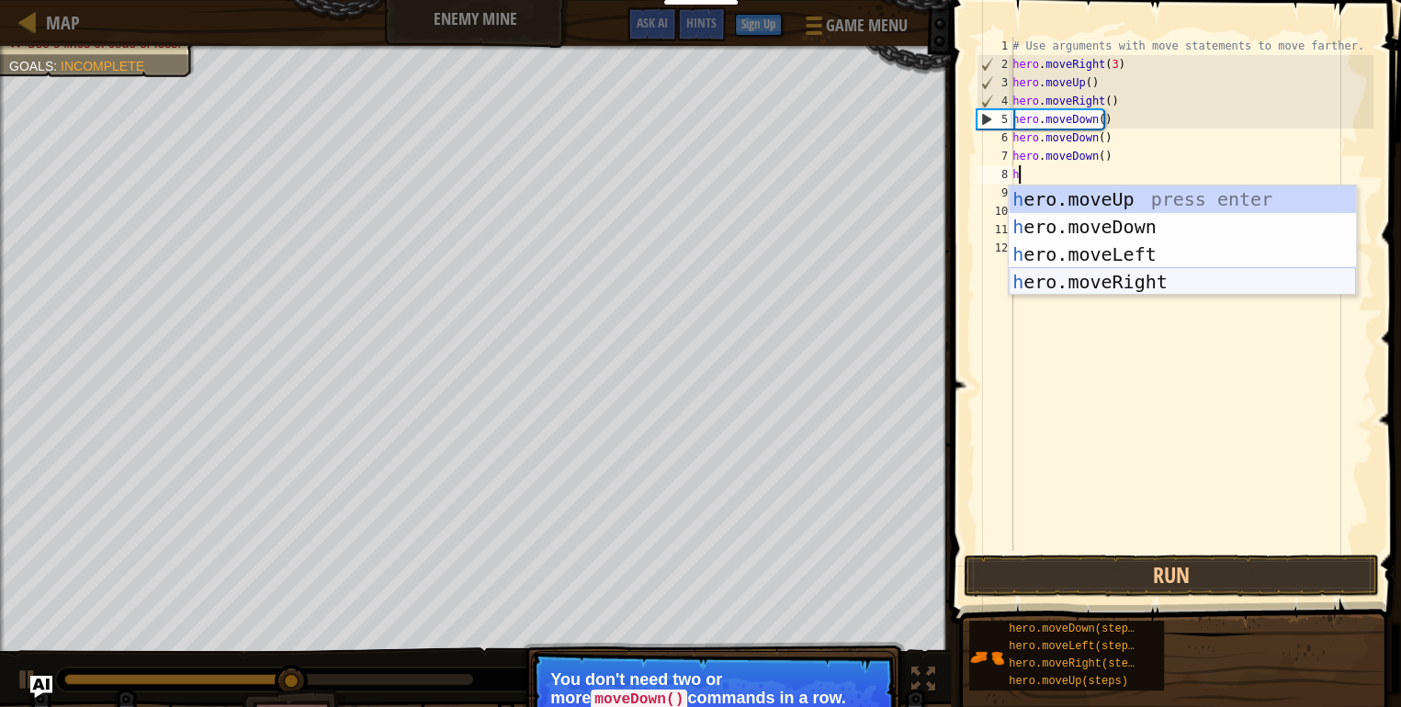
click at [1088, 290] on div "h ero.moveUp press enter h ero.moveDown press enter h ero.moveLeft press enter …" at bounding box center [1182, 268] width 347 height 165
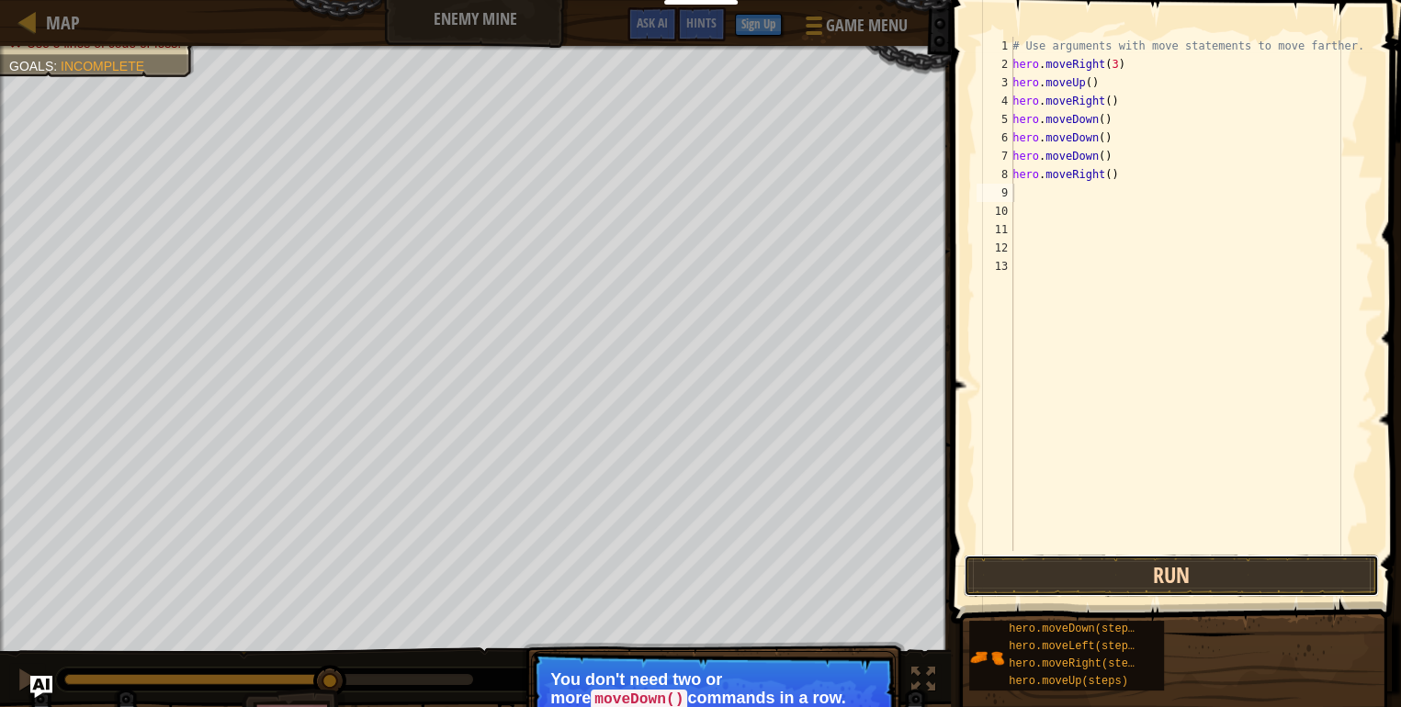
click at [1234, 589] on button "Run" at bounding box center [1171, 576] width 415 height 42
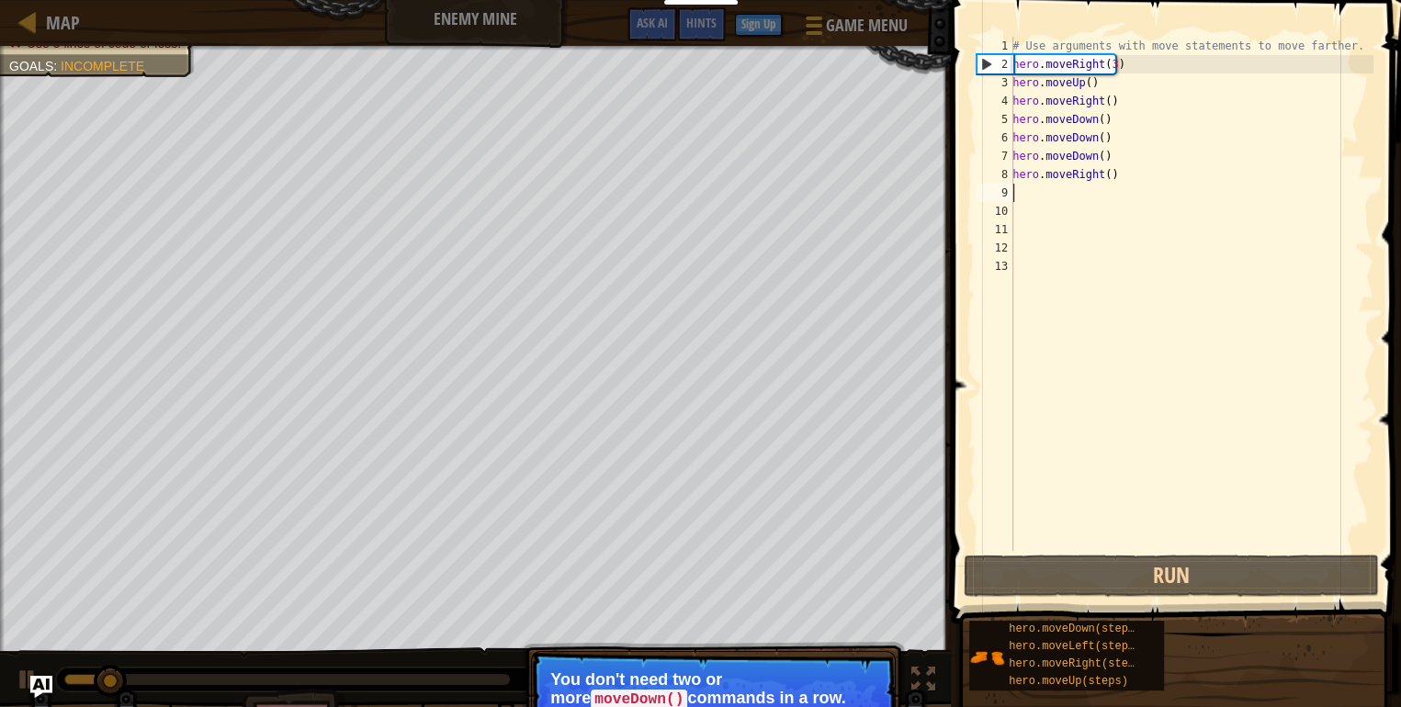
type textarea "h"
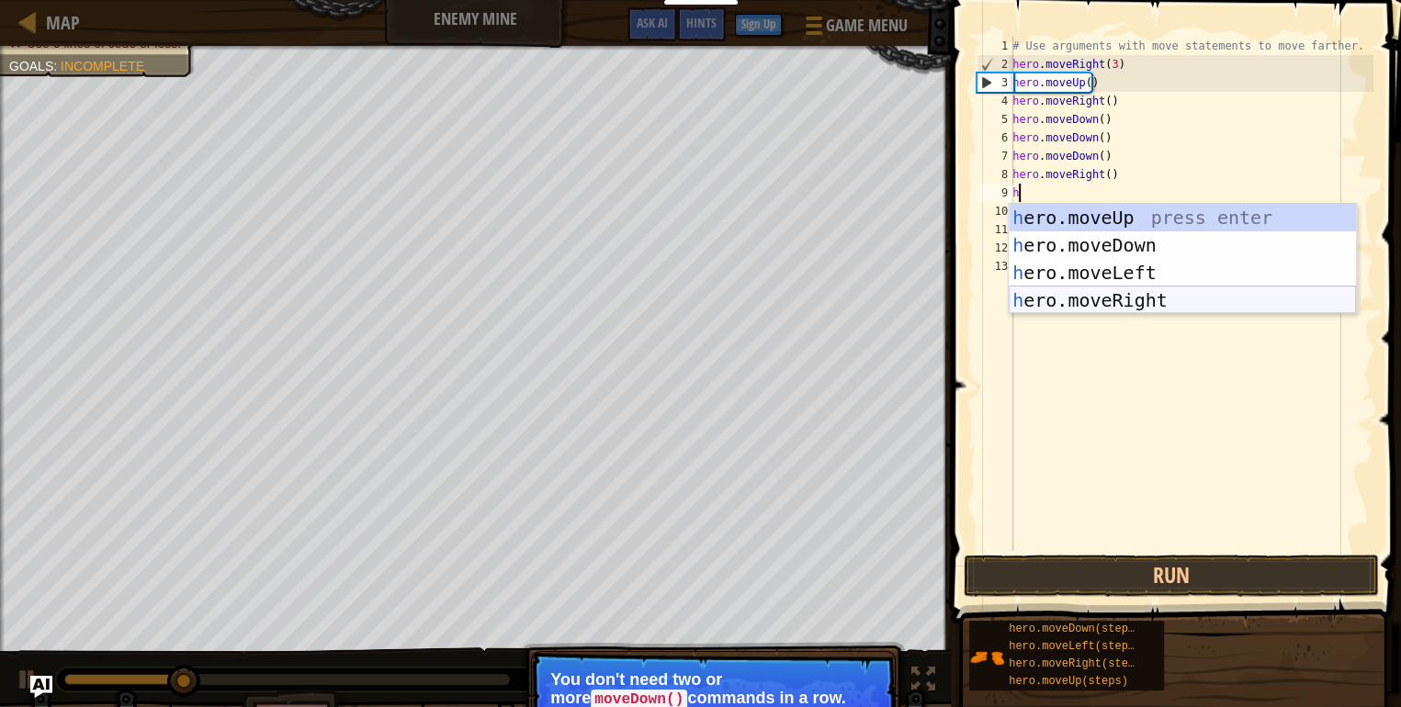
click at [1088, 287] on div "h ero.moveUp press enter h ero.moveDown press enter h ero.moveLeft press enter …" at bounding box center [1182, 286] width 347 height 165
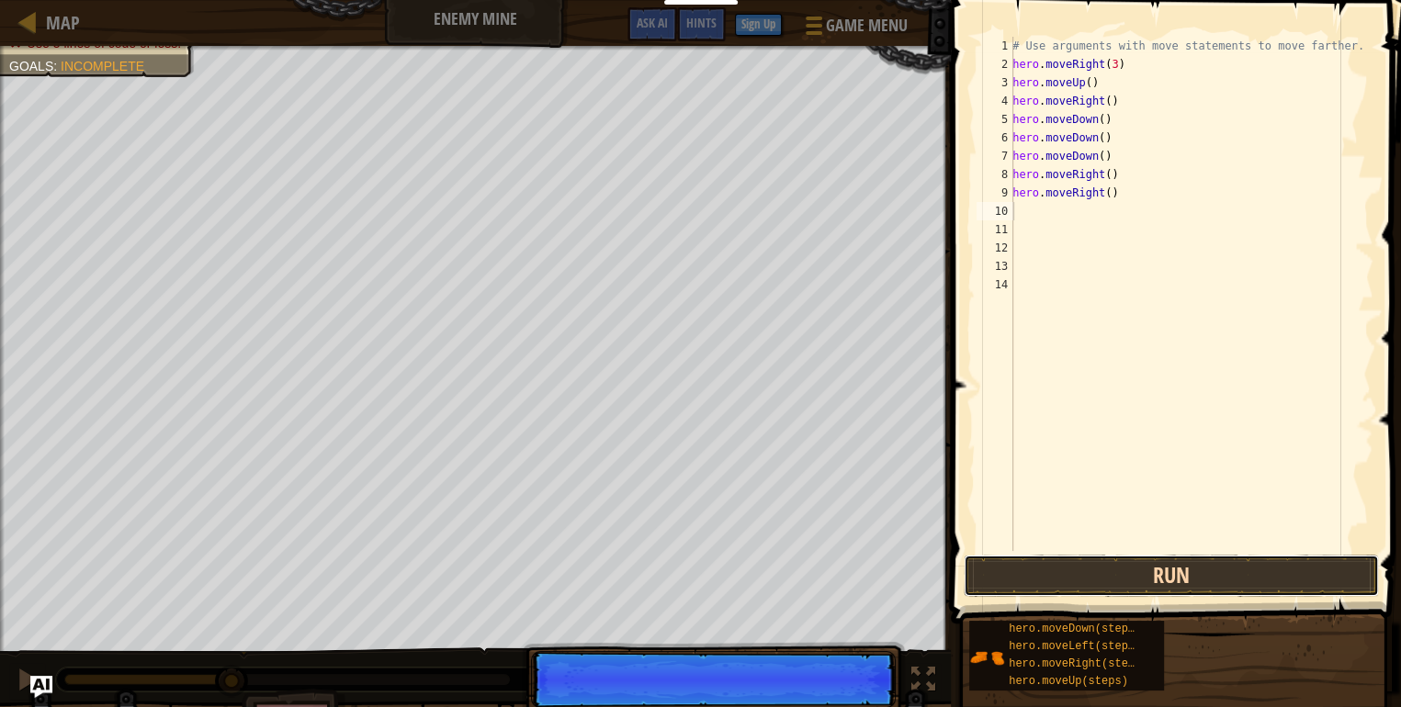
click at [1150, 580] on button "Run" at bounding box center [1171, 576] width 415 height 42
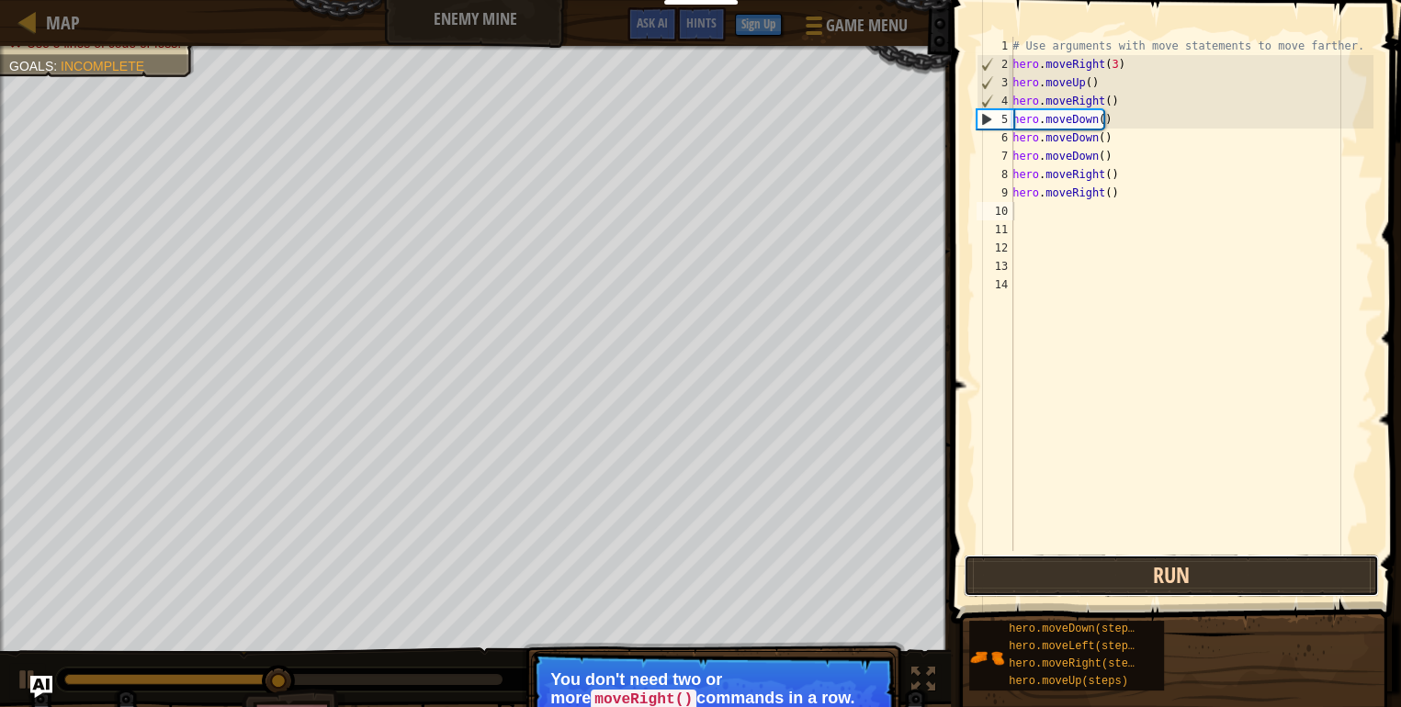
click at [1145, 565] on button "Run" at bounding box center [1171, 576] width 415 height 42
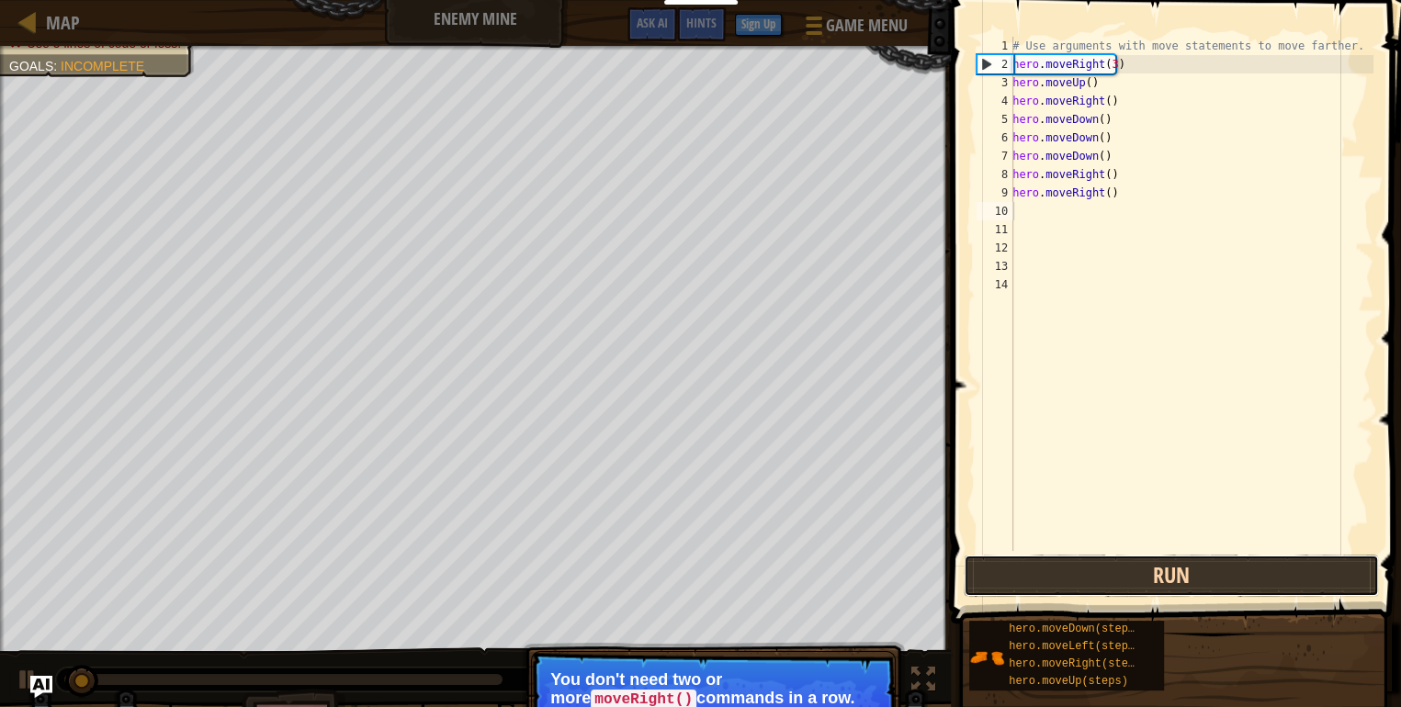
click at [1145, 563] on button "Run" at bounding box center [1171, 576] width 415 height 42
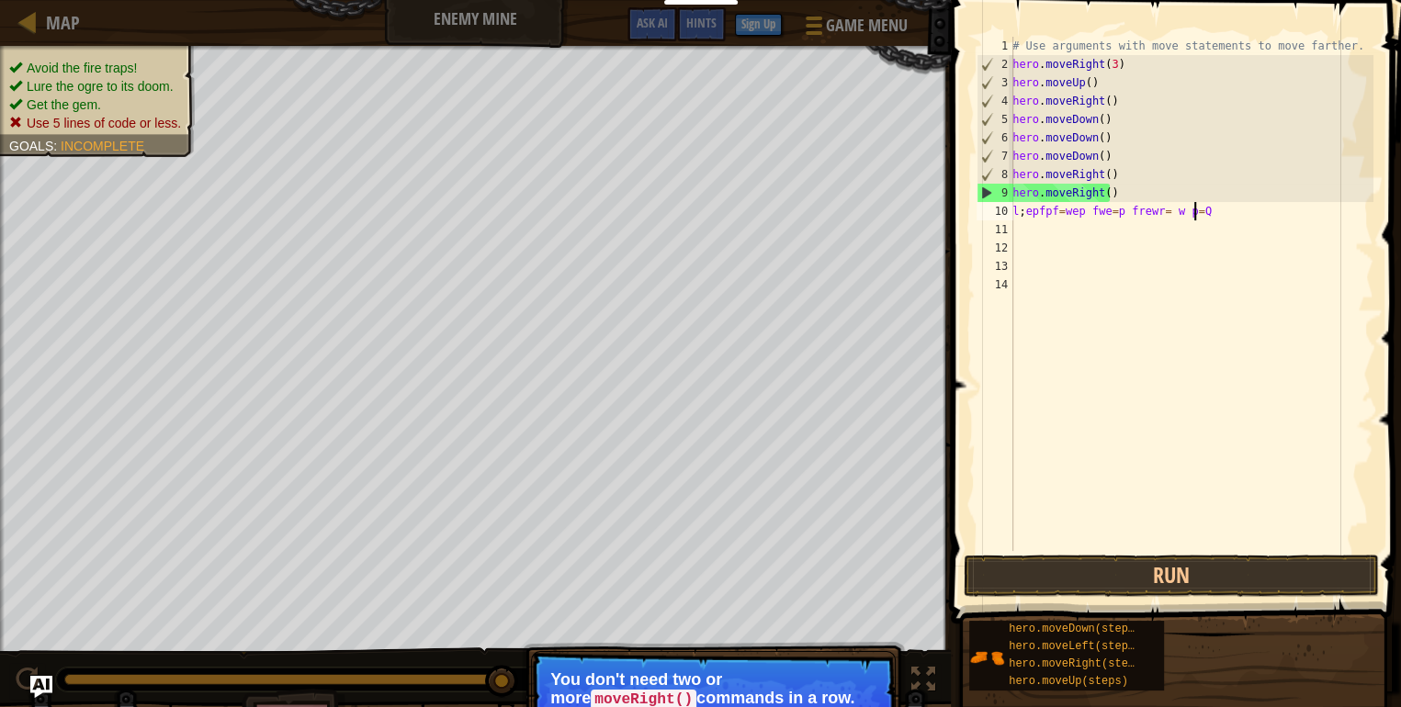
type textarea "l;epfpf=wep fwe=p frewr= w p=Q ED"
